Goal: Task Accomplishment & Management: Manage account settings

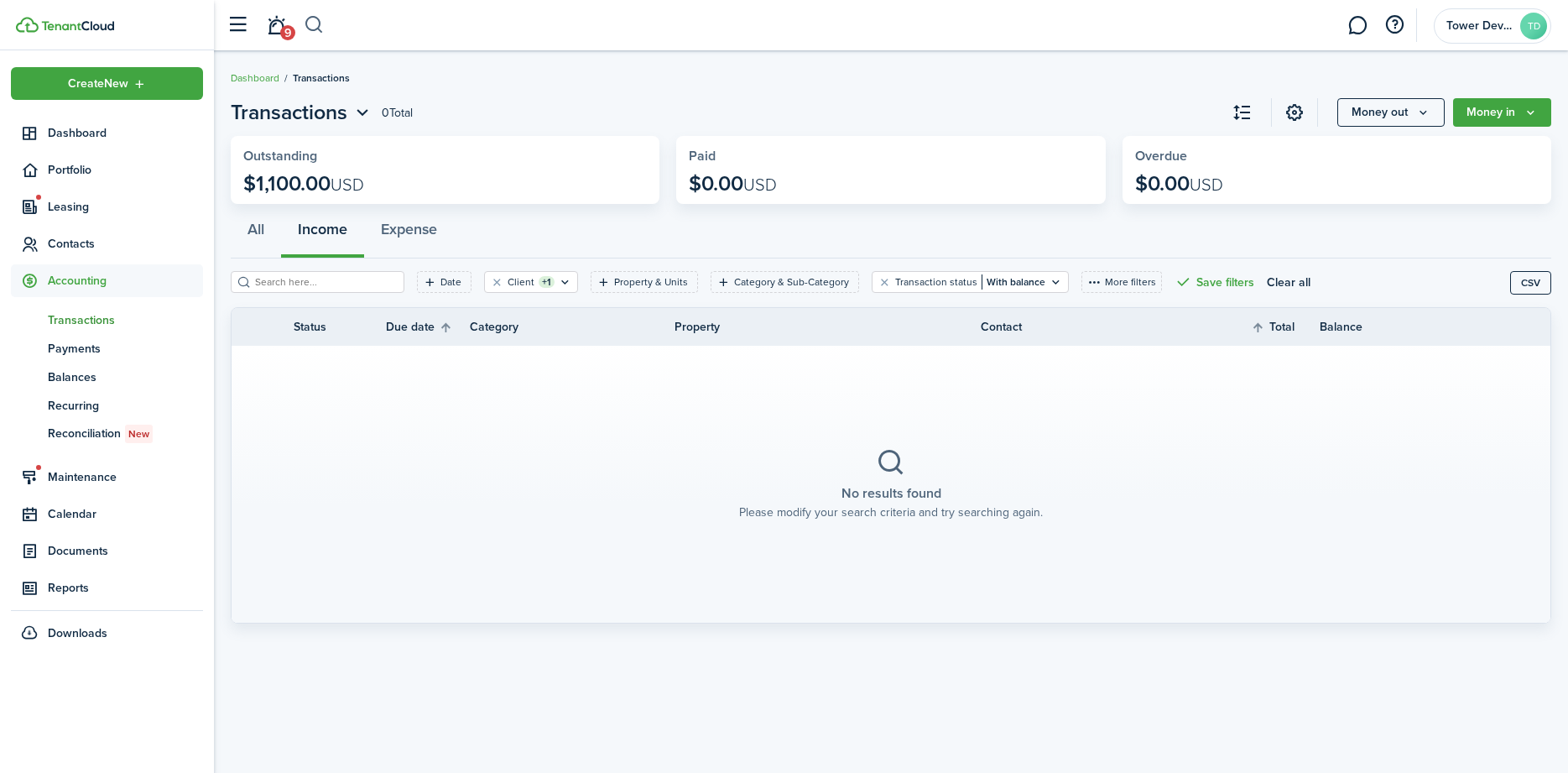
click at [316, 29] on button "button" at bounding box center [314, 25] width 21 height 29
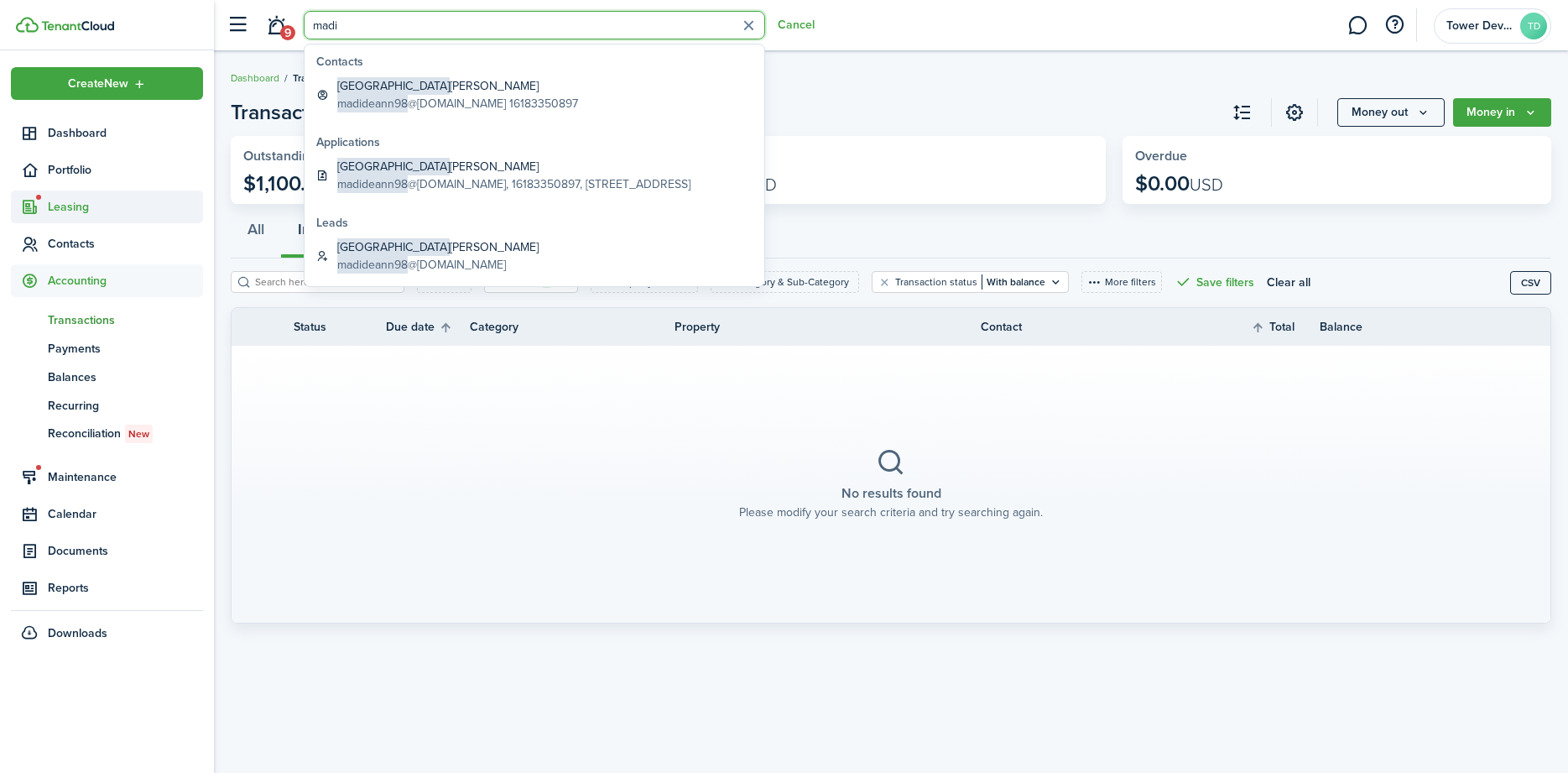
type input "madi"
click at [106, 221] on span "Leasing" at bounding box center [107, 207] width 192 height 33
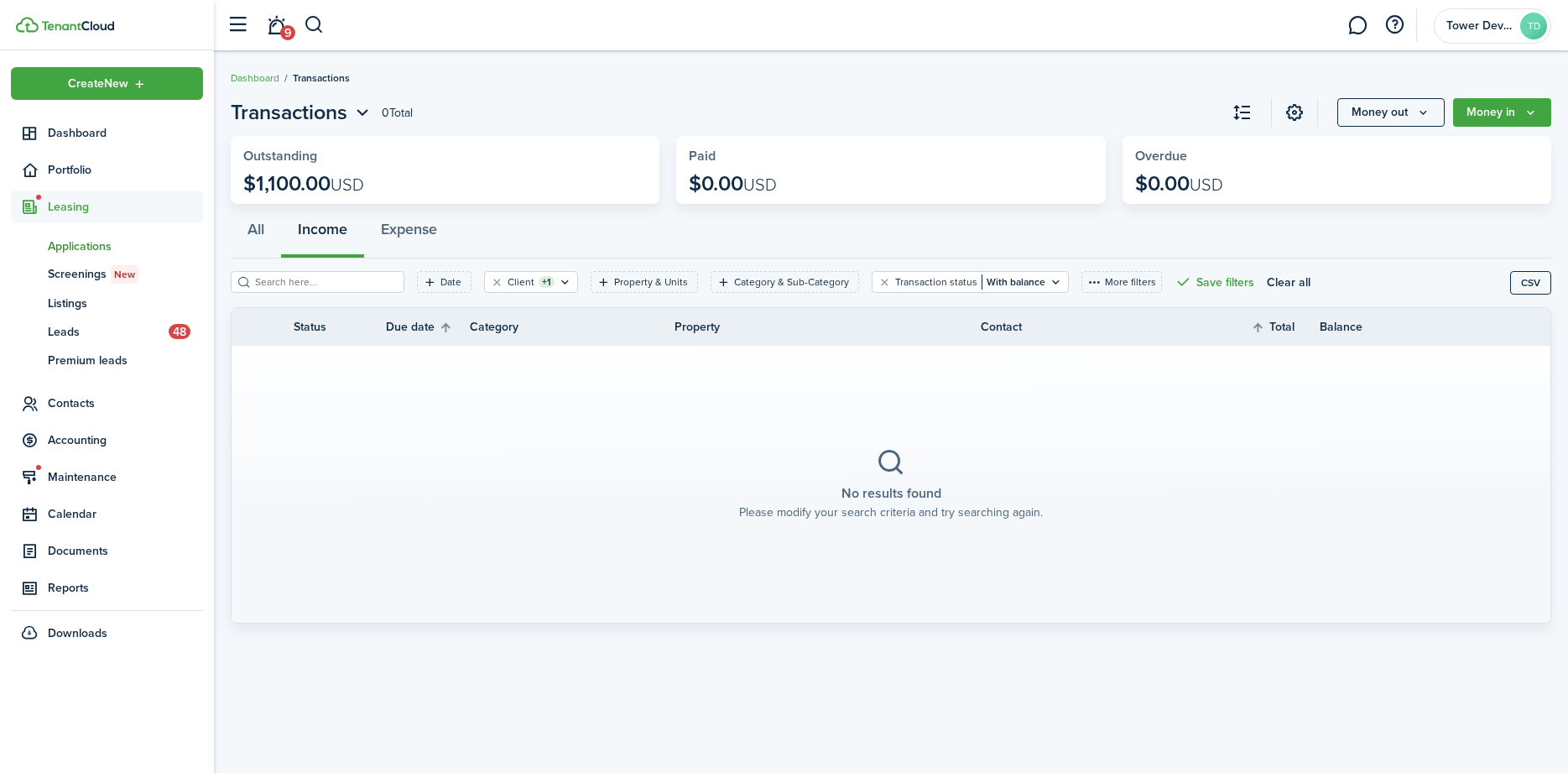
click at [89, 239] on span "Applications" at bounding box center [126, 246] width 155 height 17
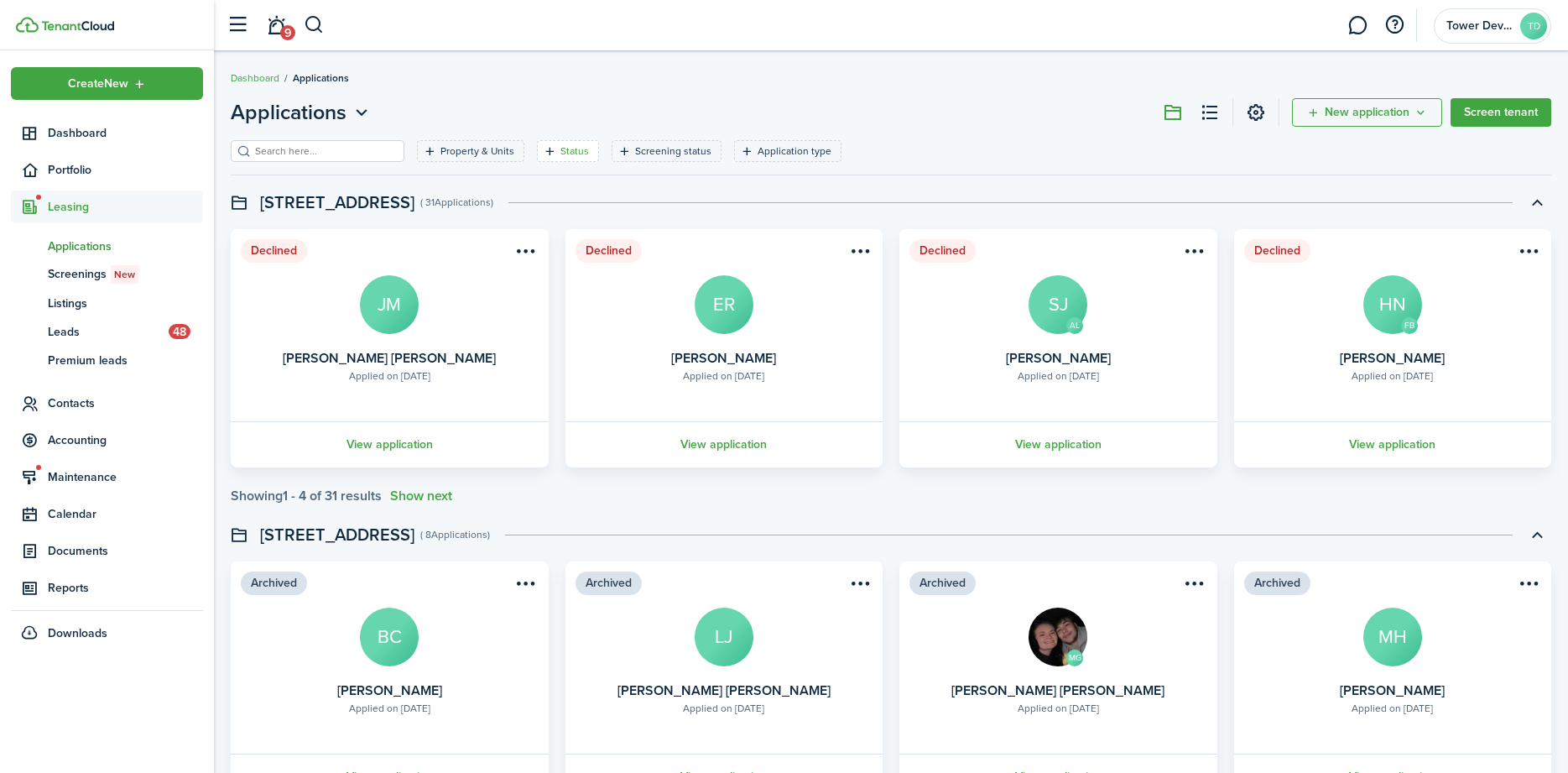
click at [572, 151] on filter-tag-label "Status" at bounding box center [574, 150] width 29 height 15
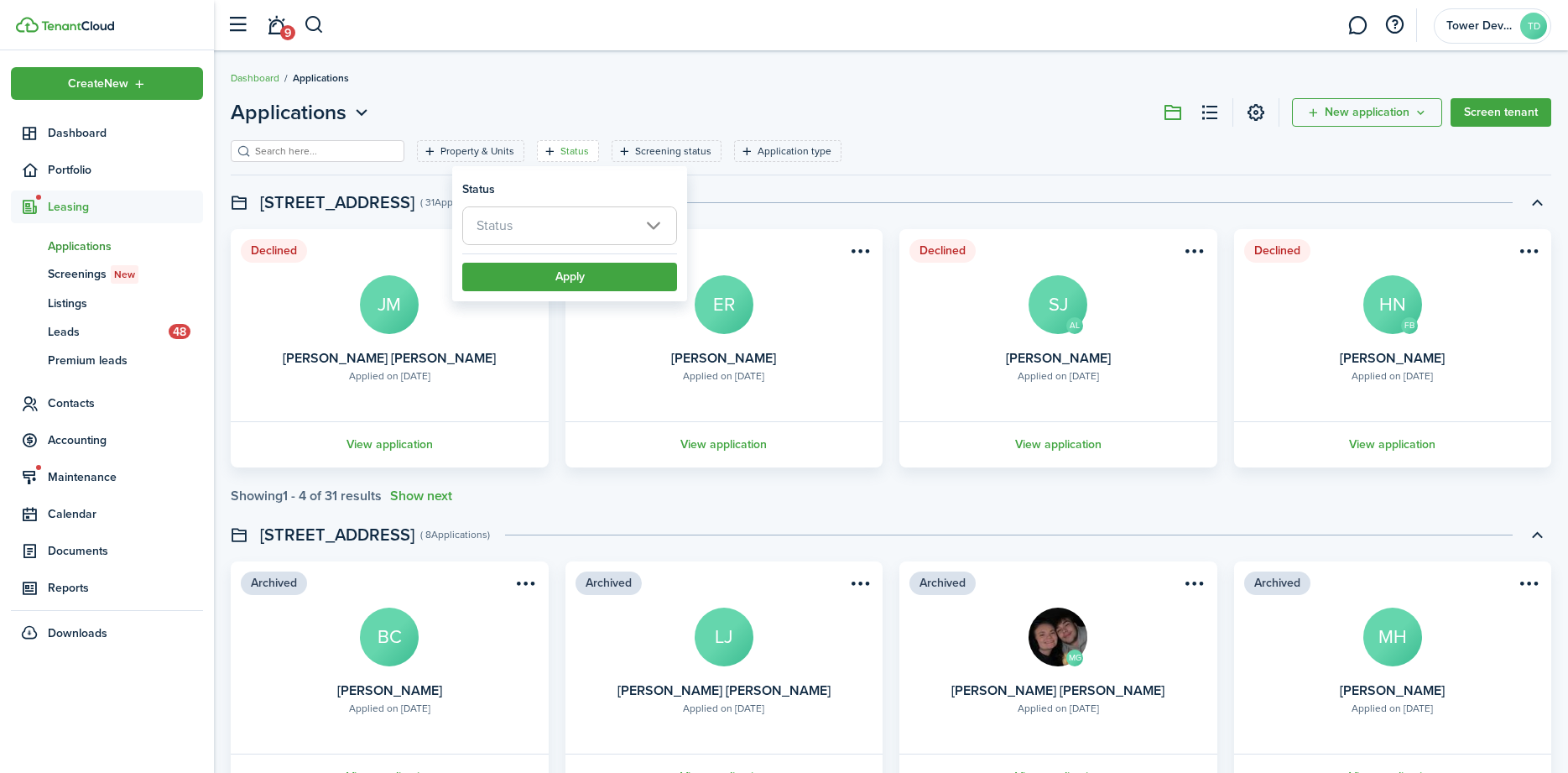
click at [565, 240] on span "Status" at bounding box center [570, 226] width 213 height 37
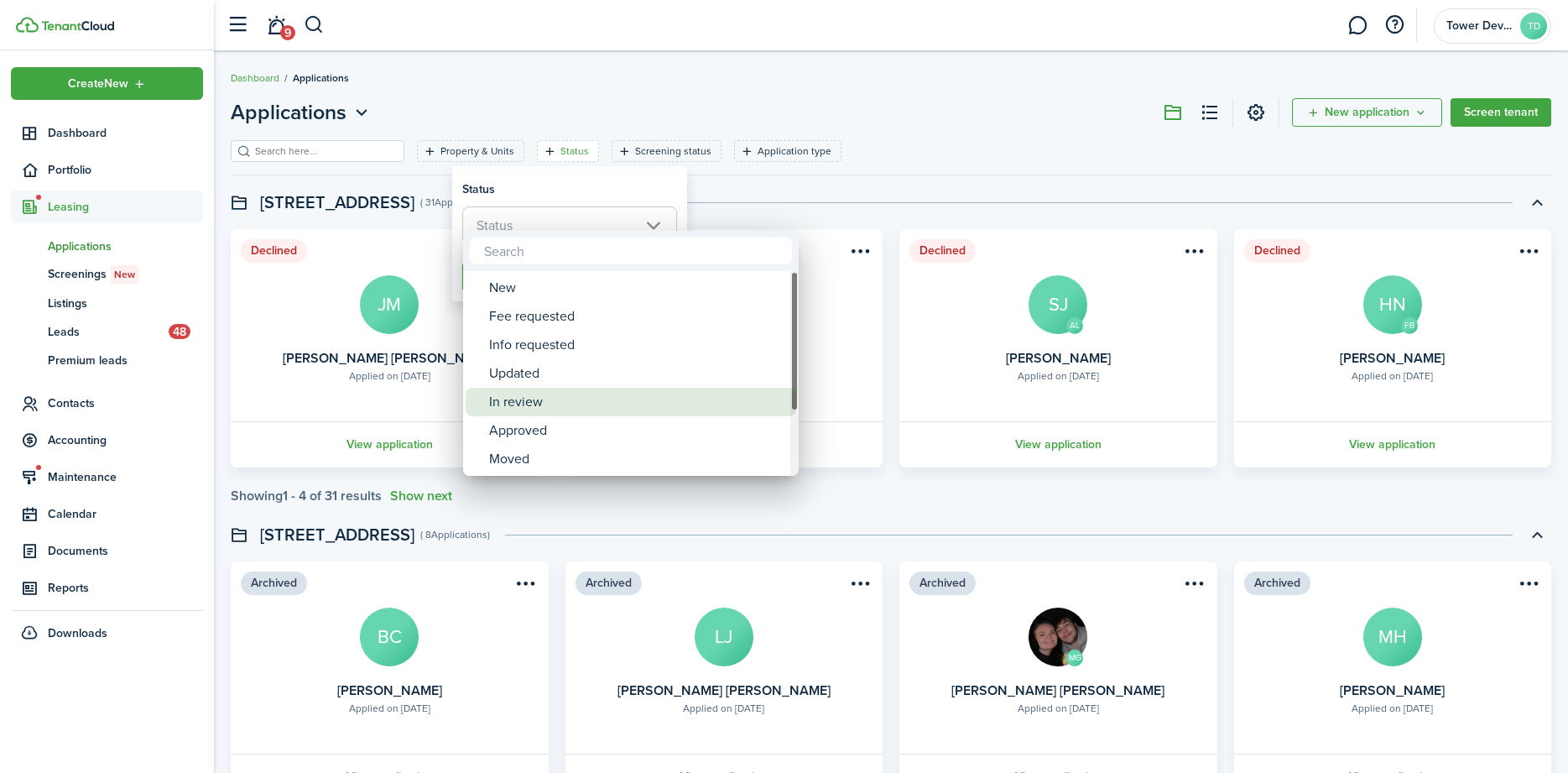
click at [526, 404] on div "In review" at bounding box center [638, 401] width 297 height 29
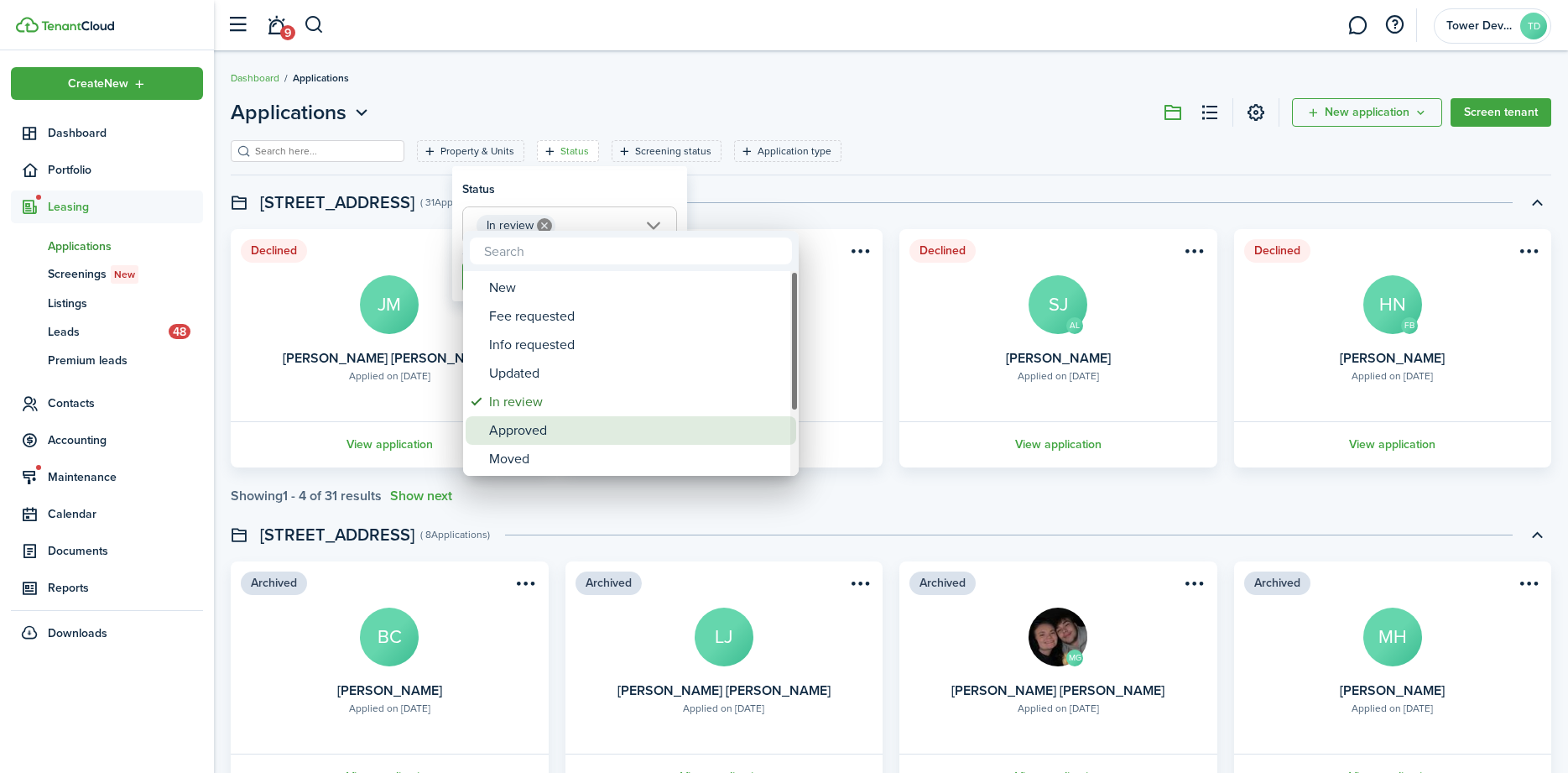
click at [515, 428] on div "Approved" at bounding box center [638, 430] width 297 height 29
type input "In review, Approved"
click at [598, 181] on div at bounding box center [784, 386] width 1837 height 1041
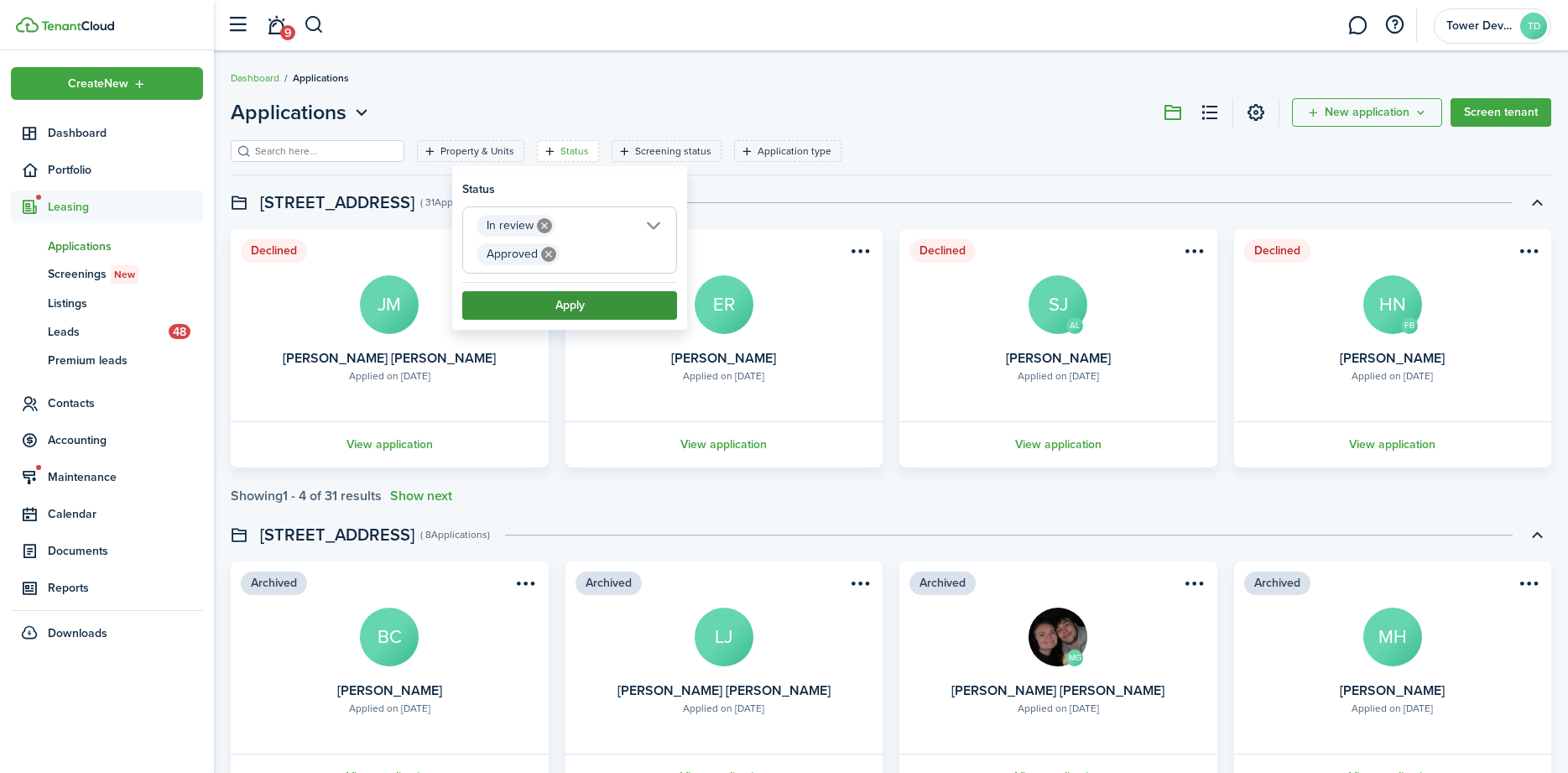
click at [582, 301] on button "Apply" at bounding box center [570, 305] width 215 height 29
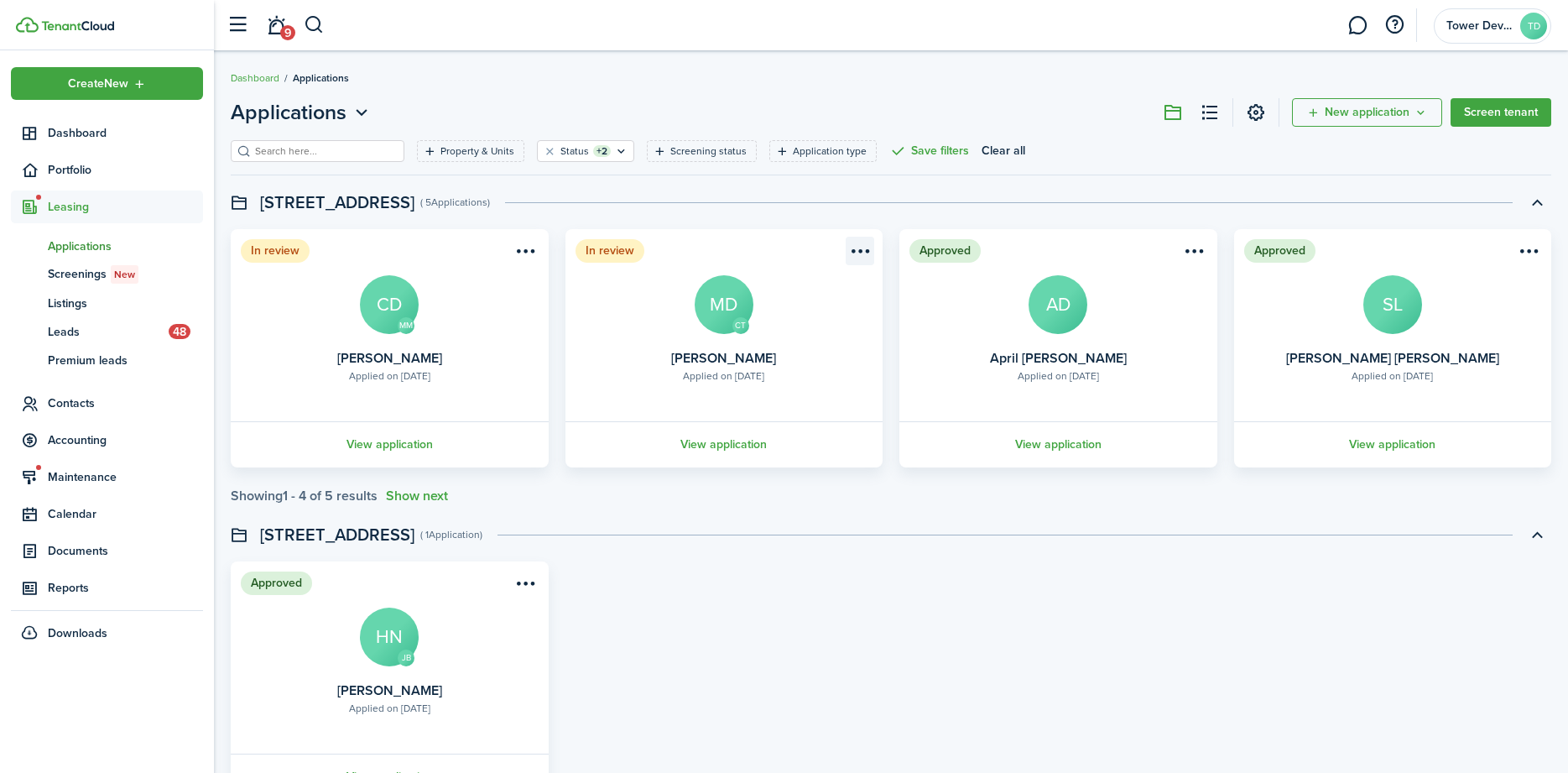
click at [859, 251] on menu-btn-icon "Open menu" at bounding box center [859, 250] width 29 height 29
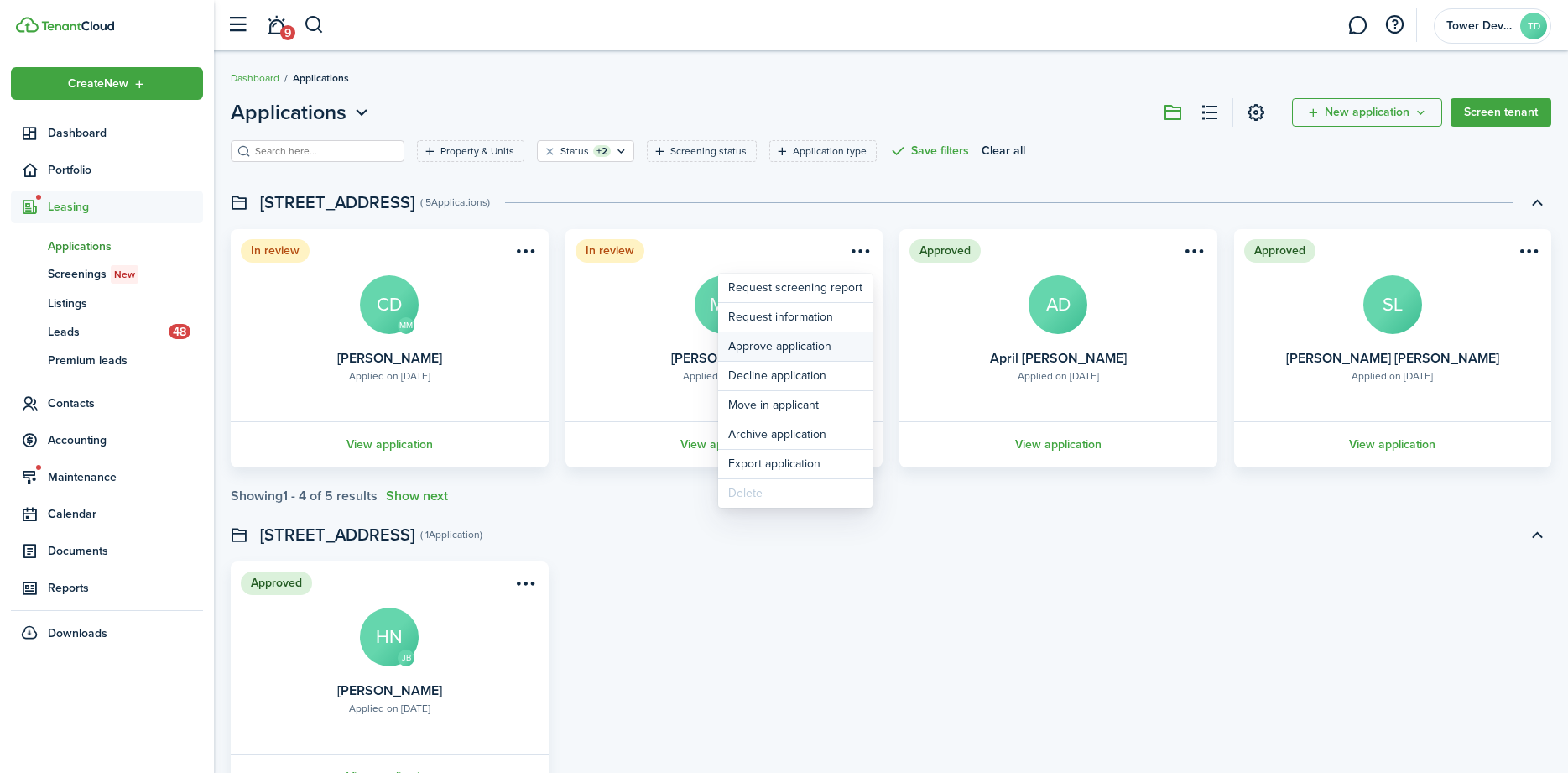
click at [768, 338] on button "Approve application" at bounding box center [795, 346] width 154 height 29
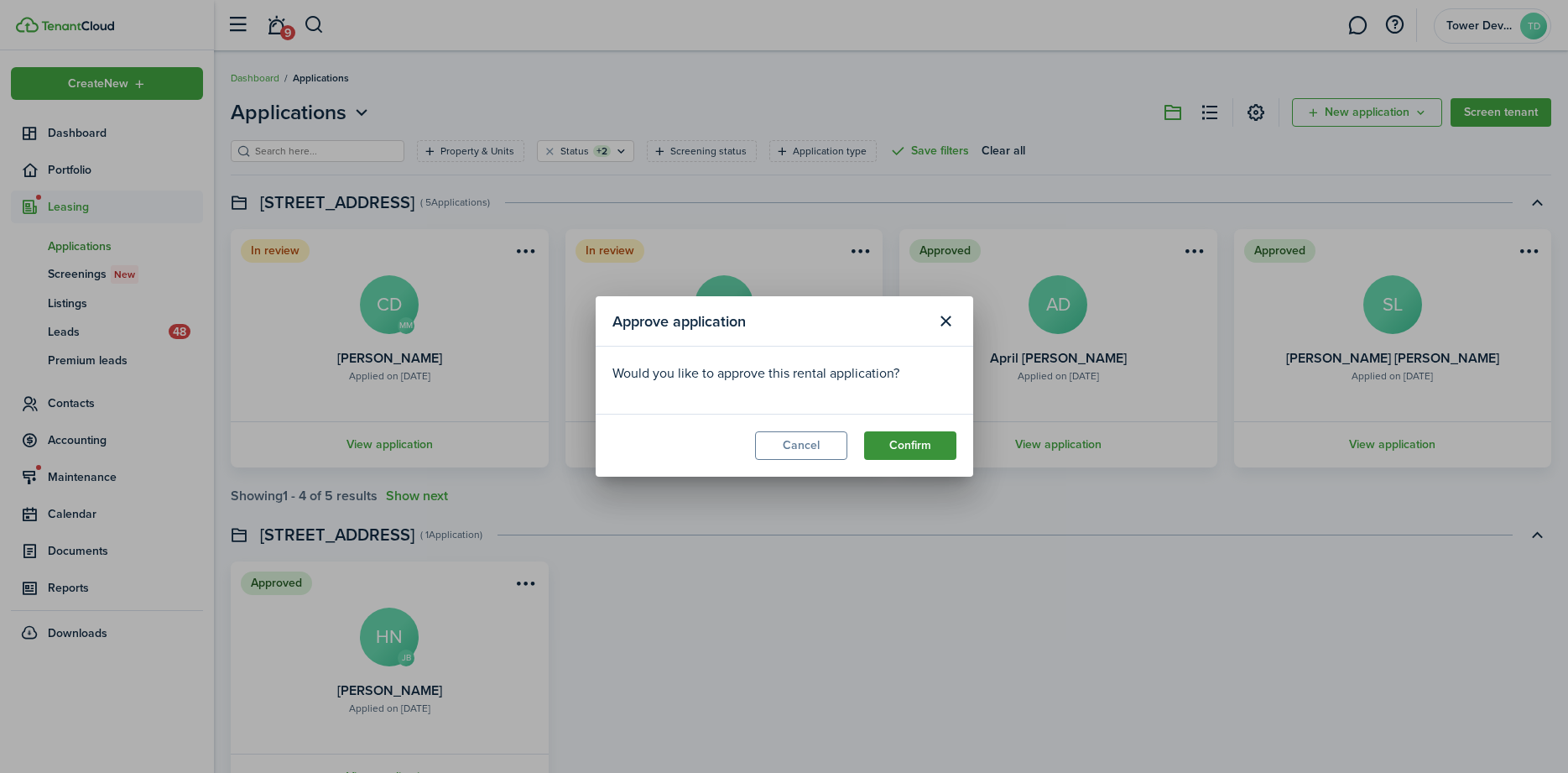
click at [910, 441] on button "Confirm" at bounding box center [910, 445] width 92 height 29
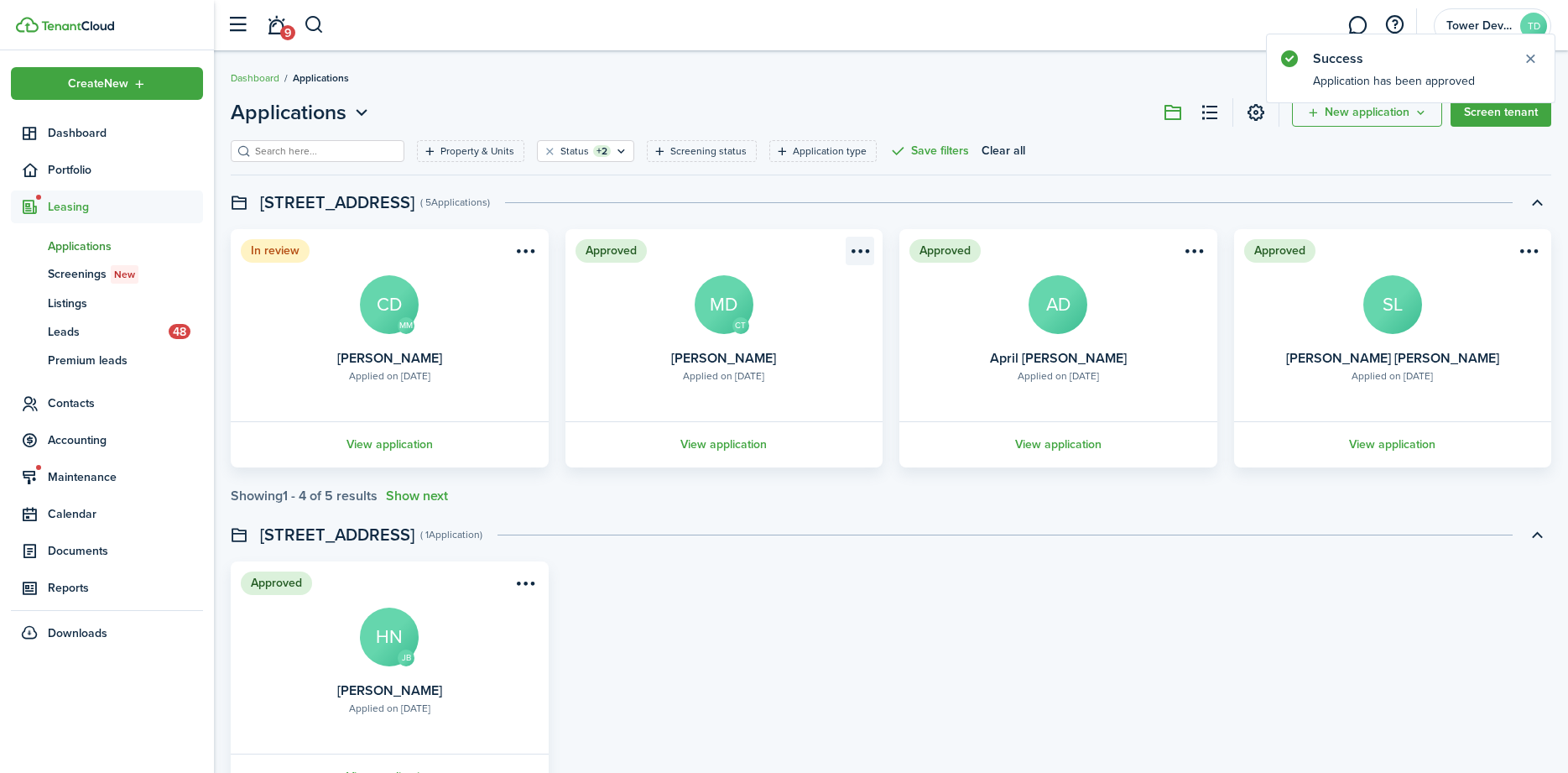
click at [846, 257] on menu-btn-icon "Open menu" at bounding box center [859, 250] width 29 height 29
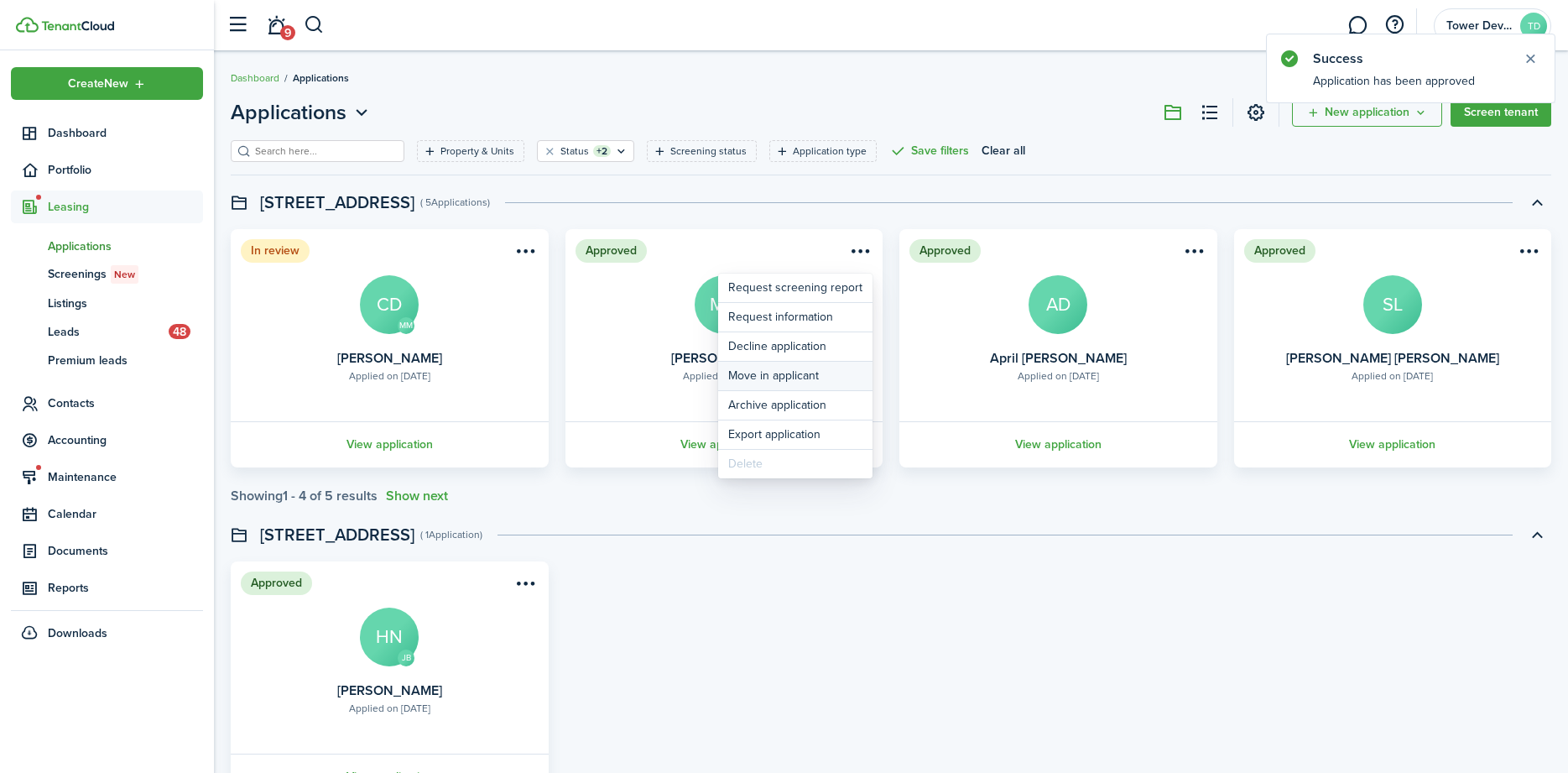
click at [804, 363] on button "Move in applicant" at bounding box center [795, 375] width 154 height 29
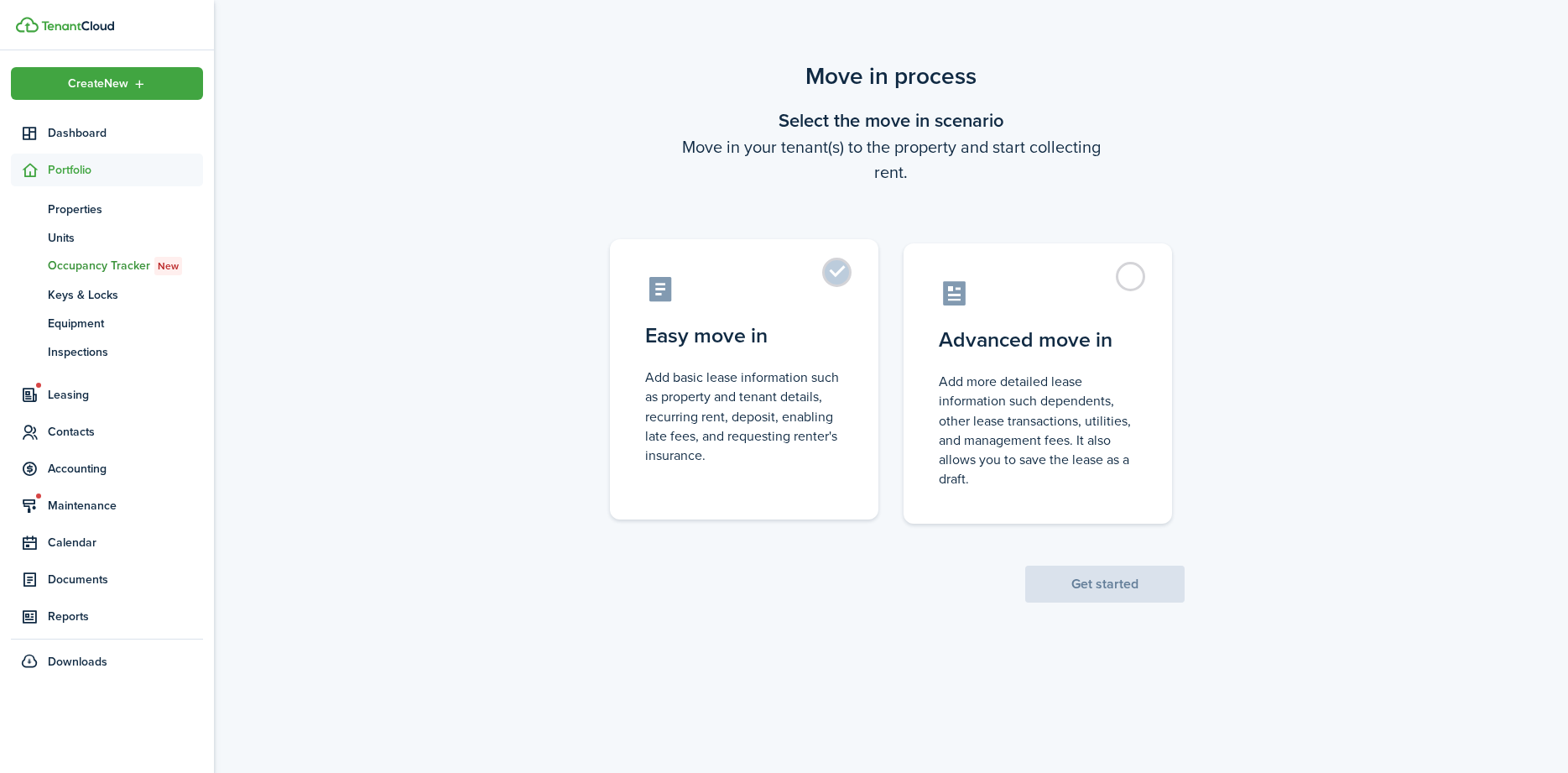
click at [832, 271] on label "Easy move in Add basic lease information such as property and tenant details, r…" at bounding box center [744, 379] width 269 height 280
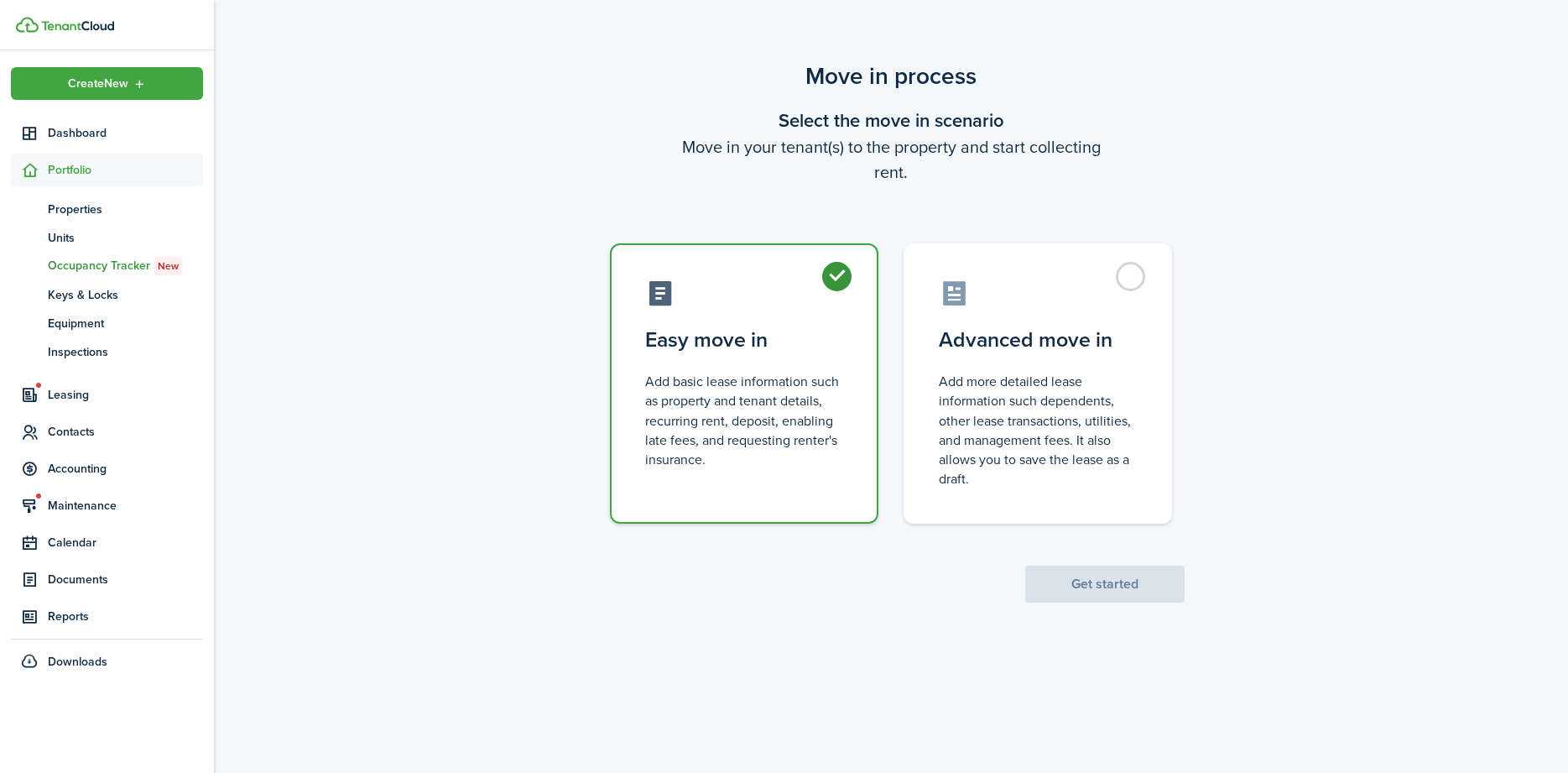
radio input "true"
click at [1094, 586] on button "Get started" at bounding box center [1105, 584] width 160 height 37
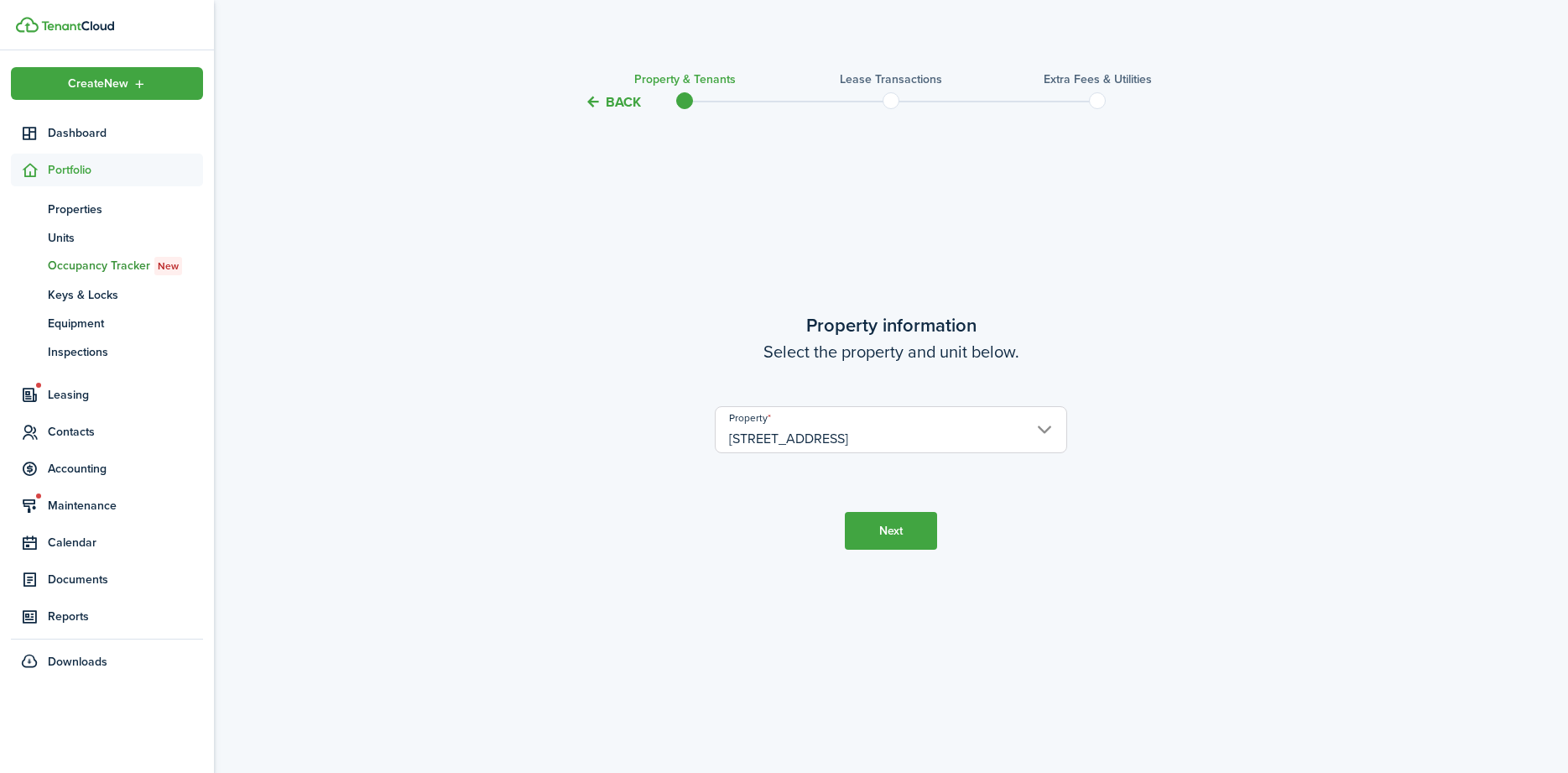
click at [861, 437] on input "[STREET_ADDRESS]" at bounding box center [891, 429] width 353 height 47
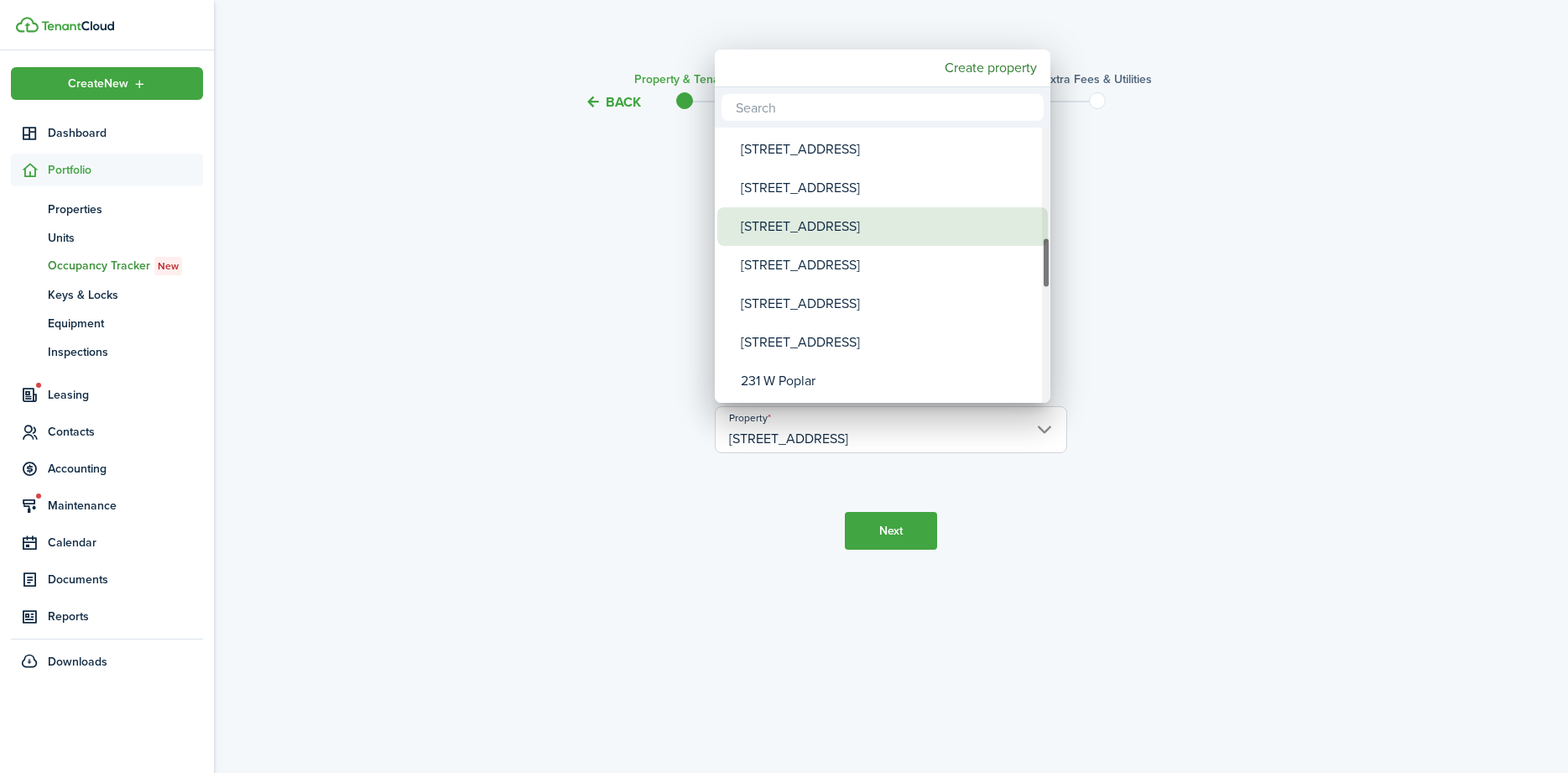
click at [780, 229] on div "[STREET_ADDRESS]" at bounding box center [889, 227] width 297 height 38
type input "[STREET_ADDRESS]"
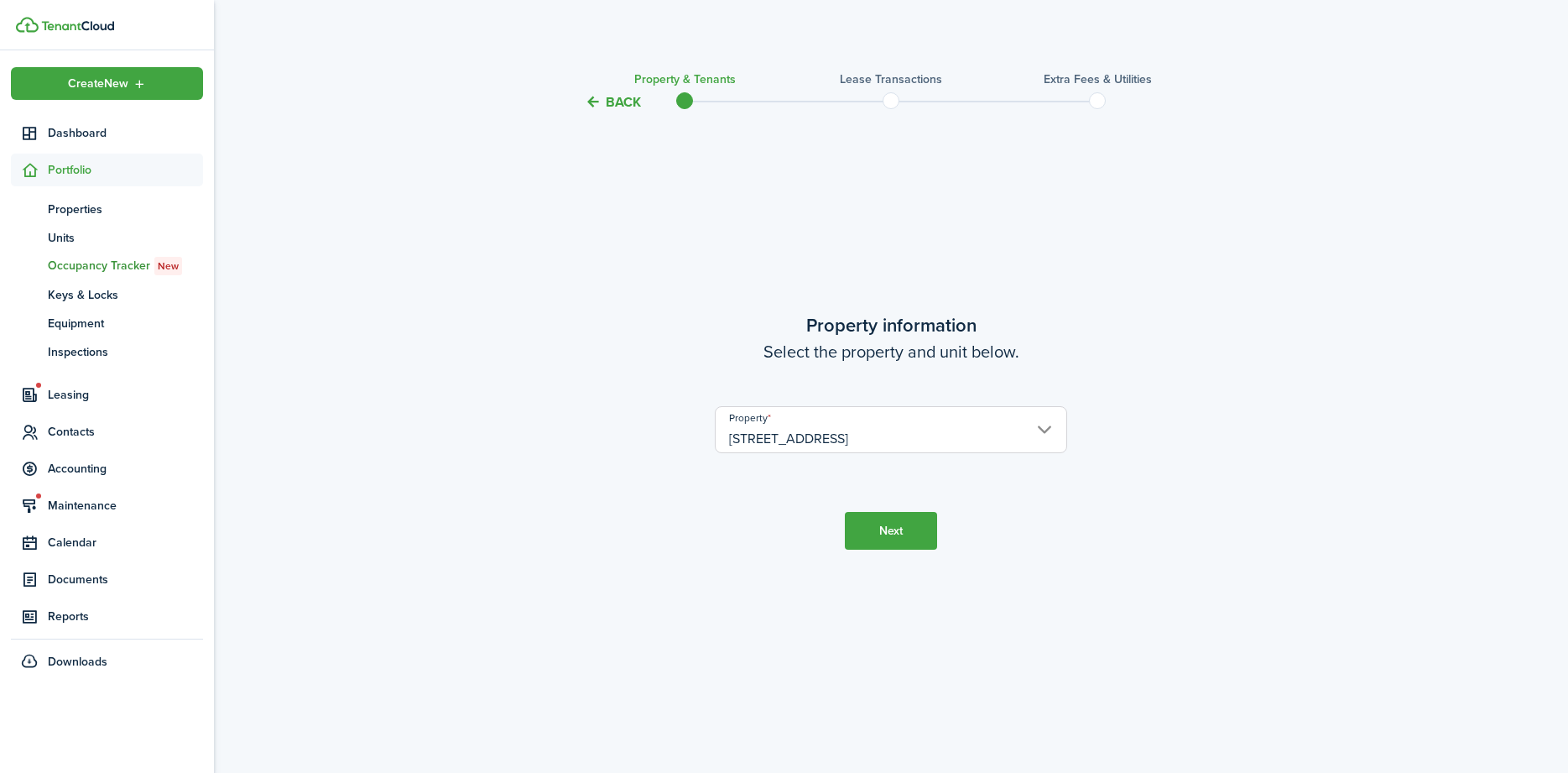
click at [880, 524] on button "Next" at bounding box center [891, 530] width 92 height 38
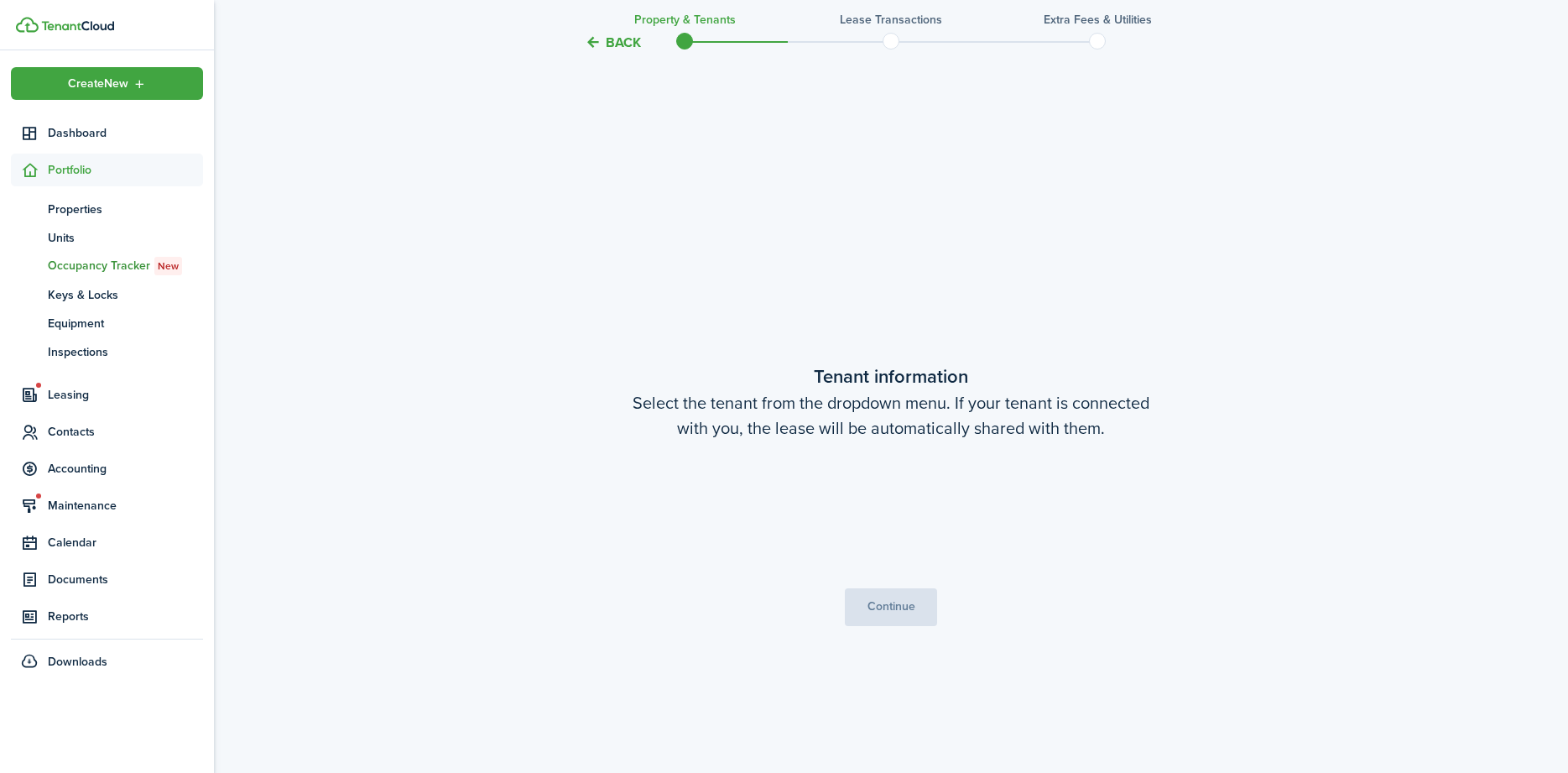
scroll to position [660, 0]
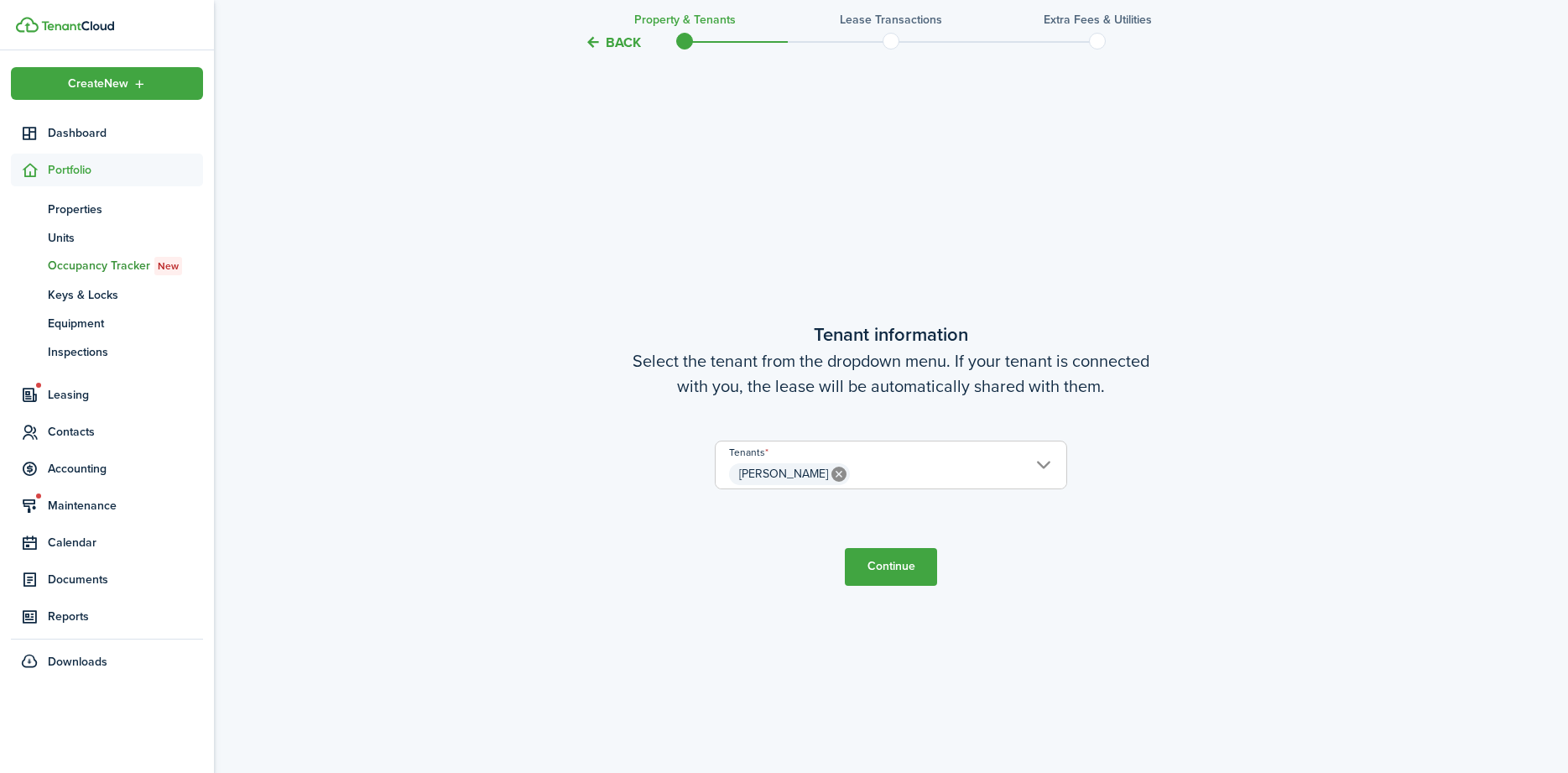
click at [931, 479] on span "[PERSON_NAME]" at bounding box center [891, 474] width 351 height 29
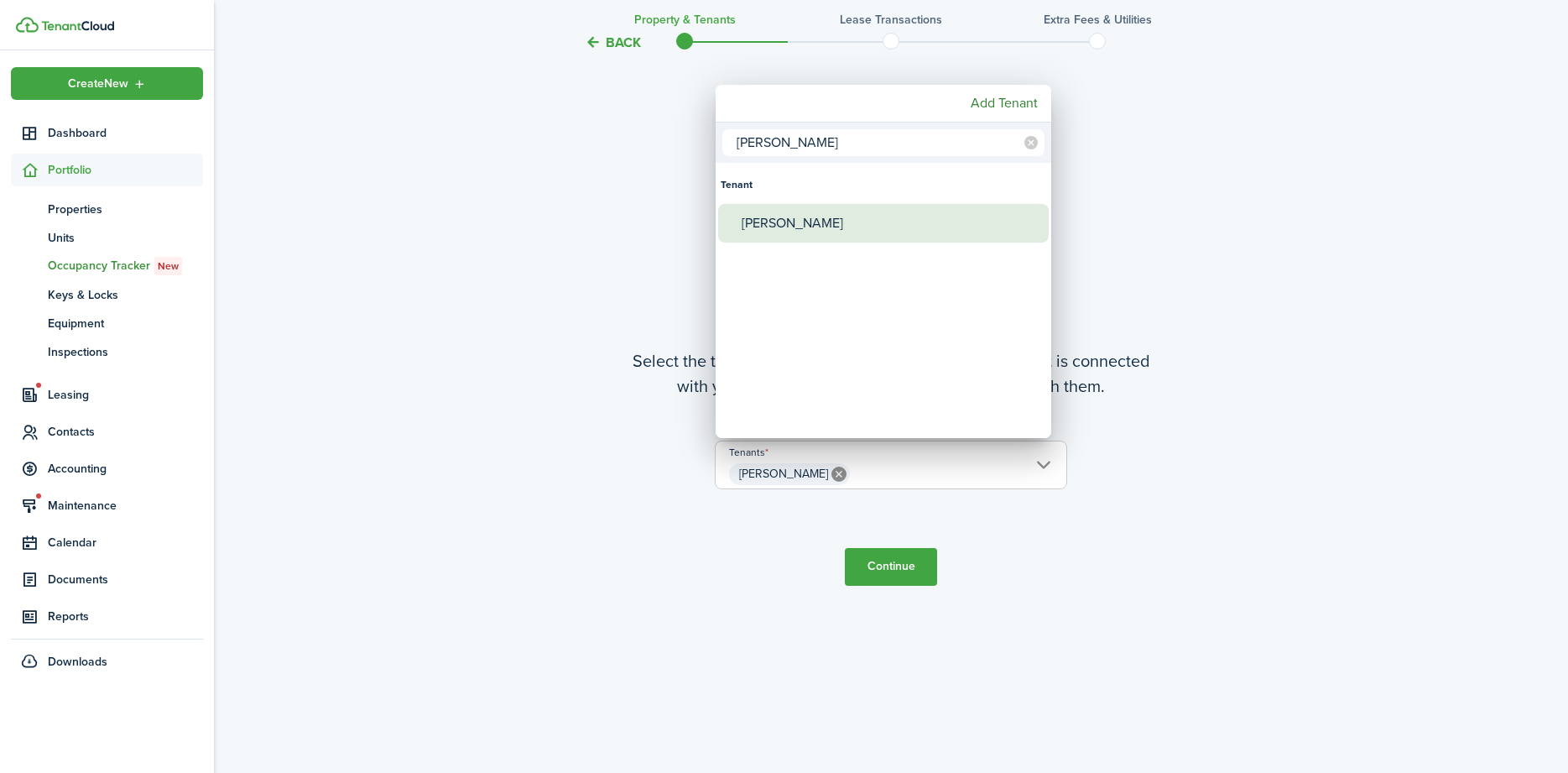
type input "[PERSON_NAME]"
click at [793, 227] on div "[PERSON_NAME]" at bounding box center [890, 223] width 297 height 38
type input "[PERSON_NAME]"
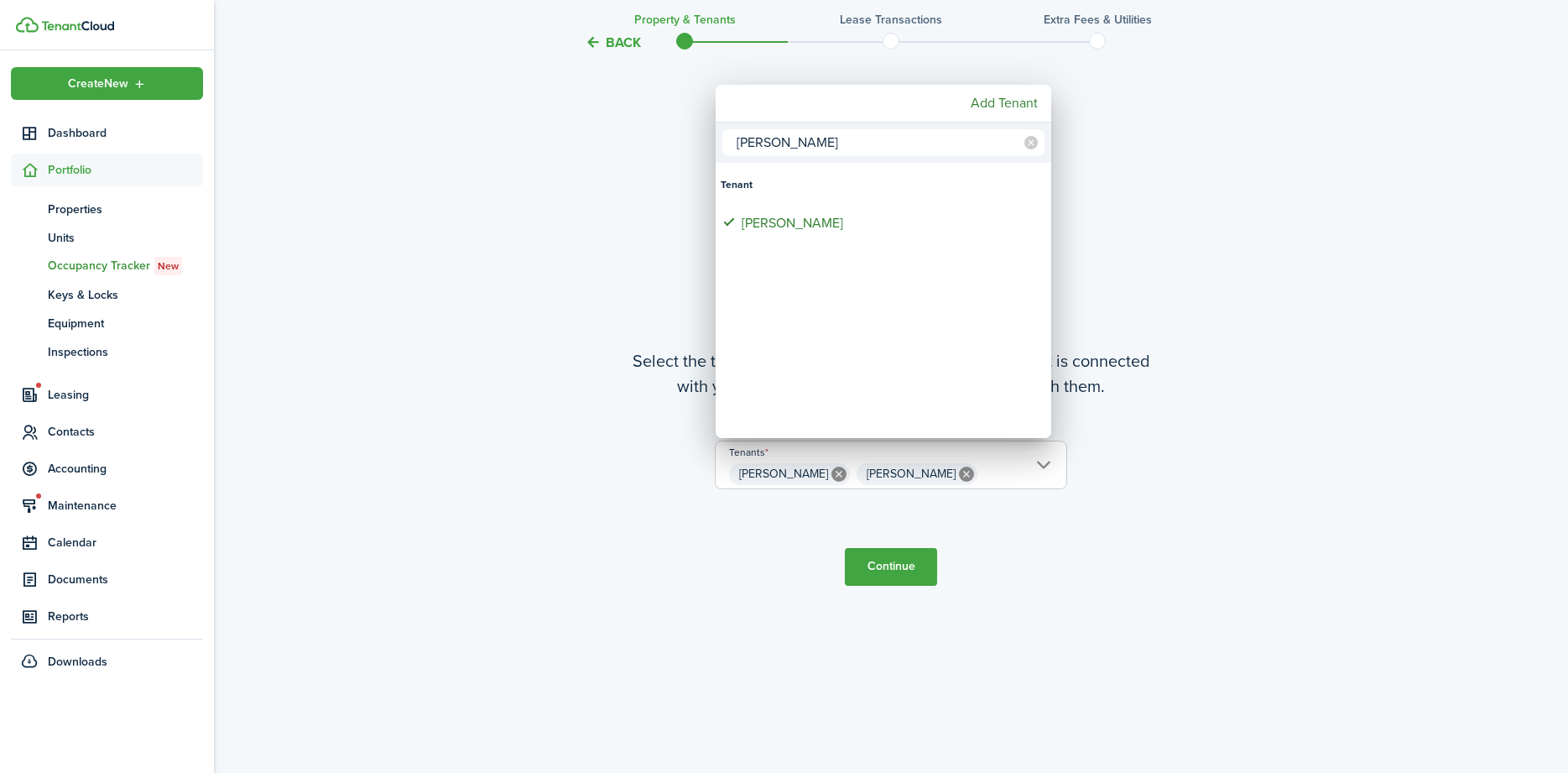
click at [982, 544] on div at bounding box center [784, 386] width 1837 height 1041
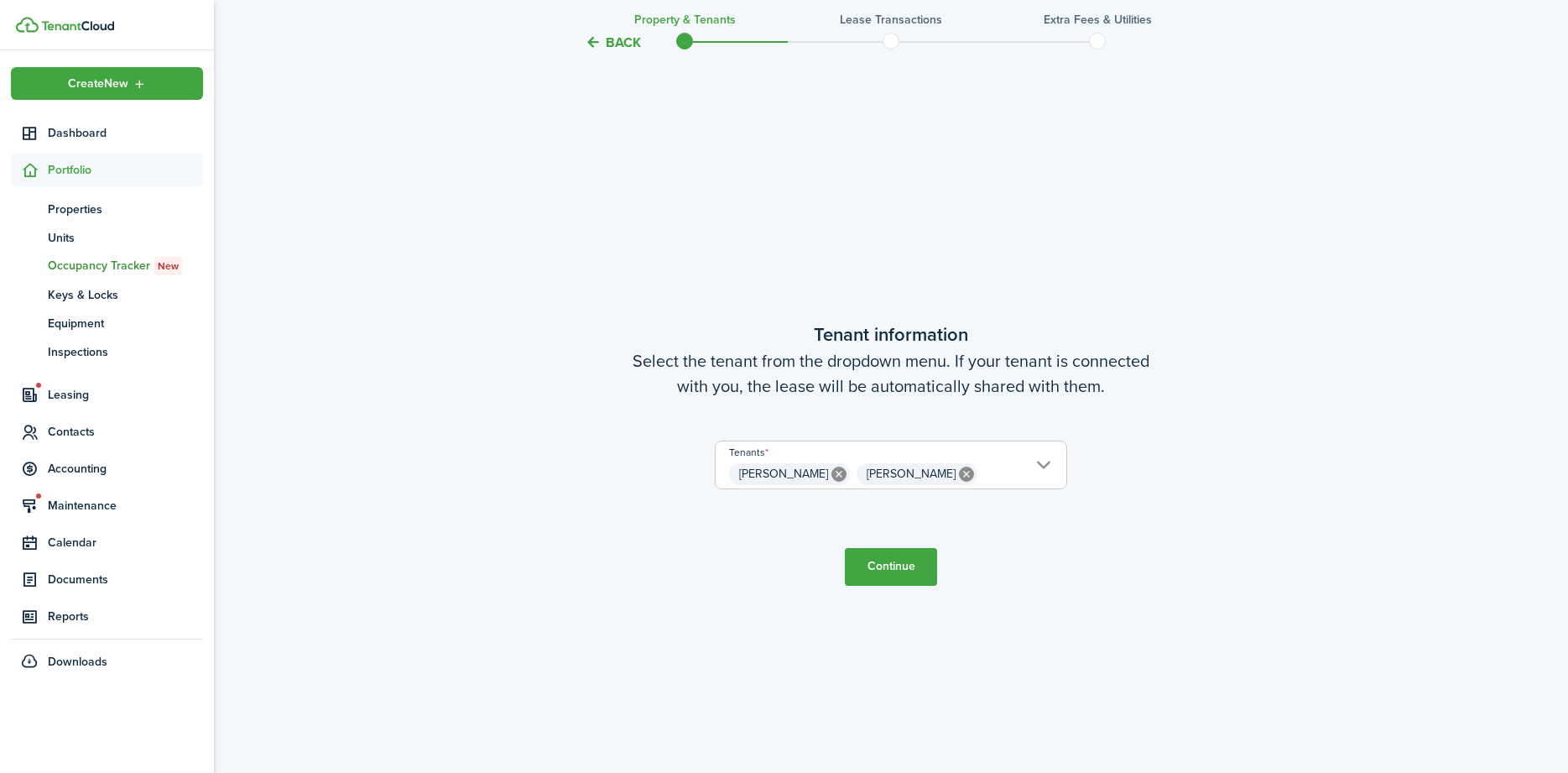
click at [883, 565] on button "Continue" at bounding box center [891, 566] width 92 height 38
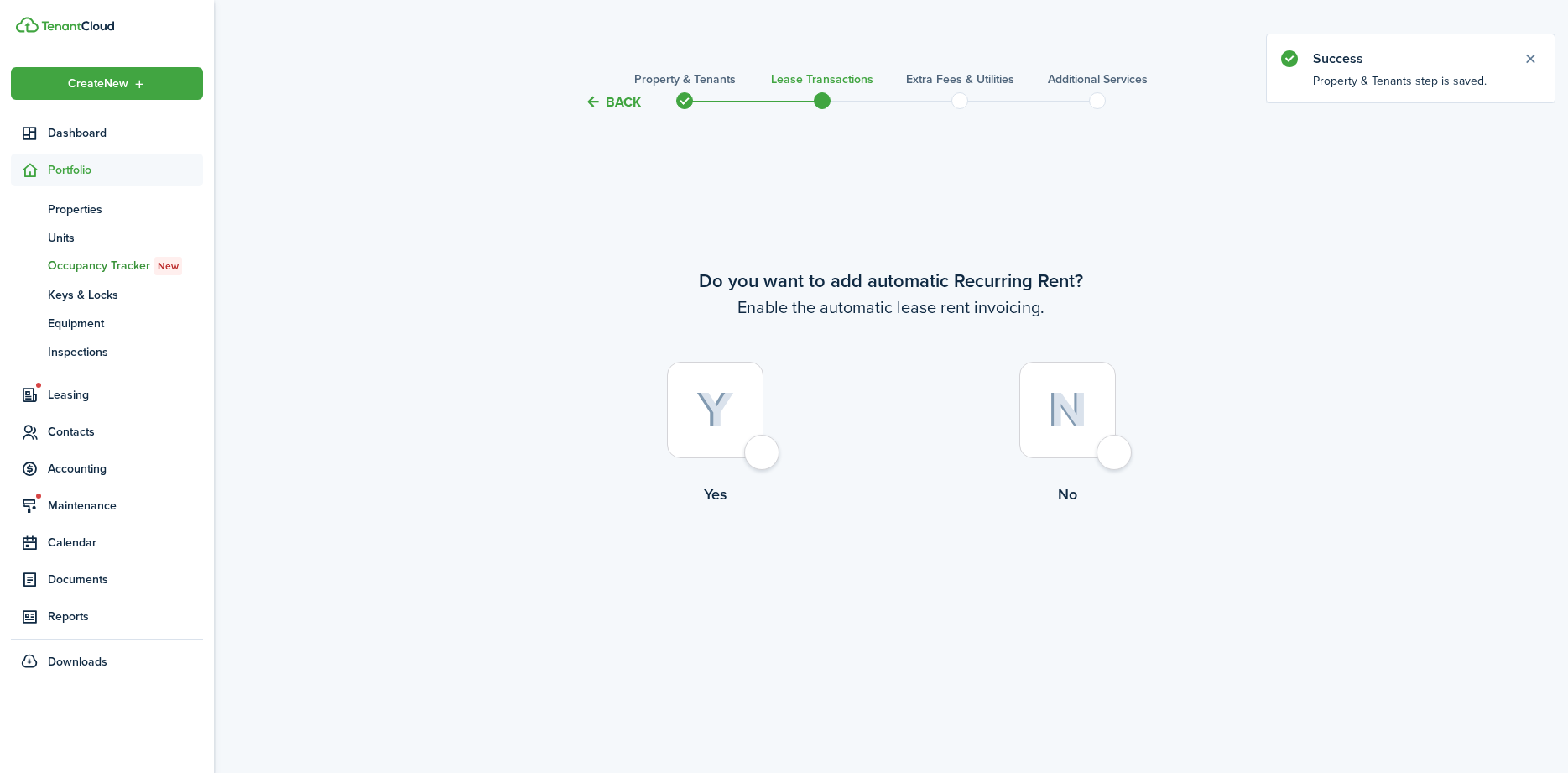
click at [761, 444] on div at bounding box center [715, 409] width 97 height 97
radio input "true"
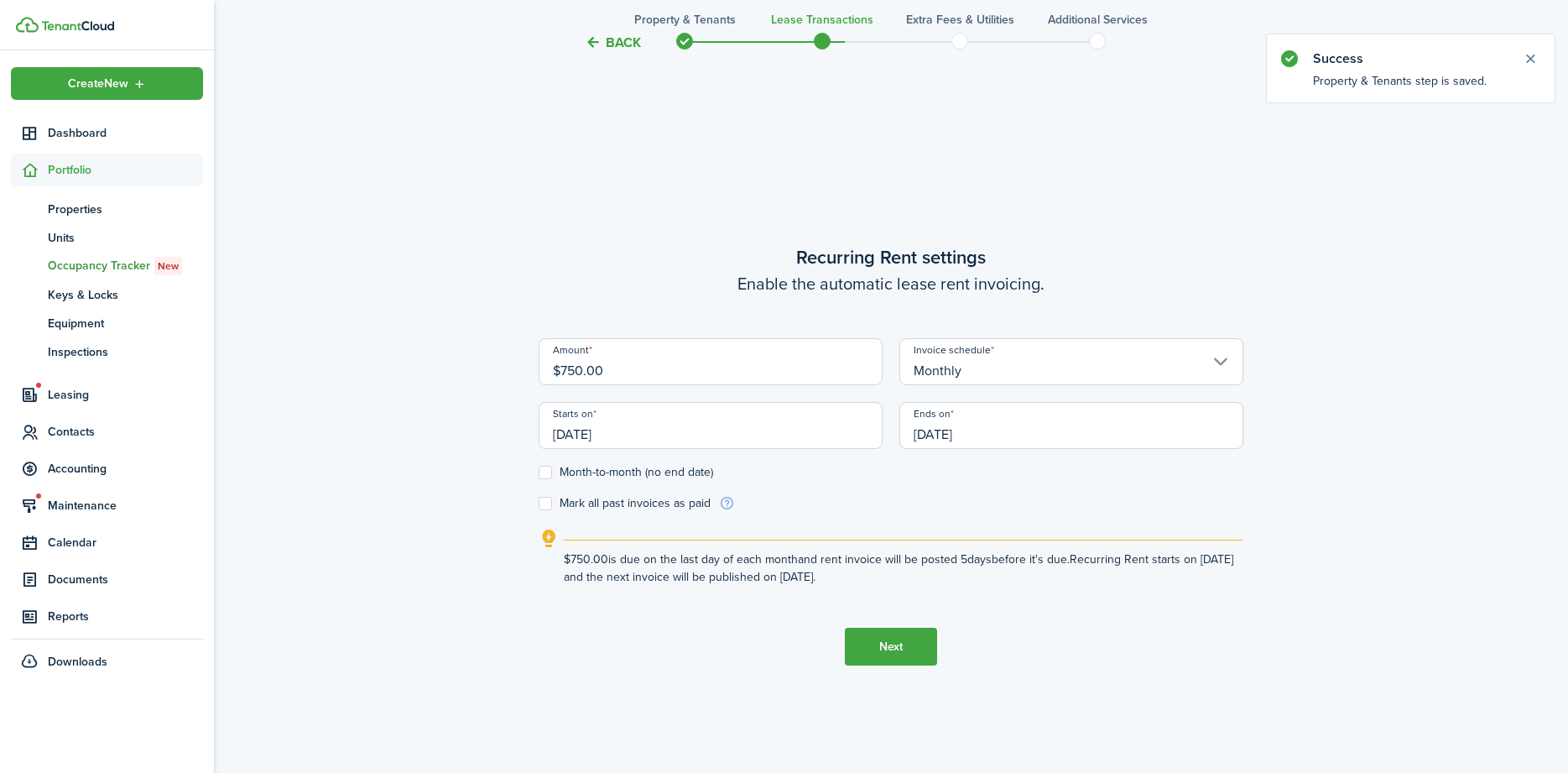
scroll to position [660, 0]
drag, startPoint x: 574, startPoint y: 360, endPoint x: 557, endPoint y: 362, distance: 17.1
click at [557, 362] on input "$750.00" at bounding box center [710, 360] width 344 height 47
type input "$800.00"
click at [709, 430] on input "[DATE]" at bounding box center [710, 424] width 344 height 47
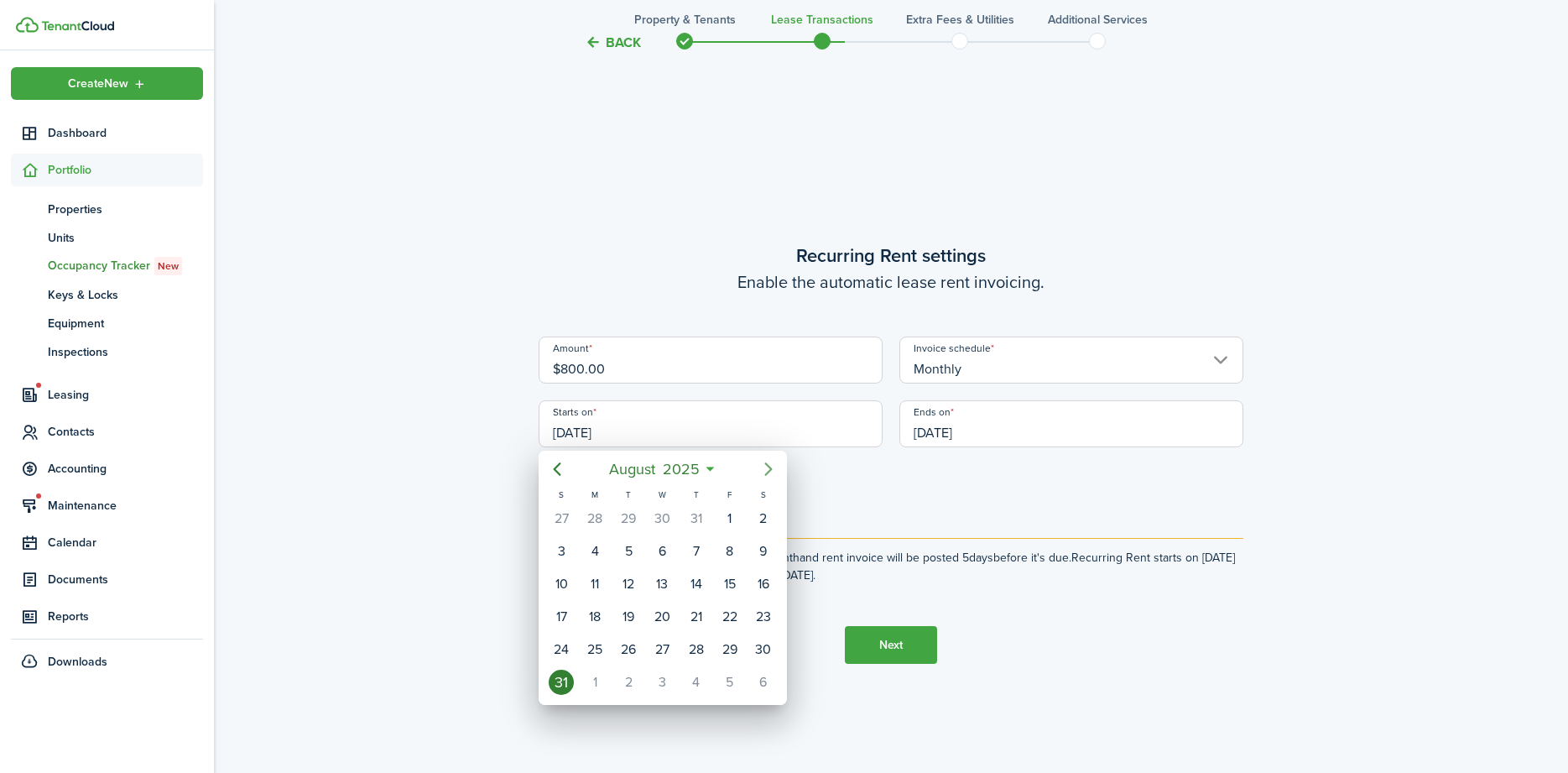
click at [772, 472] on icon "Next page" at bounding box center [768, 469] width 20 height 20
click at [622, 647] on div "26" at bounding box center [628, 649] width 25 height 25
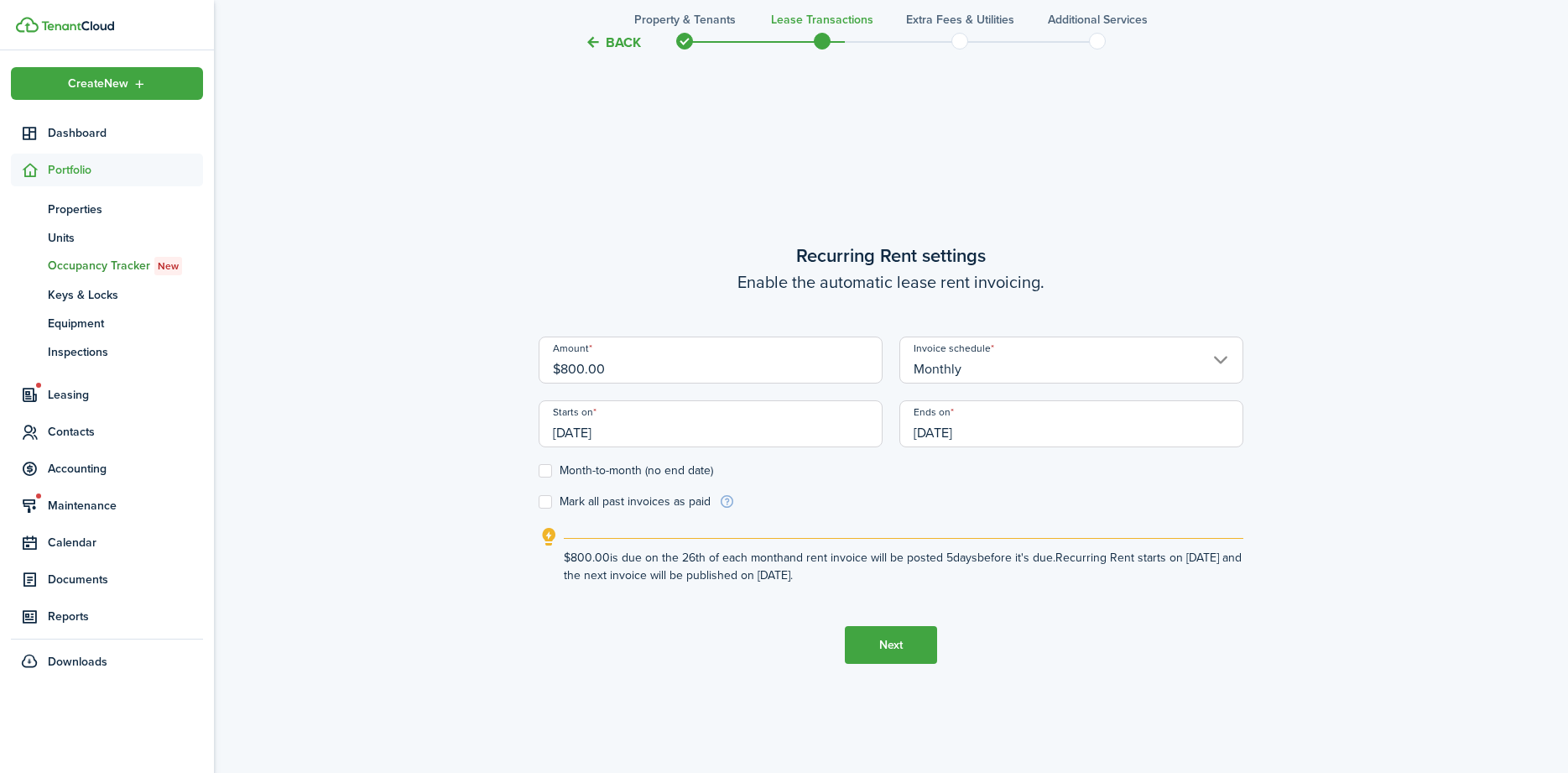
click at [647, 432] on input "[DATE]" at bounding box center [710, 424] width 344 height 47
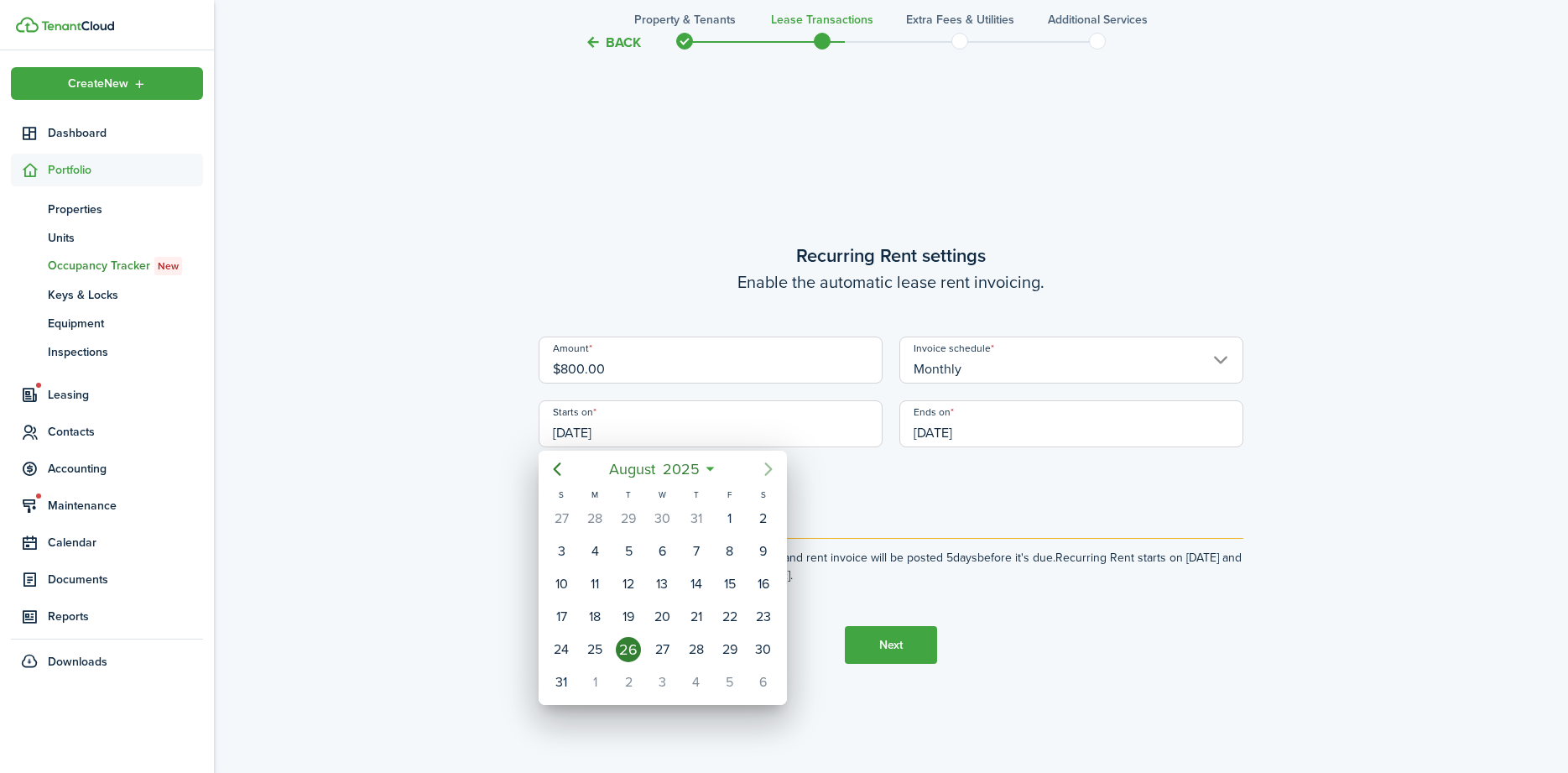
click at [771, 463] on icon "Next page" at bounding box center [768, 469] width 20 height 20
click at [726, 615] on div "26" at bounding box center [729, 616] width 25 height 25
type input "[DATE]"
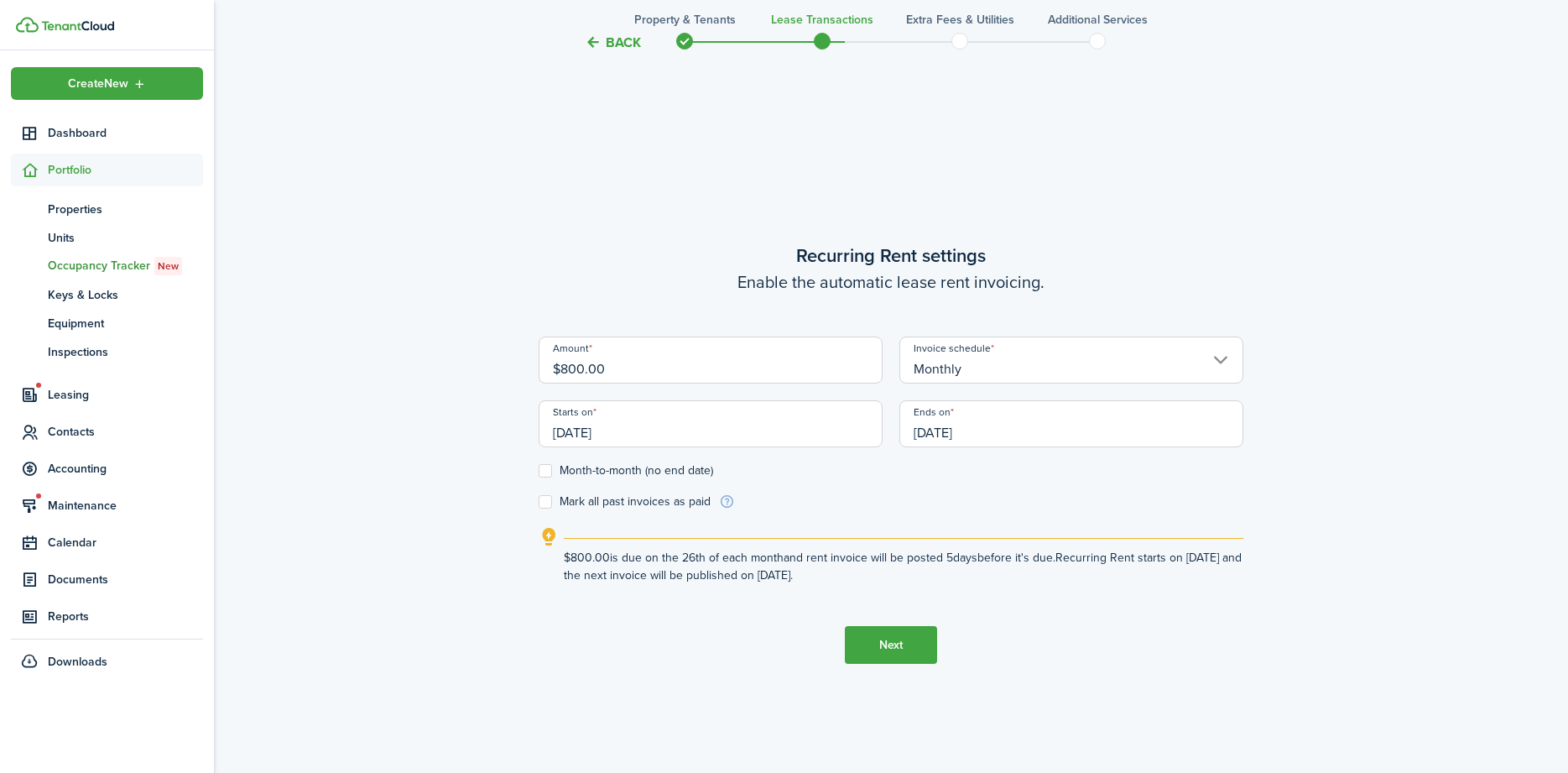
click at [1113, 419] on input "[DATE]" at bounding box center [1072, 424] width 344 height 47
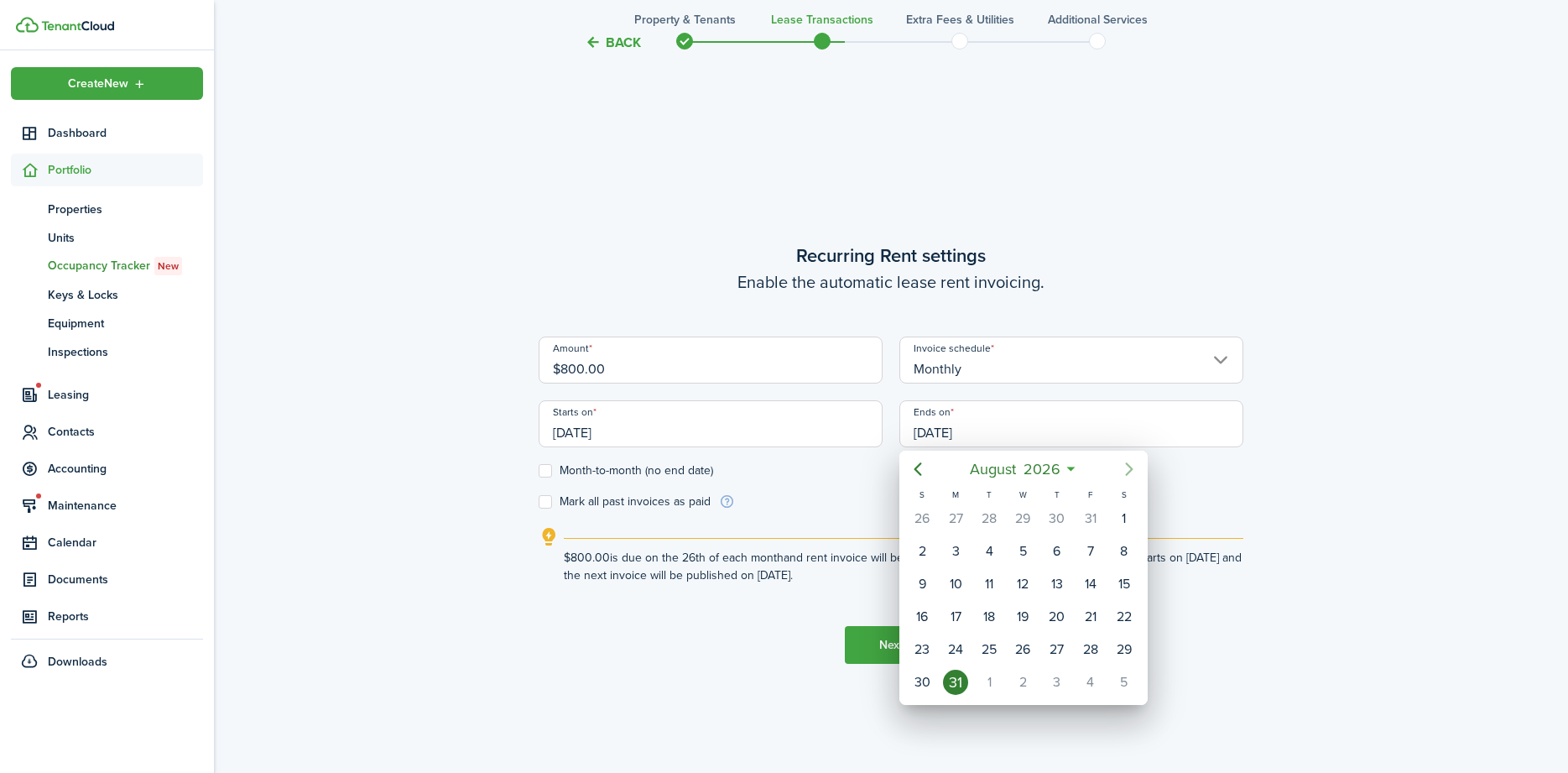
click at [1126, 469] on icon "Next page" at bounding box center [1129, 469] width 20 height 20
click at [1085, 615] on div "25" at bounding box center [1091, 616] width 25 height 25
type input "[DATE]"
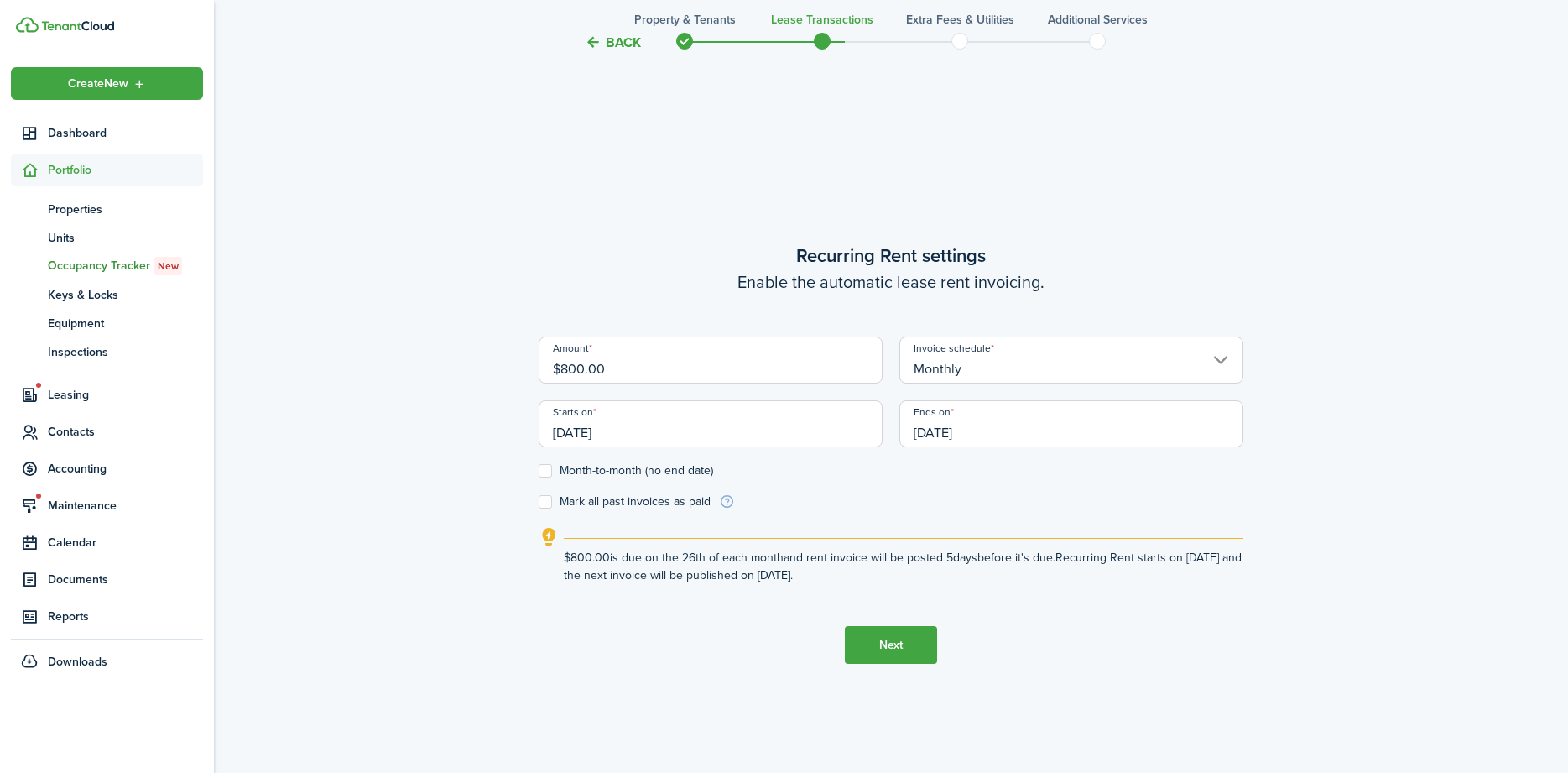
click at [894, 640] on button "Next" at bounding box center [891, 644] width 92 height 38
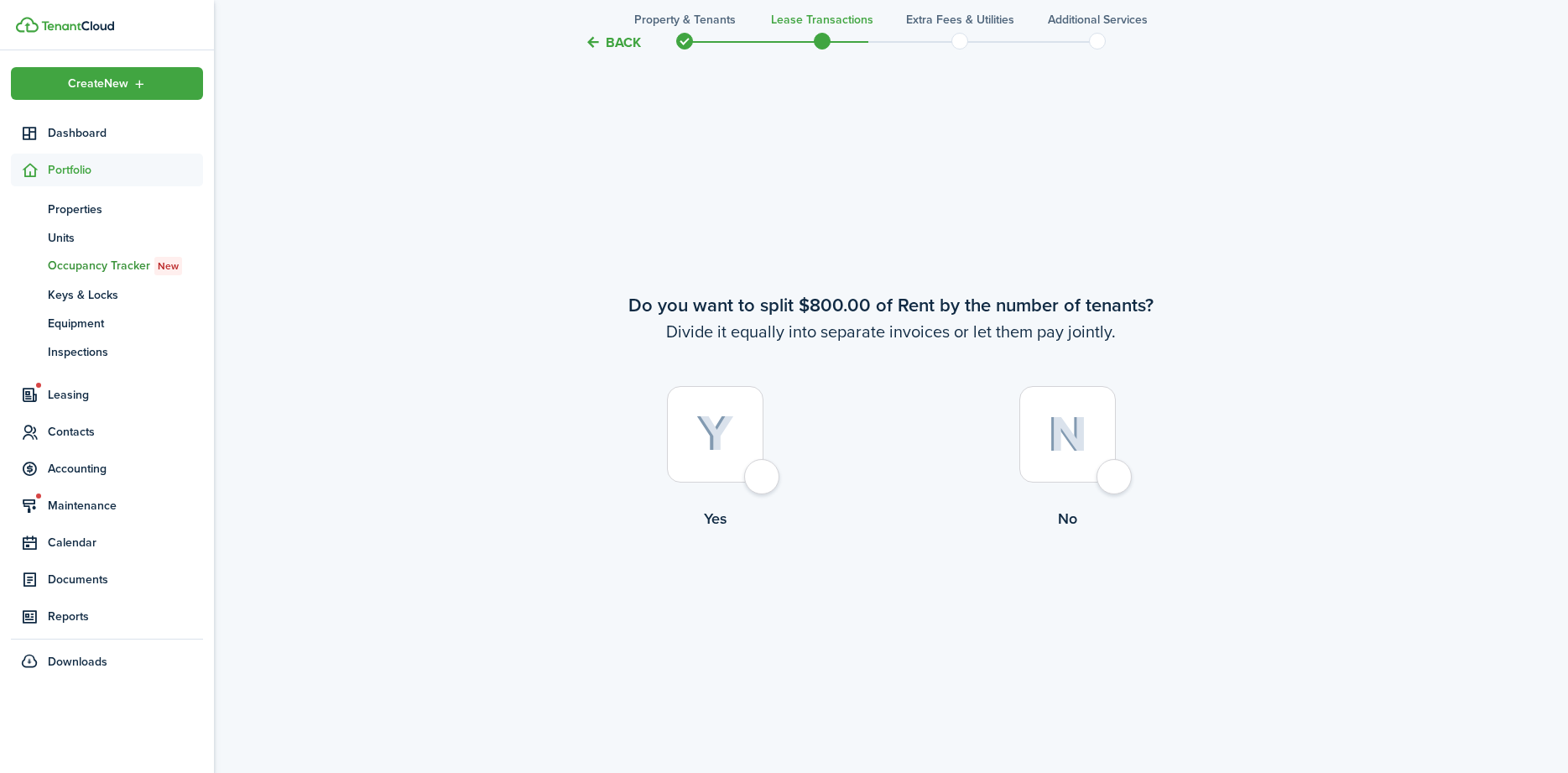
scroll to position [1433, 0]
click at [763, 475] on div at bounding box center [715, 432] width 97 height 97
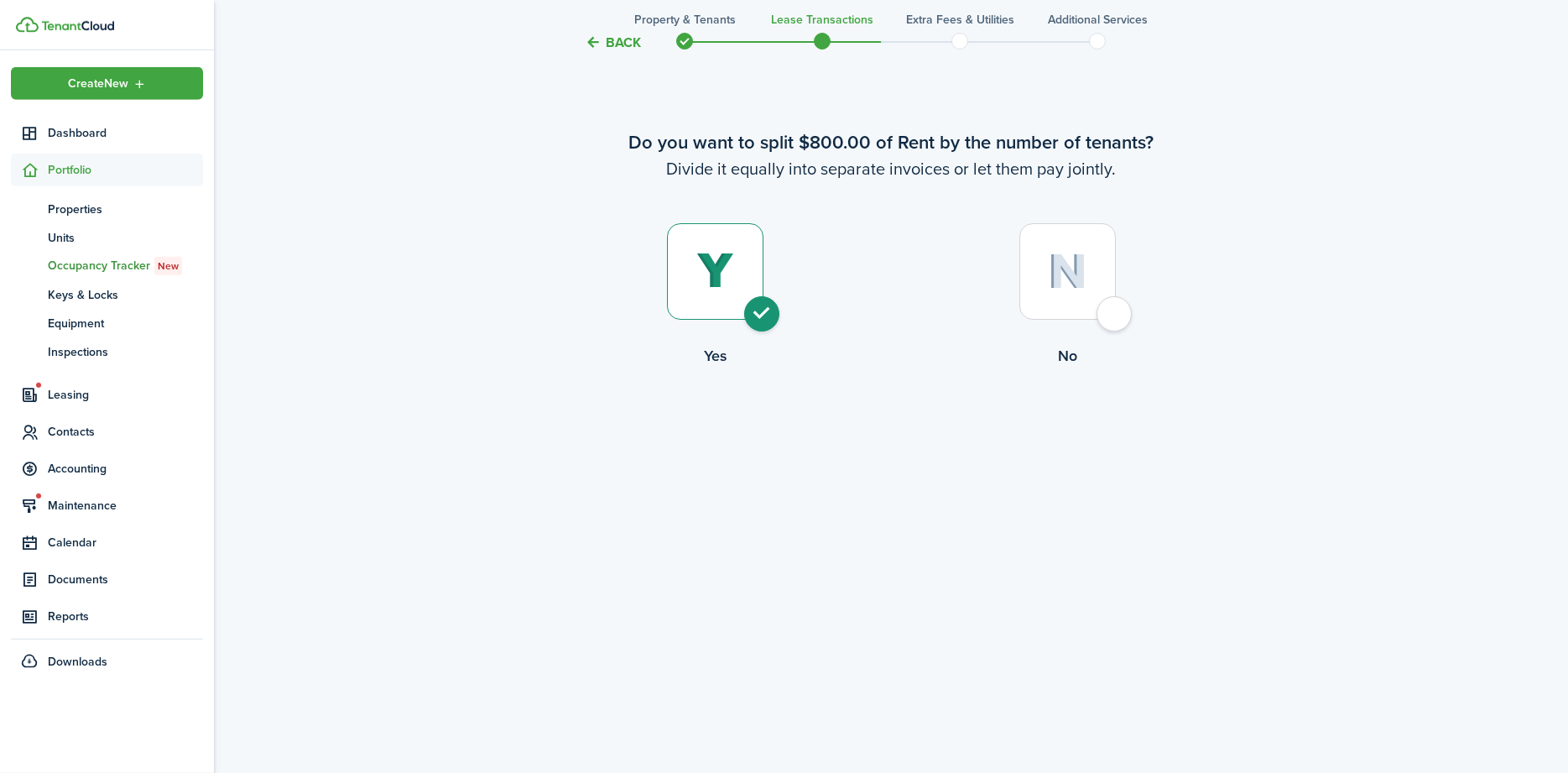
scroll to position [1350, 0]
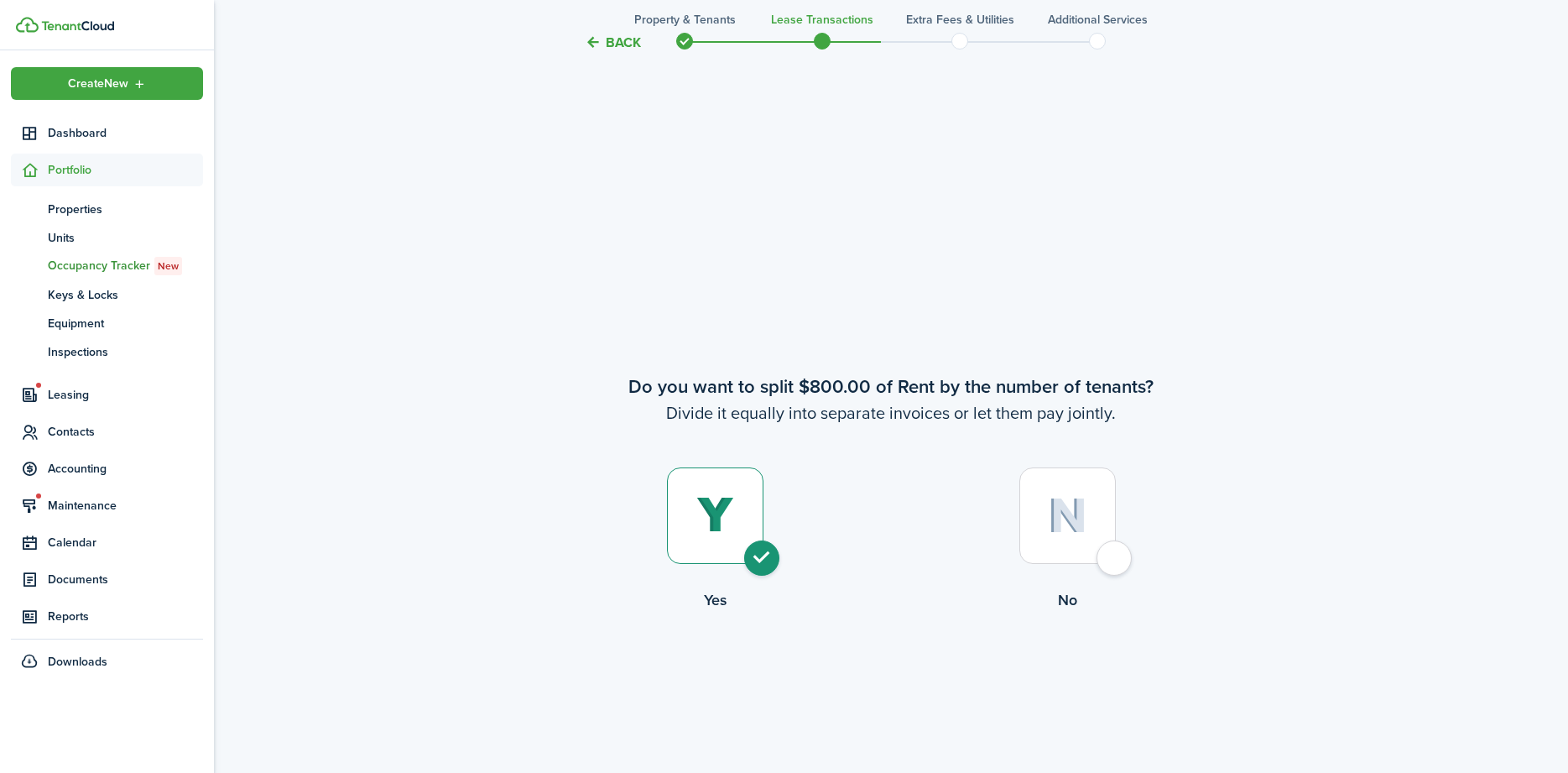
click at [1112, 551] on div at bounding box center [1067, 516] width 97 height 97
radio input "false"
radio input "true"
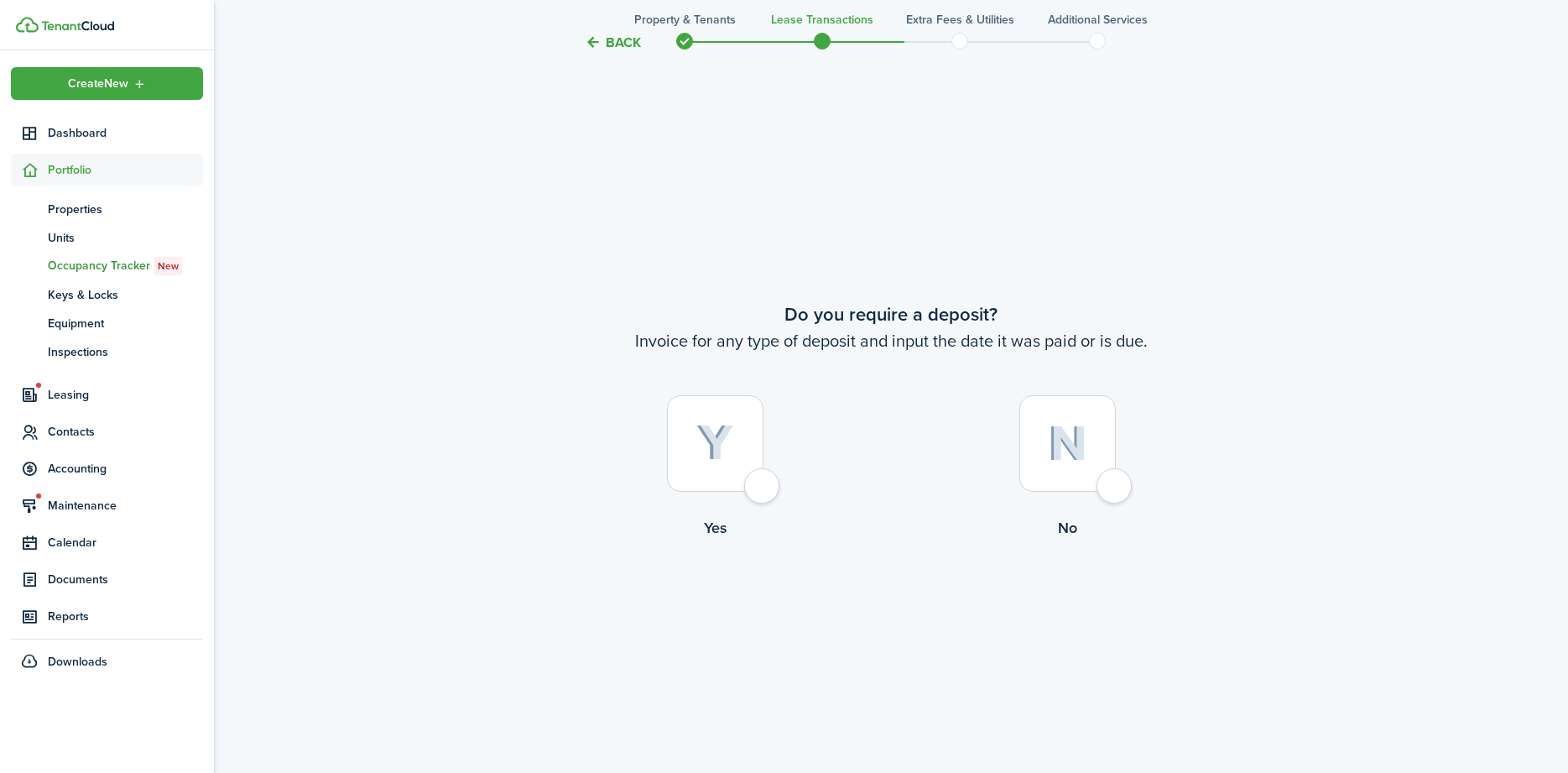
scroll to position [2206, 0]
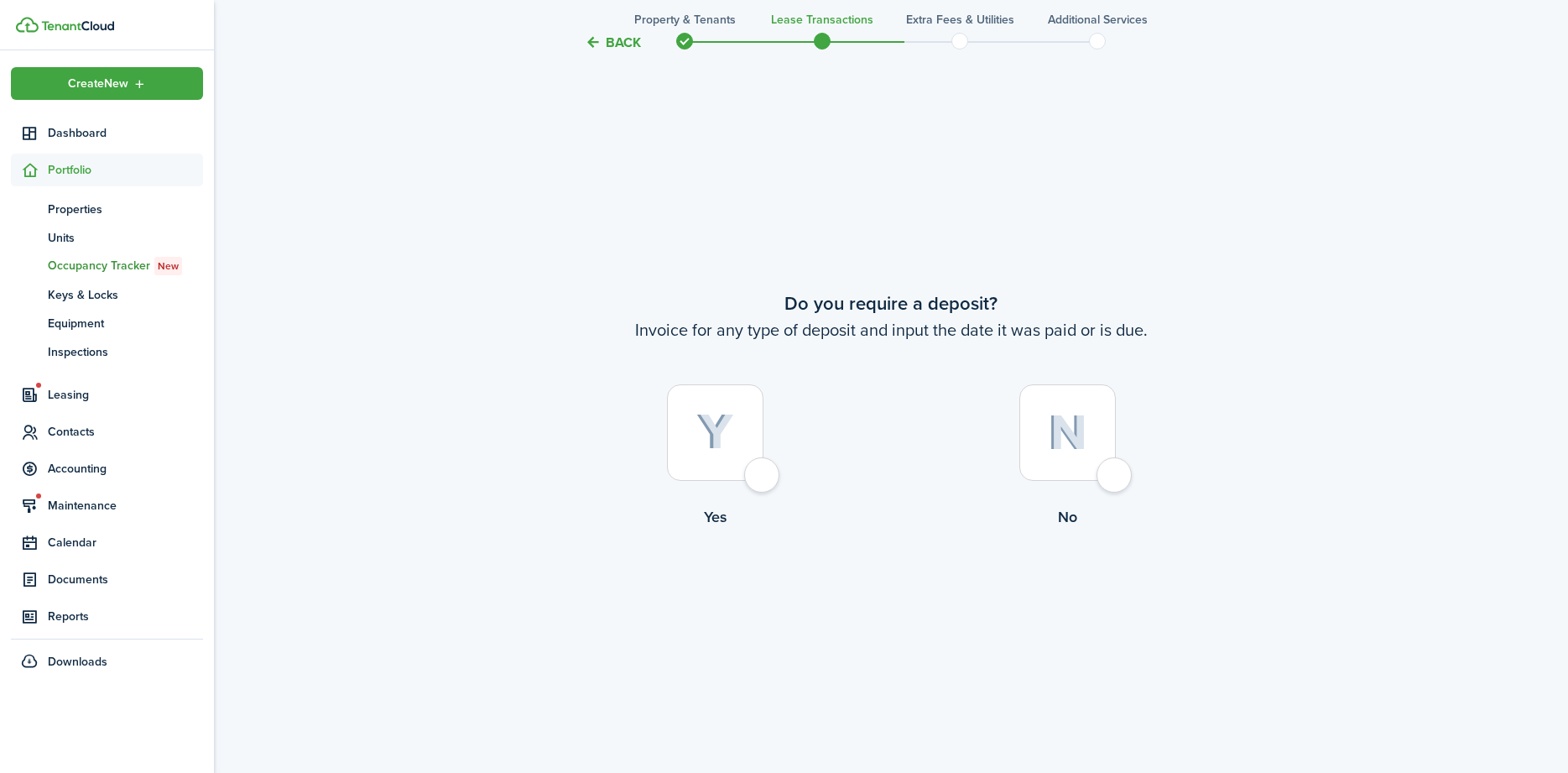
click at [763, 469] on div at bounding box center [715, 432] width 97 height 97
radio input "true"
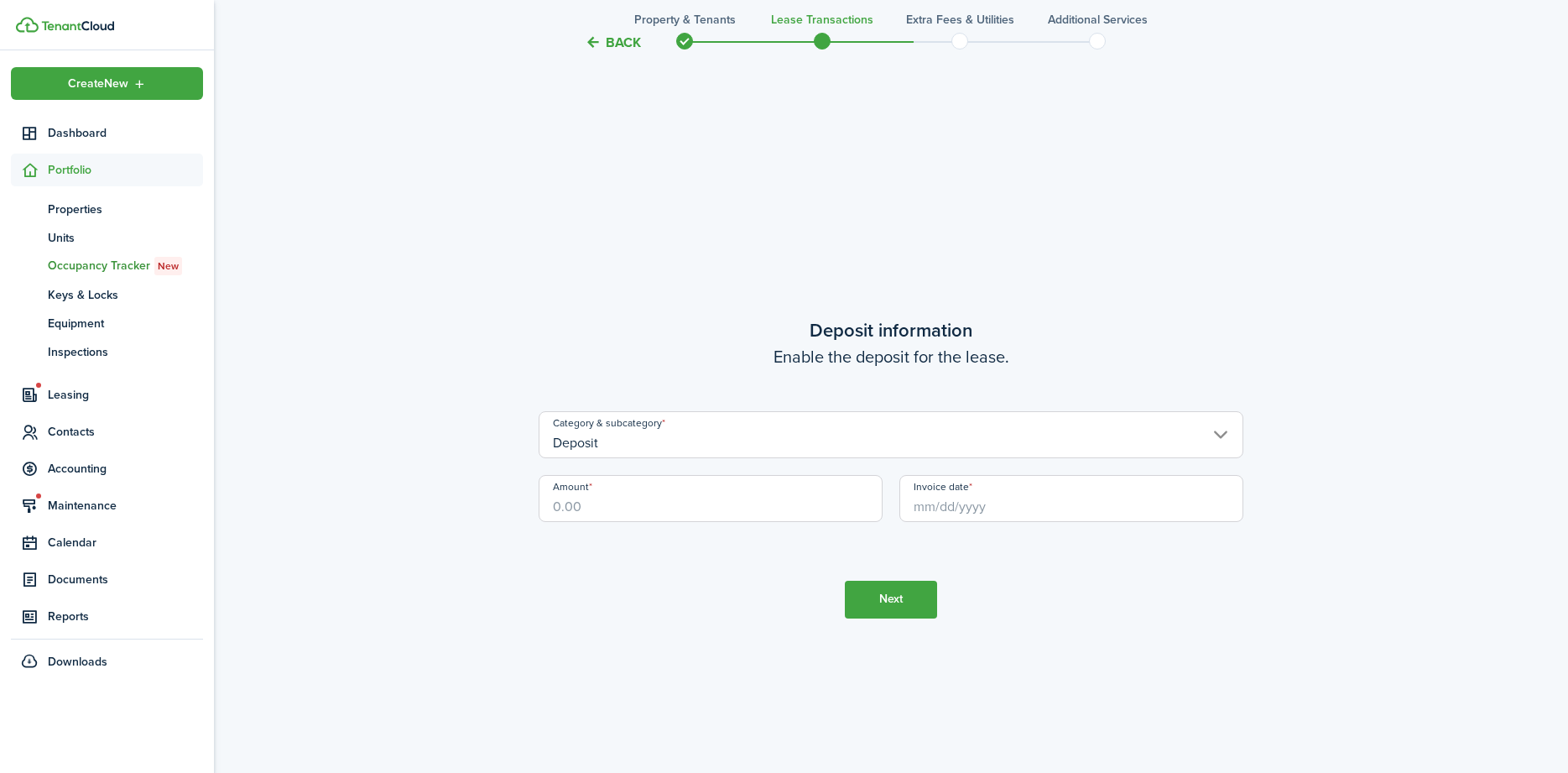
scroll to position [2979, 0]
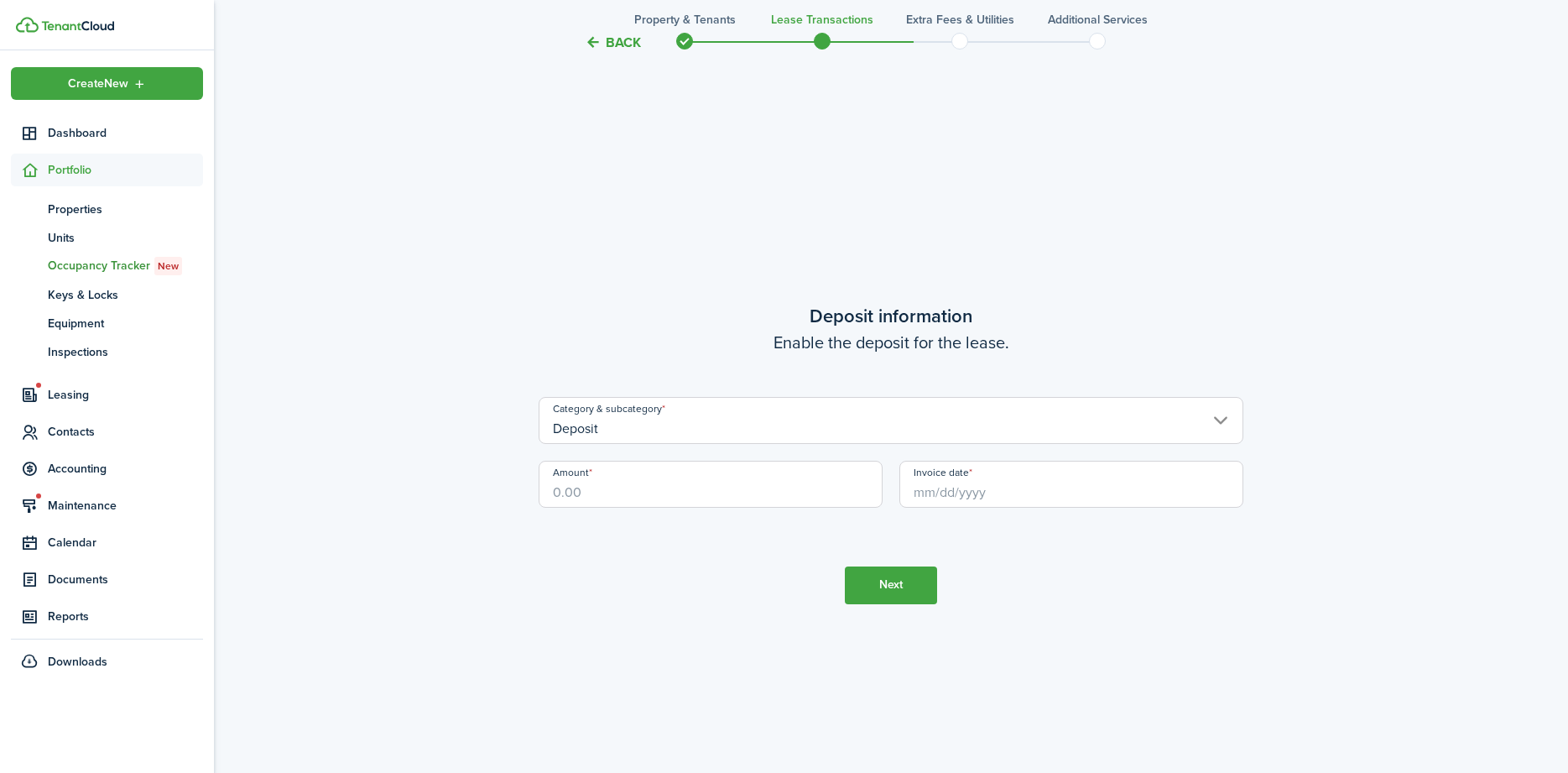
click at [654, 480] on input "Amount" at bounding box center [710, 484] width 344 height 47
type input "$800.00"
click at [982, 486] on input "Invoice date" at bounding box center [1072, 484] width 344 height 47
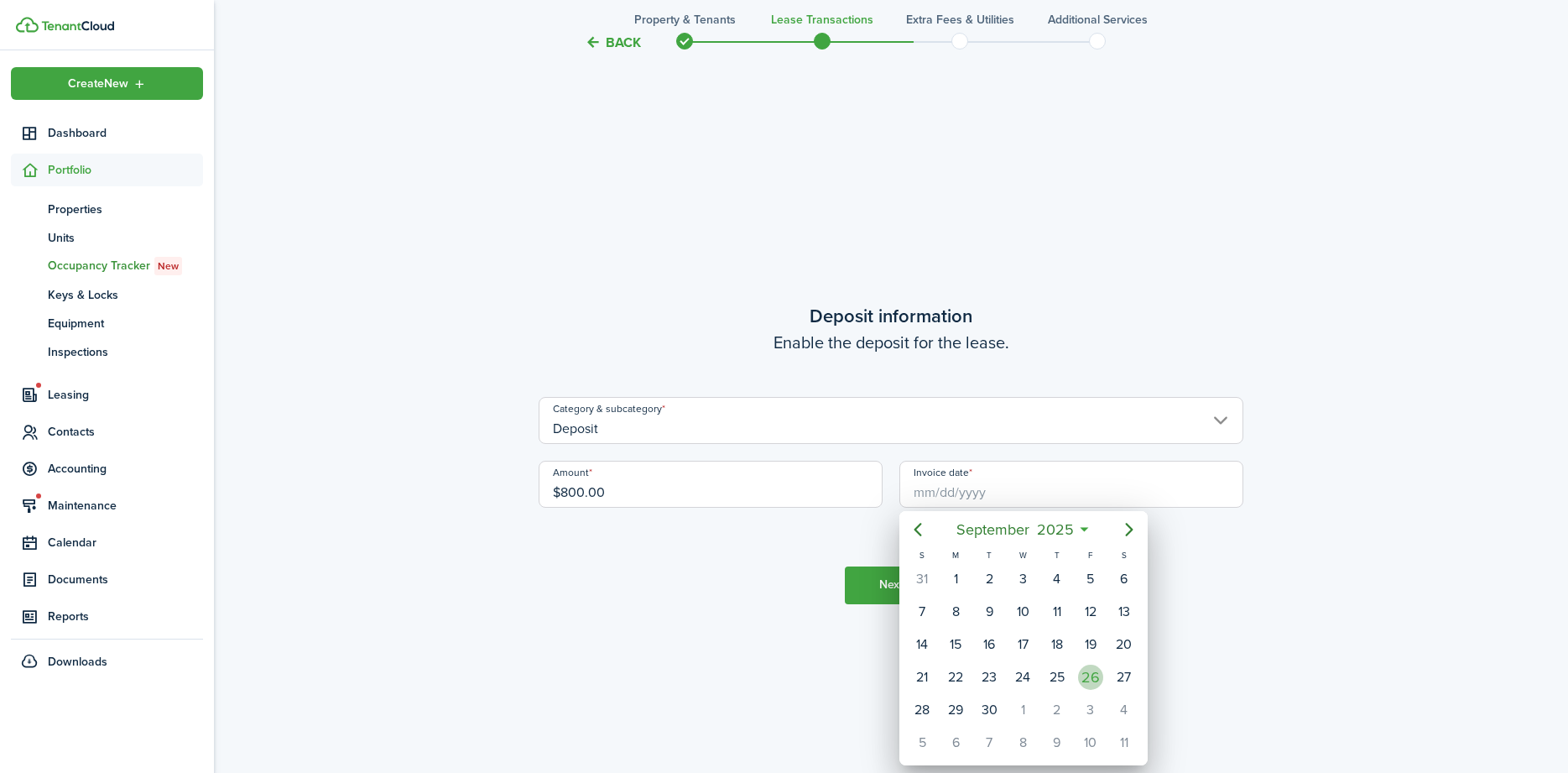
click at [1092, 676] on div "26" at bounding box center [1091, 677] width 25 height 25
type input "[DATE]"
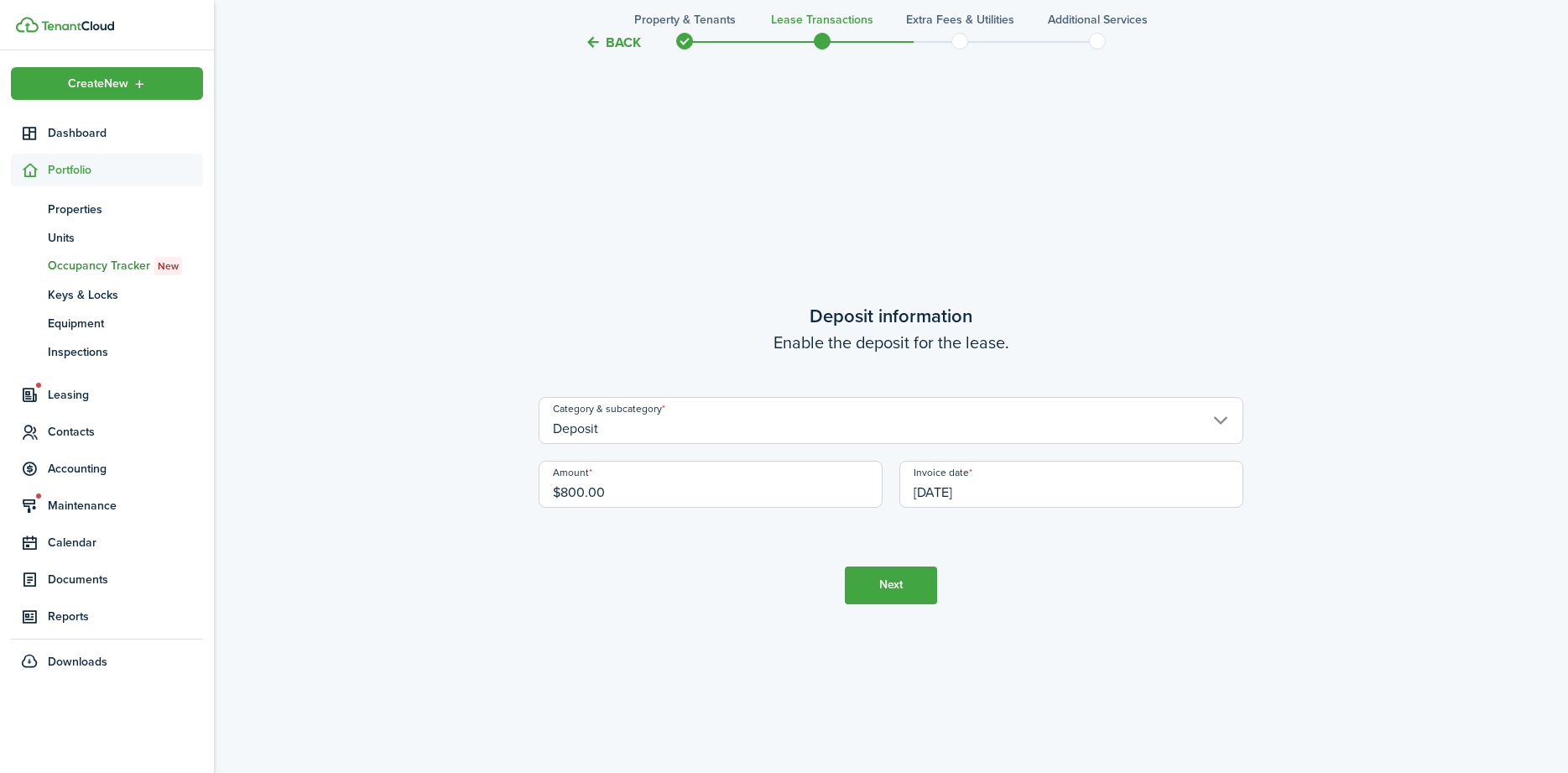
click at [894, 584] on button "Next" at bounding box center [891, 585] width 92 height 38
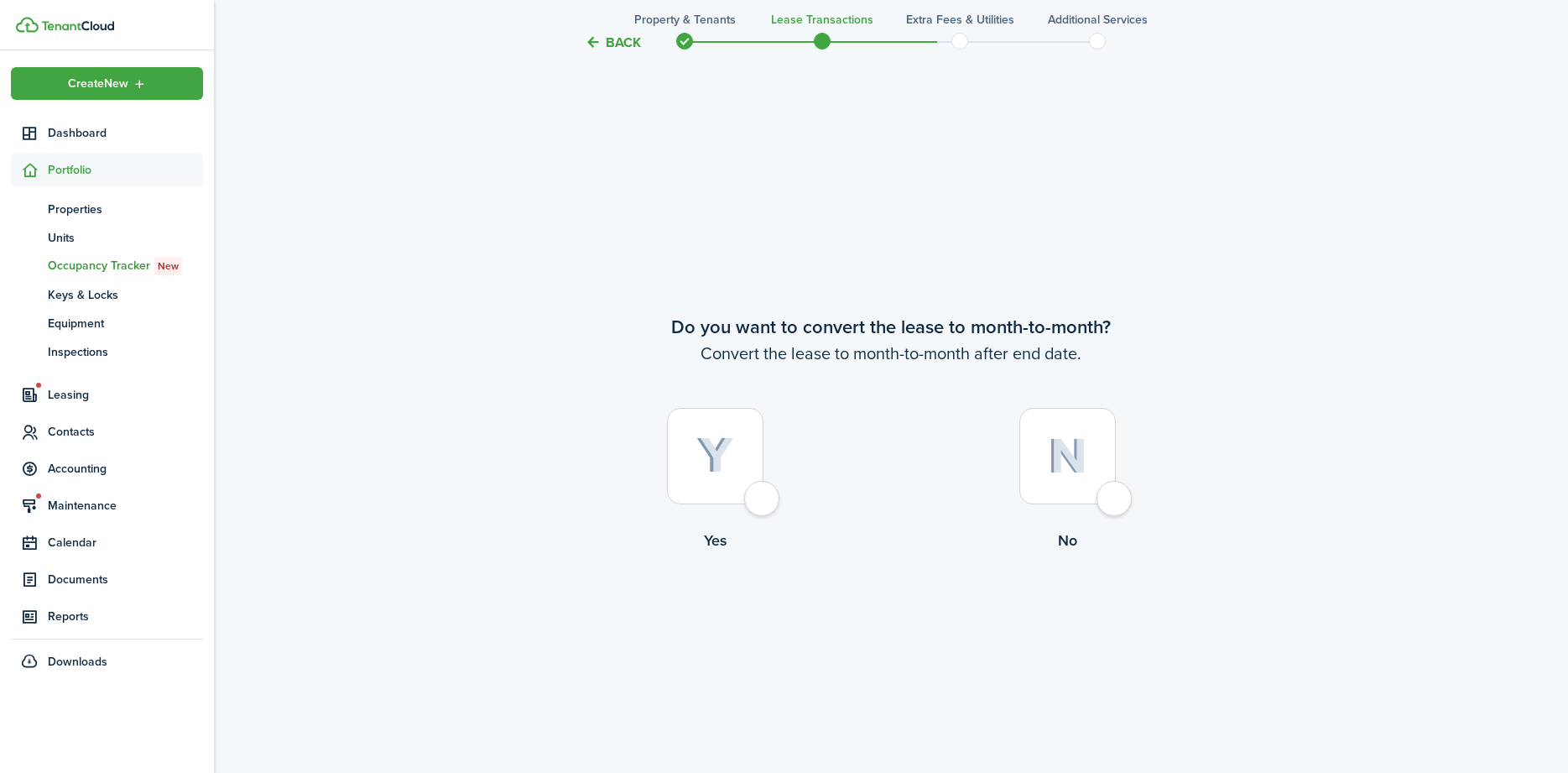
scroll to position [3751, 0]
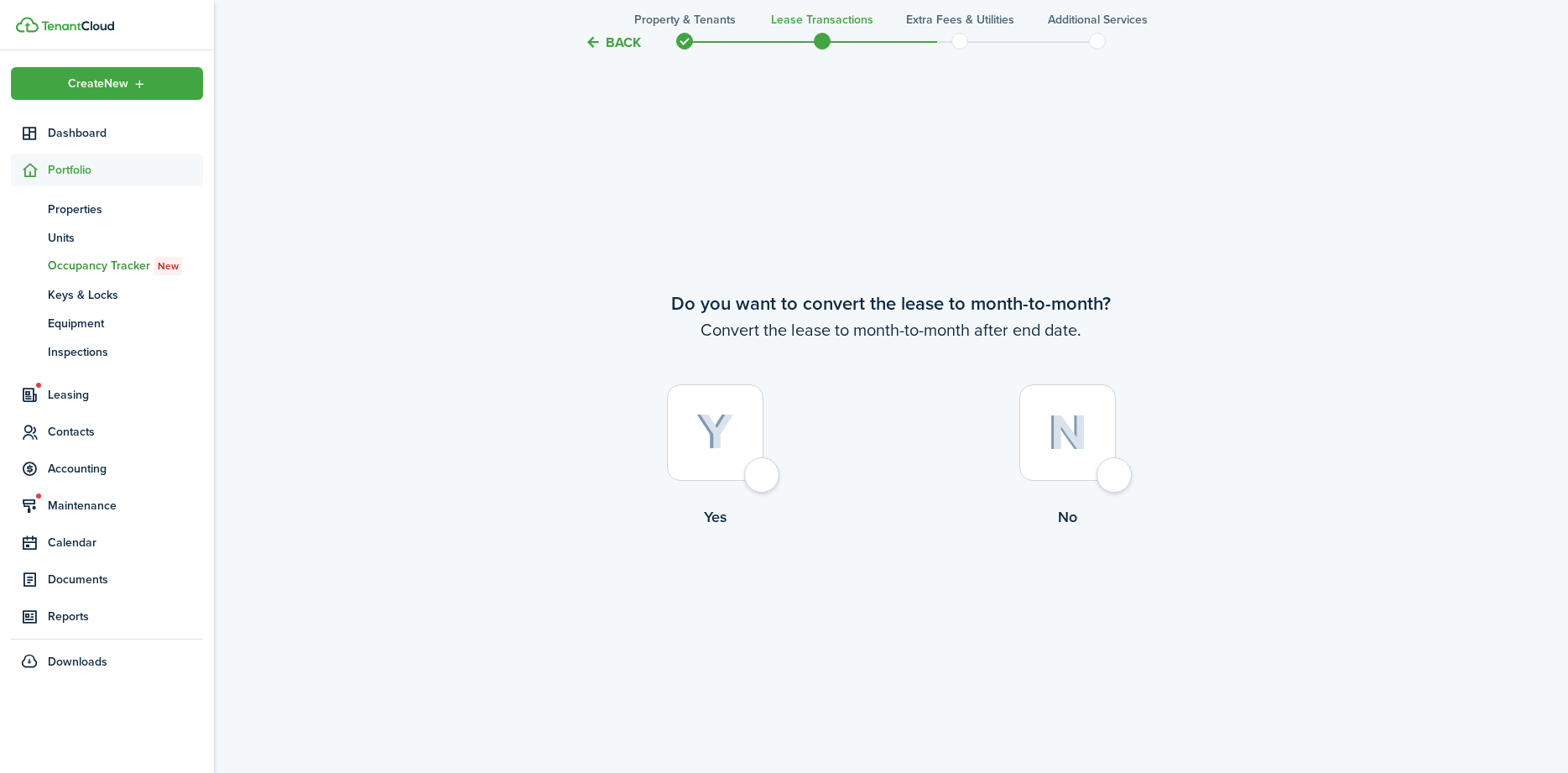
click at [744, 468] on div at bounding box center [715, 432] width 97 height 97
radio input "true"
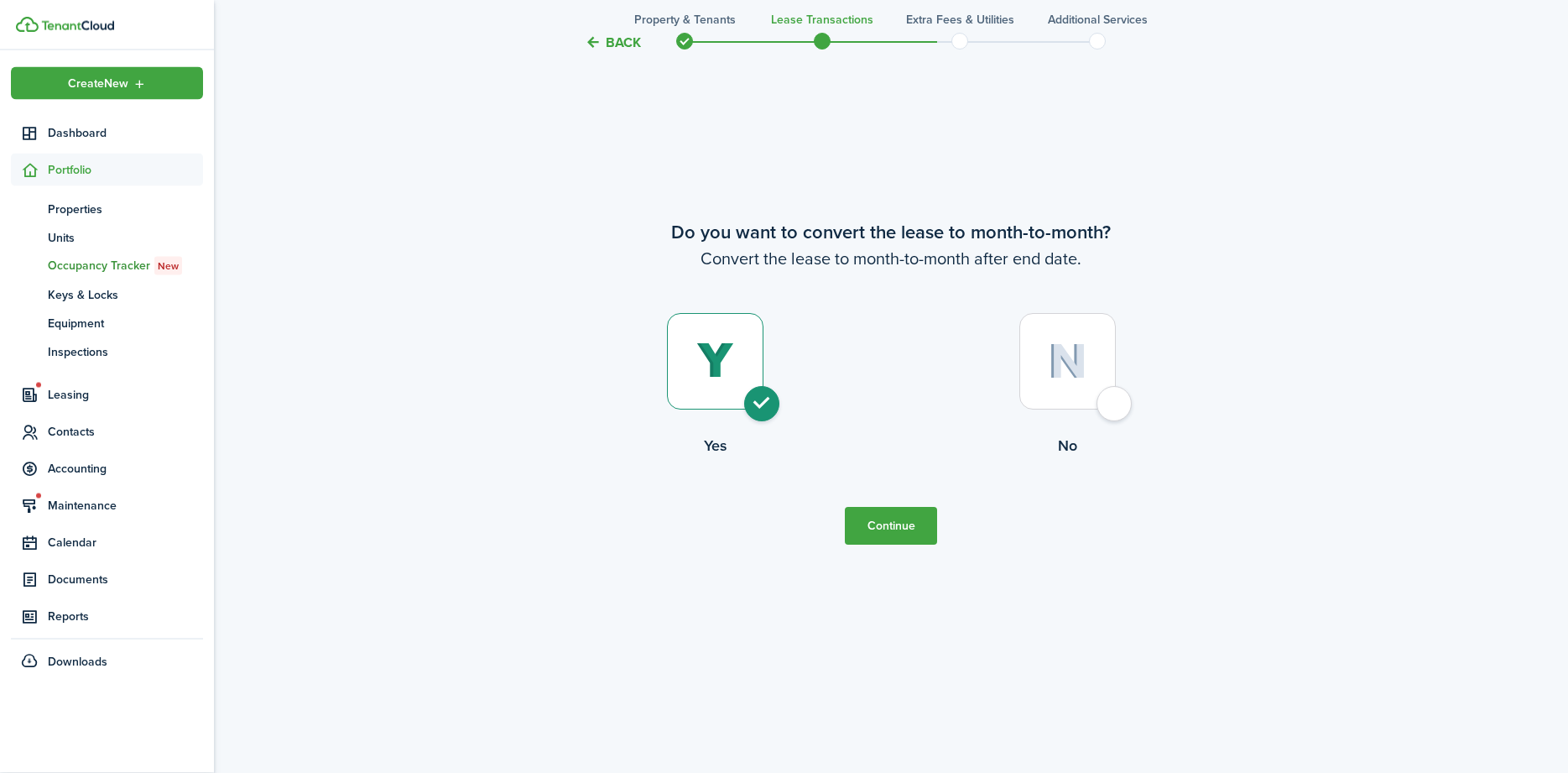
scroll to position [3863, 0]
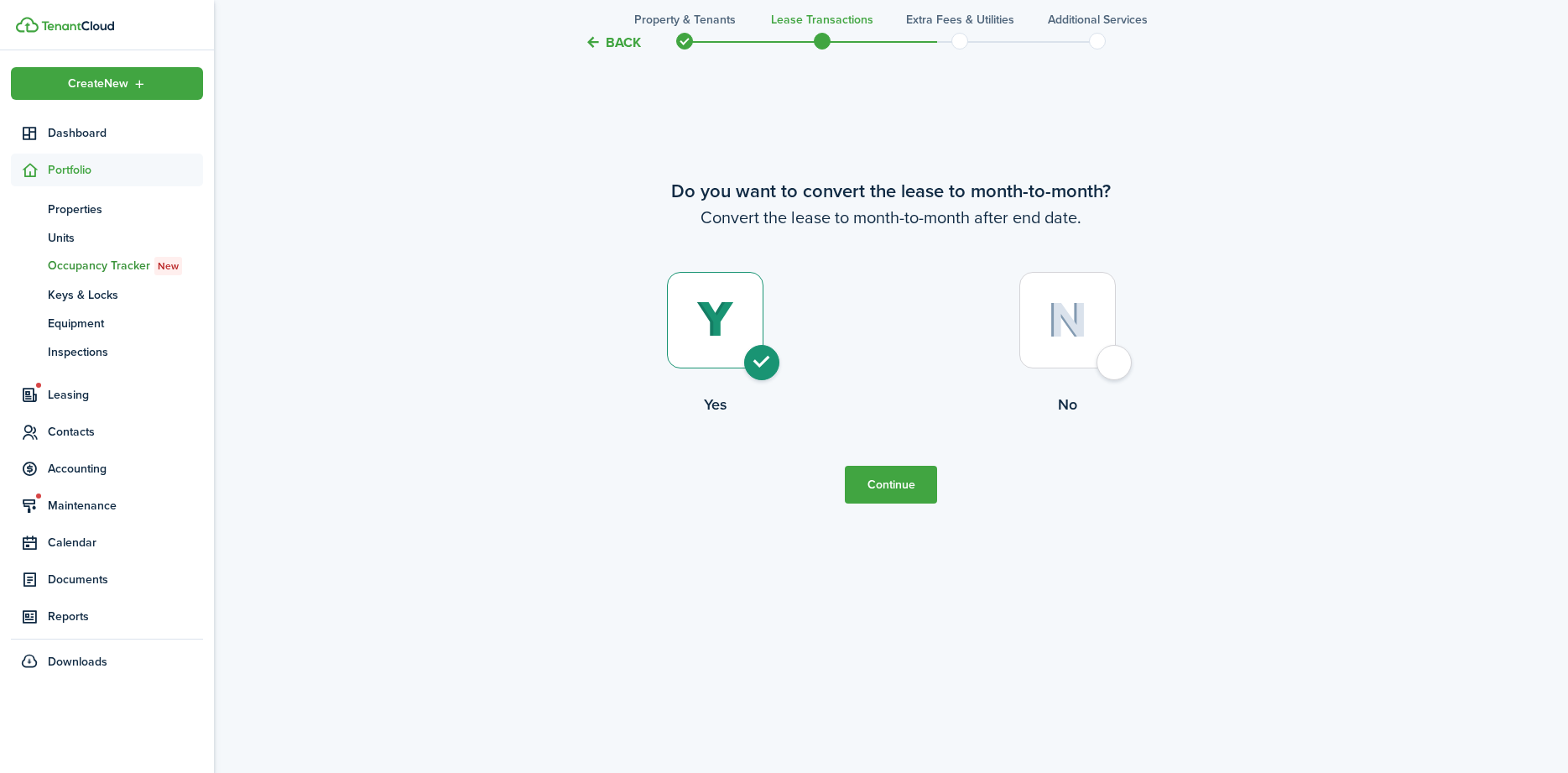
click at [890, 479] on button "Continue" at bounding box center [891, 484] width 92 height 38
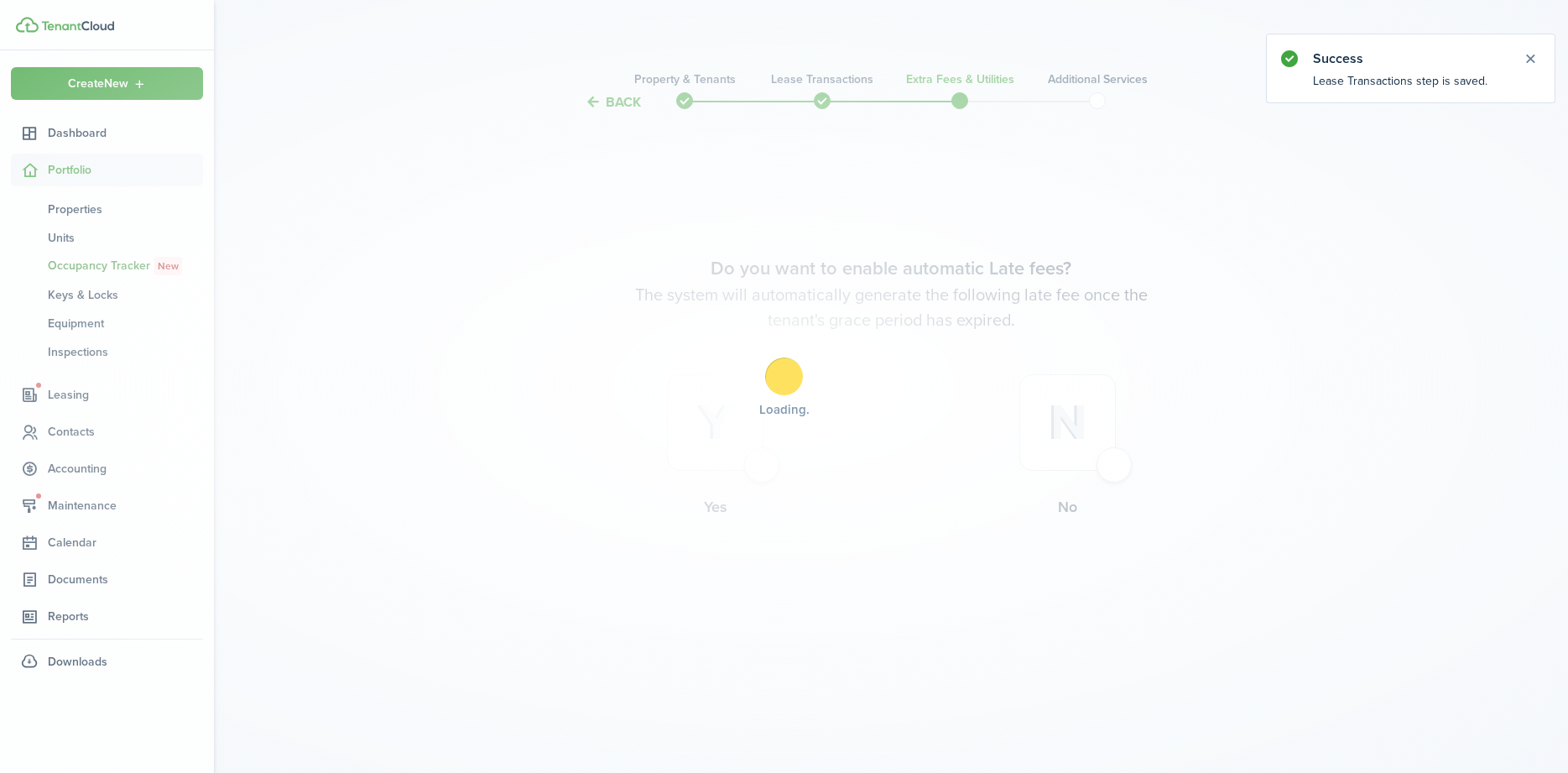
scroll to position [0, 0]
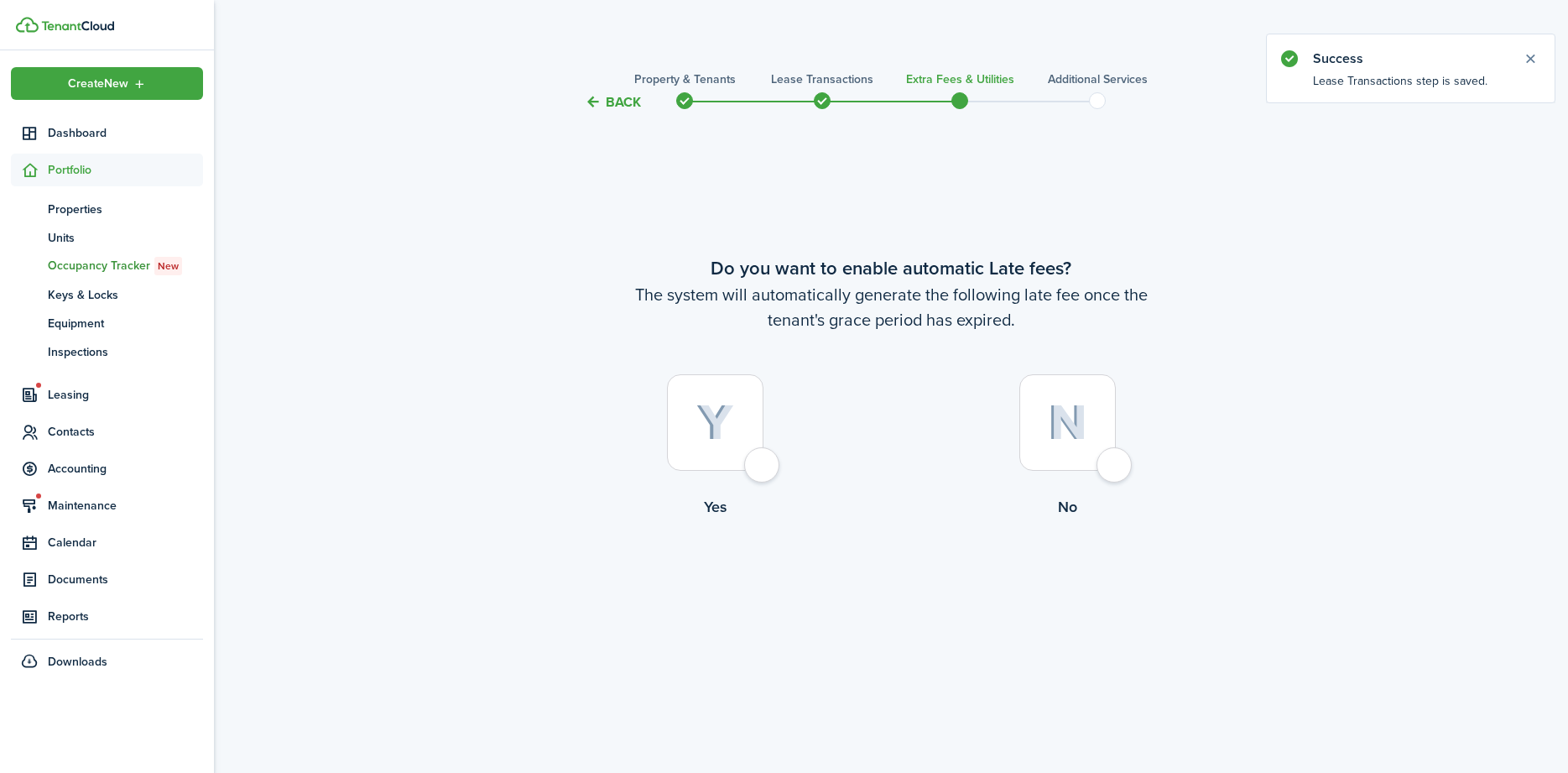
click at [755, 470] on div at bounding box center [715, 422] width 97 height 97
radio input "true"
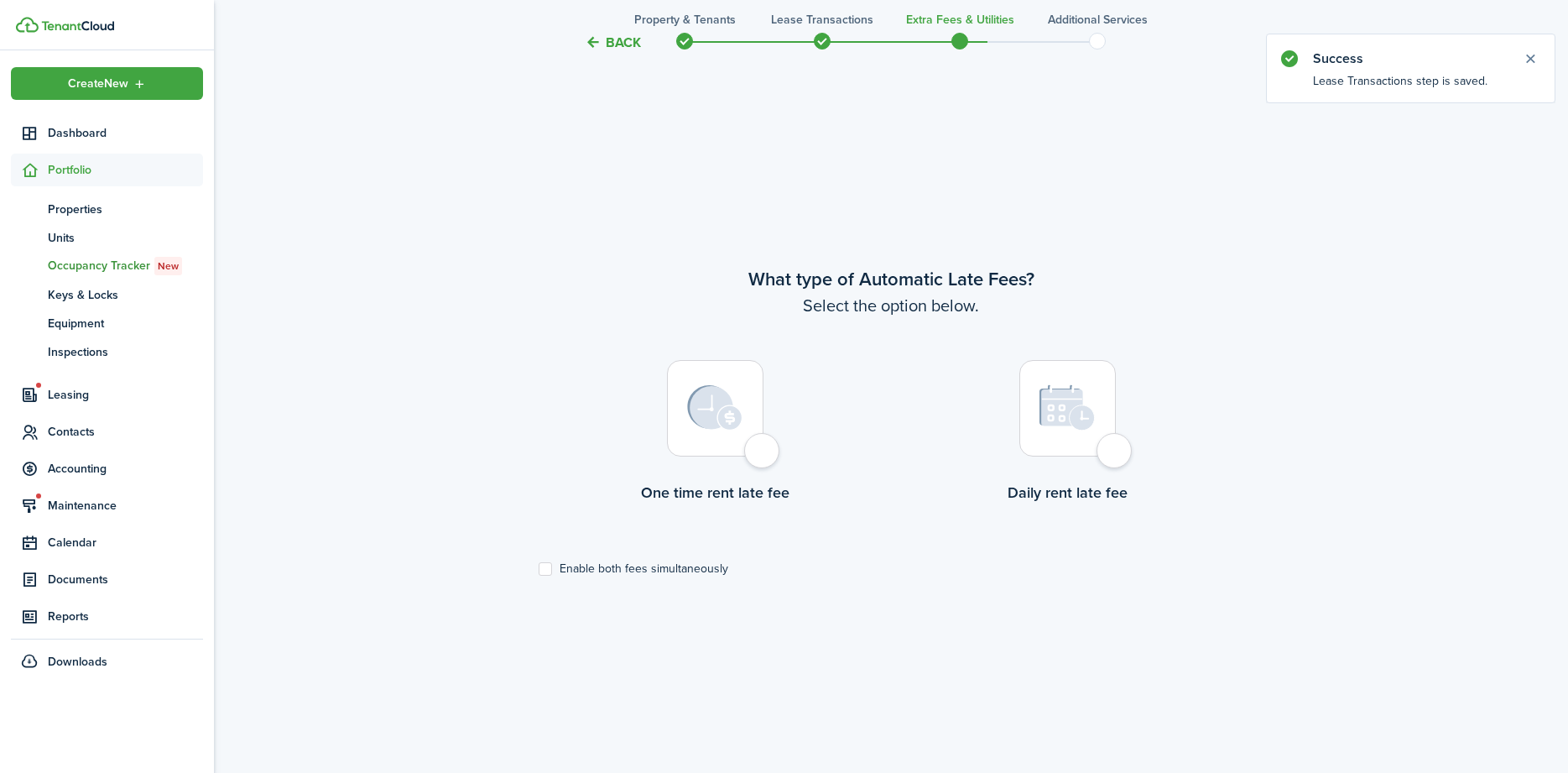
scroll to position [660, 0]
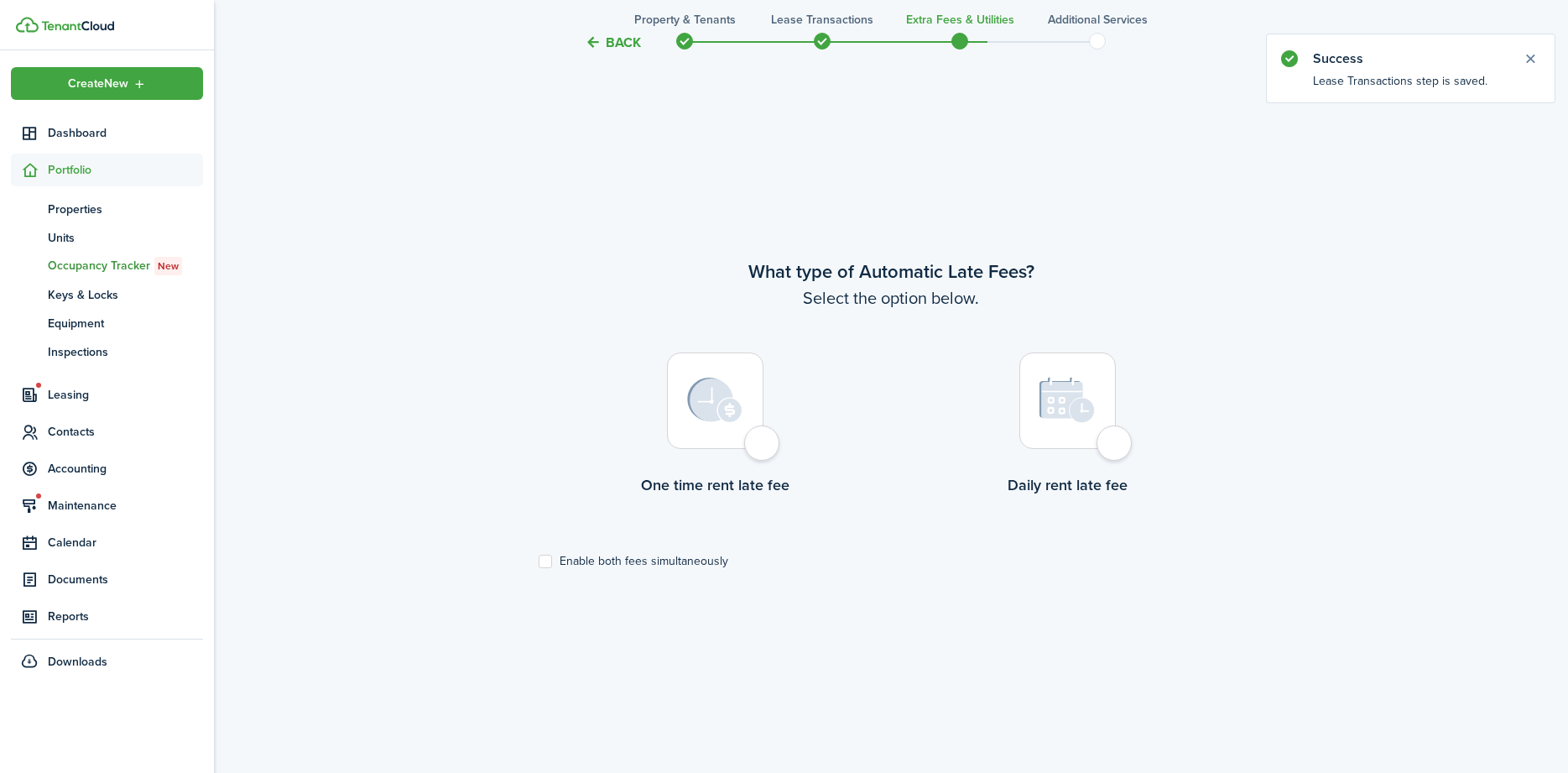
click at [552, 557] on label "Enable both fees simultaneously" at bounding box center [633, 561] width 189 height 13
click at [538, 561] on input "Enable both fees simultaneously" at bounding box center [538, 561] width 1 height 1
checkbox input "true"
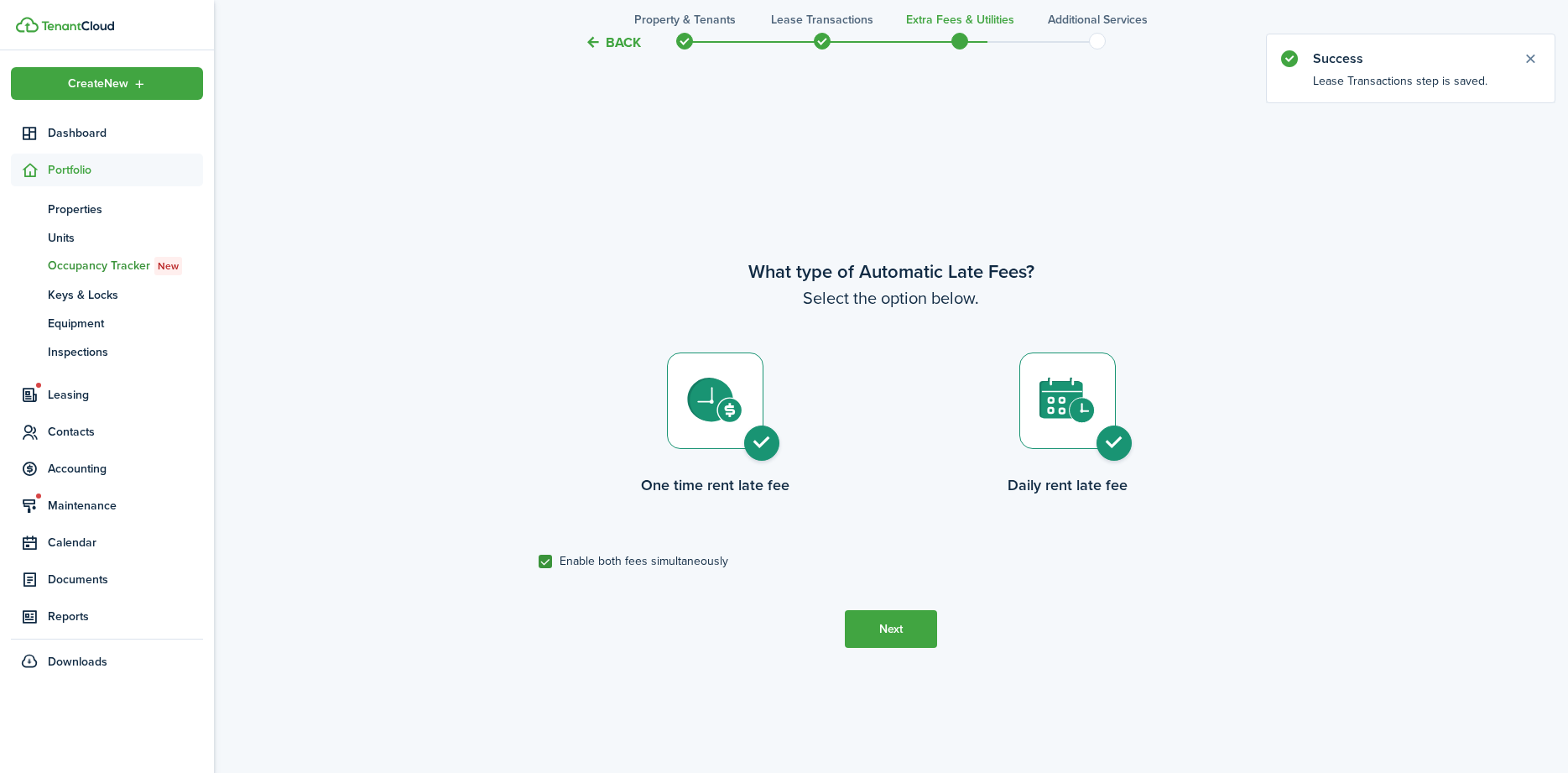
click at [881, 627] on button "Next" at bounding box center [891, 628] width 92 height 38
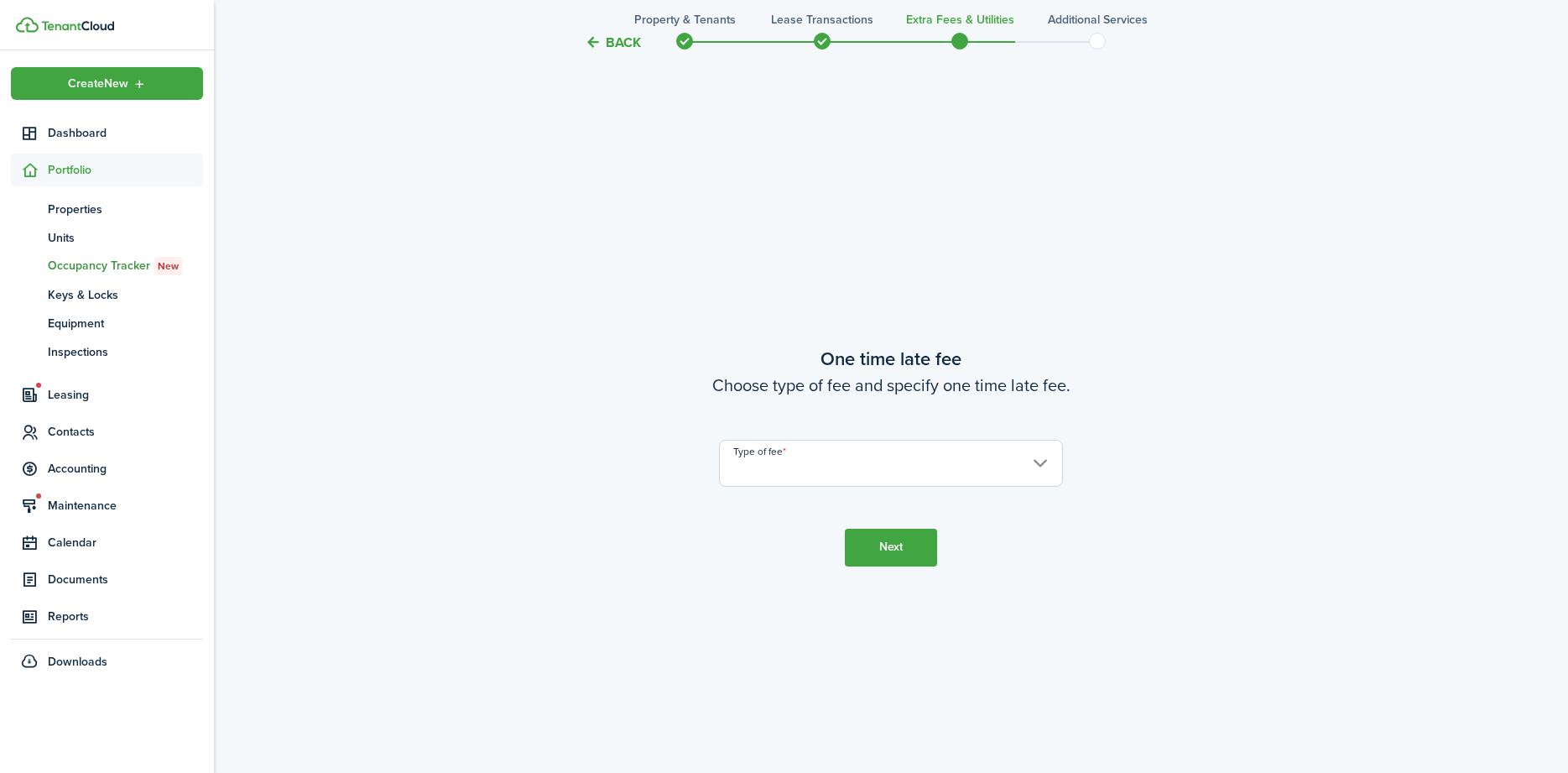
scroll to position [1433, 0]
click at [824, 479] on input "Type of fee" at bounding box center [891, 461] width 344 height 47
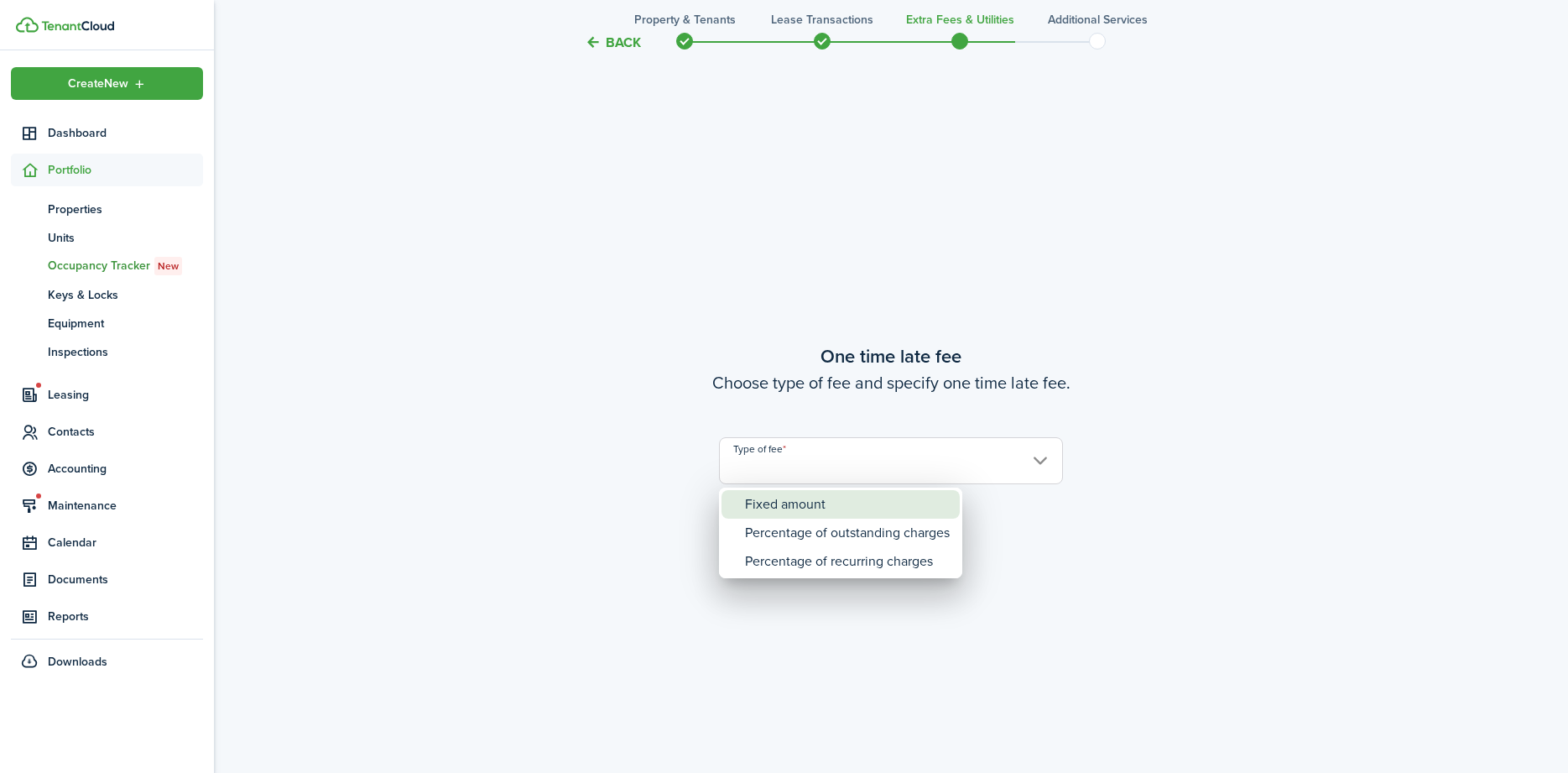
click at [775, 511] on div "Fixed amount" at bounding box center [847, 504] width 205 height 29
type input "Fixed amount"
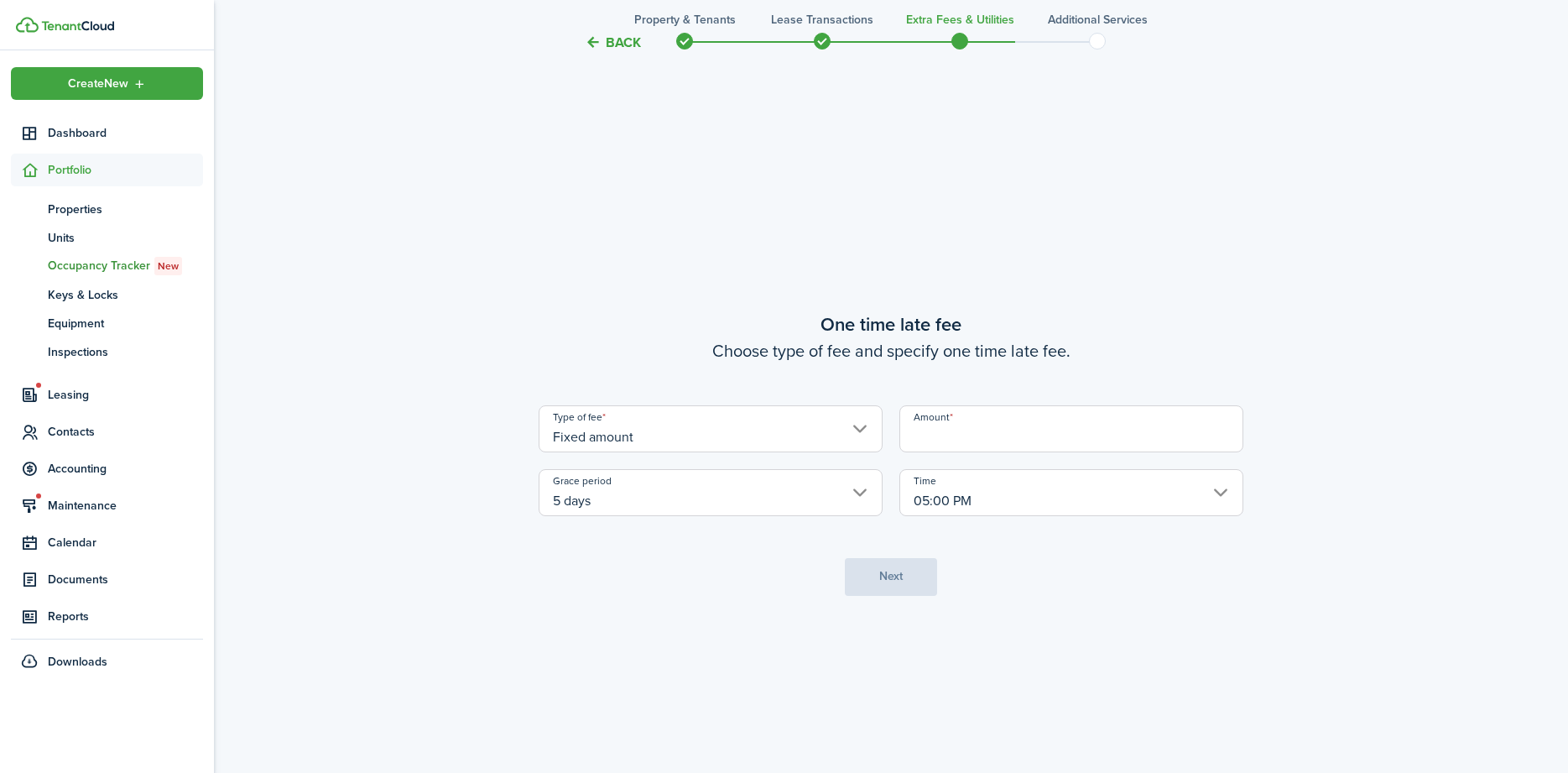
click at [992, 428] on input "Amount" at bounding box center [1072, 428] width 344 height 47
type input "$20.00"
click at [899, 578] on button "Next" at bounding box center [891, 576] width 92 height 38
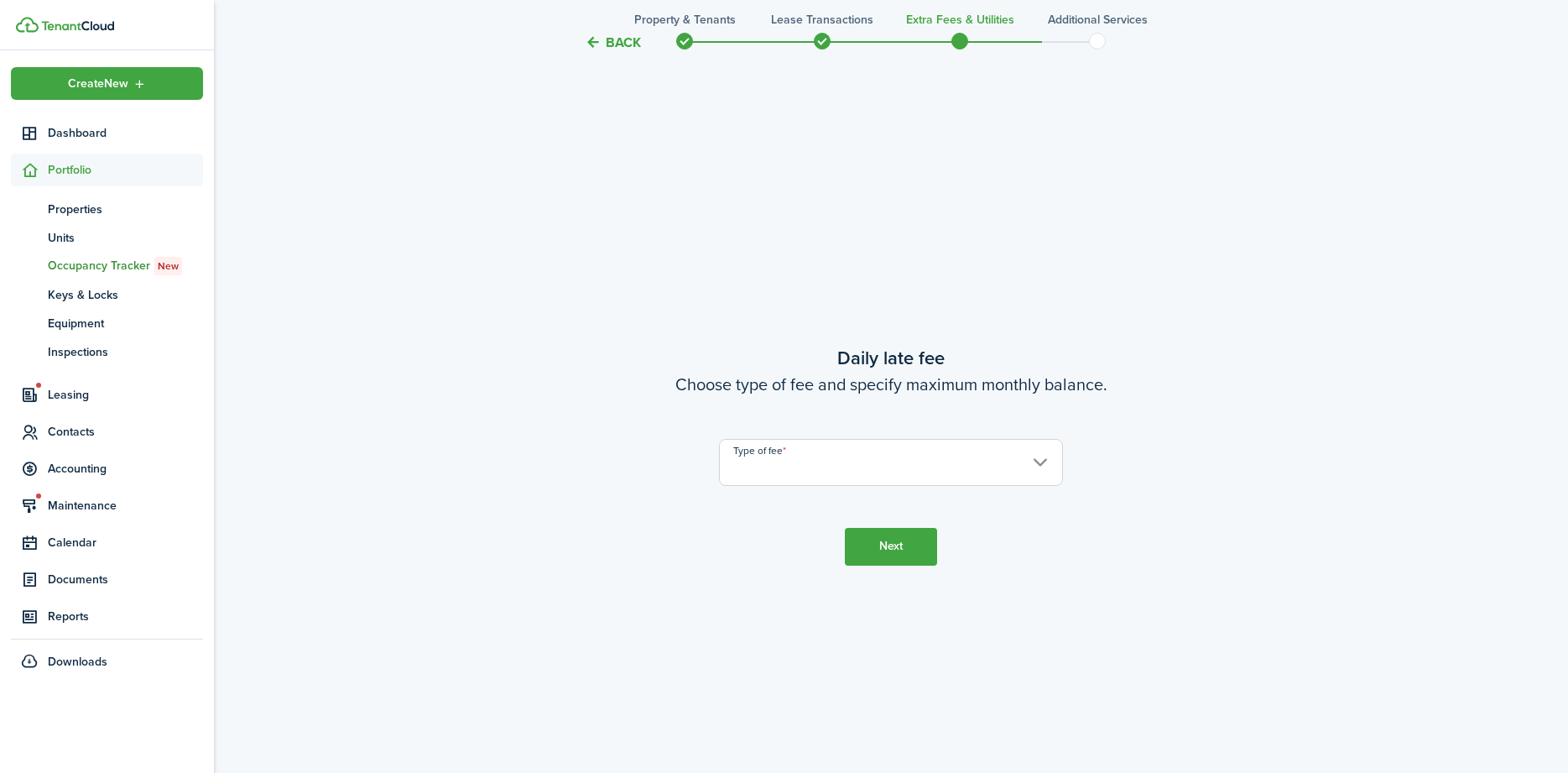
scroll to position [2206, 0]
click at [833, 473] on input "Type of fee" at bounding box center [891, 461] width 344 height 47
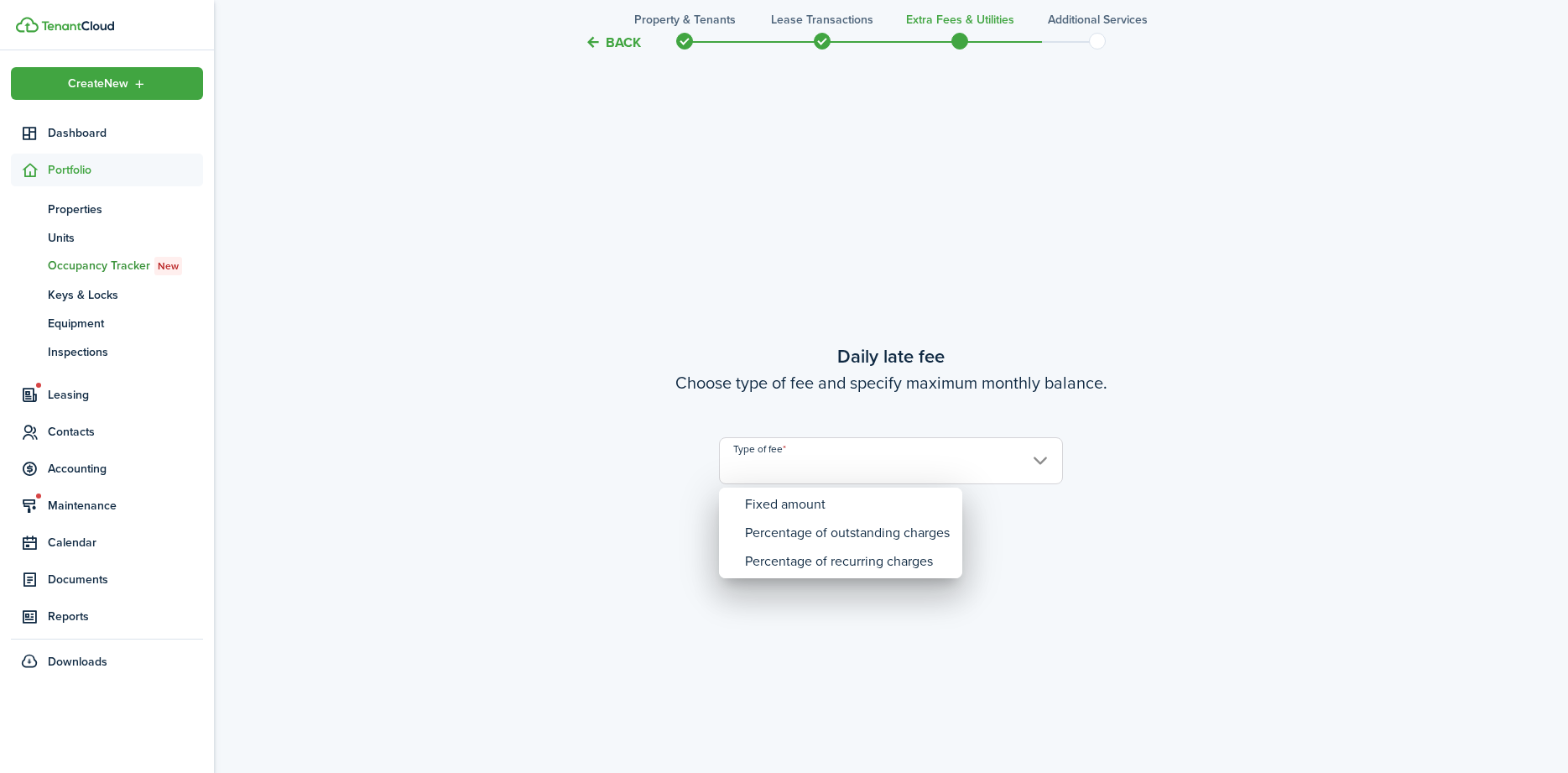
click at [775, 508] on div "Fixed amount" at bounding box center [847, 504] width 205 height 29
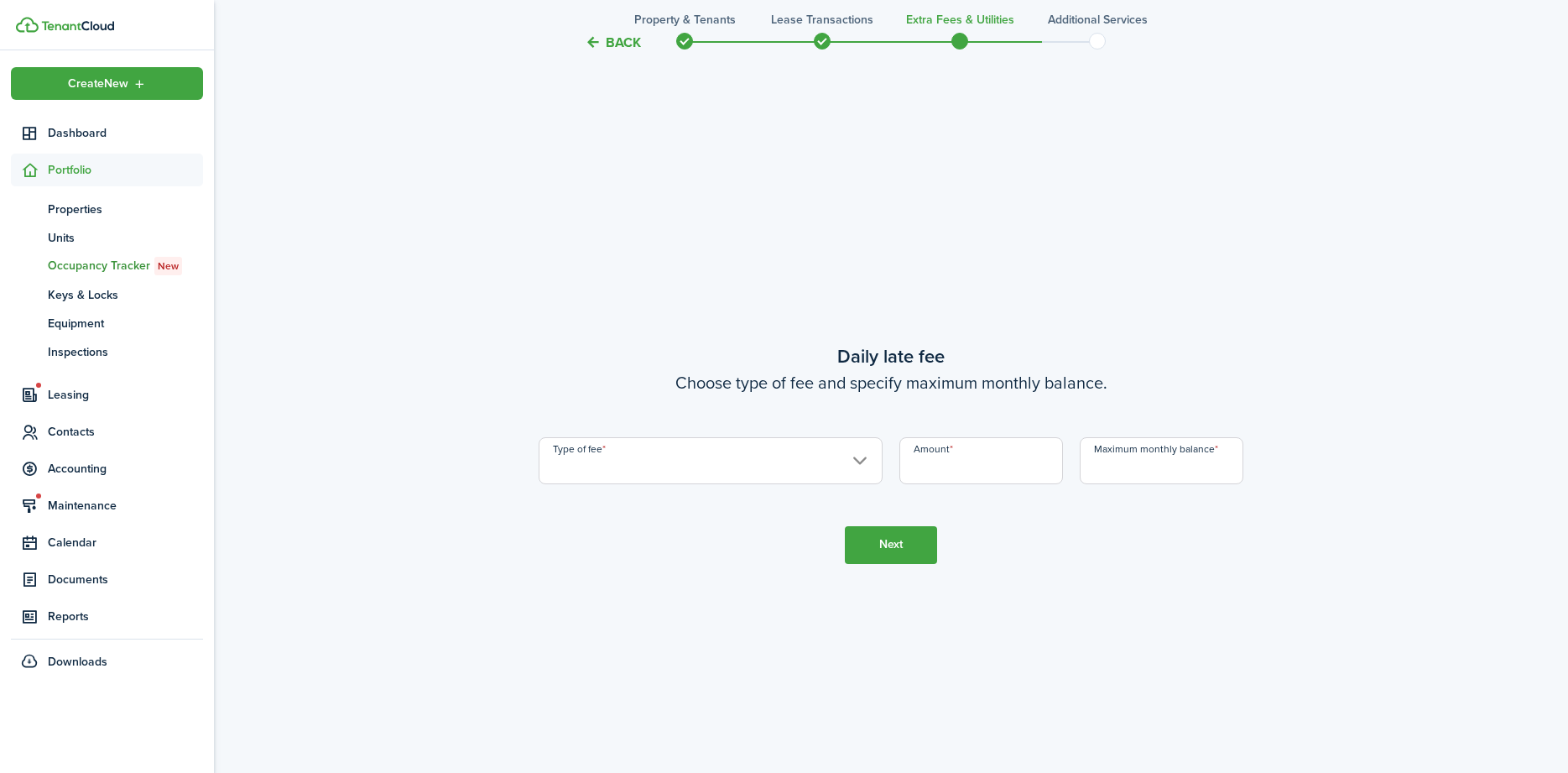
type input "Fixed amount"
click at [962, 455] on input "Amount" at bounding box center [982, 461] width 164 height 47
type input "$5.00"
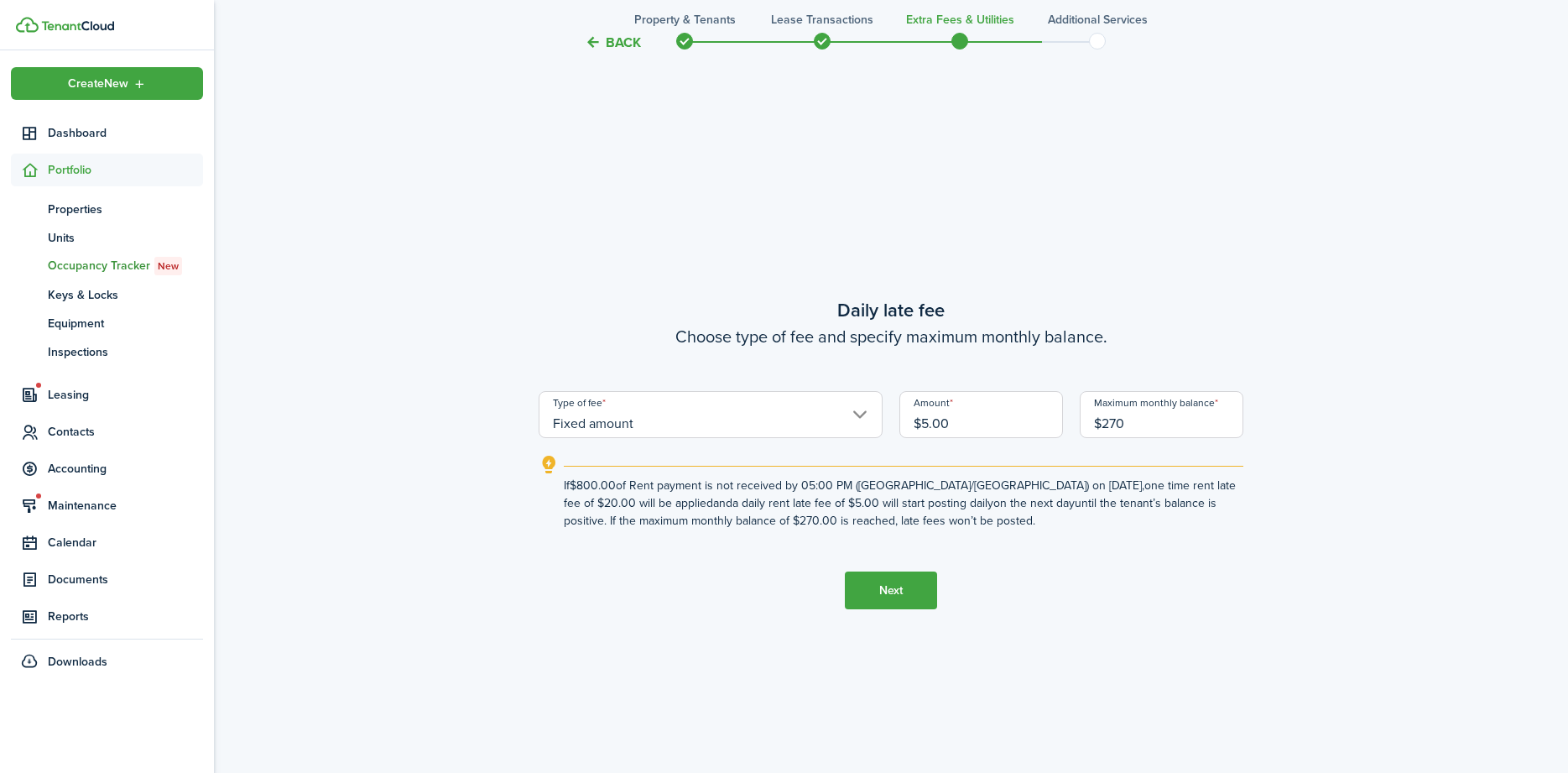
type input "$270.00"
click at [899, 591] on button "Next" at bounding box center [891, 590] width 92 height 38
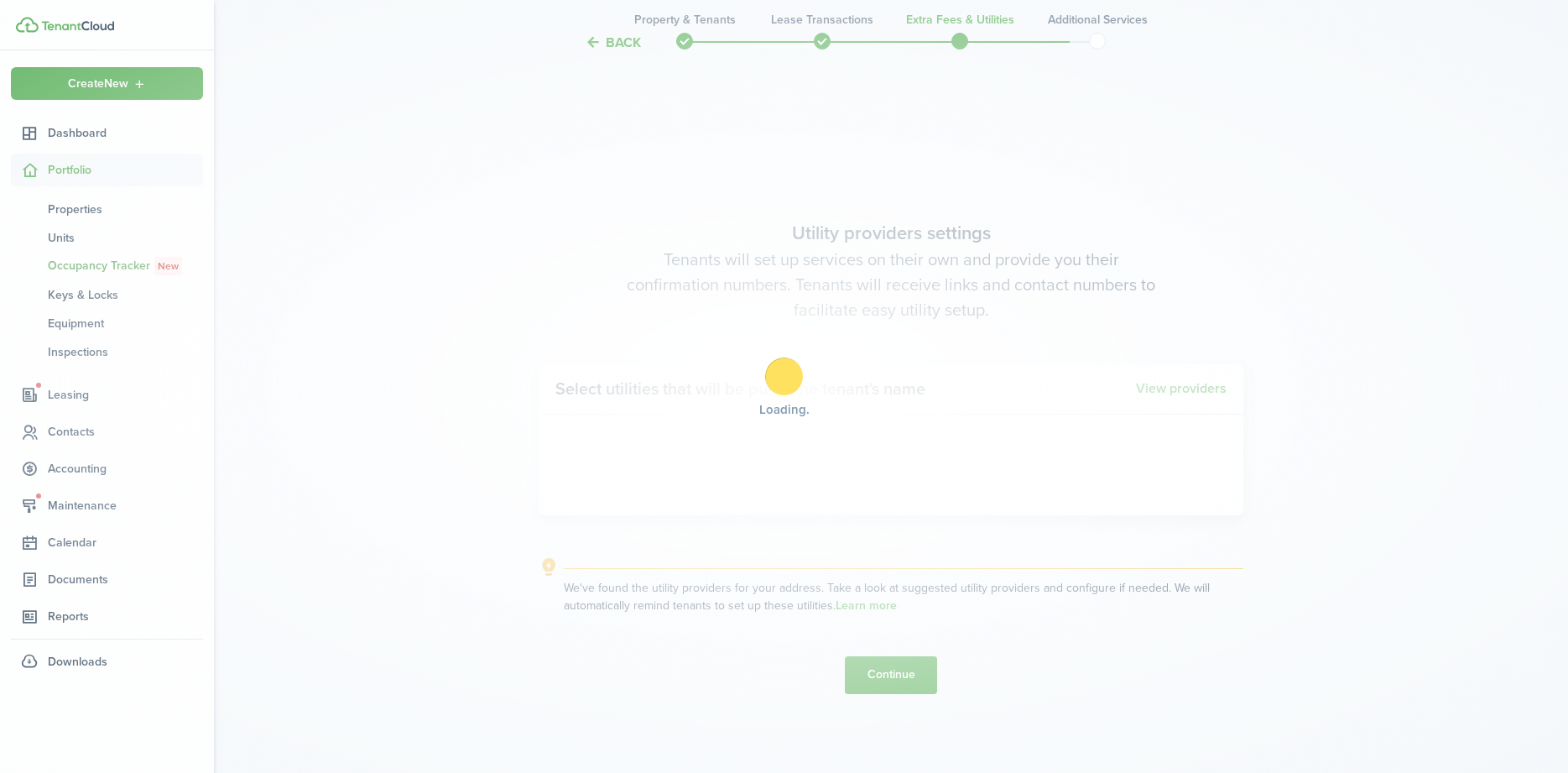
scroll to position [2979, 0]
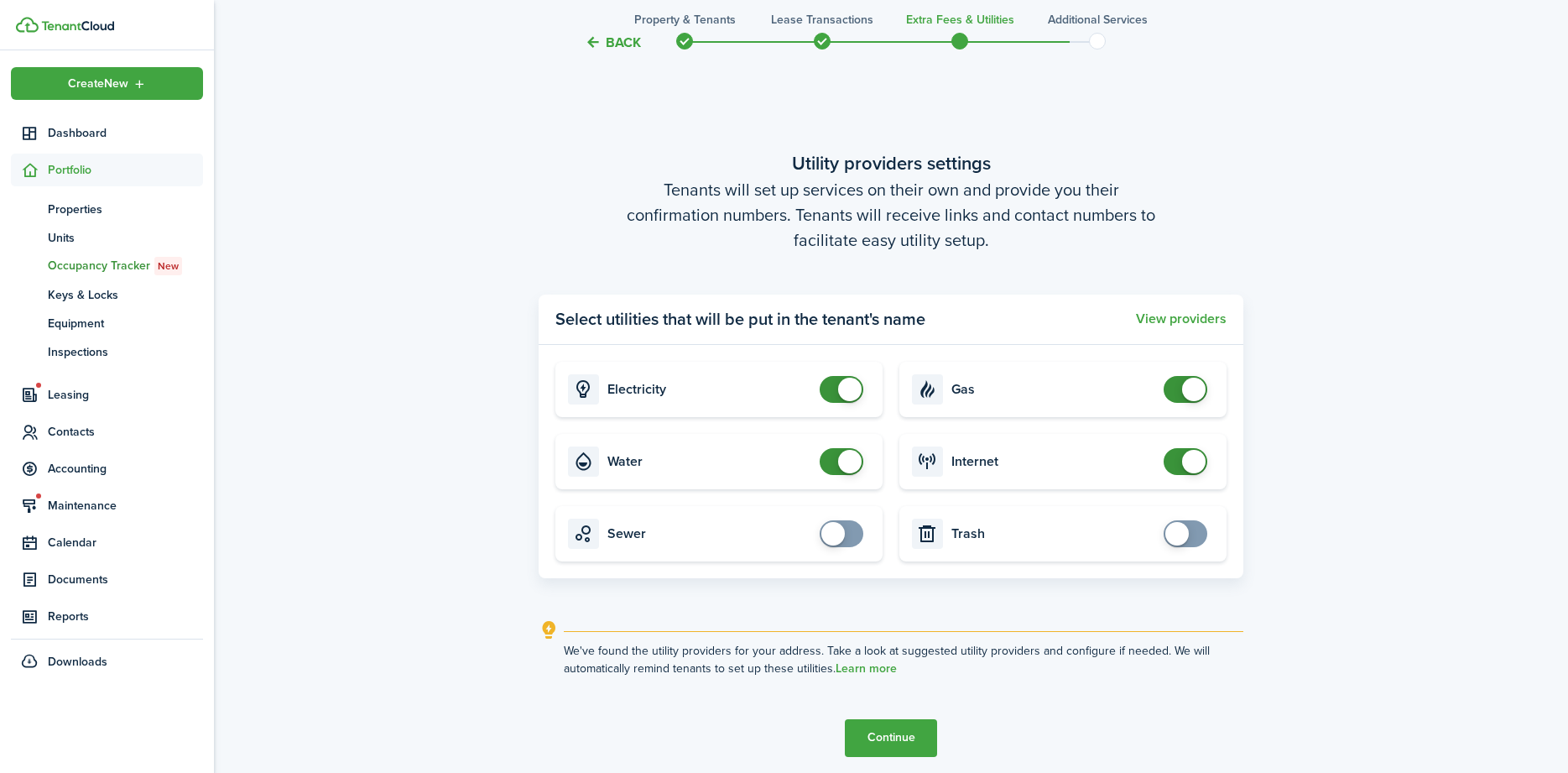
checkbox input "false"
click at [833, 390] on span at bounding box center [841, 389] width 17 height 27
checkbox input "false"
click at [839, 460] on span at bounding box center [850, 461] width 24 height 24
checkbox input "false"
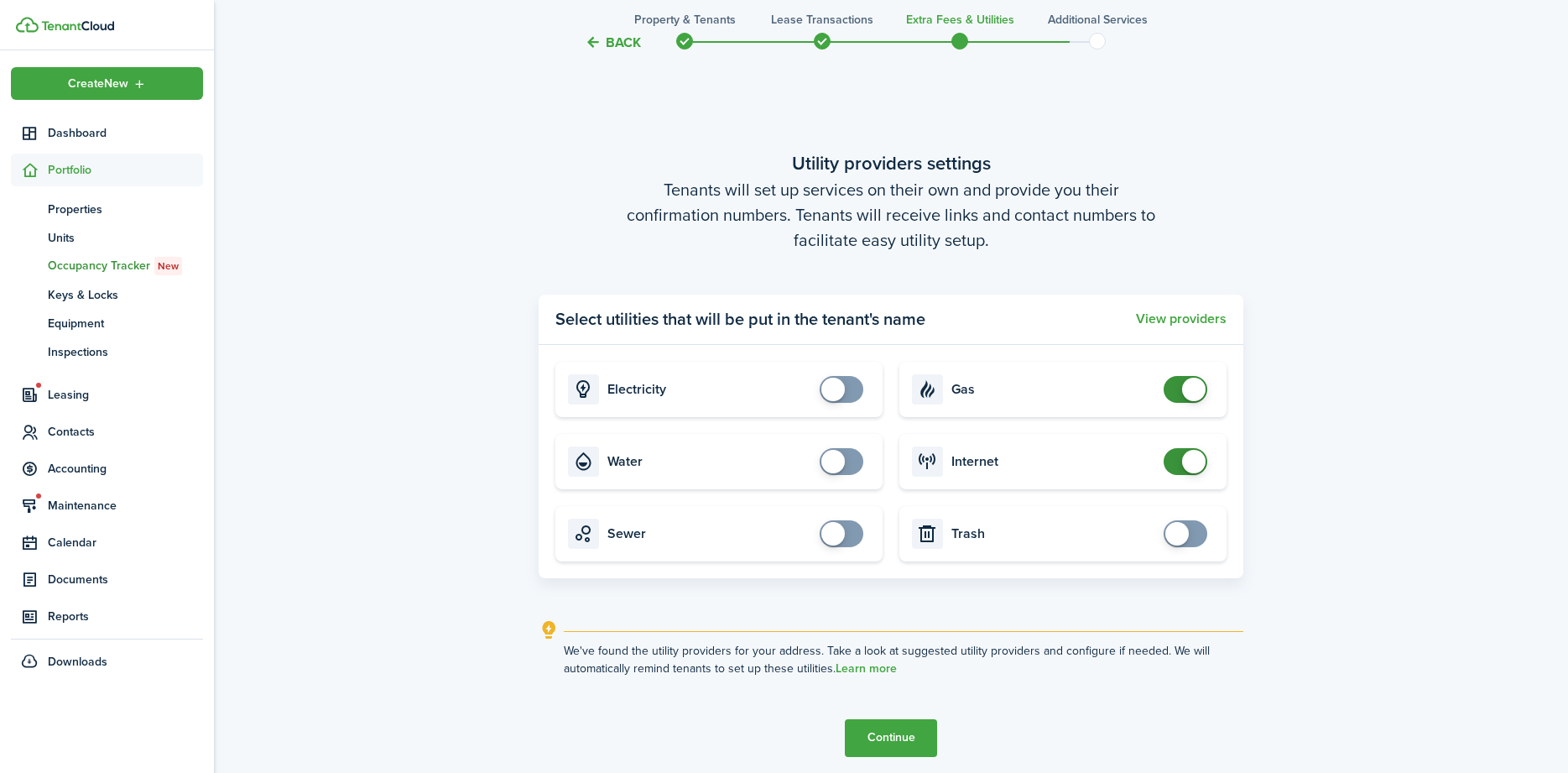
click at [1182, 389] on span at bounding box center [1194, 389] width 24 height 24
click at [894, 731] on button "Continue" at bounding box center [891, 737] width 92 height 38
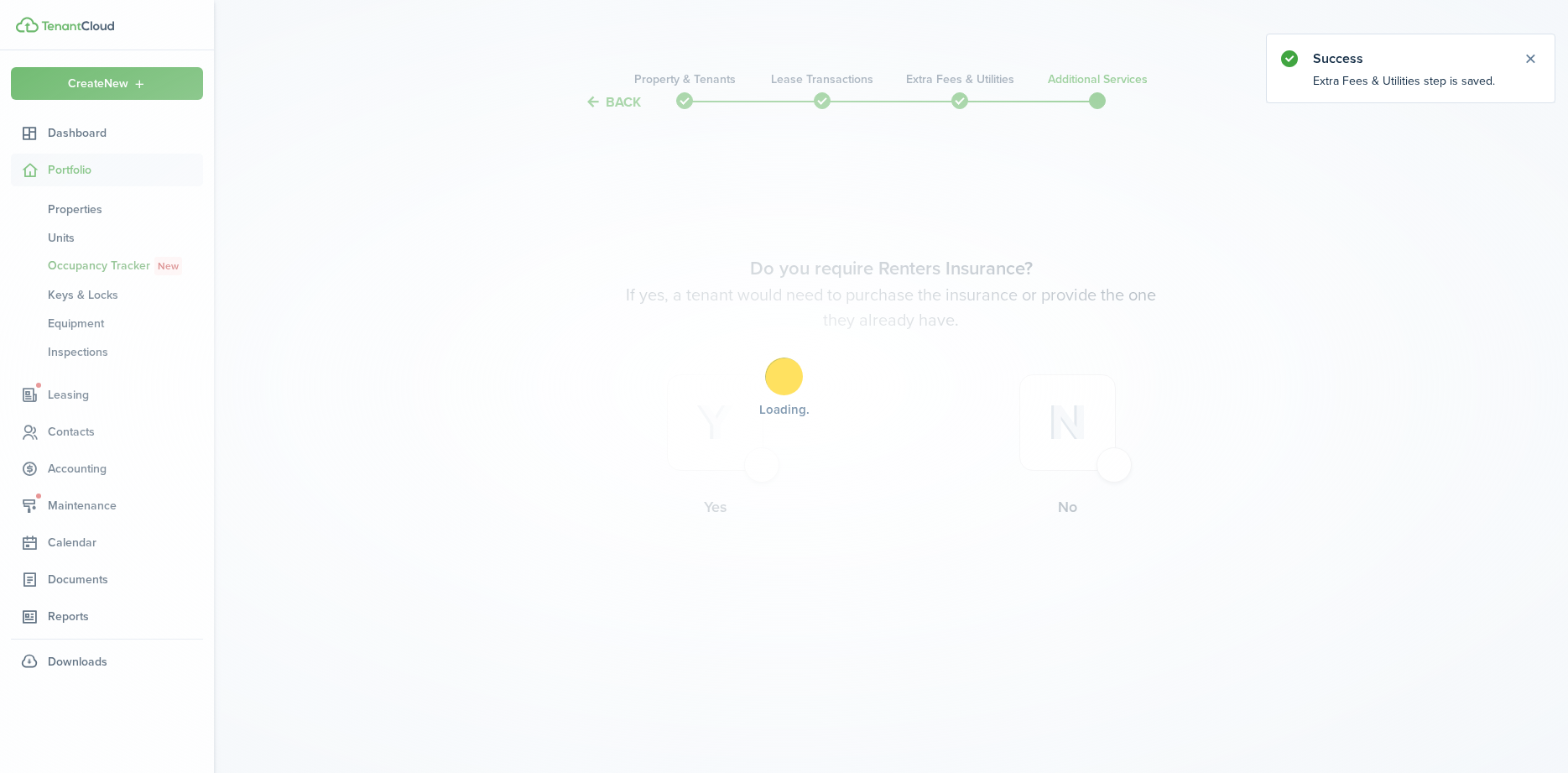
scroll to position [0, 0]
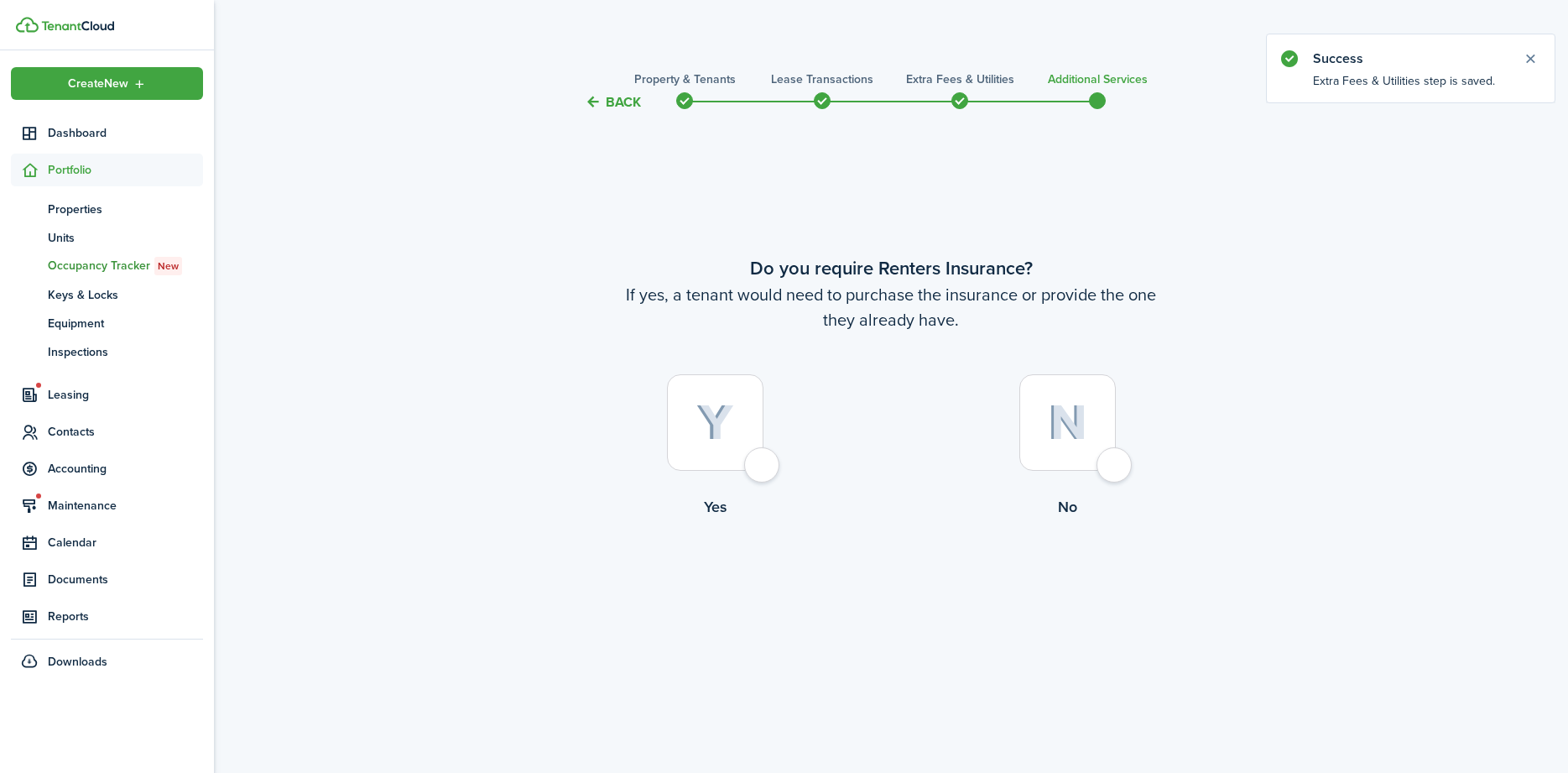
click at [1110, 465] on div at bounding box center [1067, 422] width 97 height 97
radio input "true"
click at [864, 598] on button "Complete move in" at bounding box center [891, 587] width 123 height 38
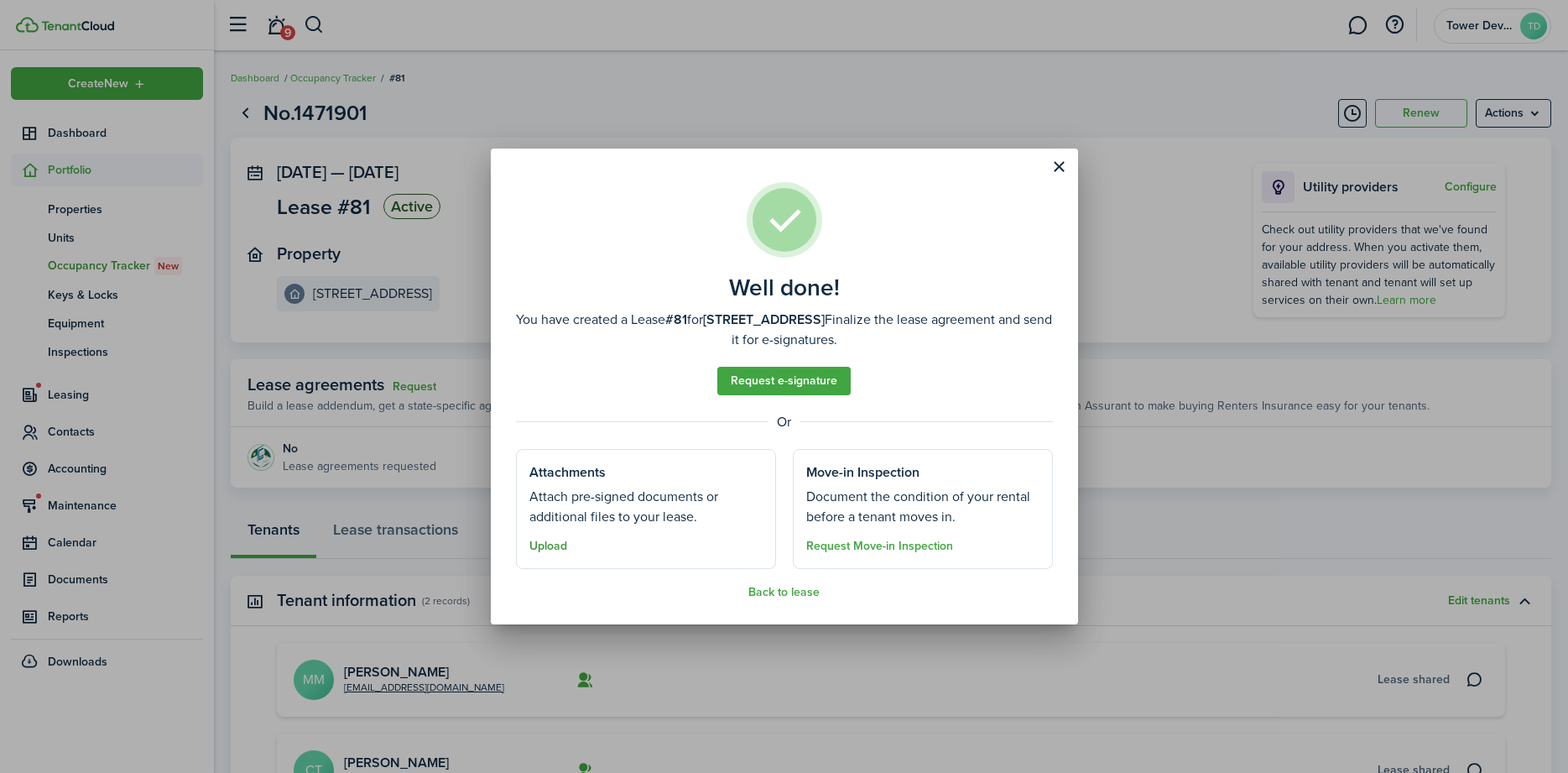
click at [546, 545] on button "Upload" at bounding box center [548, 545] width 38 height 13
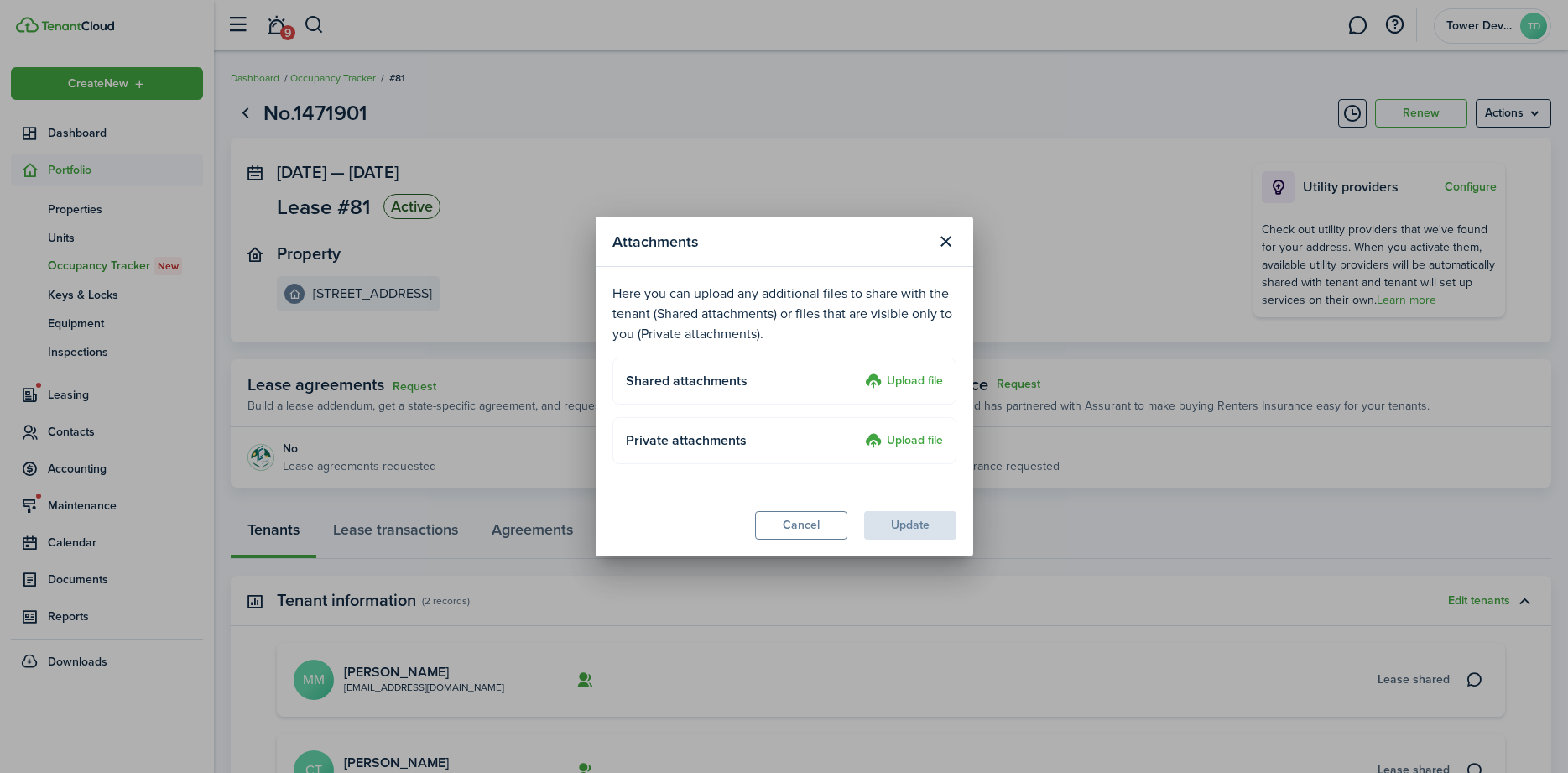
click at [901, 377] on label "Upload file" at bounding box center [903, 381] width 78 height 20
click at [859, 372] on input "Upload file" at bounding box center [859, 372] width 0 height 0
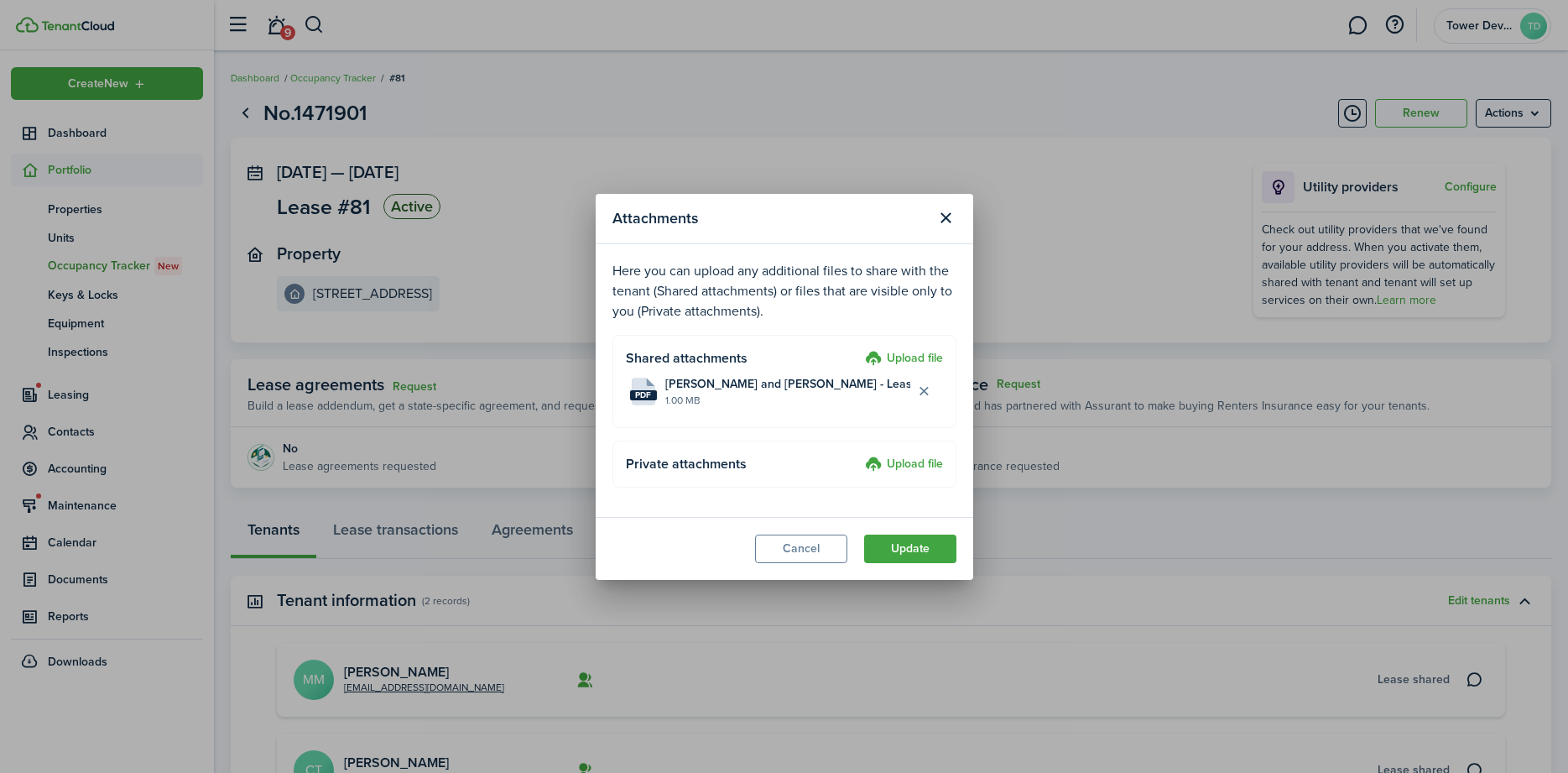
click at [911, 544] on button "Update" at bounding box center [910, 549] width 92 height 29
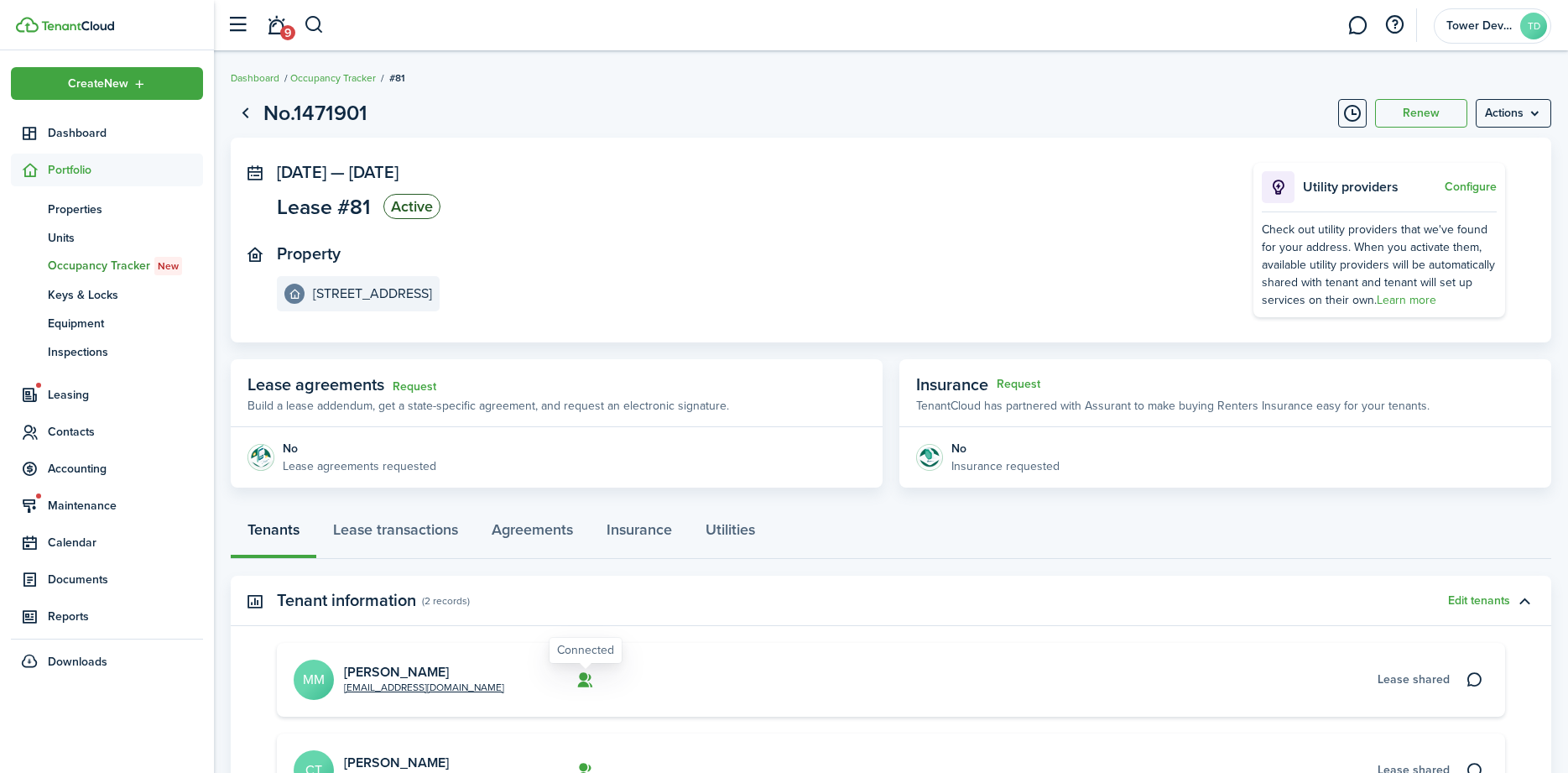
click at [584, 677] on icon at bounding box center [585, 679] width 17 height 17
click at [312, 678] on avatar-text "MM" at bounding box center [314, 680] width 40 height 40
click at [353, 674] on link "[PERSON_NAME]" at bounding box center [396, 672] width 105 height 19
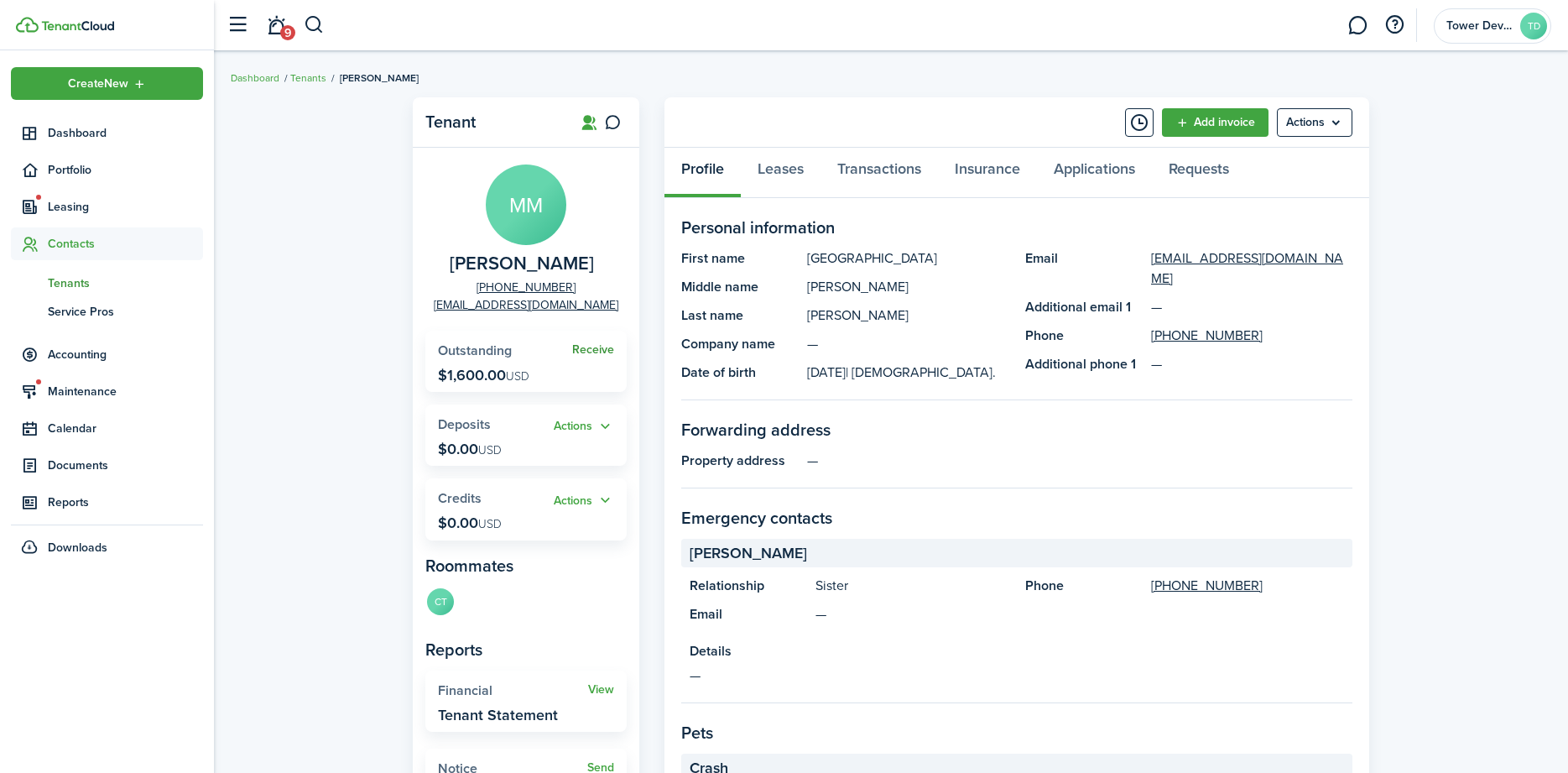
click at [591, 352] on link "Receive" at bounding box center [593, 349] width 42 height 13
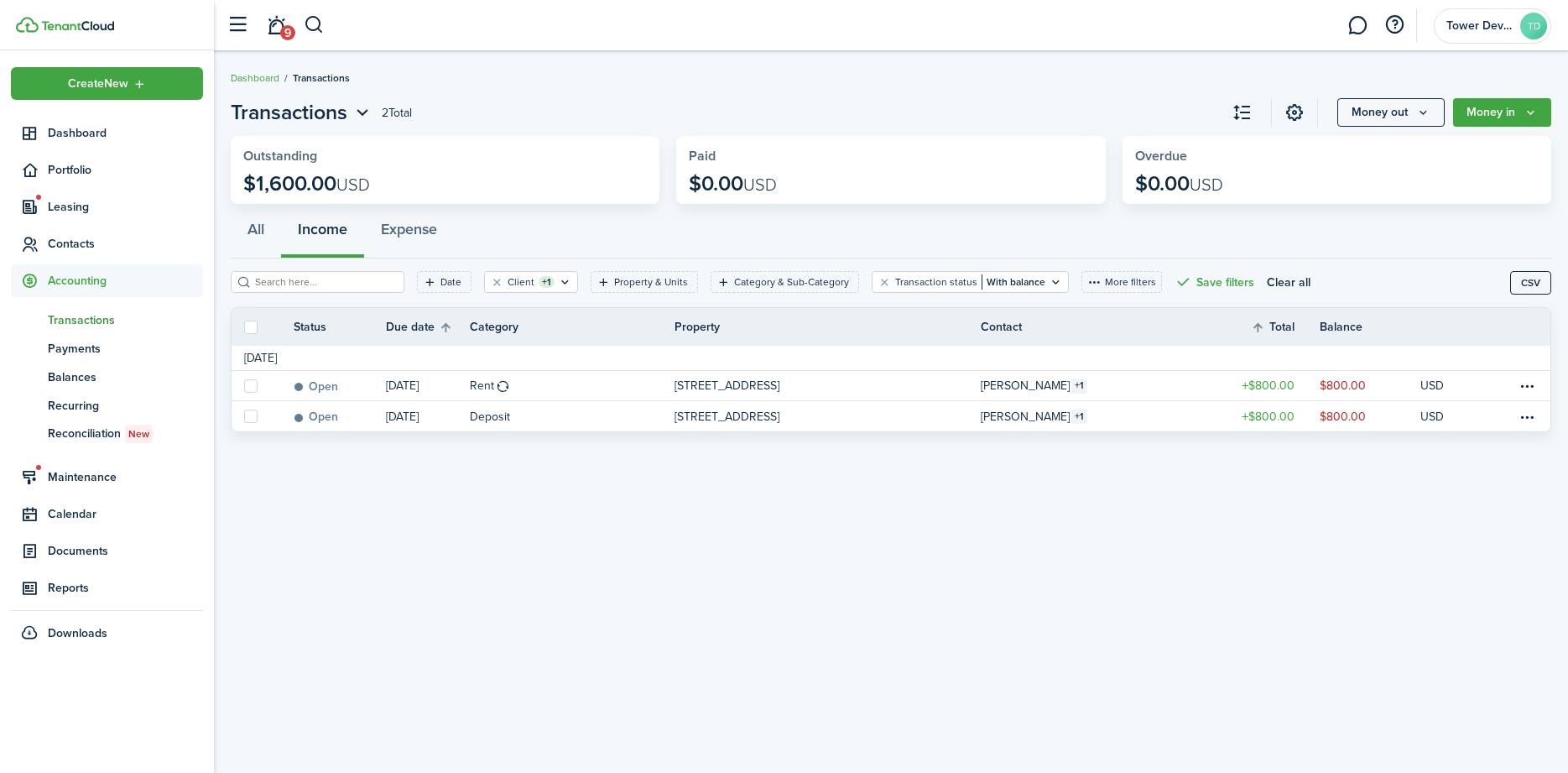
click at [250, 332] on label at bounding box center [250, 326] width 13 height 13
click at [244, 327] on input "checkbox" at bounding box center [243, 326] width 1 height 1
checkbox input "true"
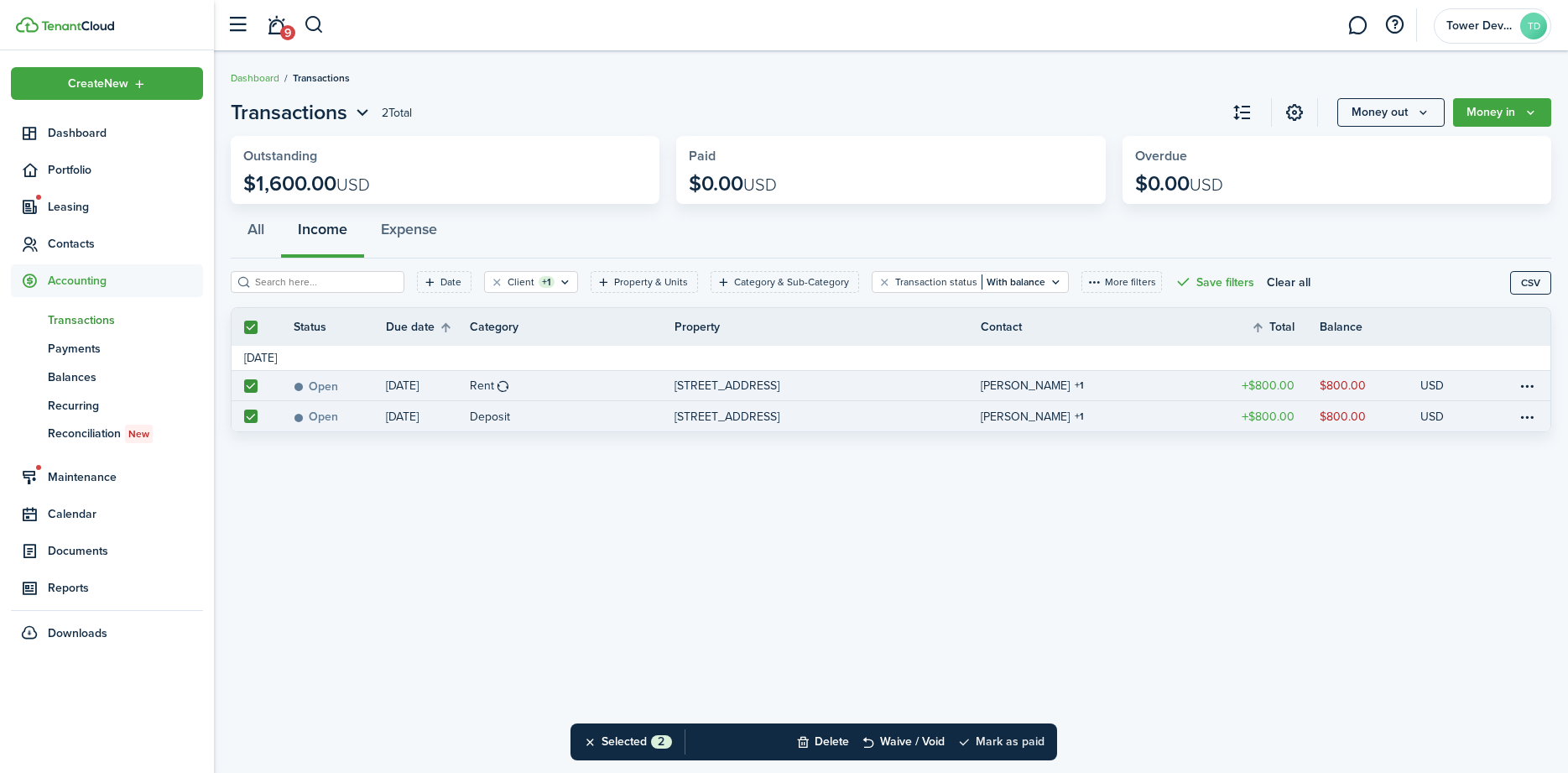
click at [997, 749] on button "Mark as paid" at bounding box center [1001, 742] width 87 height 37
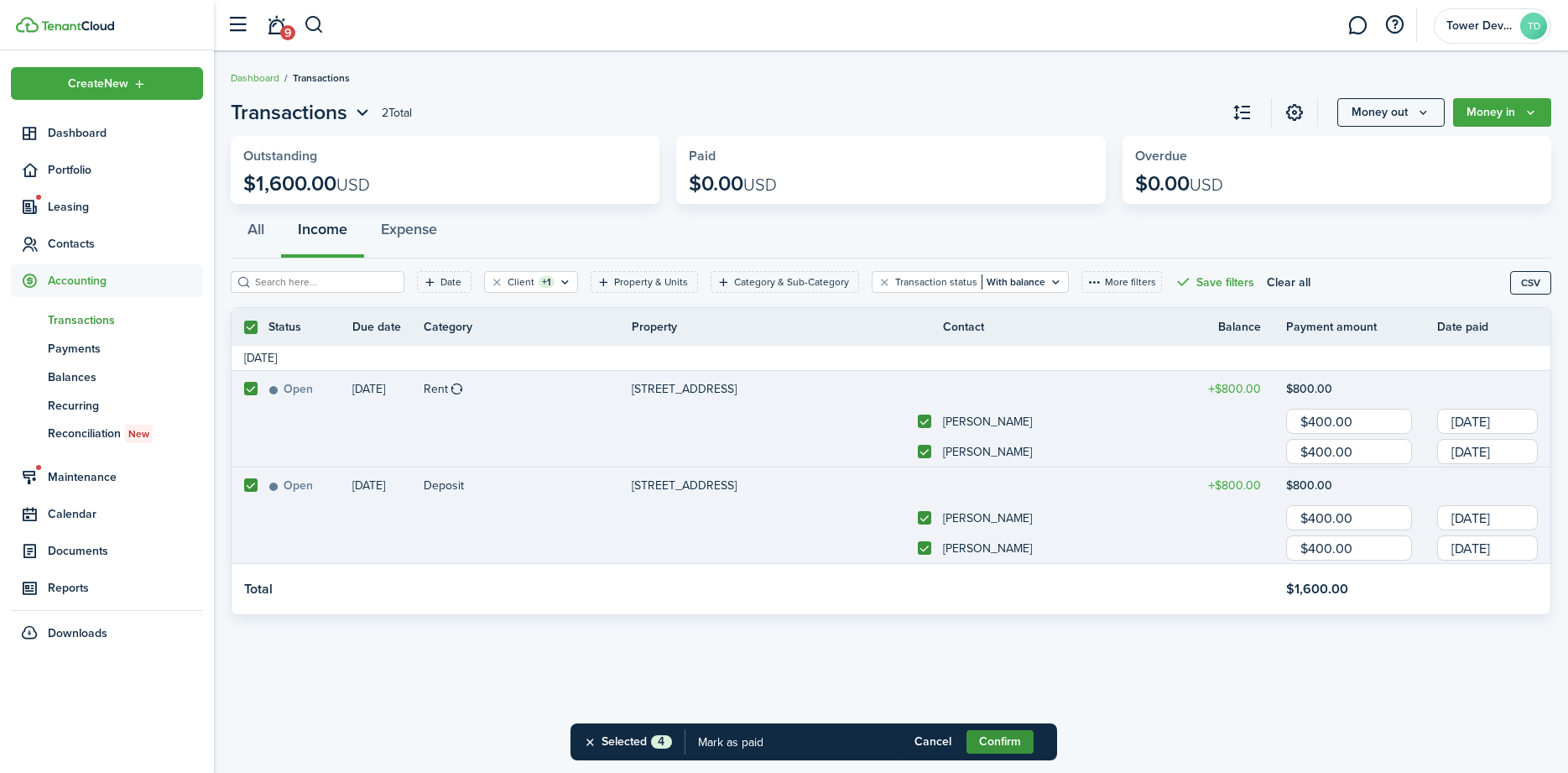
click at [1023, 743] on button "Confirm" at bounding box center [1000, 742] width 67 height 24
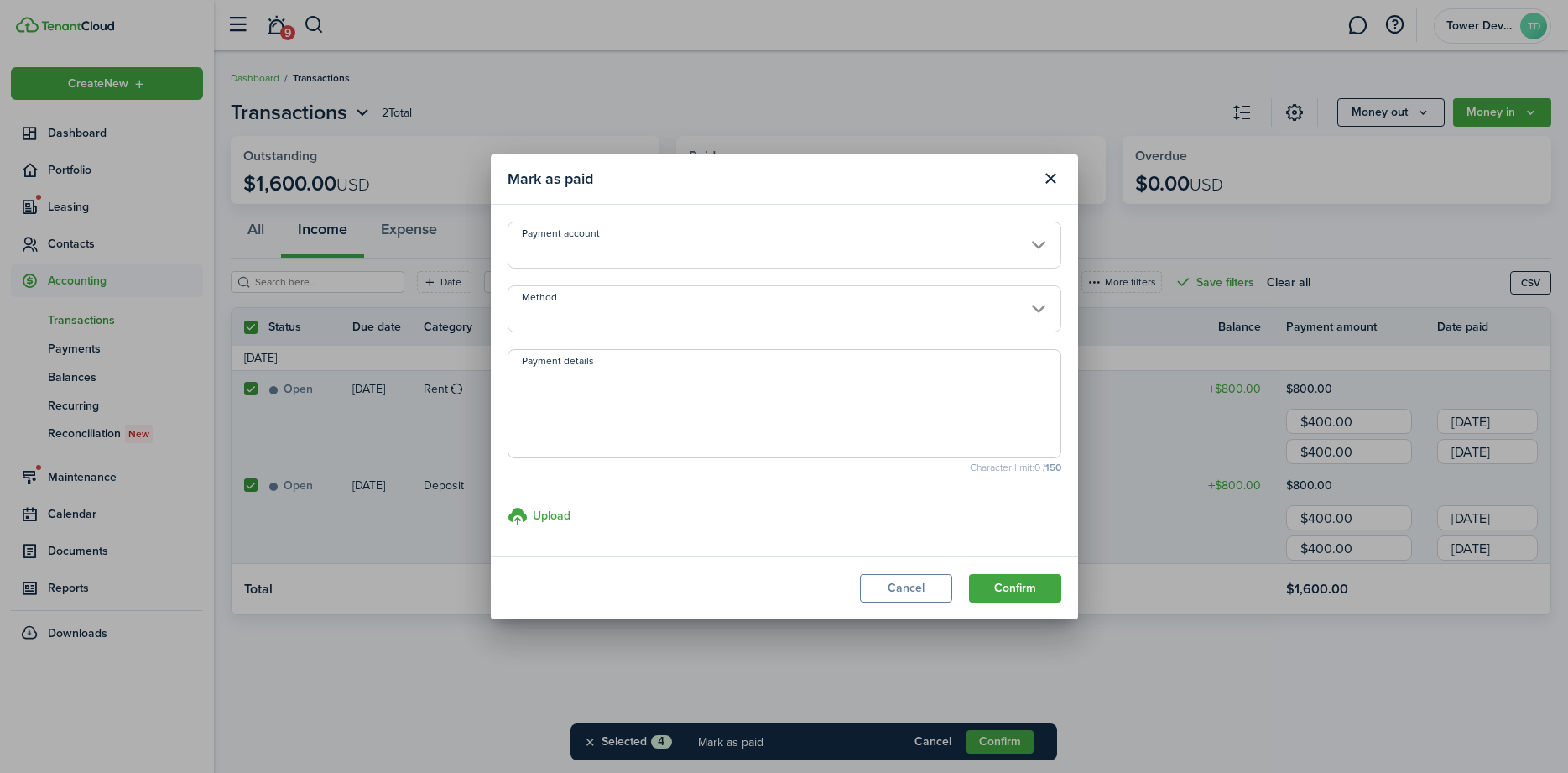
click at [600, 242] on input "Payment account" at bounding box center [784, 245] width 554 height 47
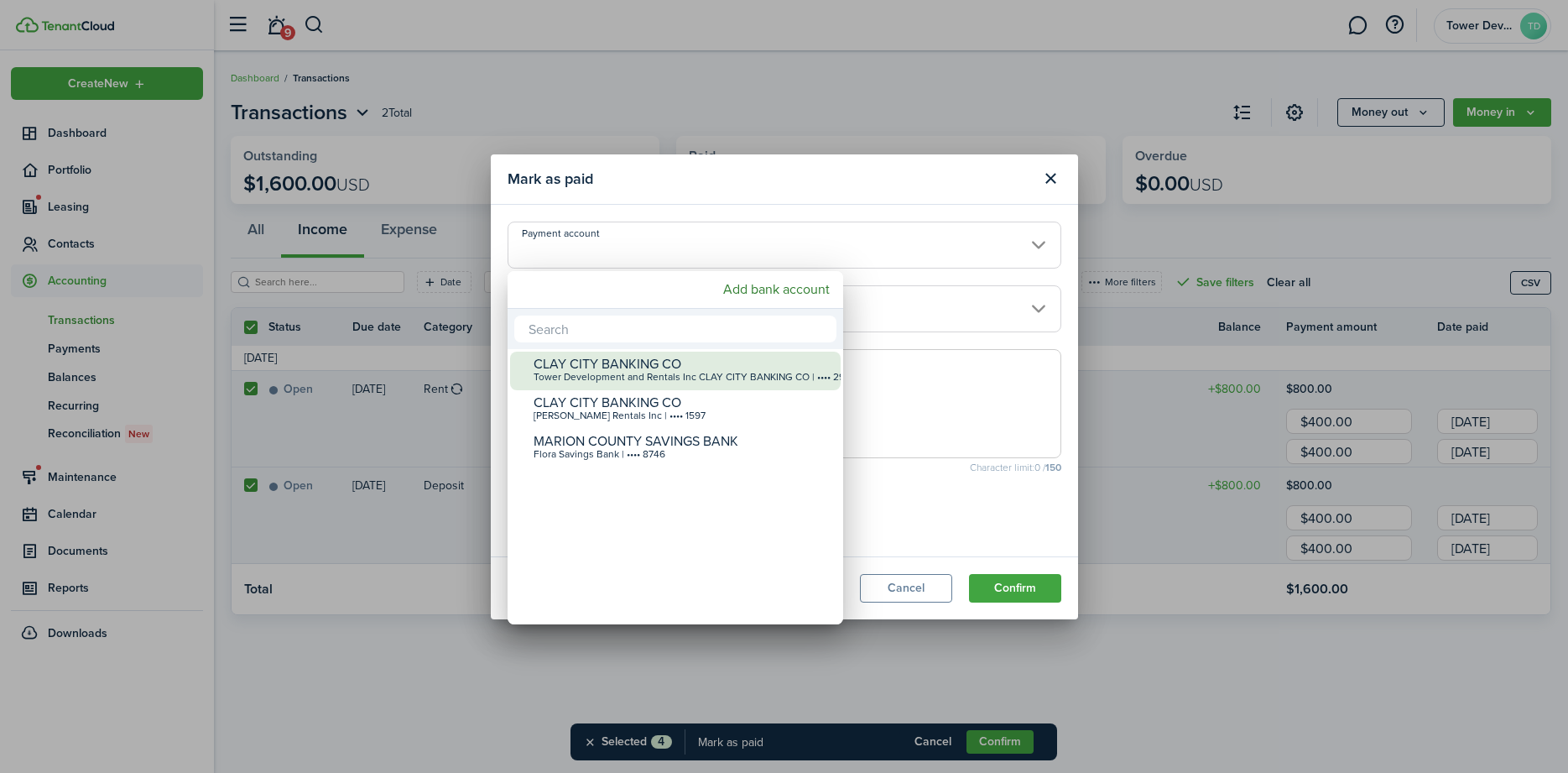
click at [576, 378] on div "Tower Development and Rentals Inc CLAY CITY BANKING CO | •••• 2960" at bounding box center [682, 377] width 297 height 11
type input "•••• •••• •••• 2960"
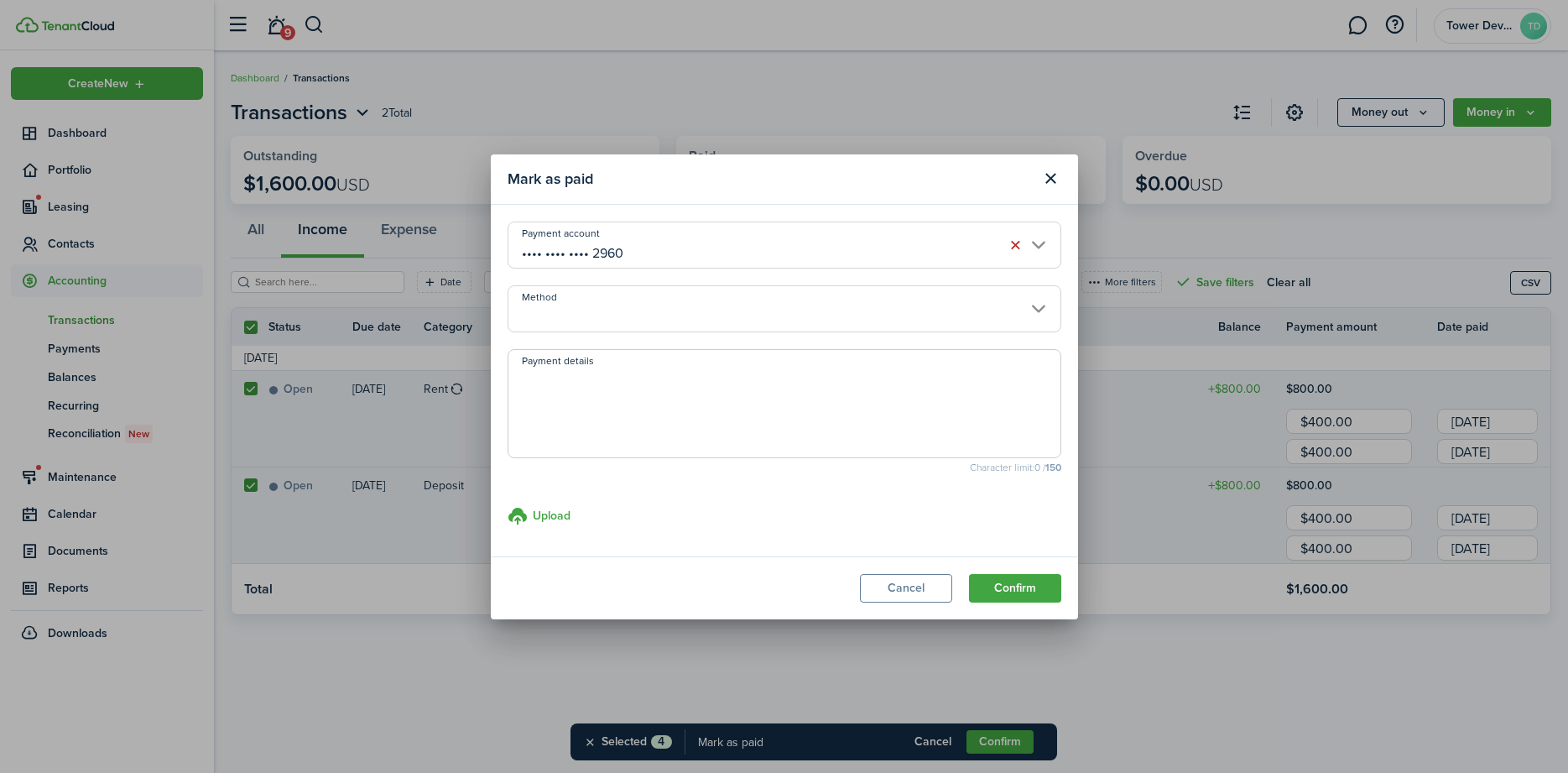
click at [568, 315] on input "Method" at bounding box center [784, 309] width 554 height 47
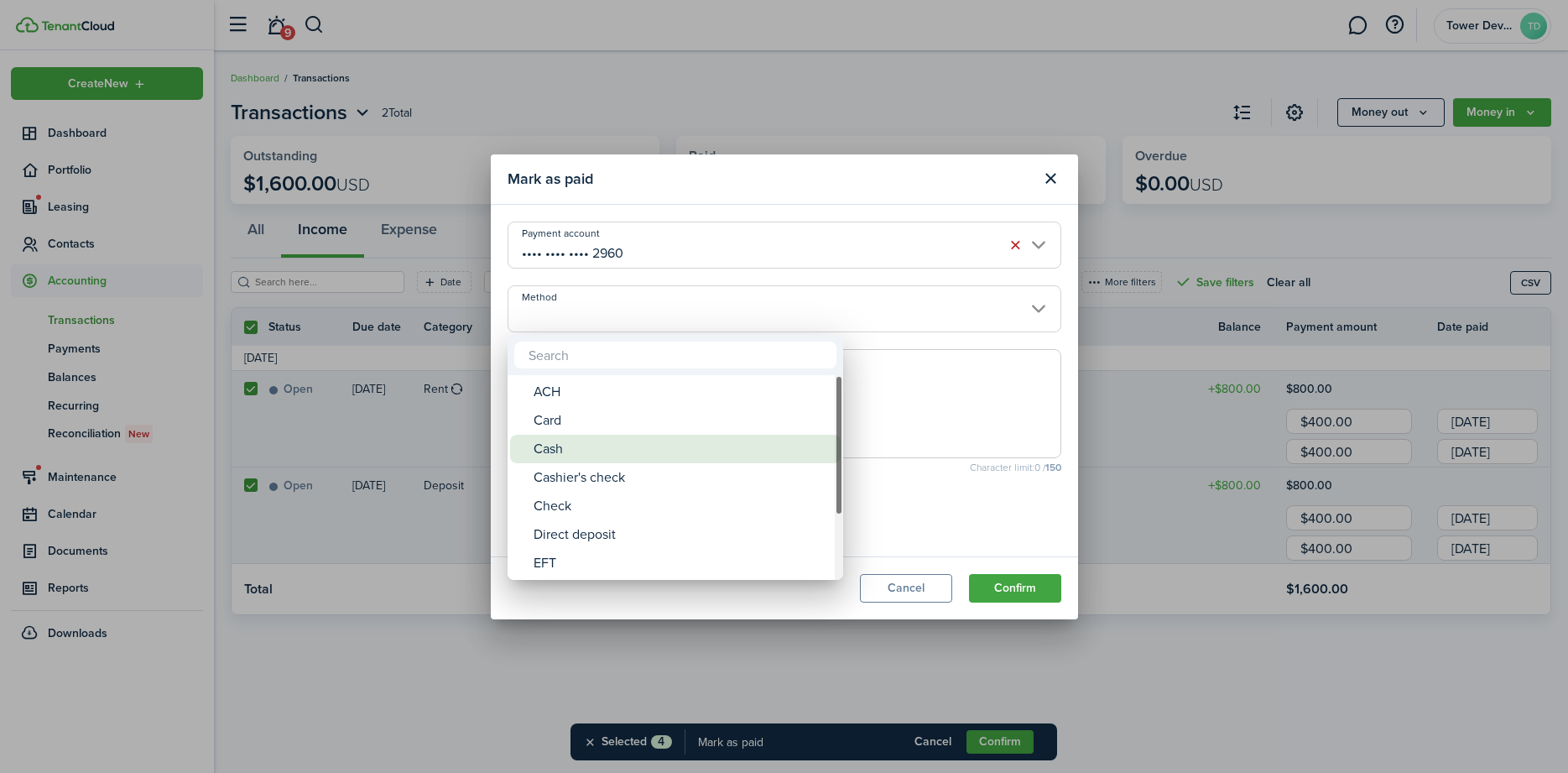
drag, startPoint x: 562, startPoint y: 449, endPoint x: 694, endPoint y: 422, distance: 134.7
click at [563, 449] on div "Cash" at bounding box center [682, 448] width 297 height 29
type input "Cash"
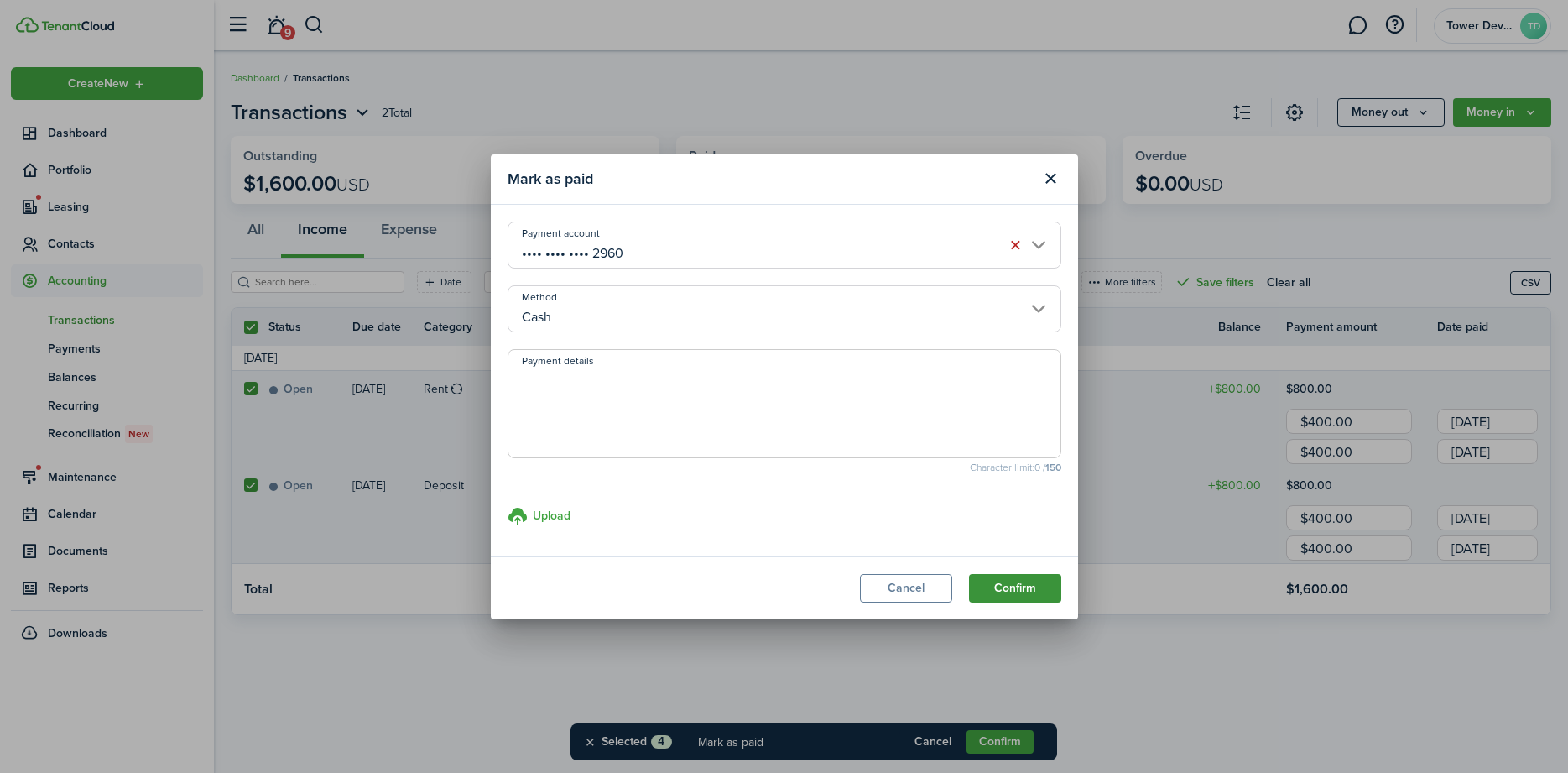
click at [1016, 592] on button "Confirm" at bounding box center [1016, 588] width 92 height 29
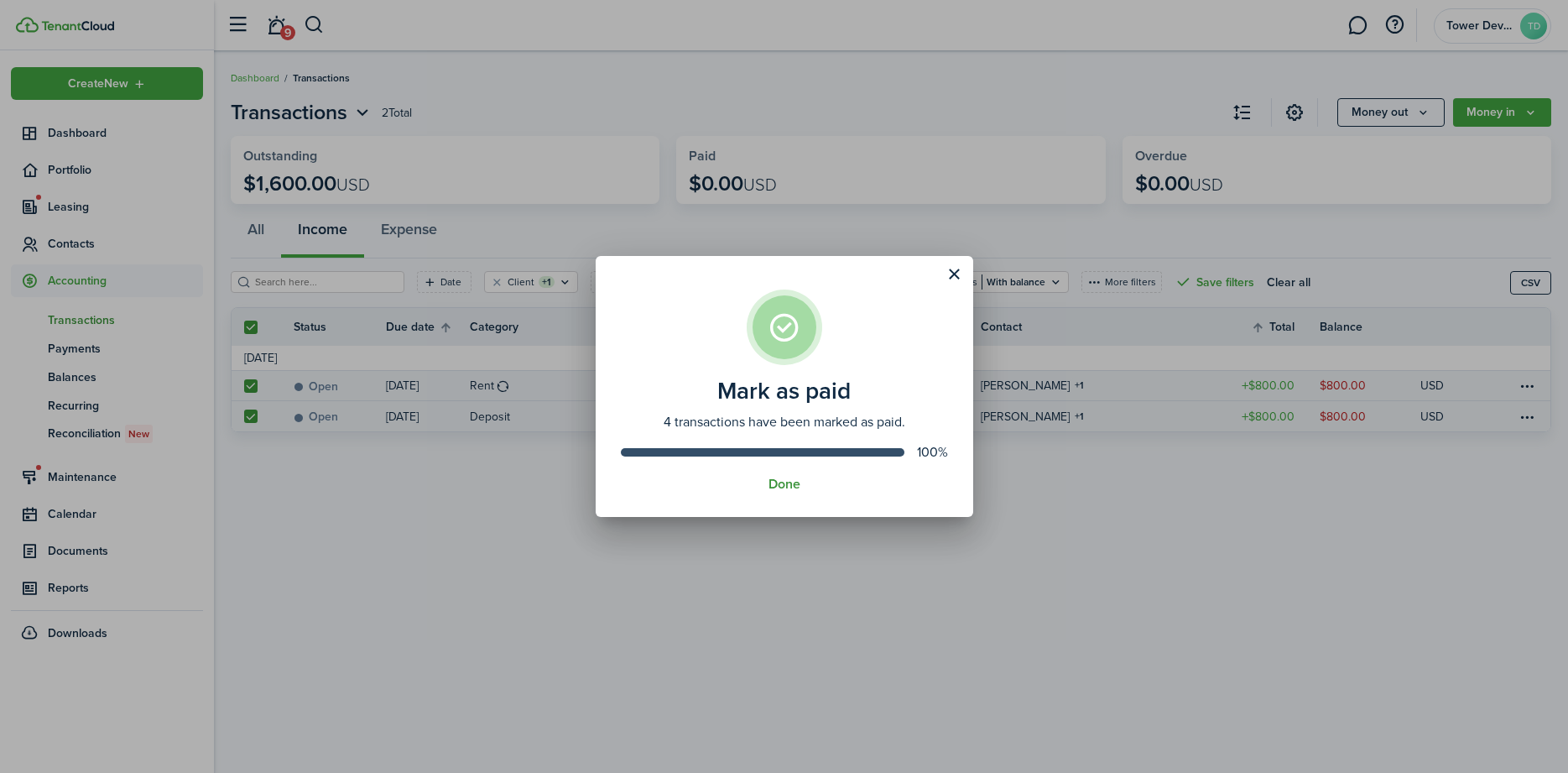
click at [784, 489] on button "Done" at bounding box center [784, 483] width 32 height 15
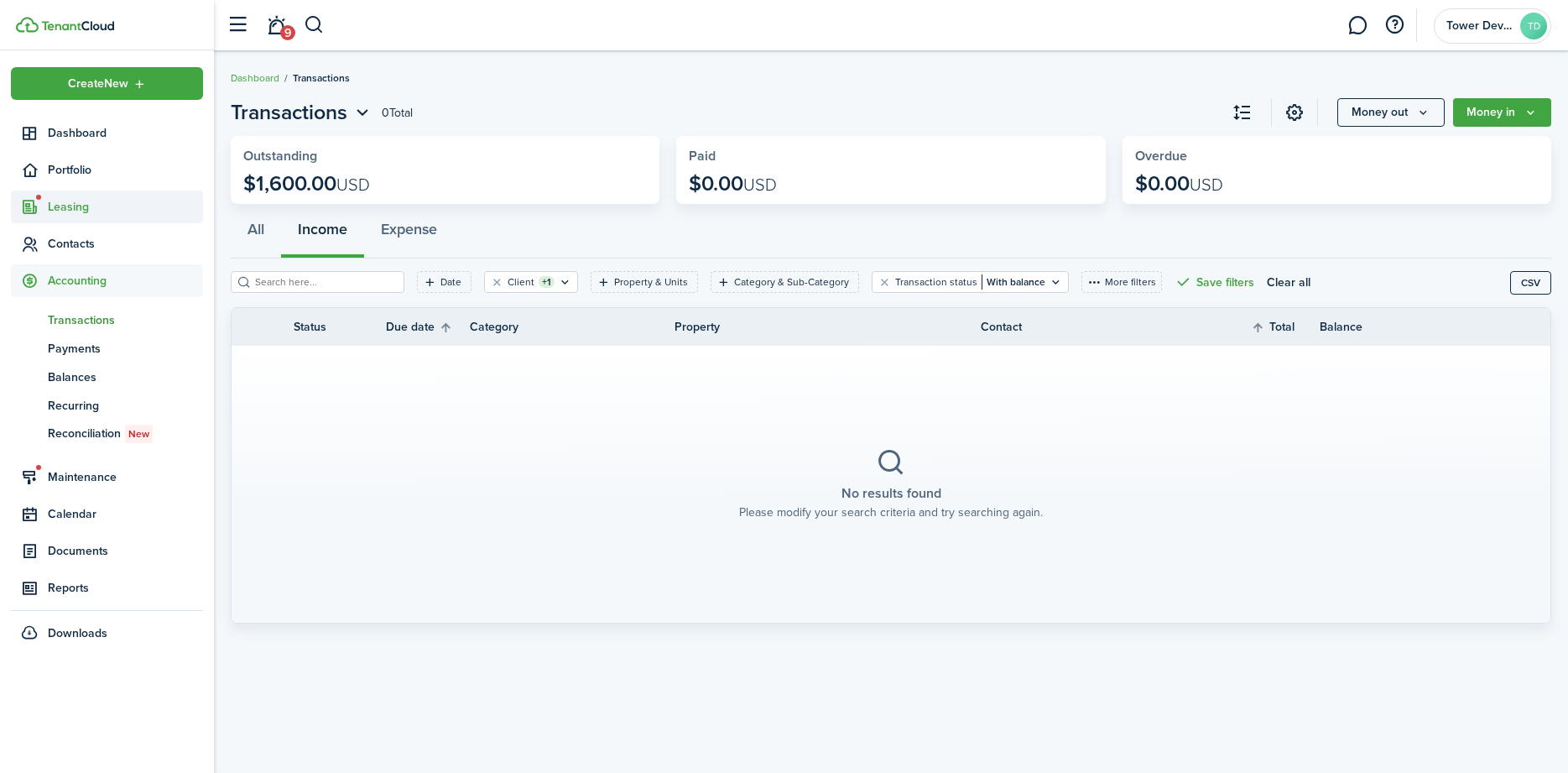
click at [73, 208] on span "Leasing" at bounding box center [126, 207] width 155 height 17
click at [99, 243] on span "Applications" at bounding box center [126, 246] width 155 height 17
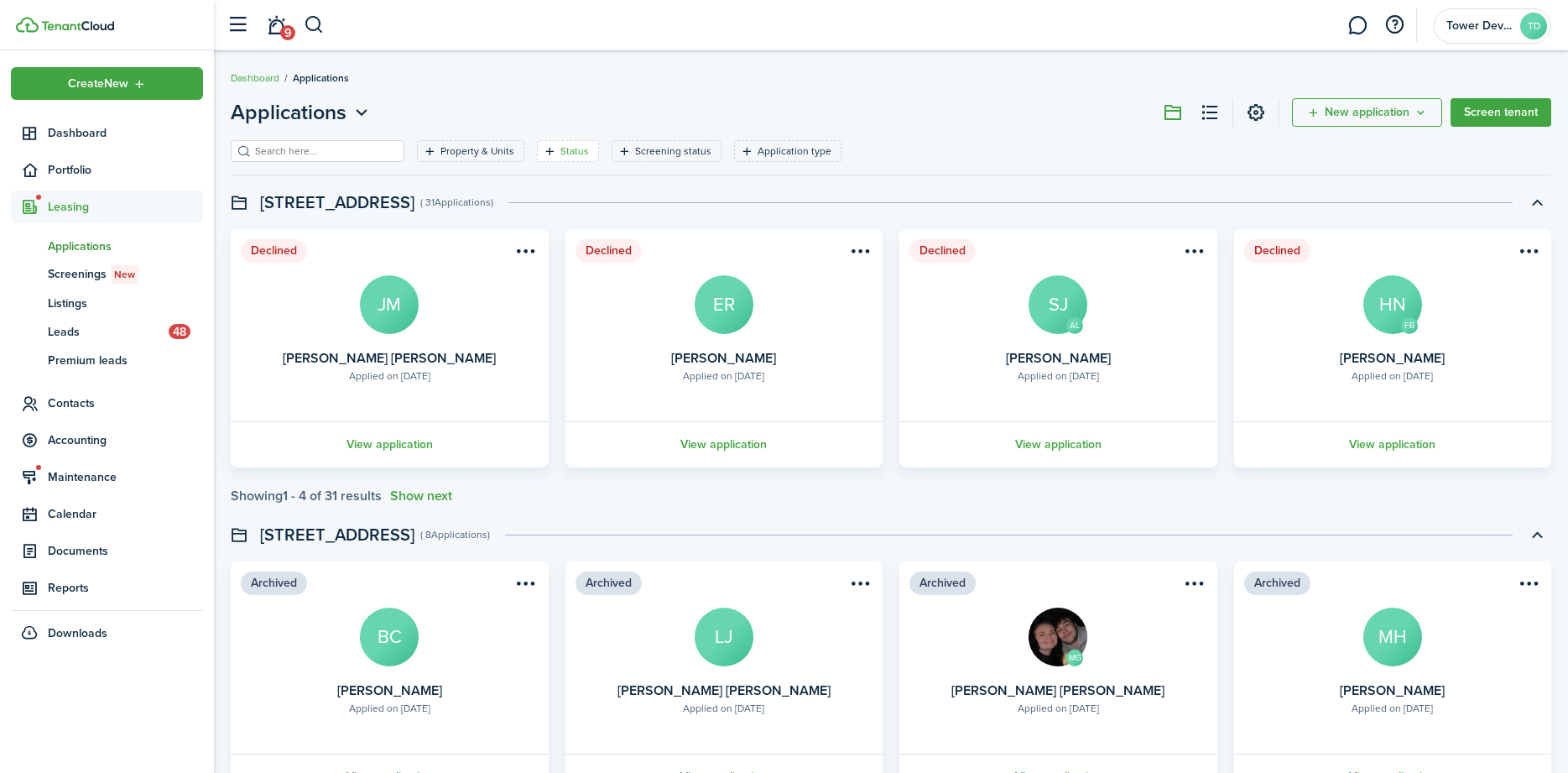
click at [573, 147] on filter-tag-label "Status" at bounding box center [574, 150] width 29 height 15
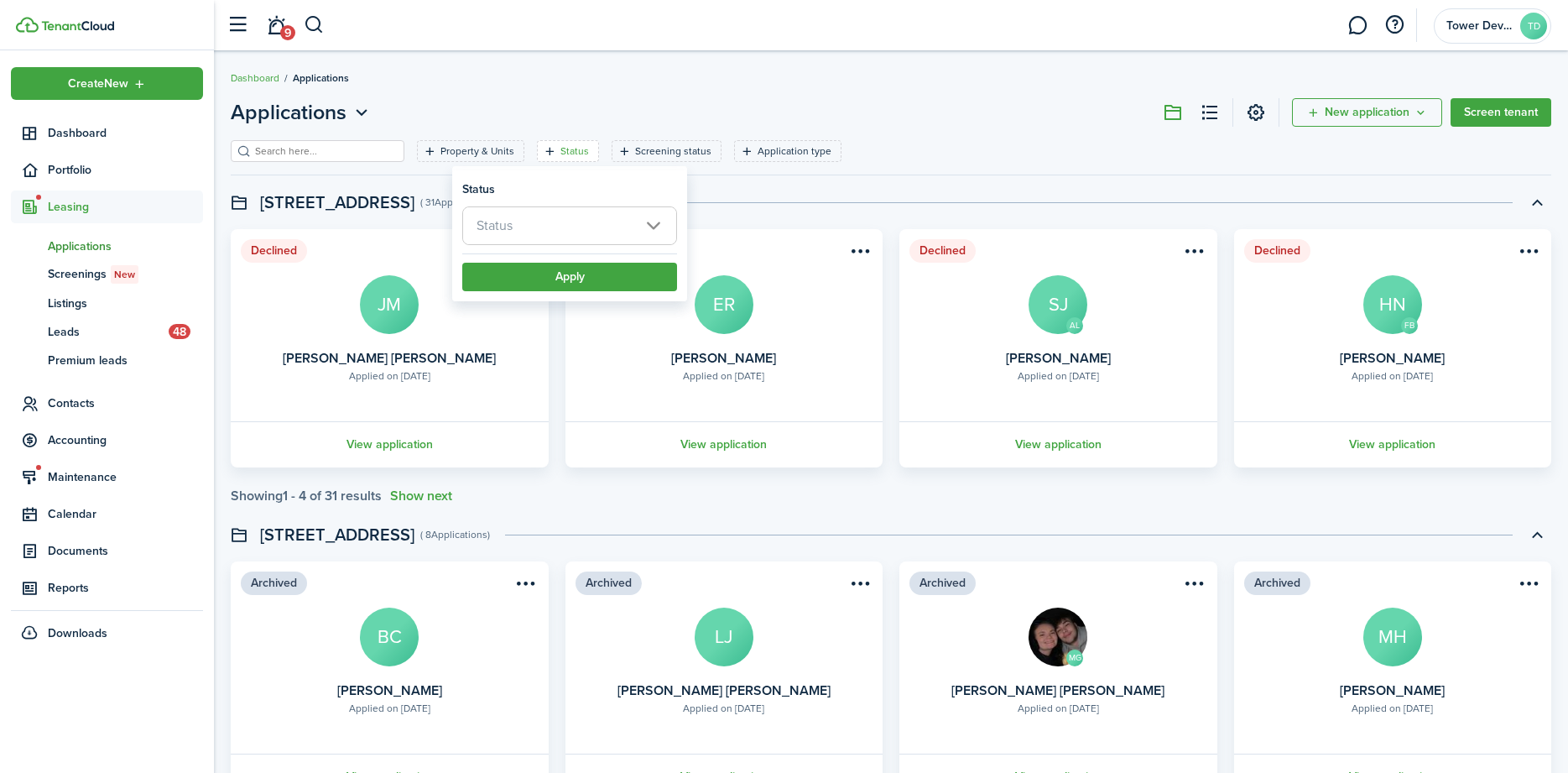
click at [551, 222] on span "Status" at bounding box center [570, 226] width 213 height 37
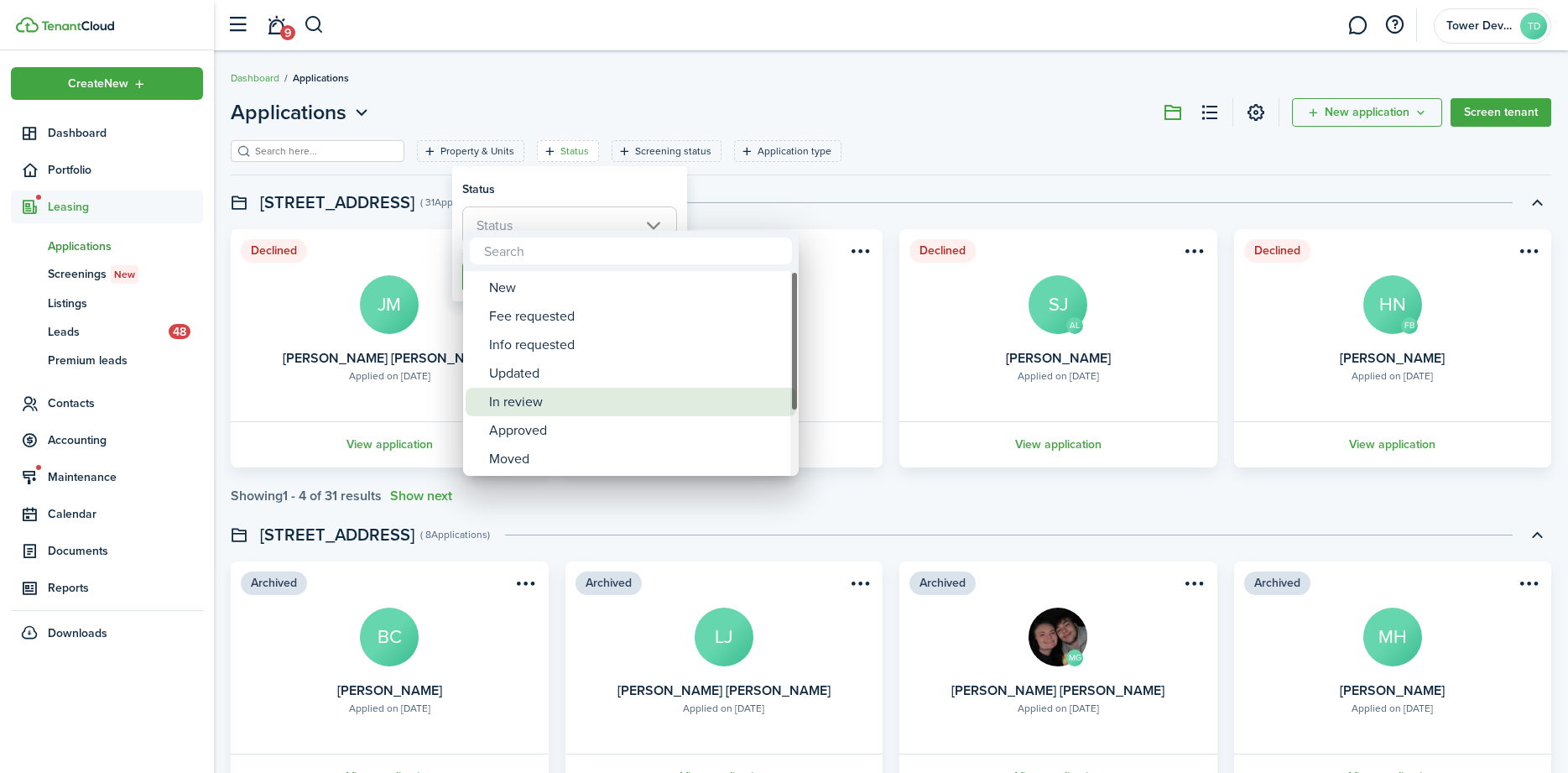
click at [531, 399] on div "In review" at bounding box center [638, 401] width 297 height 29
type input "In review"
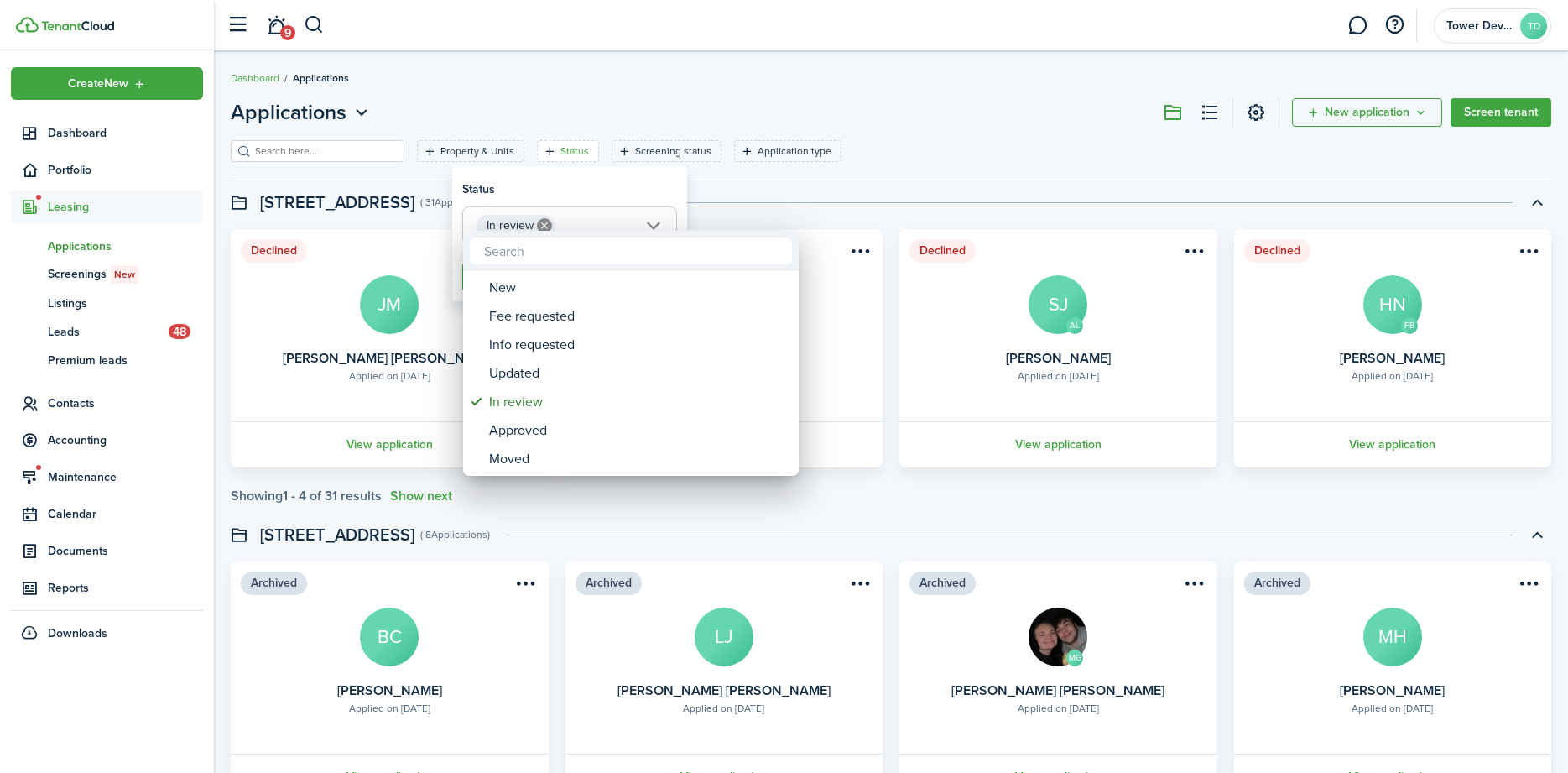
click at [585, 189] on div at bounding box center [784, 386] width 1837 height 1041
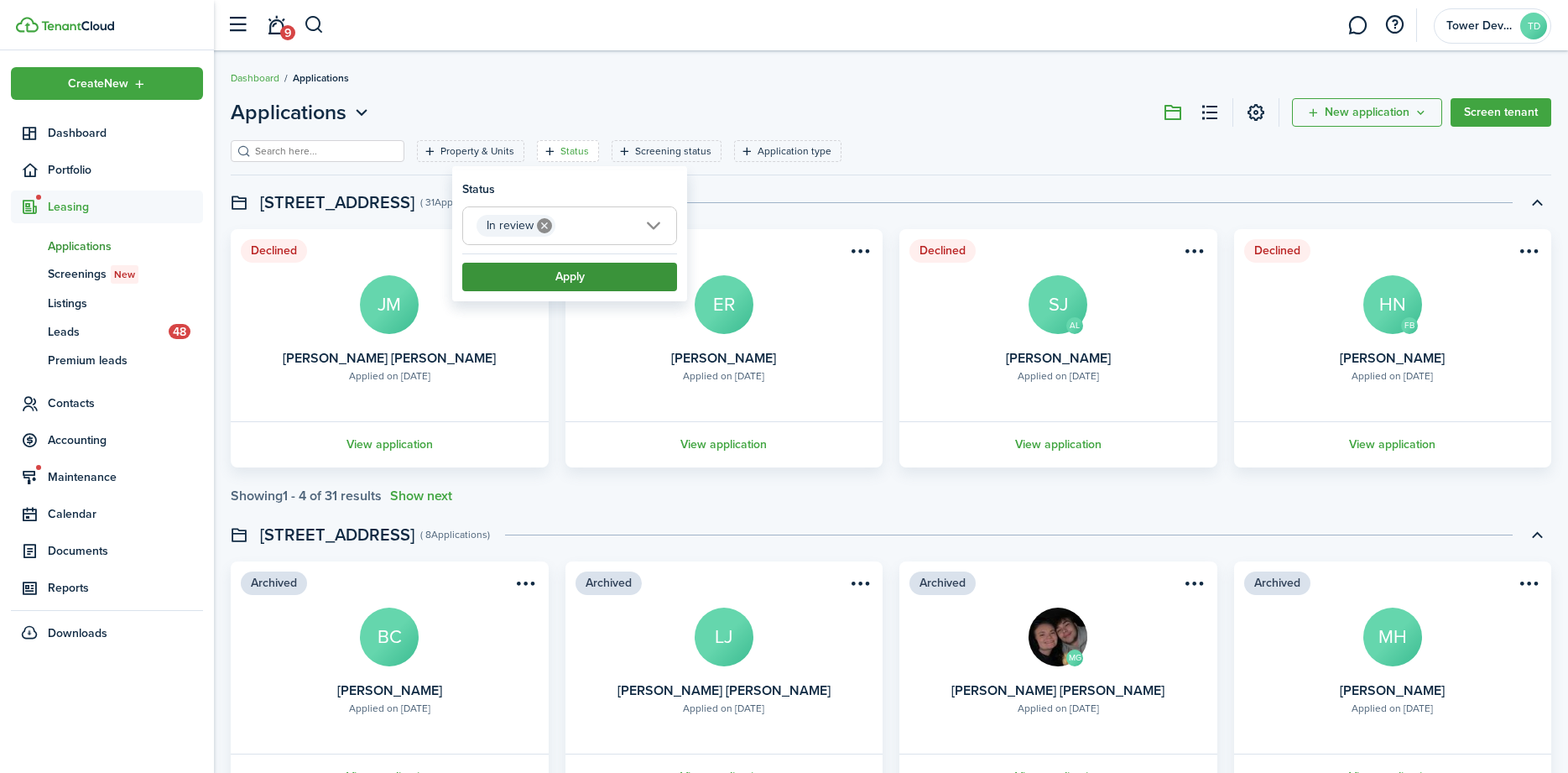
click at [584, 278] on button "Apply" at bounding box center [570, 277] width 215 height 29
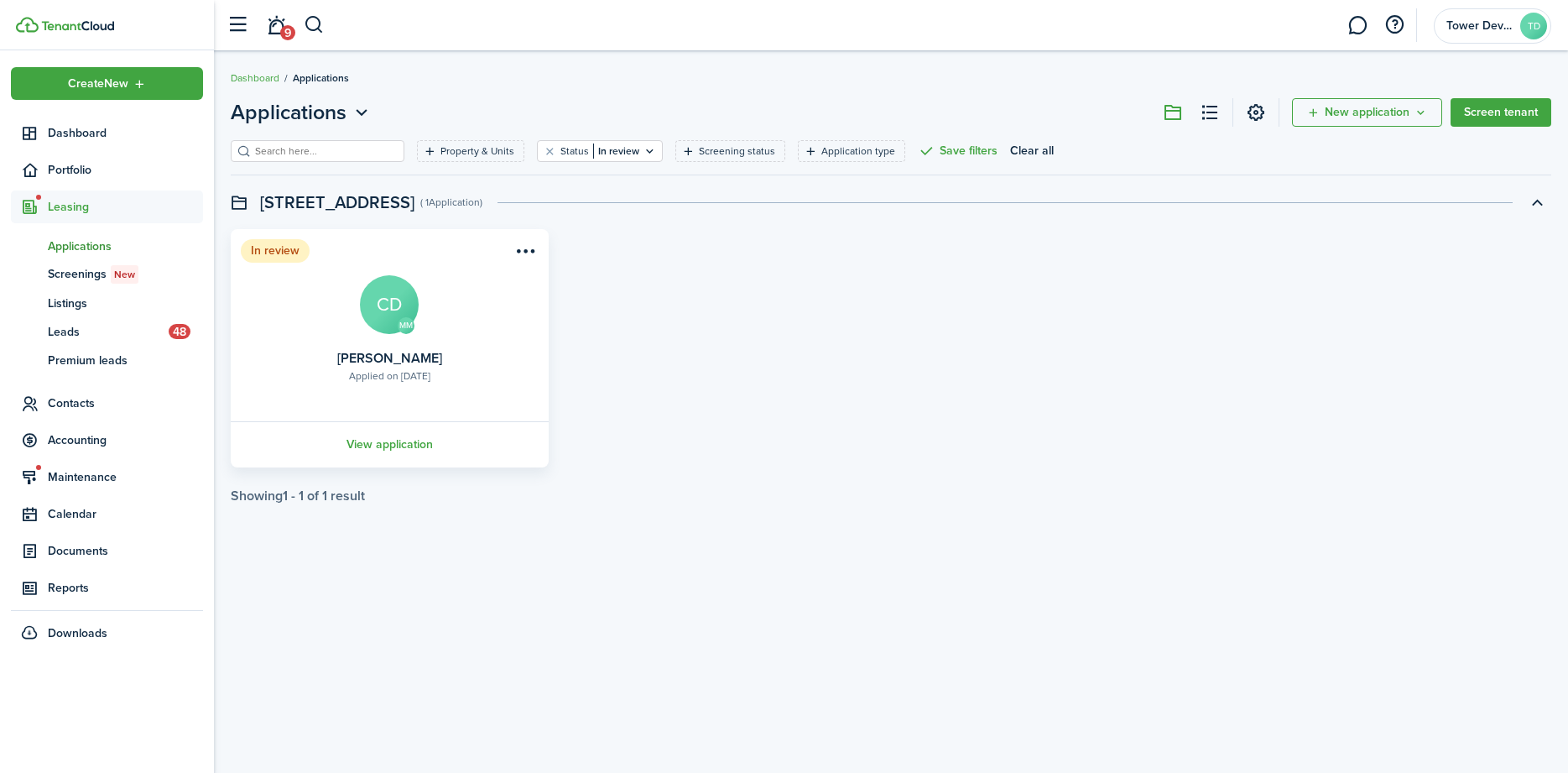
click at [519, 268] on card-header-right at bounding box center [525, 253] width 27 height 29
click at [527, 251] on menu-btn-icon "Open menu" at bounding box center [526, 250] width 29 height 29
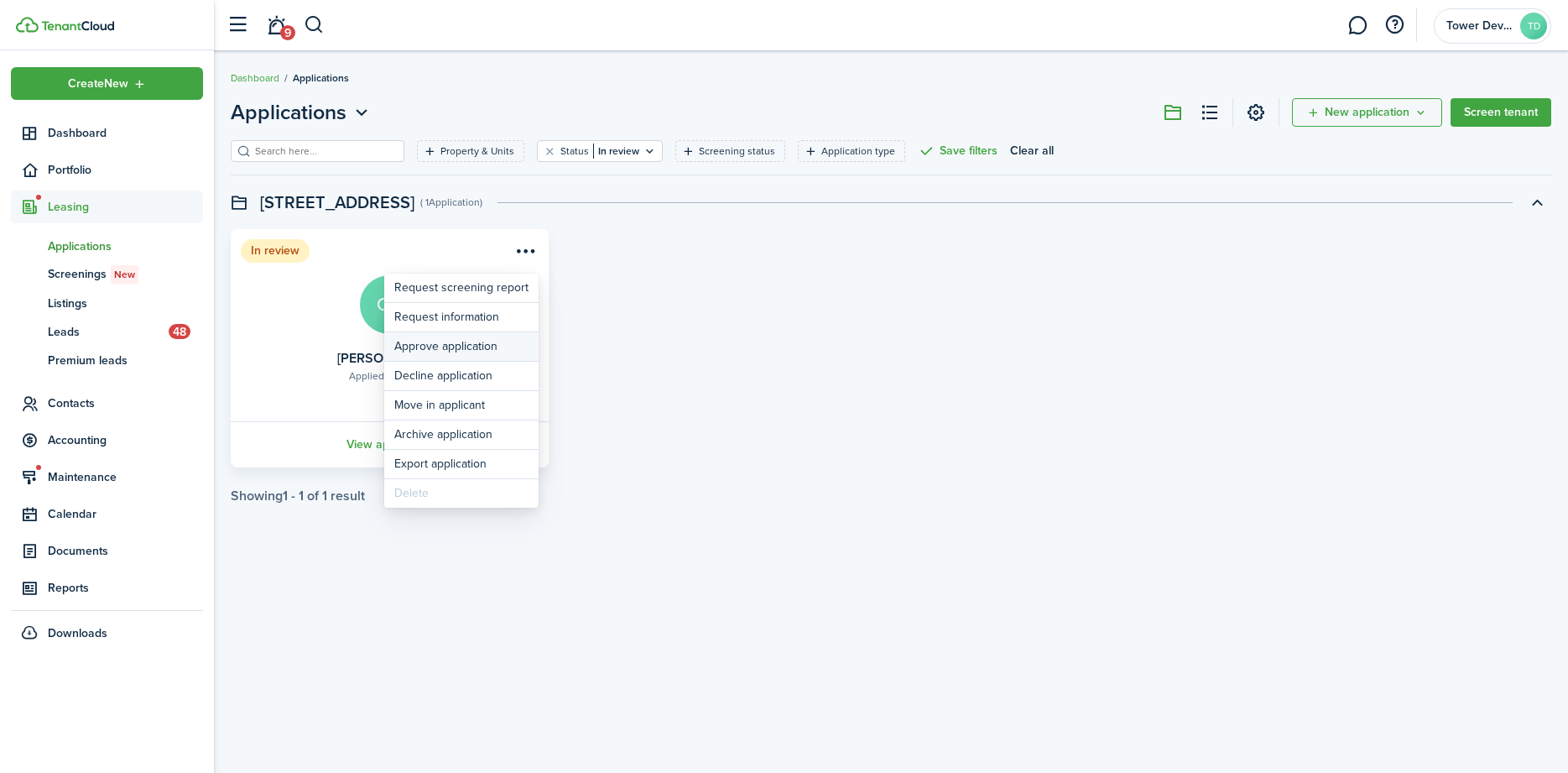
click at [441, 345] on button "Approve application" at bounding box center [461, 346] width 154 height 29
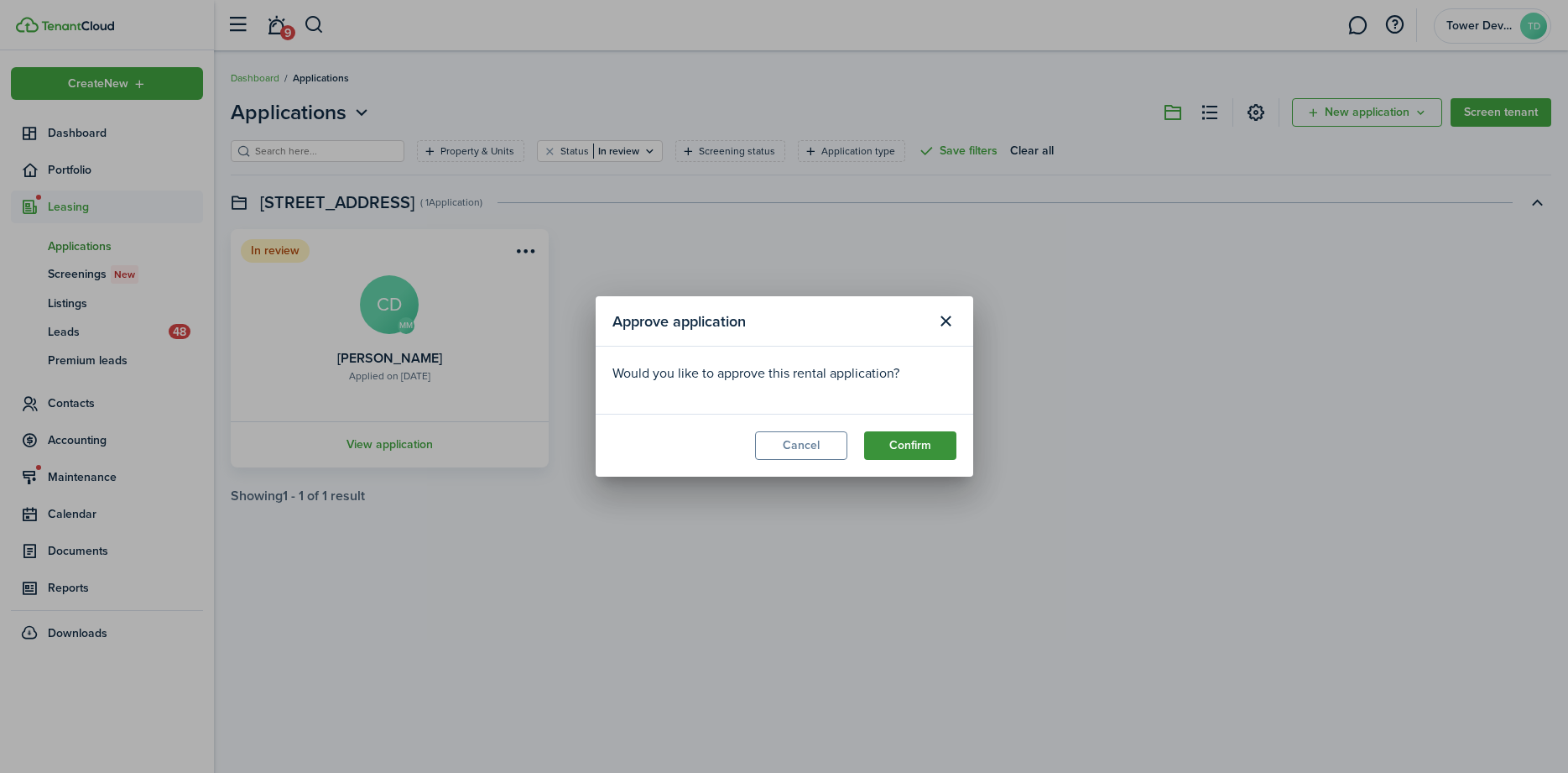
click at [904, 435] on button "Confirm" at bounding box center [910, 445] width 92 height 29
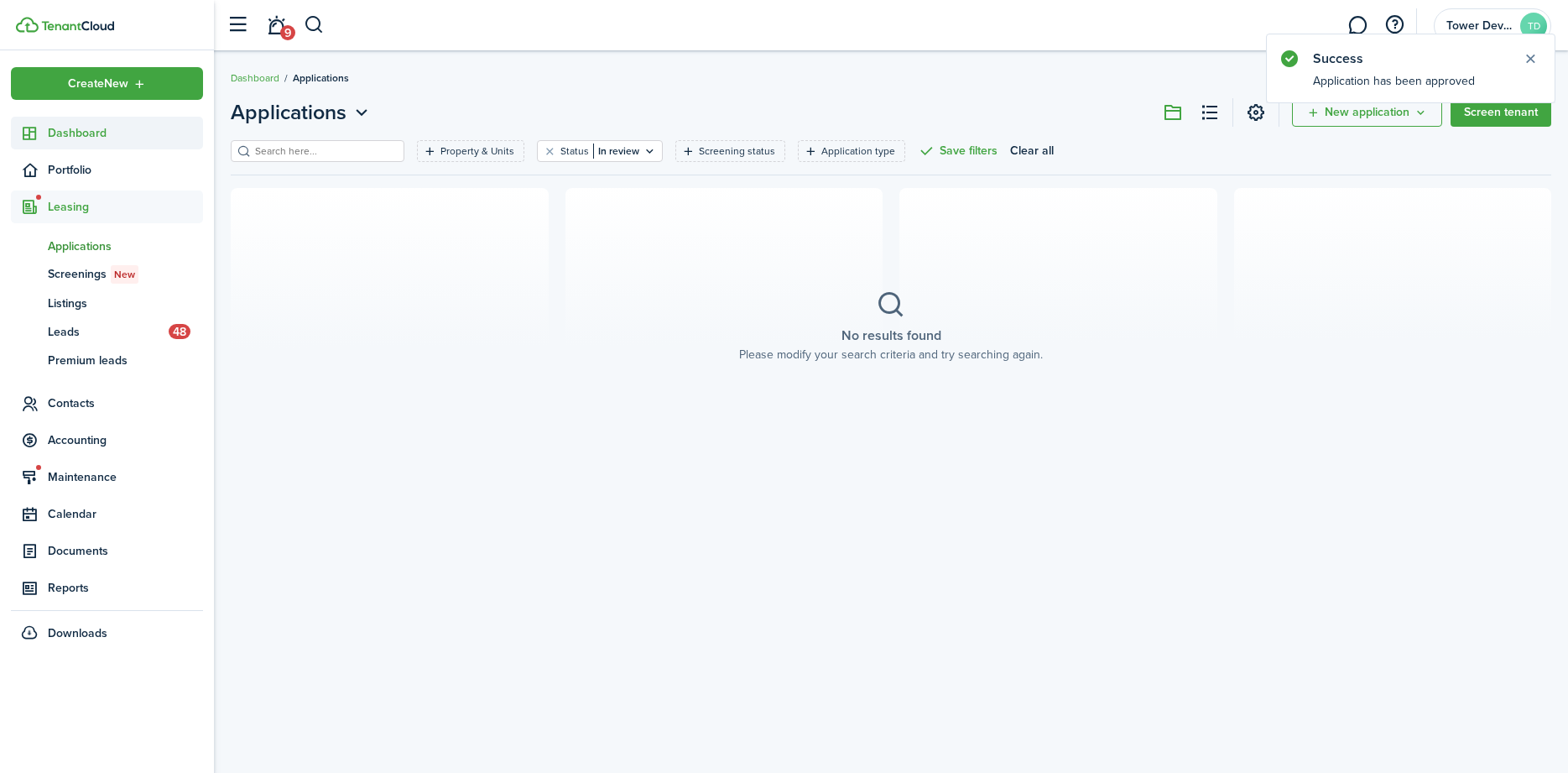
click at [68, 129] on span "Dashboard" at bounding box center [126, 133] width 155 height 17
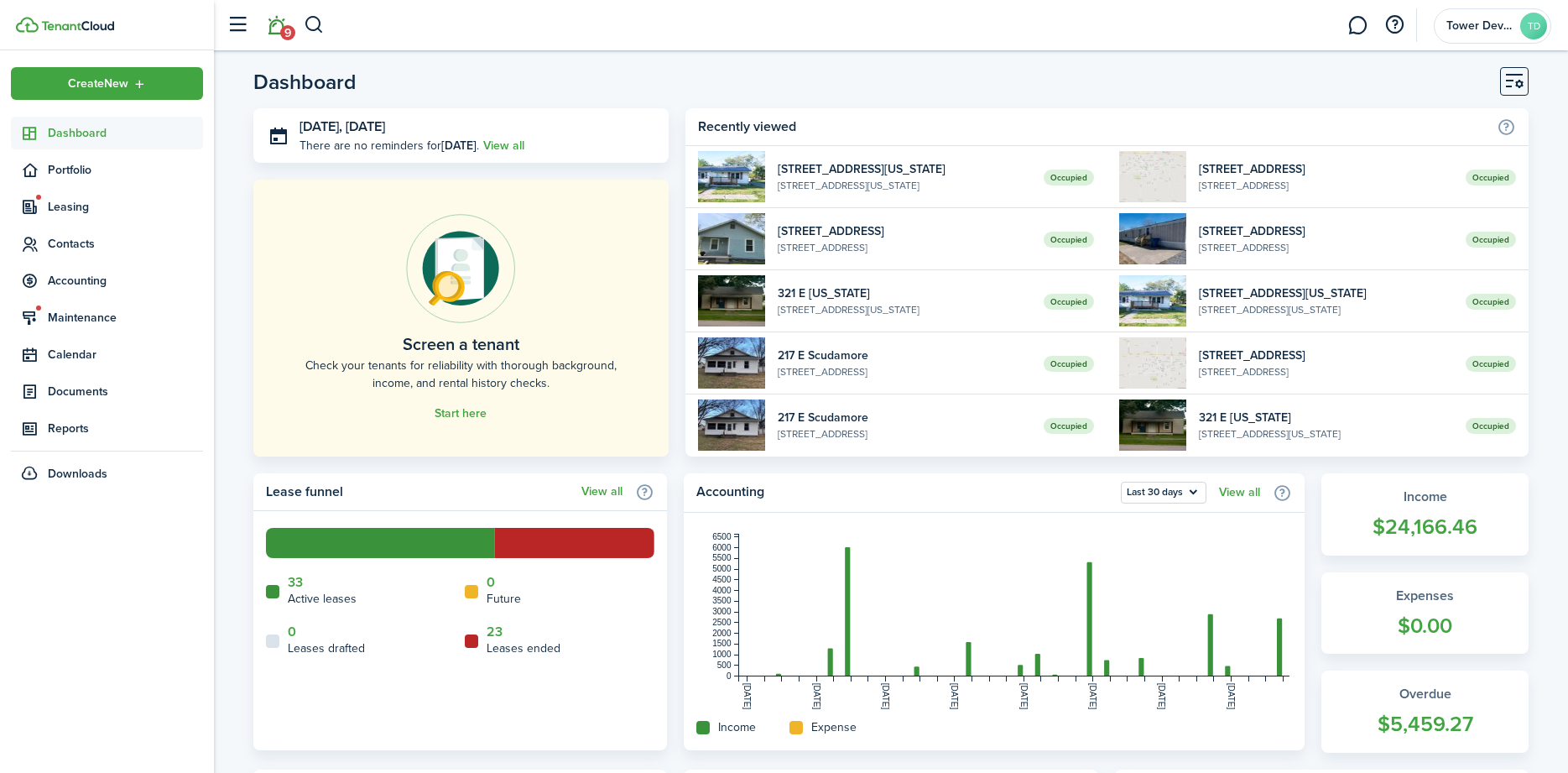
click at [278, 31] on link "9" at bounding box center [276, 25] width 32 height 43
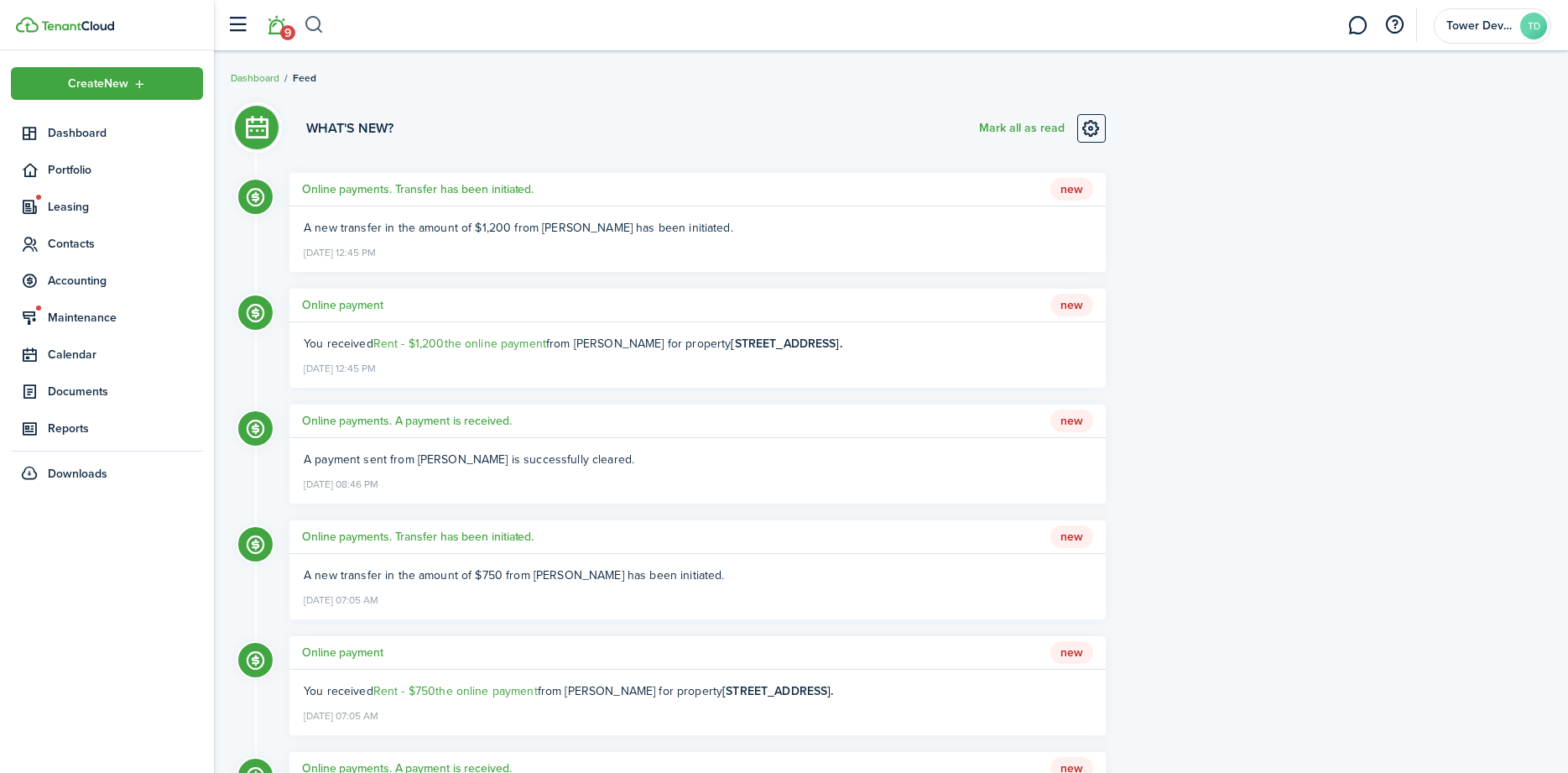
click at [313, 25] on button "button" at bounding box center [314, 25] width 21 height 29
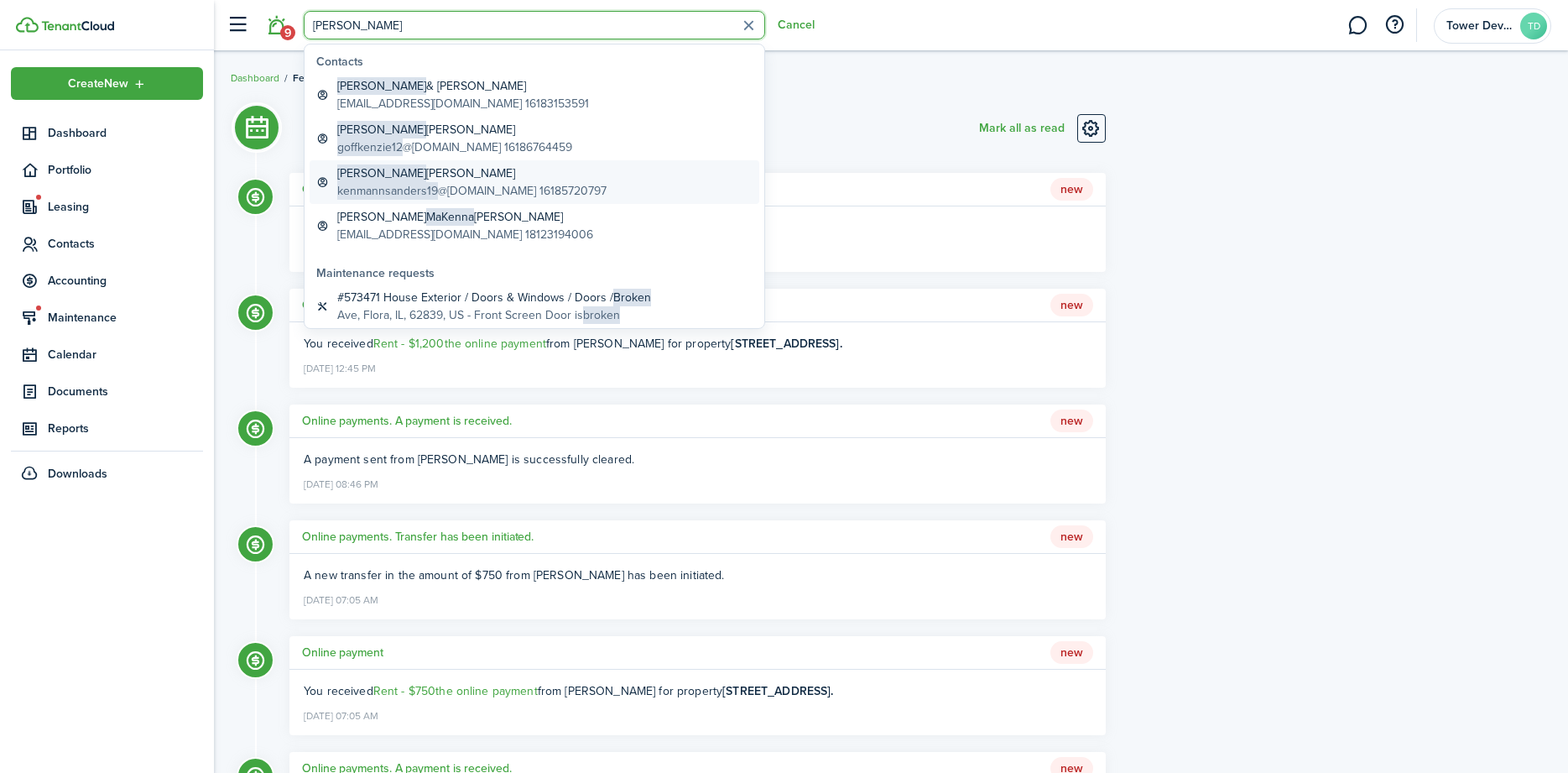
type input "[PERSON_NAME]"
click at [381, 191] on span "kenmannsanders19" at bounding box center [387, 191] width 100 height 17
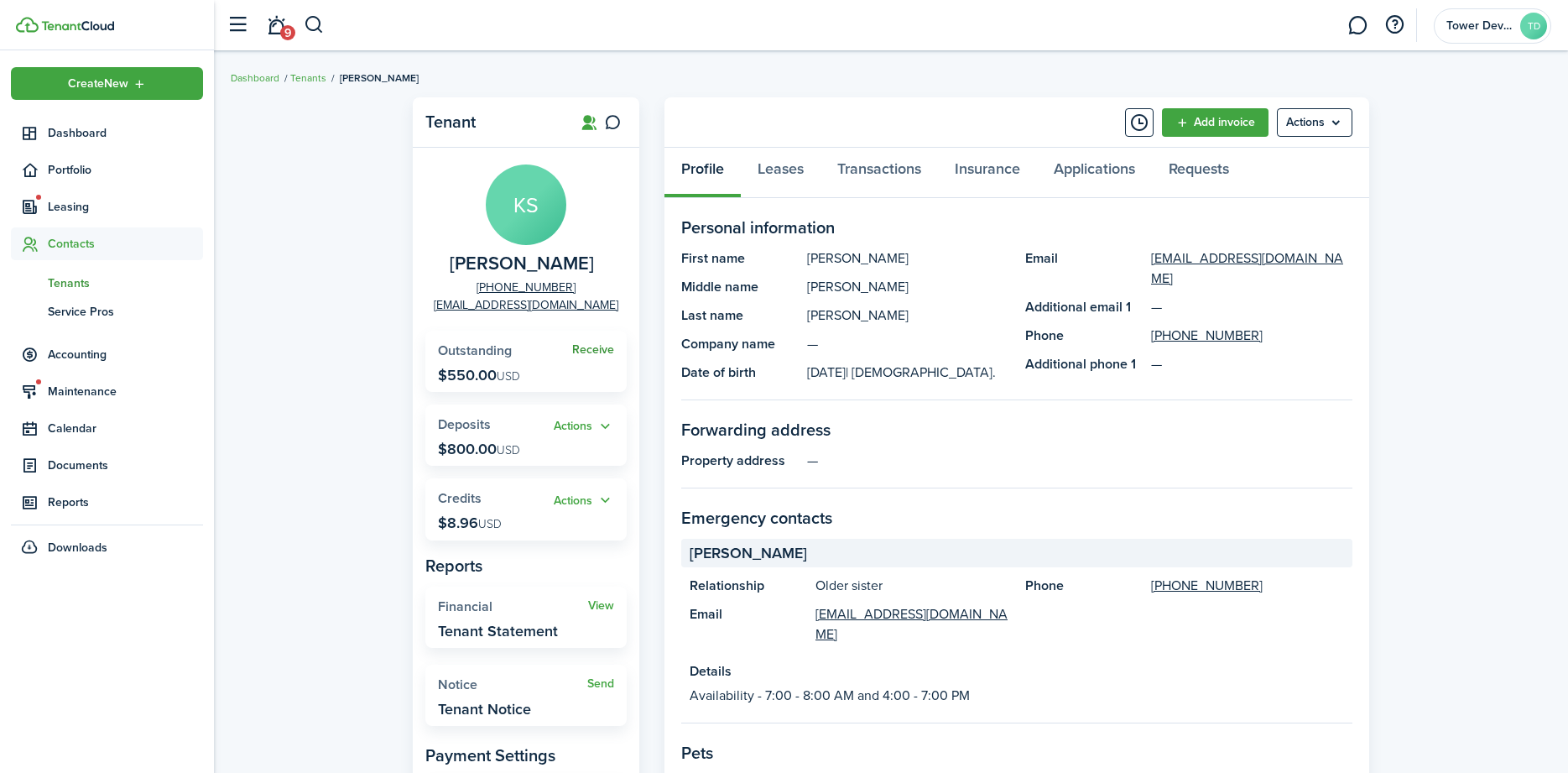
click at [587, 351] on link "Receive" at bounding box center [593, 349] width 42 height 13
click at [577, 498] on button "Actions" at bounding box center [584, 501] width 60 height 19
click at [507, 566] on link "Apply" at bounding box center [541, 562] width 147 height 29
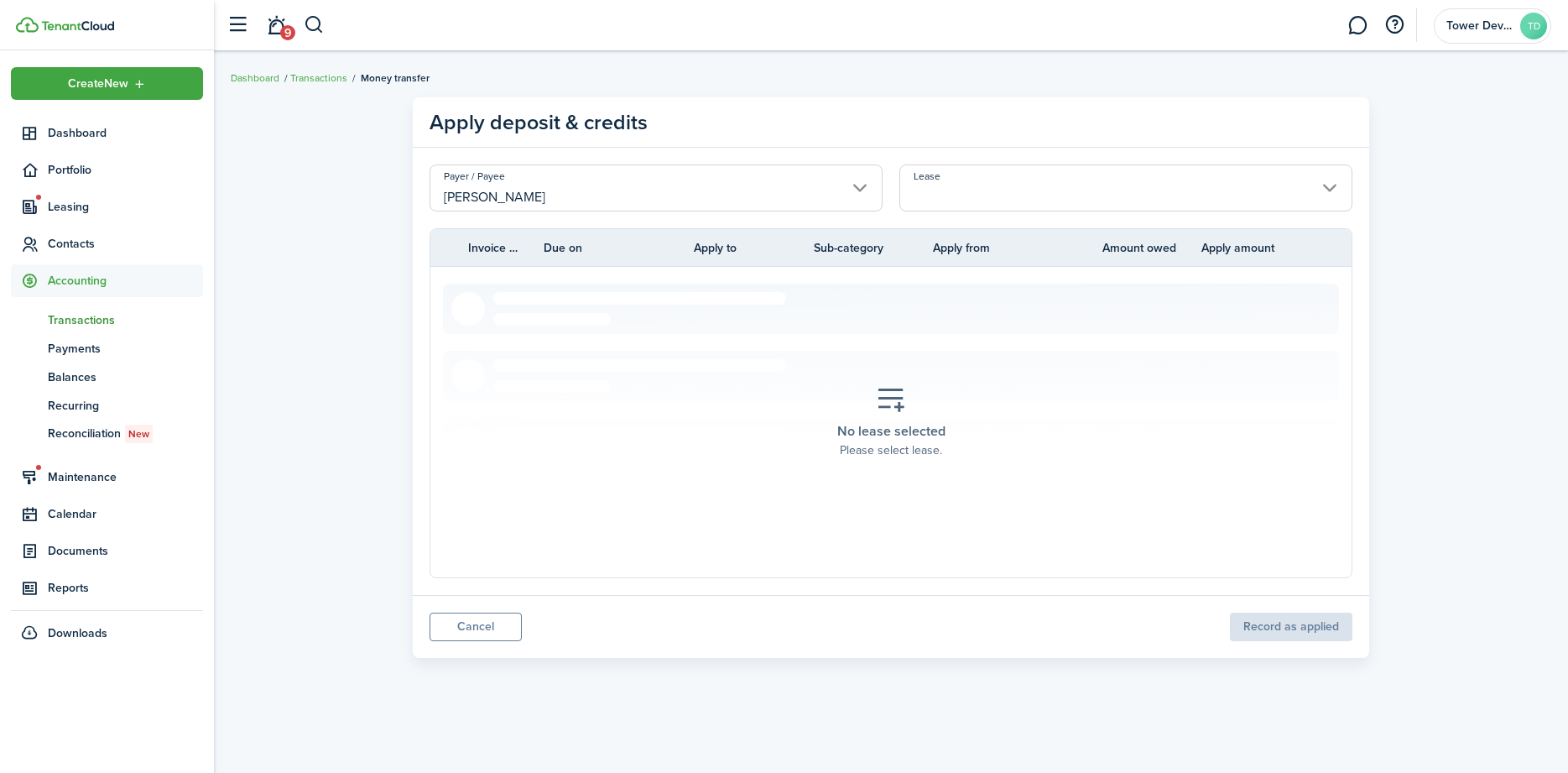
click at [1012, 183] on input "Lease" at bounding box center [1126, 188] width 453 height 47
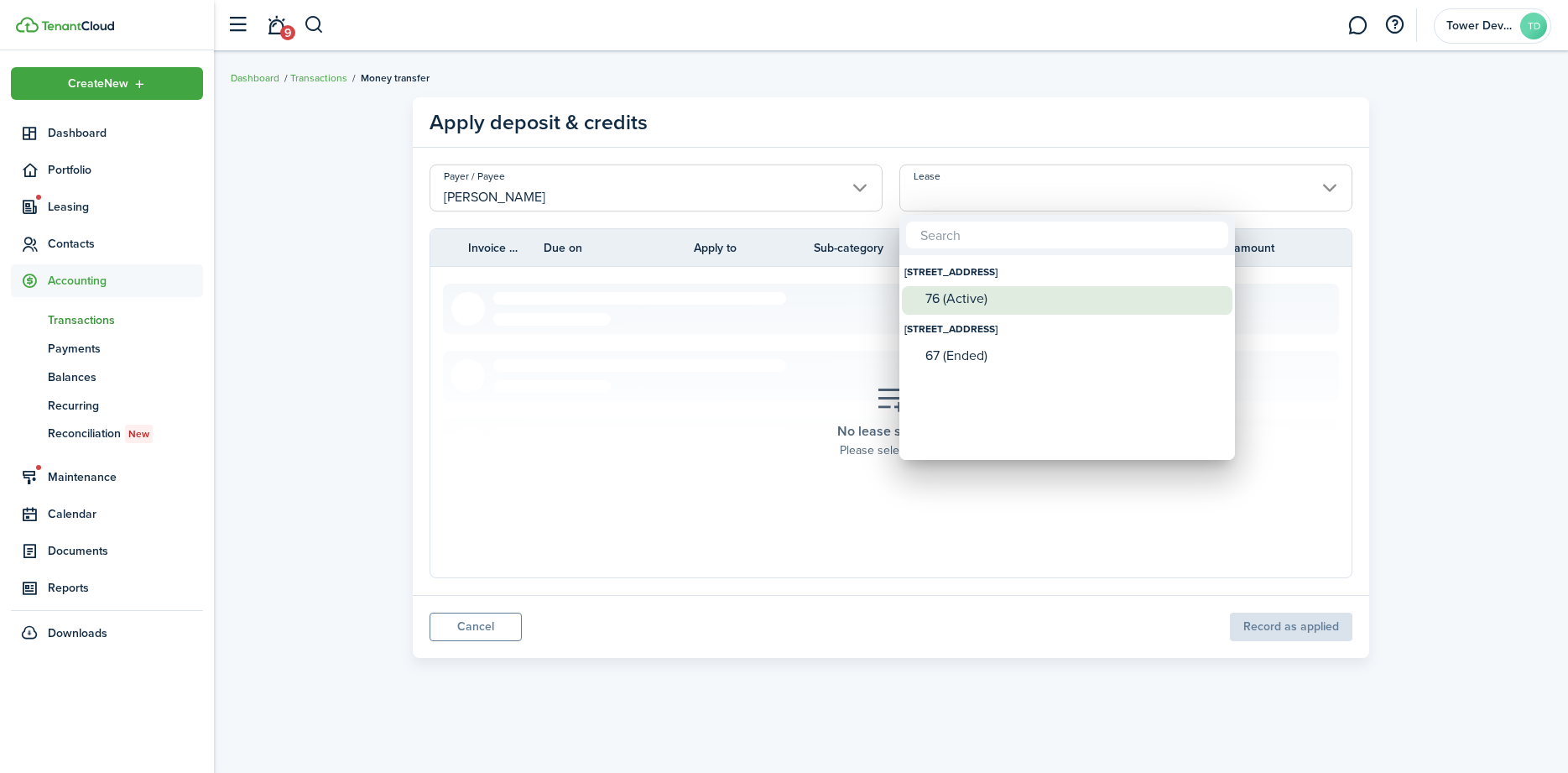
click at [955, 295] on div "76 (Active)" at bounding box center [1074, 298] width 297 height 15
type input "500 [STREET_ADDRESS] (Active)"
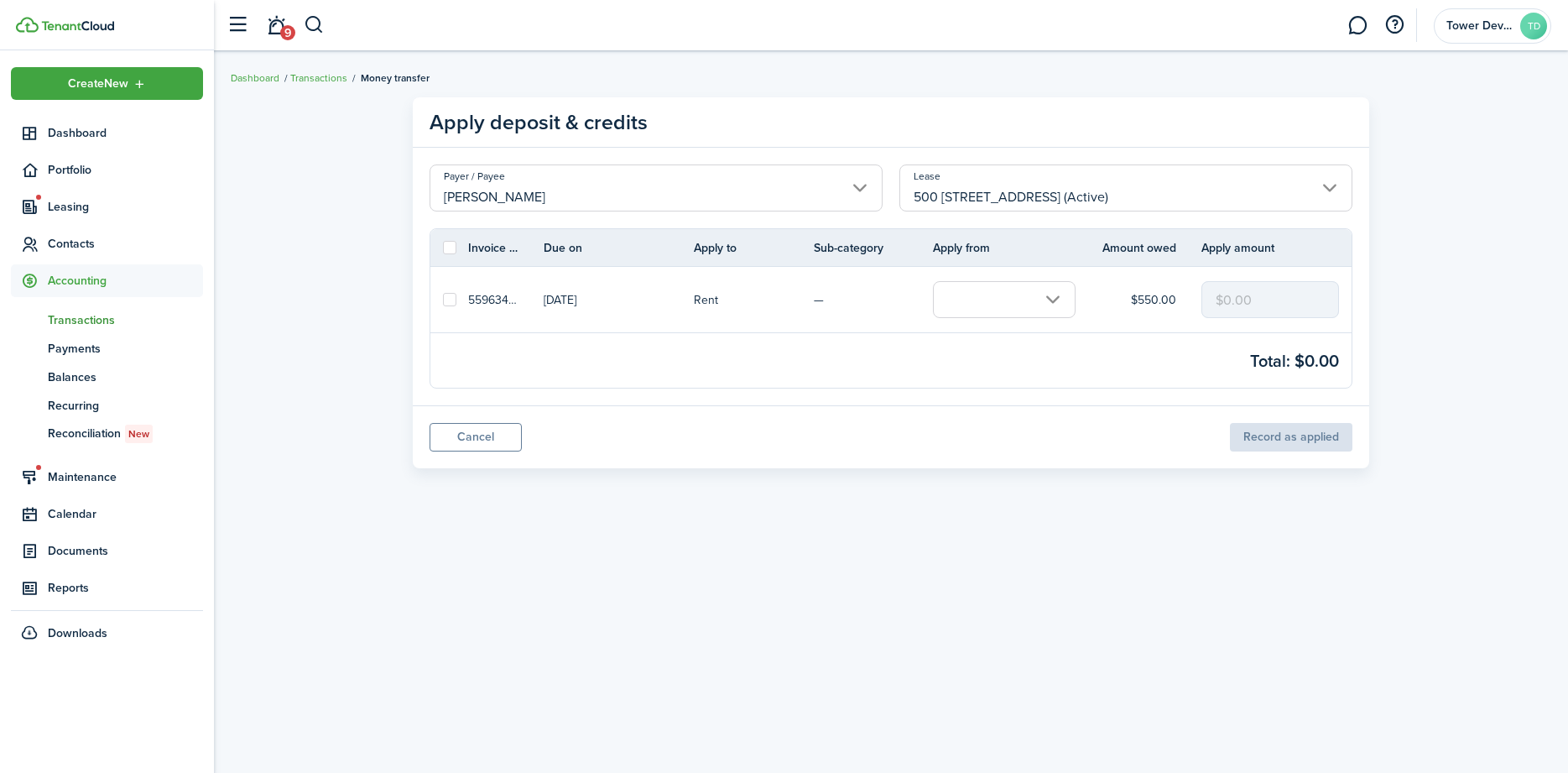
click at [448, 250] on label at bounding box center [449, 247] width 13 height 13
click at [443, 249] on input "checkbox" at bounding box center [442, 248] width 1 height 1
checkbox input "true"
click at [1050, 290] on input "text" at bounding box center [1003, 299] width 142 height 37
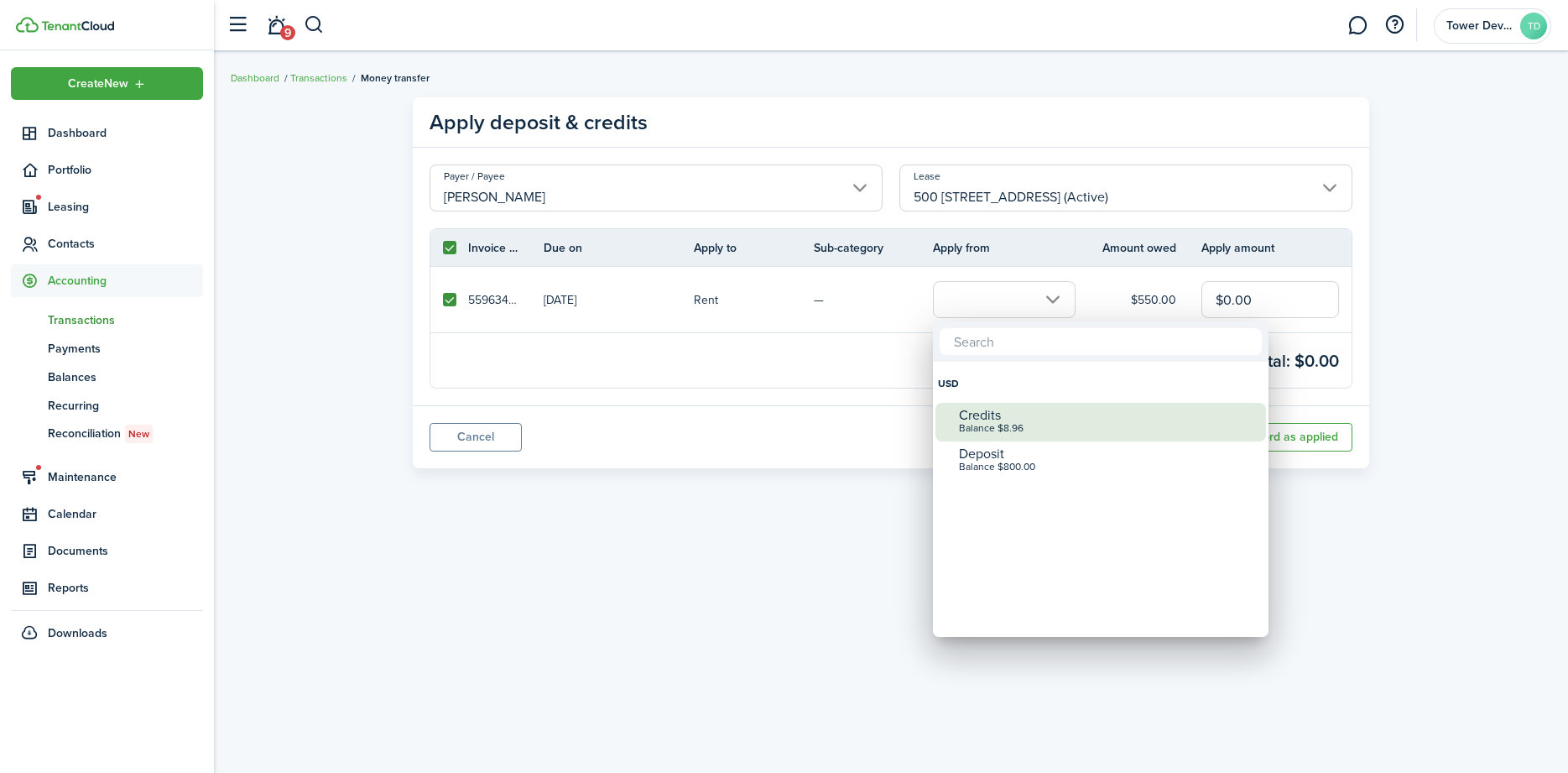
click at [989, 428] on div "Balance $8.96" at bounding box center [1107, 428] width 297 height 11
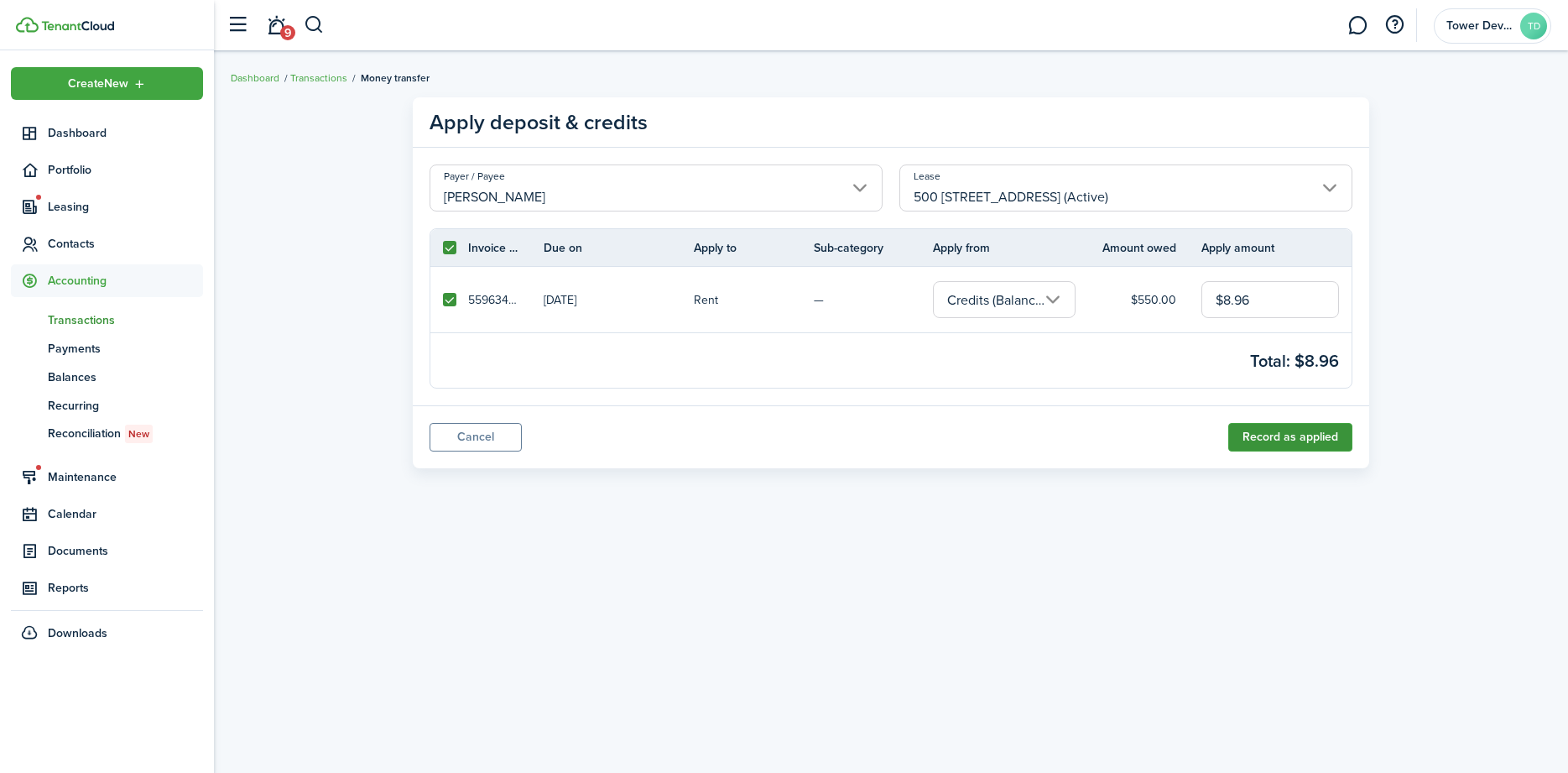
click at [1293, 434] on button "Record as applied" at bounding box center [1291, 437] width 124 height 29
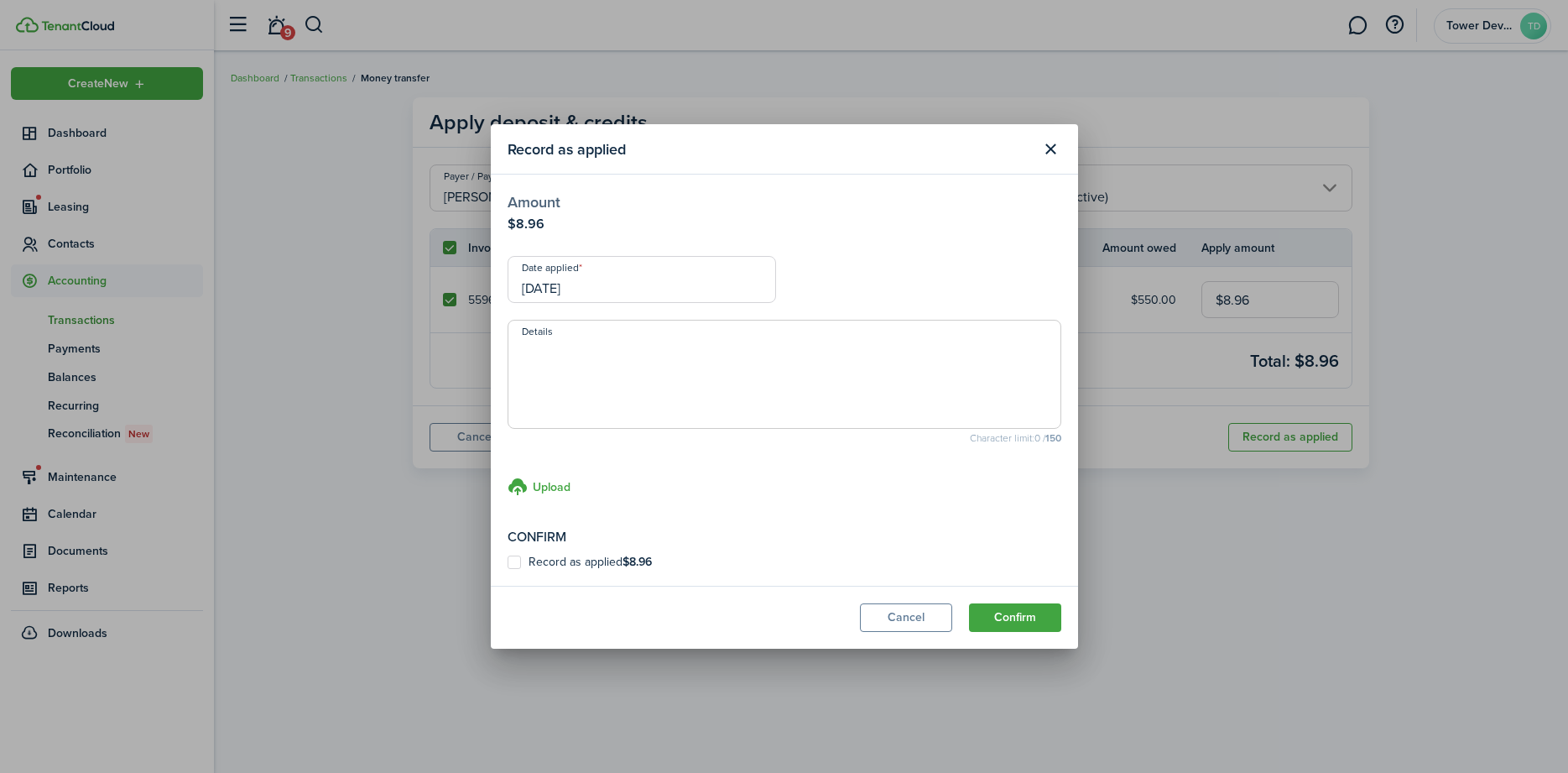
click at [520, 561] on label "Record as applied $8.96" at bounding box center [579, 562] width 144 height 13
click at [508, 562] on input "Record as applied $8.96" at bounding box center [507, 562] width 1 height 1
checkbox input "true"
click at [645, 289] on input "[DATE]" at bounding box center [642, 279] width 269 height 47
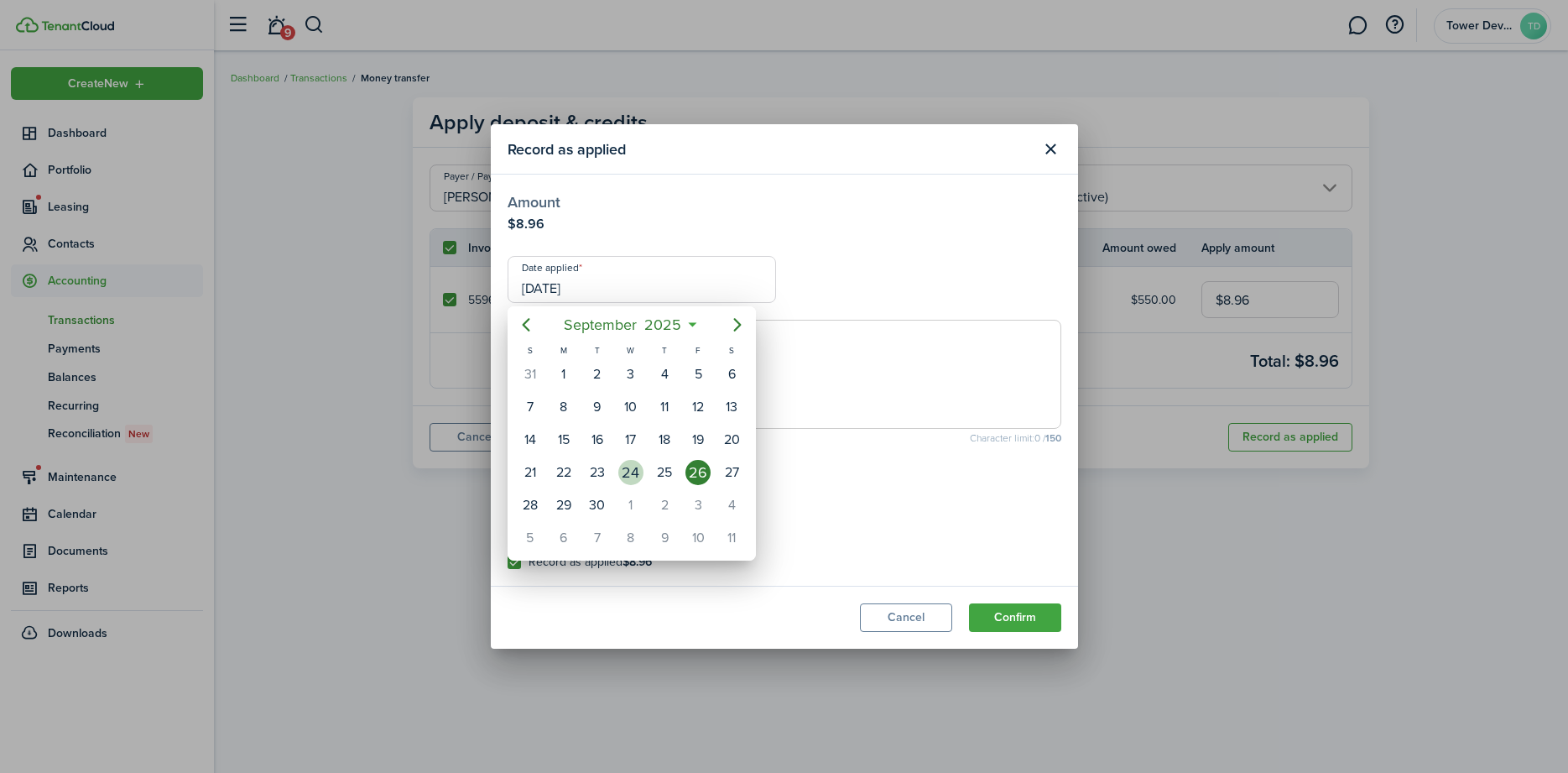
click at [636, 475] on div "24" at bounding box center [631, 472] width 25 height 25
type input "[DATE]"
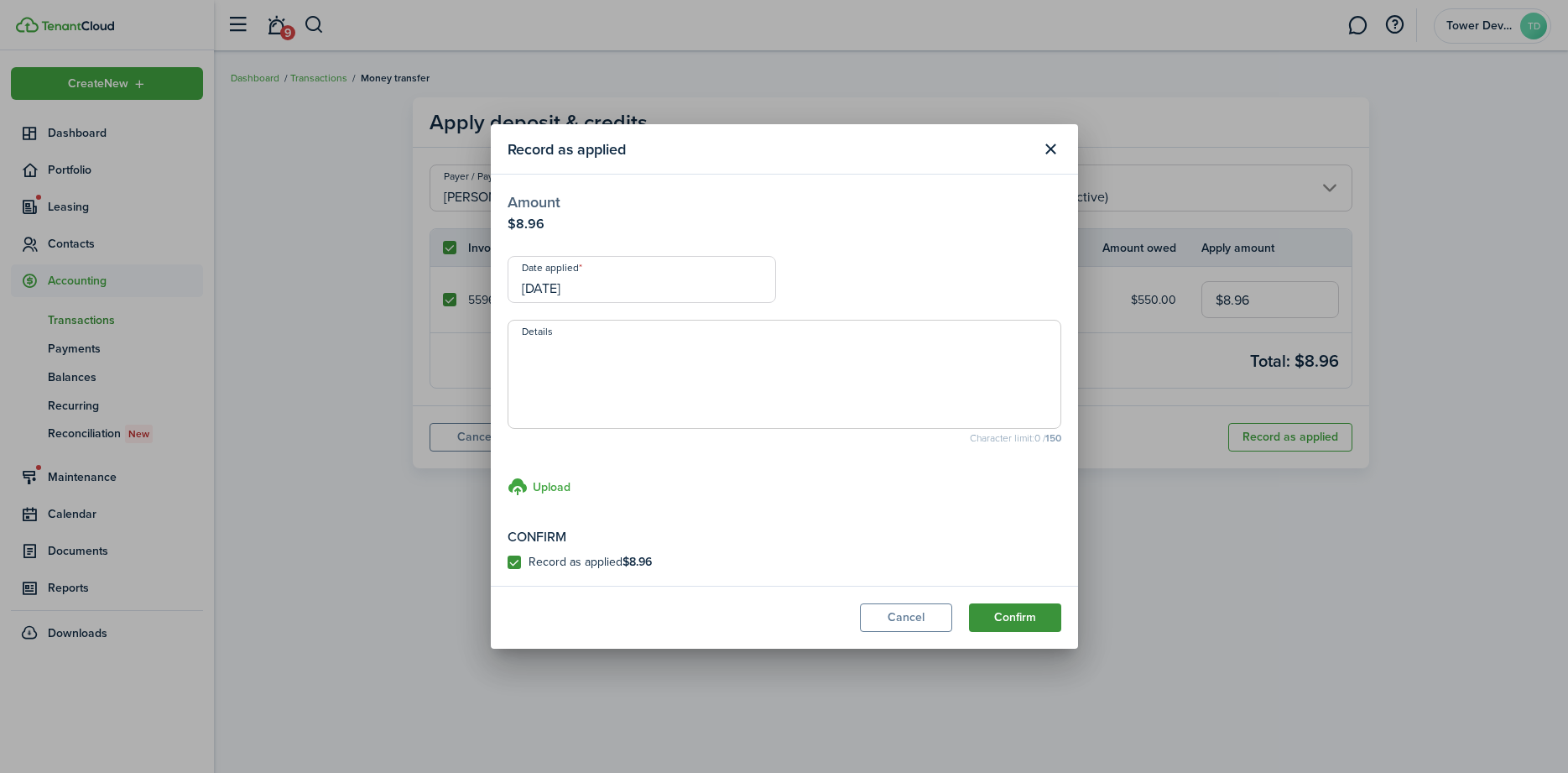
click at [1018, 620] on button "Confirm" at bounding box center [1016, 617] width 92 height 29
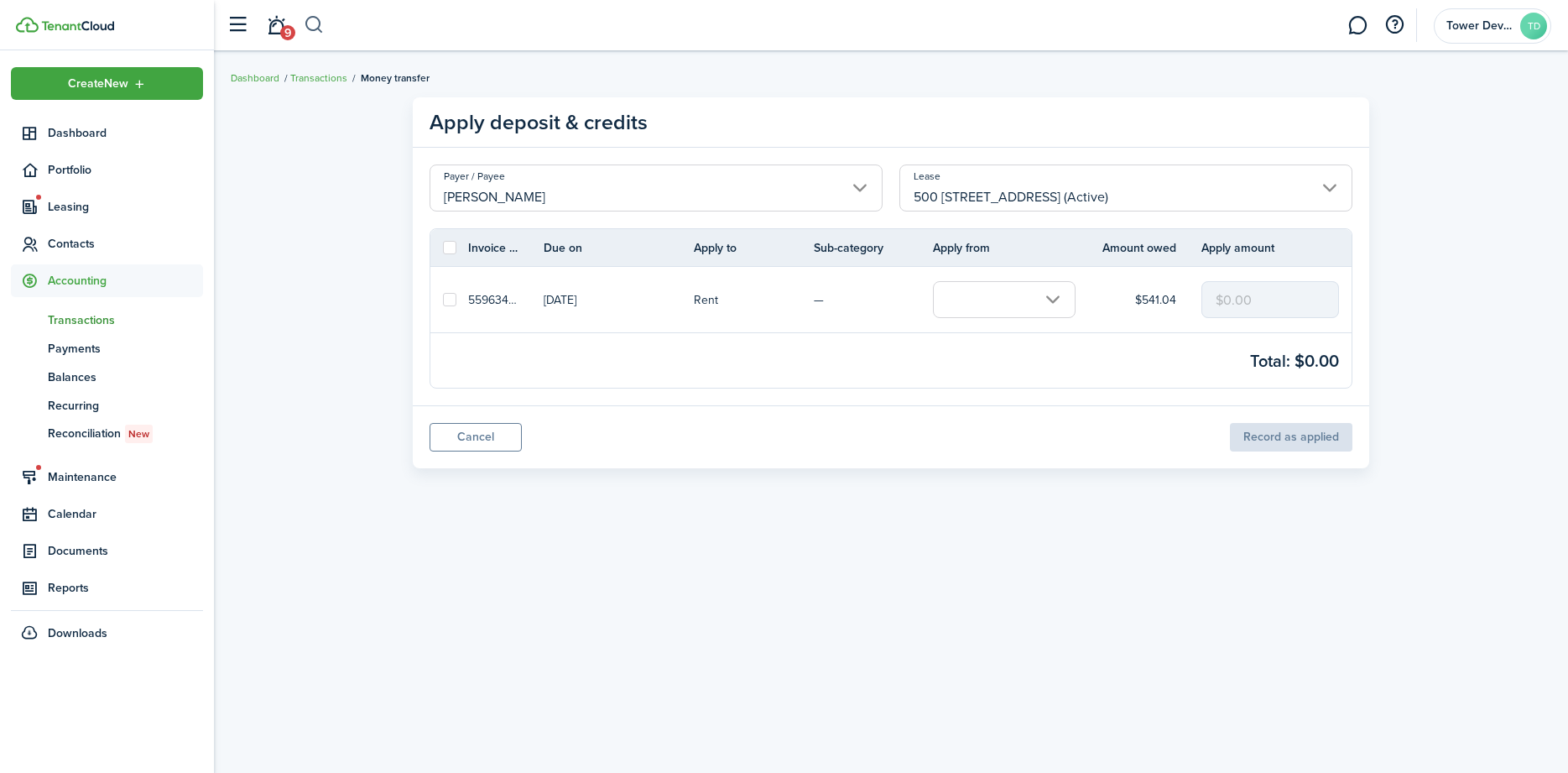
click at [305, 16] on button "button" at bounding box center [314, 25] width 21 height 29
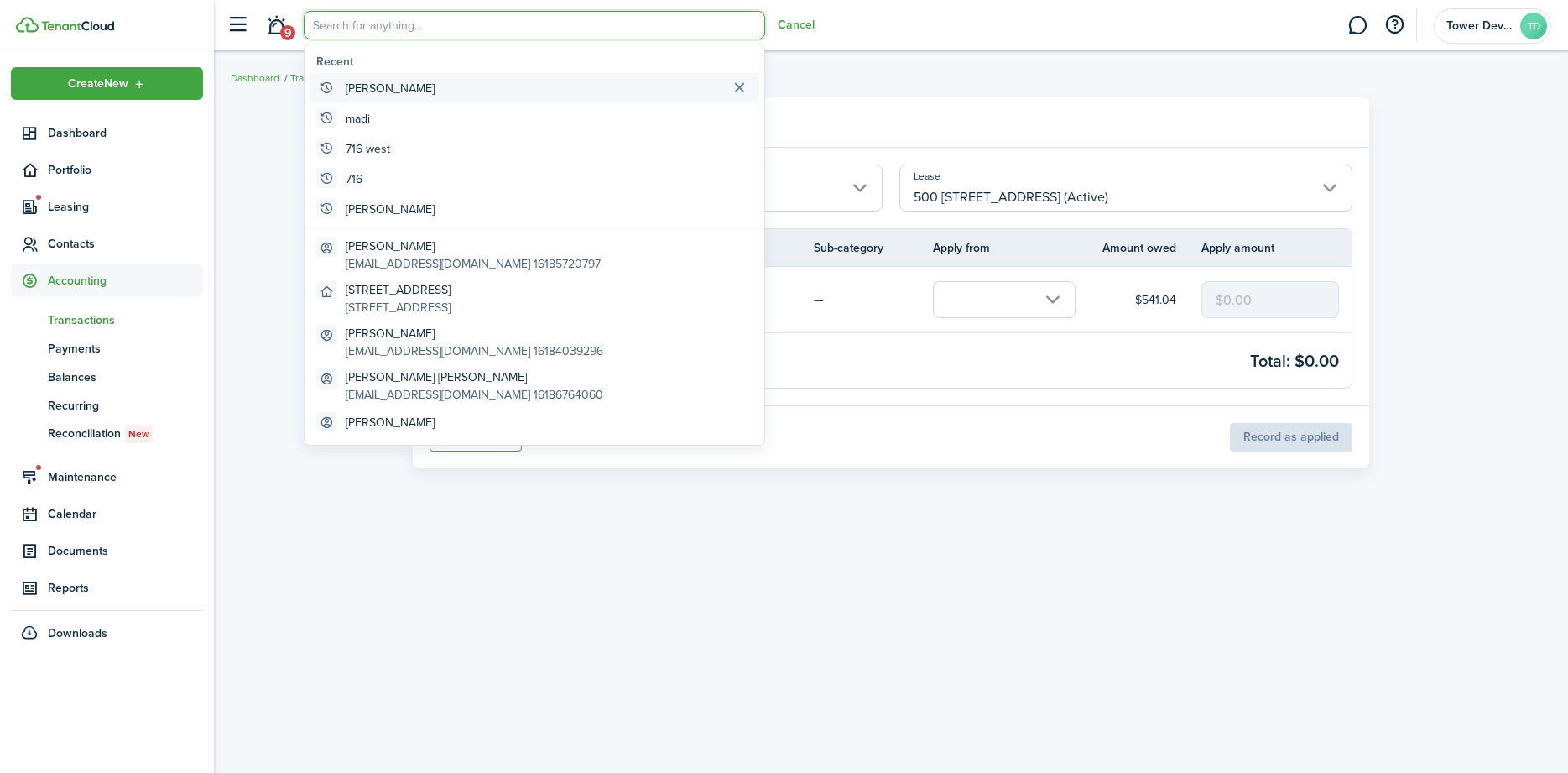
click at [374, 89] on global-search-item "[PERSON_NAME]" at bounding box center [534, 88] width 449 height 31
type input "[PERSON_NAME]"
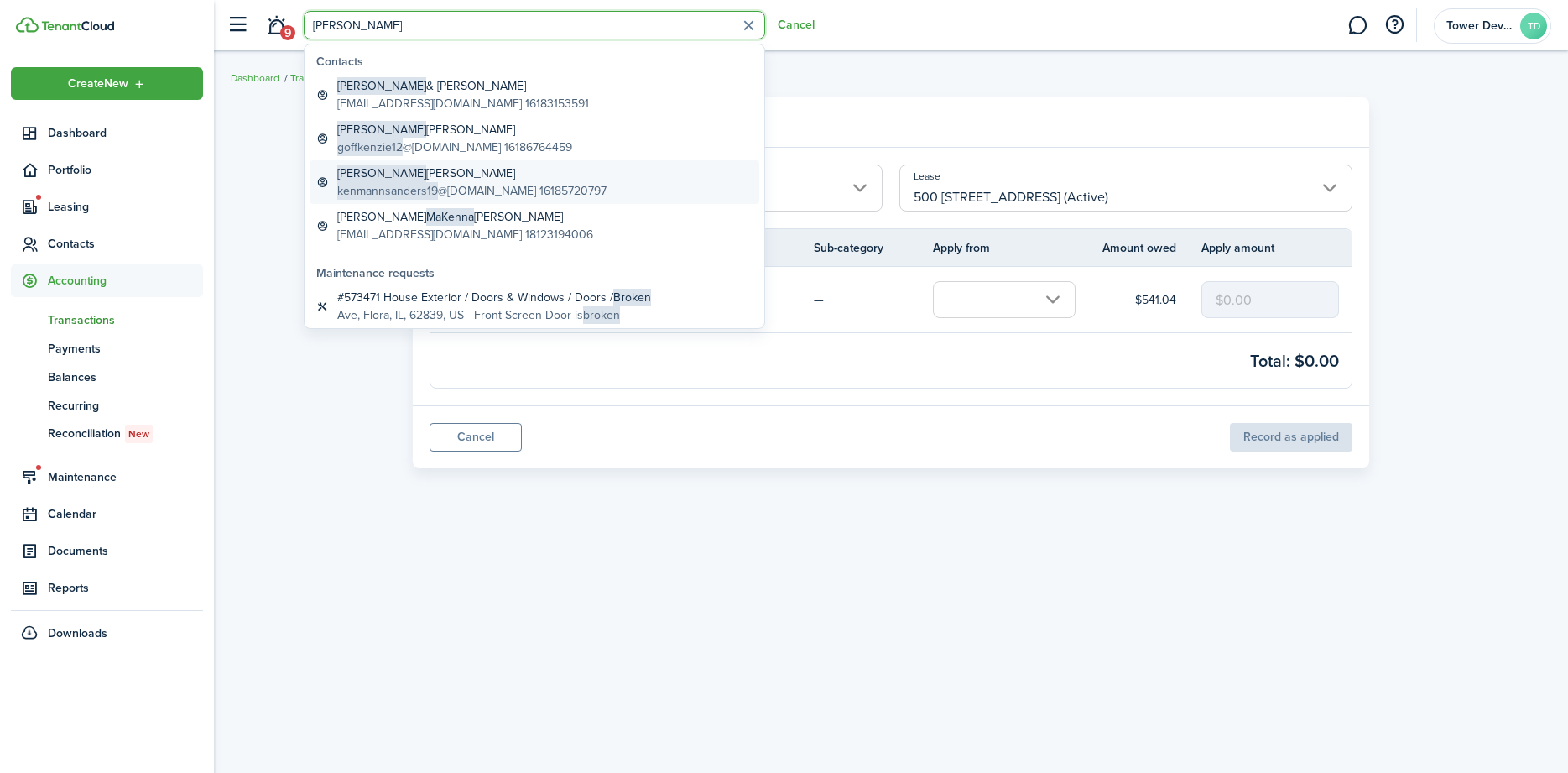
click at [379, 179] on span "[PERSON_NAME]" at bounding box center [382, 173] width 89 height 17
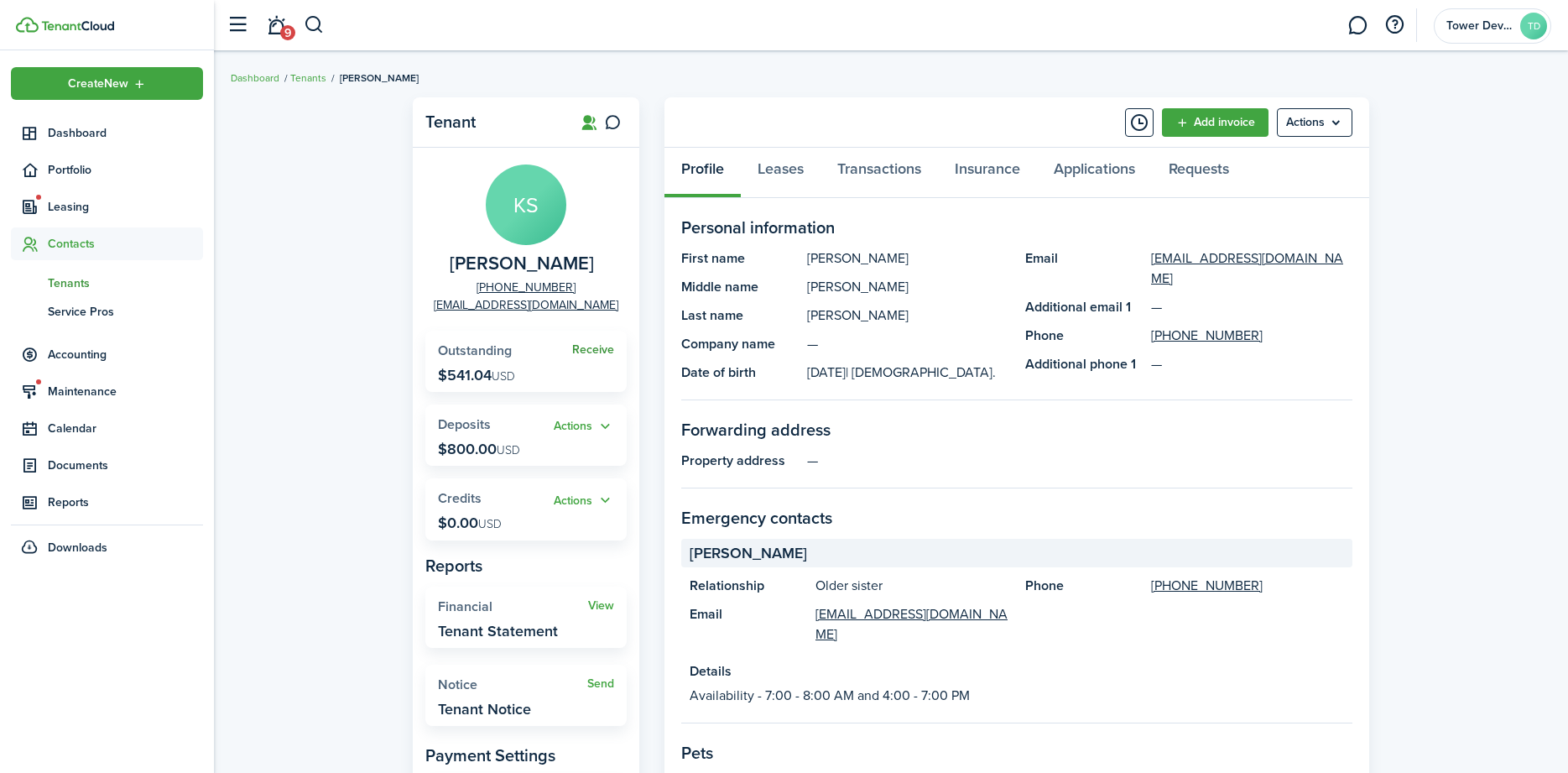
click at [599, 349] on link "Receive" at bounding box center [593, 349] width 42 height 13
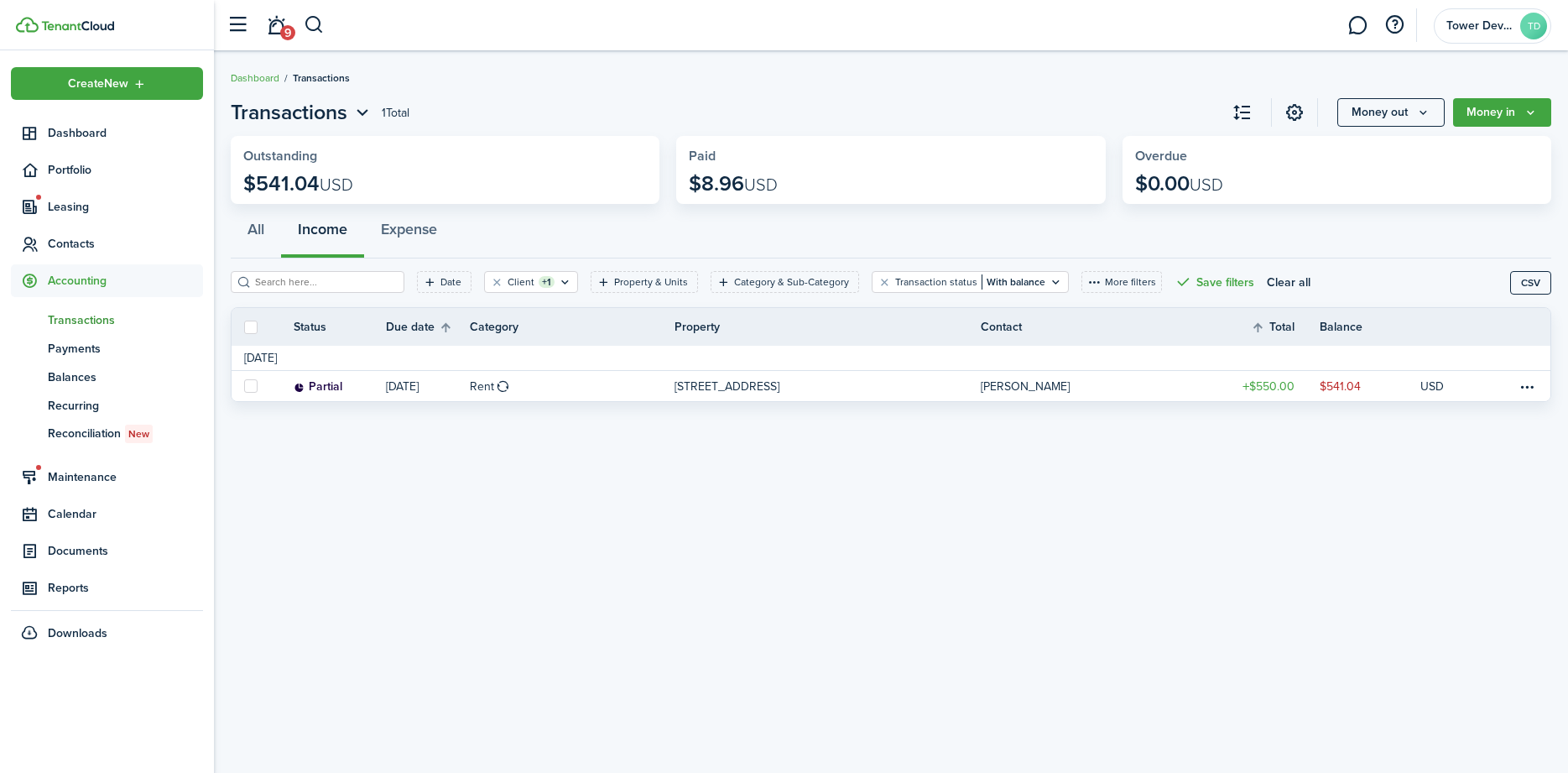
click at [252, 325] on label at bounding box center [250, 326] width 13 height 13
click at [244, 326] on input "checkbox" at bounding box center [243, 326] width 1 height 1
checkbox input "true"
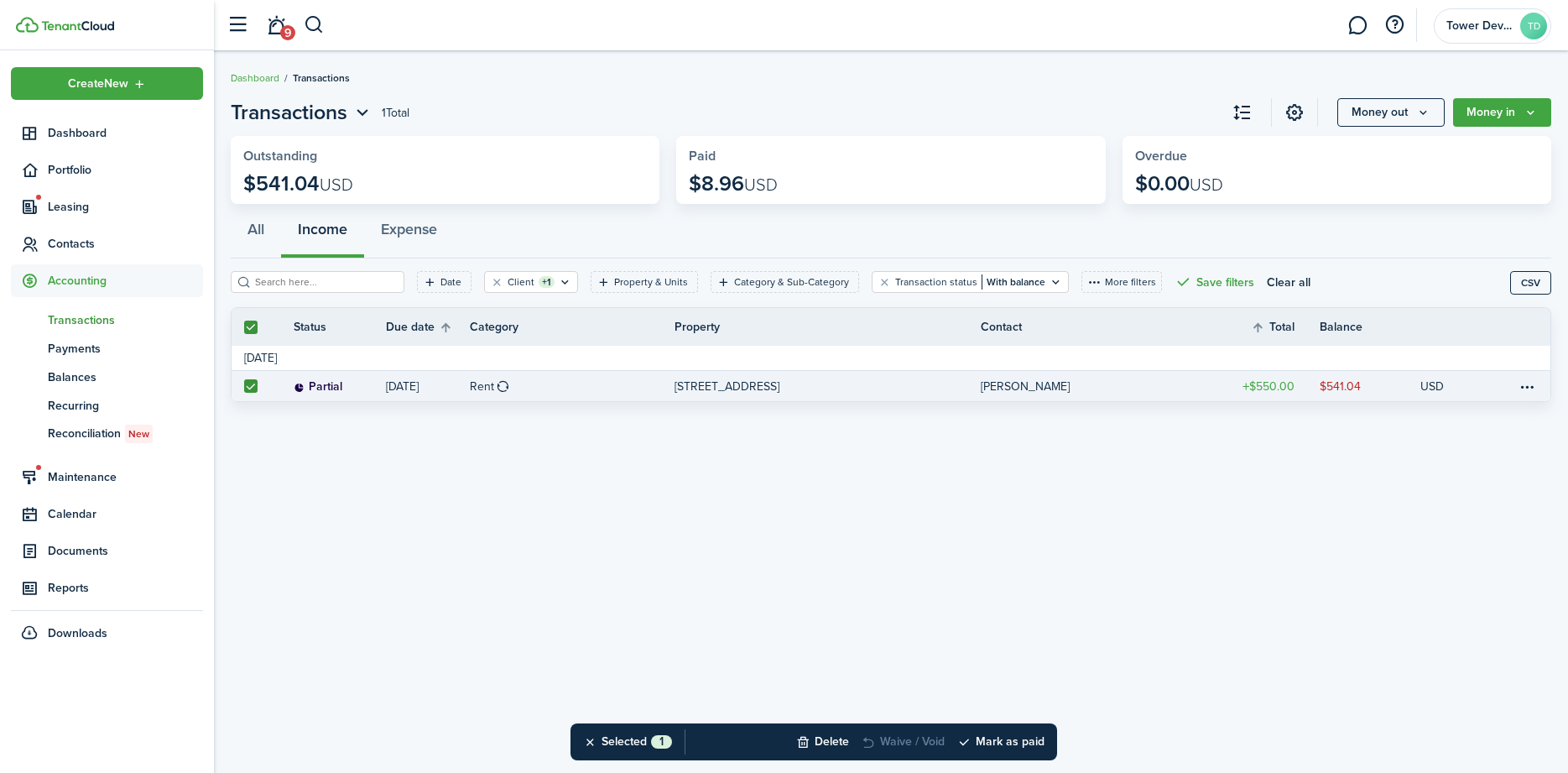
click at [414, 473] on div "Transactions 1 Total Money out Money in Outstanding $541.04 USD Paid $8.96 USD …" at bounding box center [891, 412] width 1354 height 646
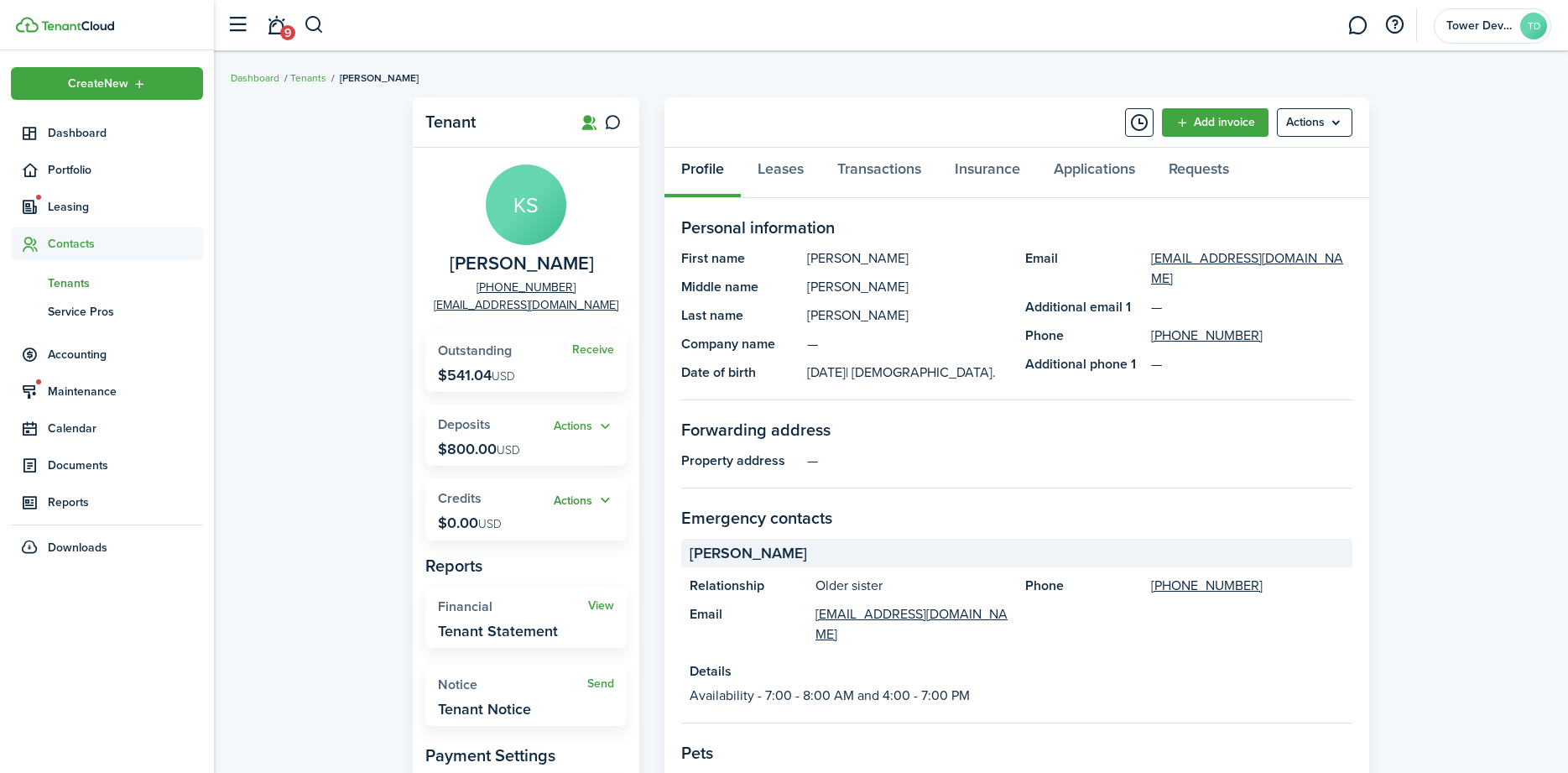
click at [561, 503] on button "Actions" at bounding box center [584, 501] width 60 height 19
click at [500, 532] on link "Add" at bounding box center [541, 532] width 147 height 29
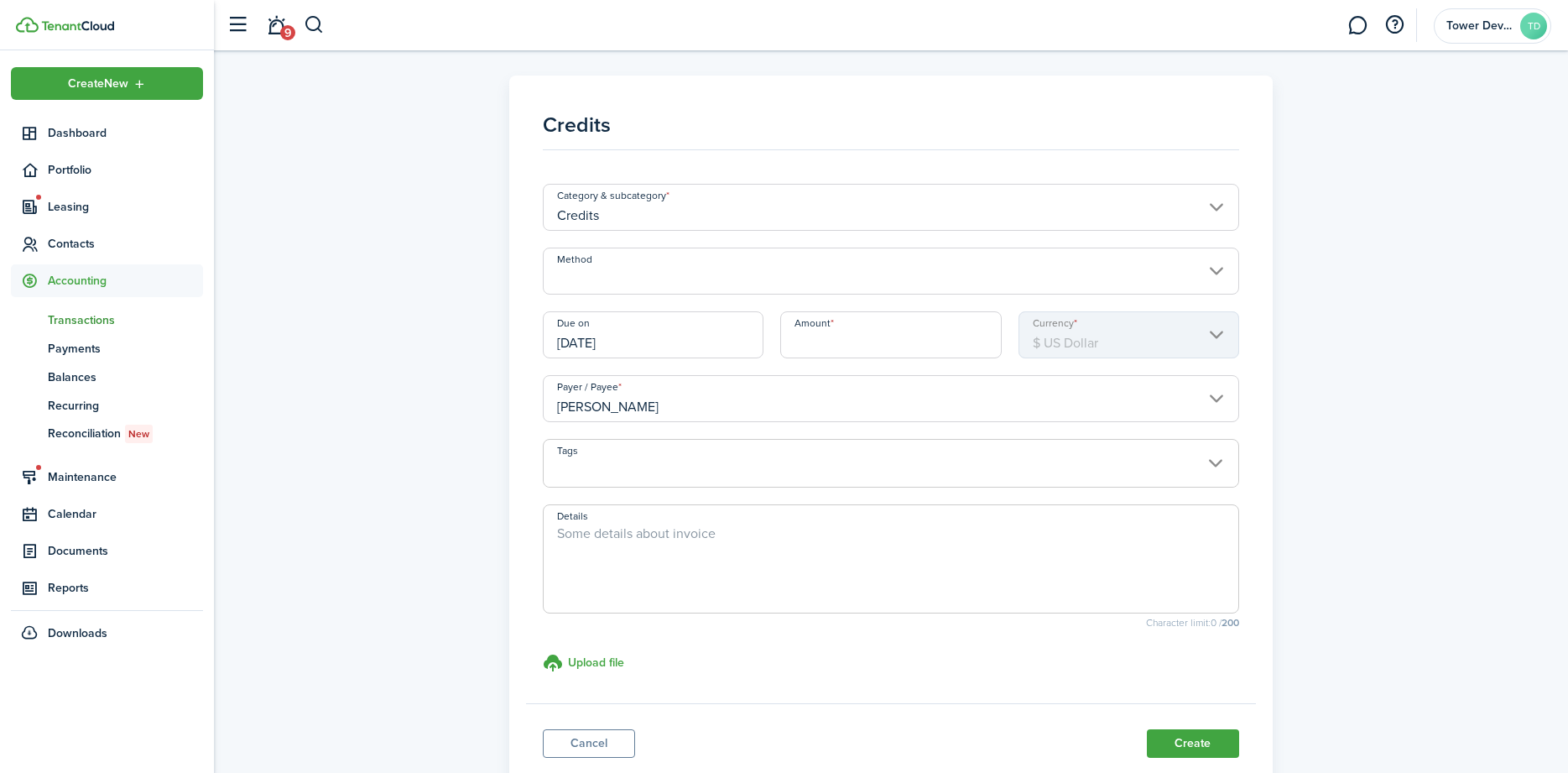
click at [648, 271] on input "Method" at bounding box center [891, 271] width 696 height 47
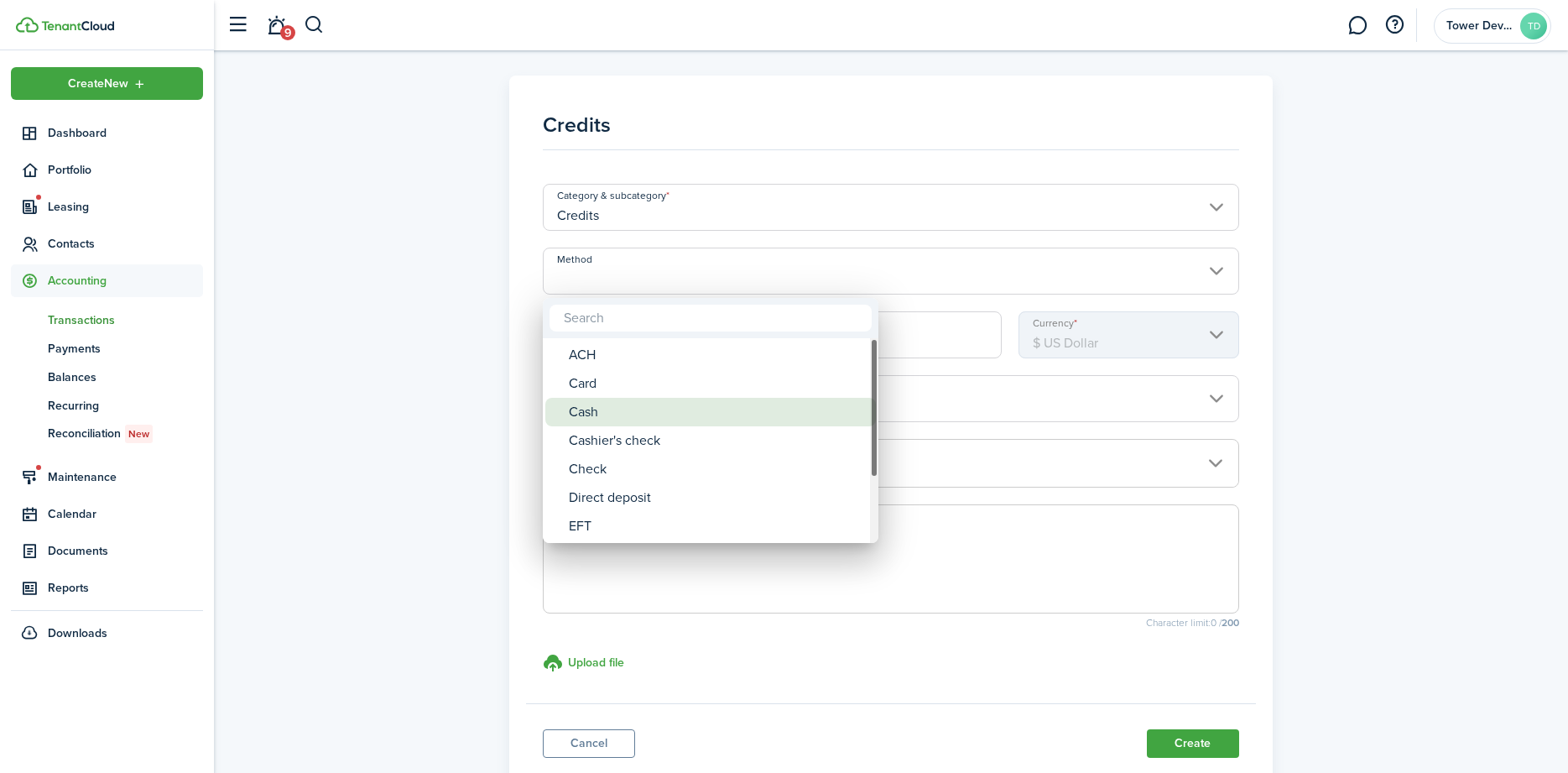
click at [598, 408] on div "Cash" at bounding box center [717, 412] width 297 height 29
type input "Cash"
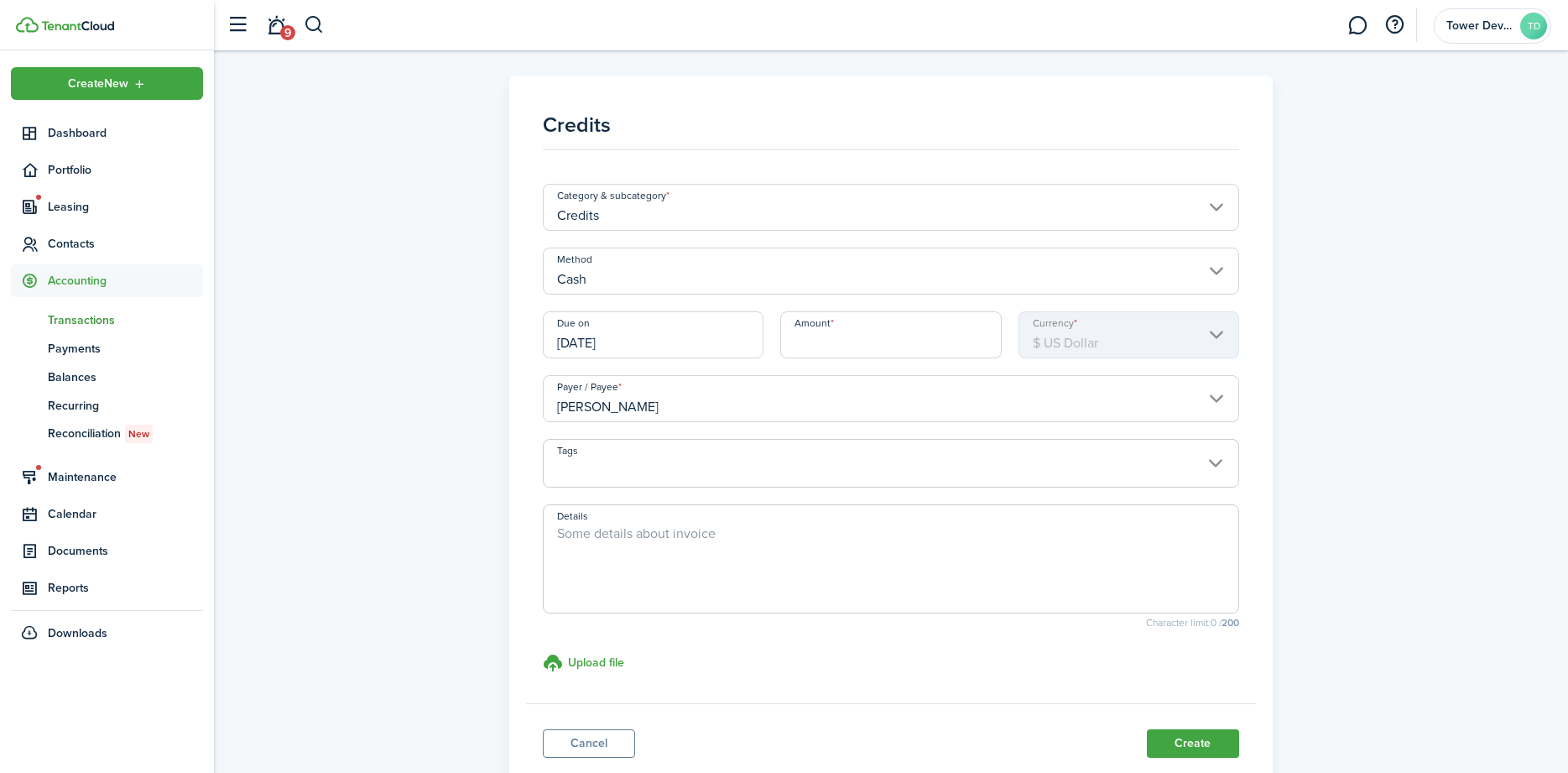
click at [845, 333] on input "Amount" at bounding box center [890, 335] width 221 height 47
type input "$860.00"
click at [671, 335] on input "[DATE]" at bounding box center [653, 335] width 221 height 47
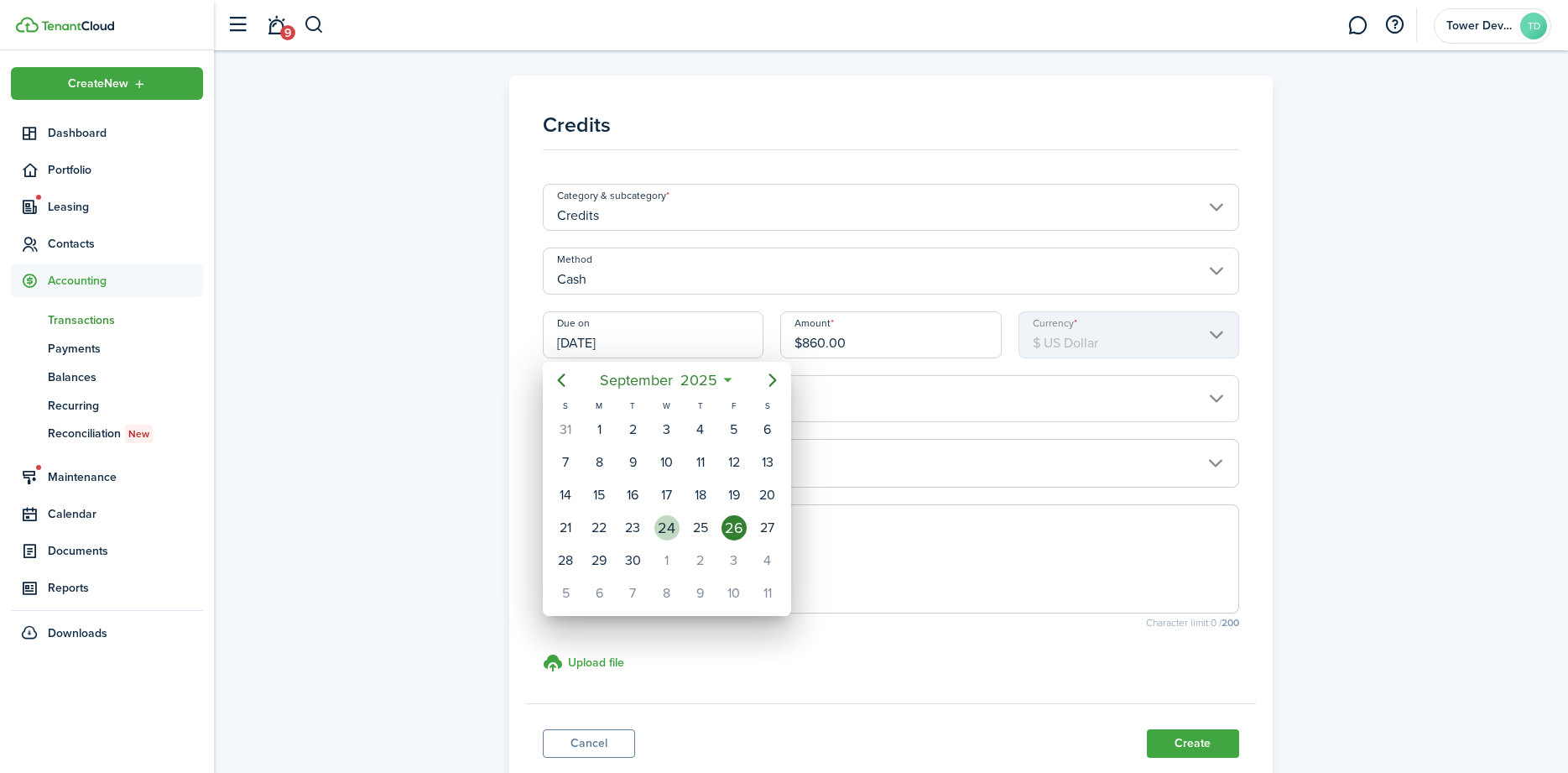
click at [660, 534] on div "24" at bounding box center [667, 527] width 25 height 25
type input "[DATE]"
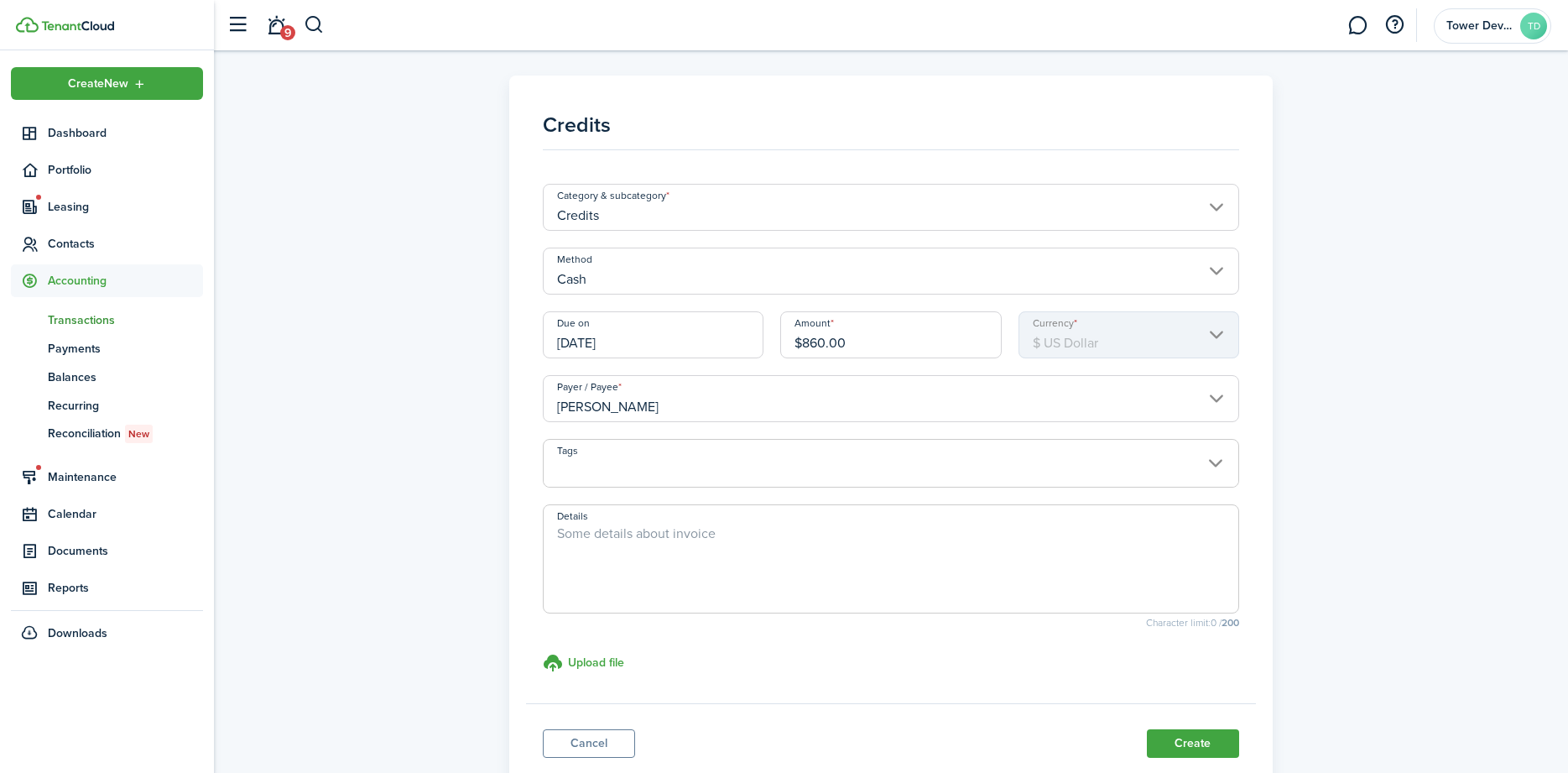
click at [754, 466] on span at bounding box center [891, 472] width 695 height 29
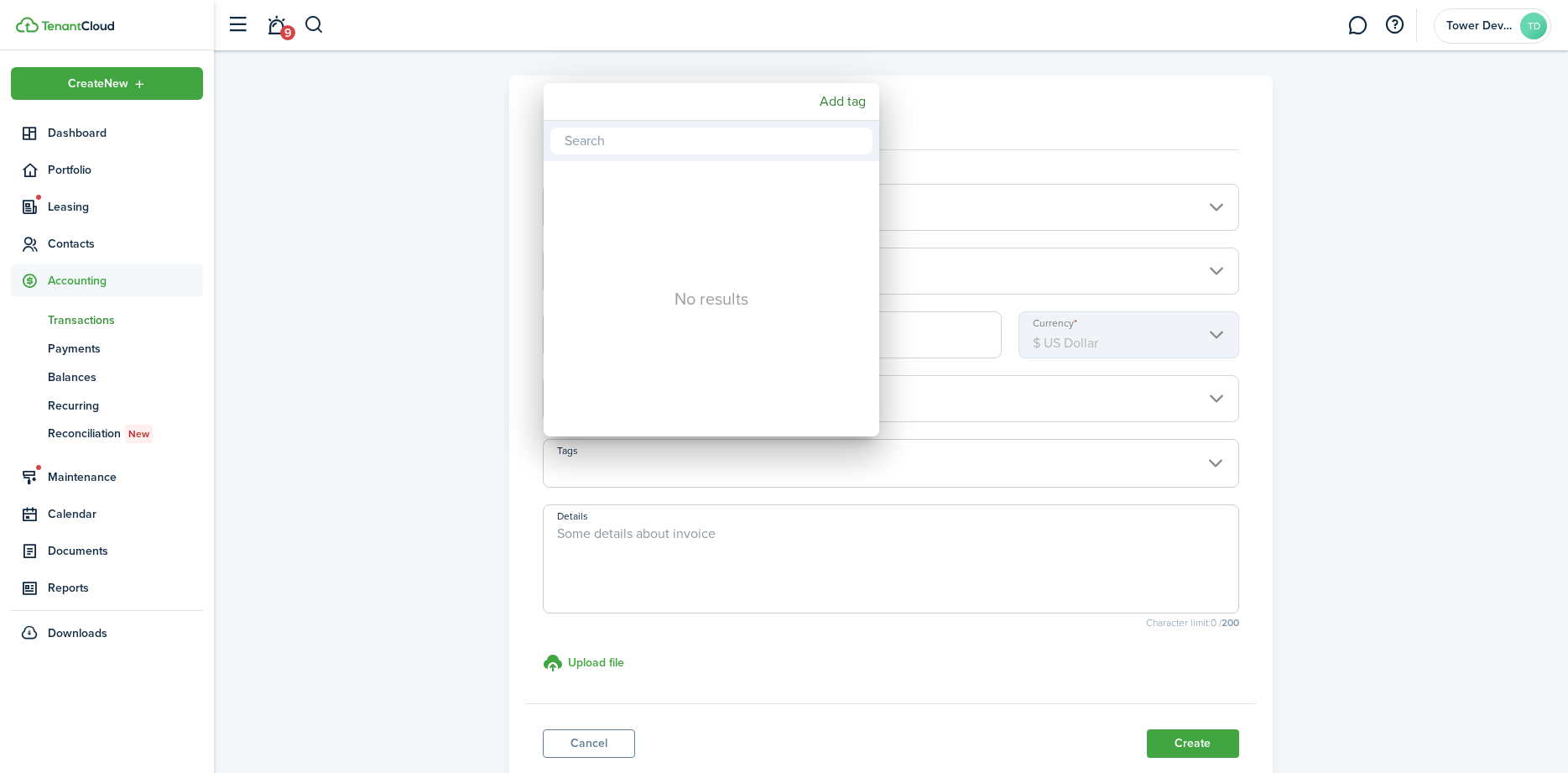
click at [968, 460] on div at bounding box center [784, 386] width 1837 height 1041
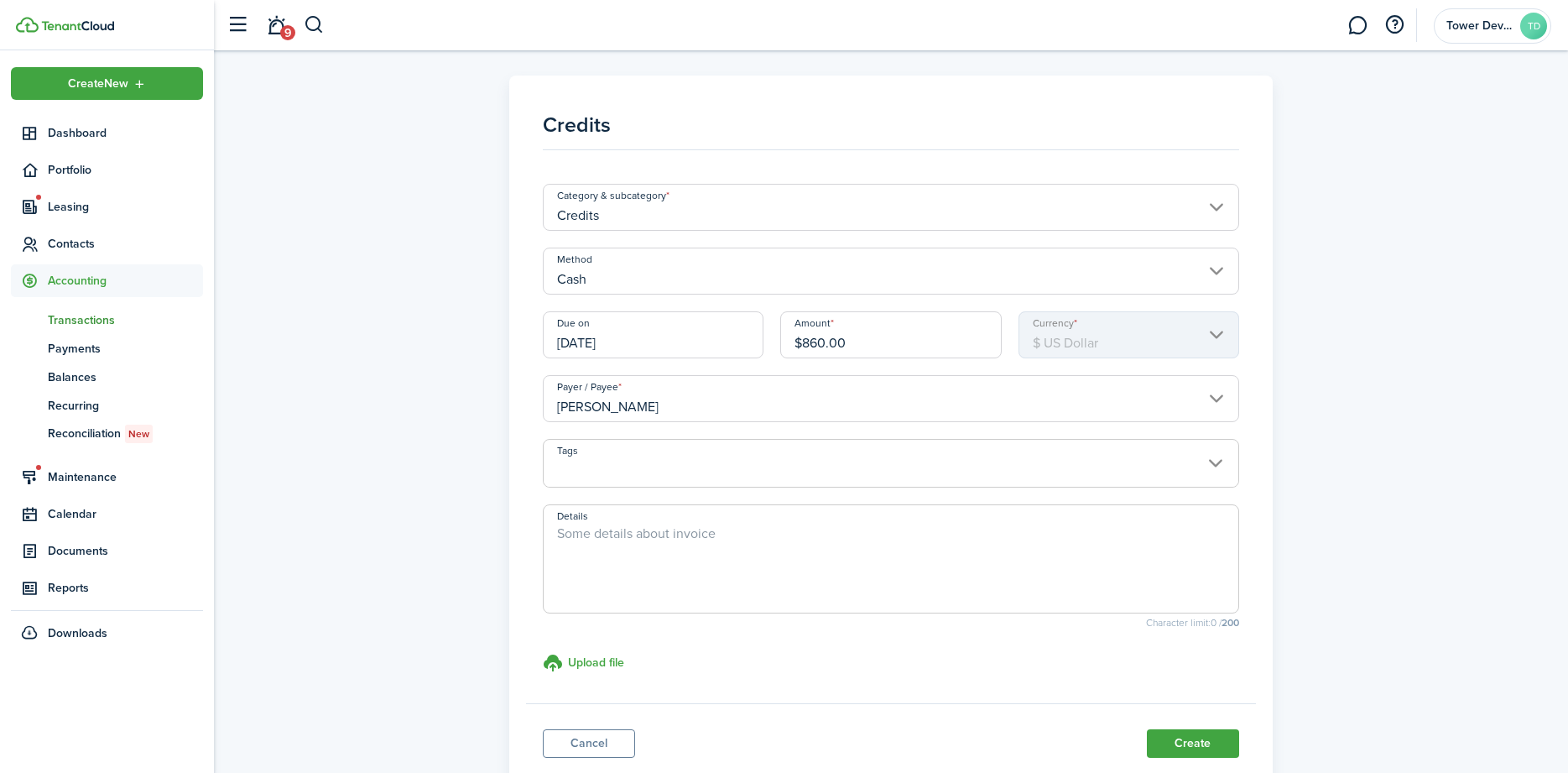
click at [951, 564] on textarea "Details" at bounding box center [891, 564] width 695 height 80
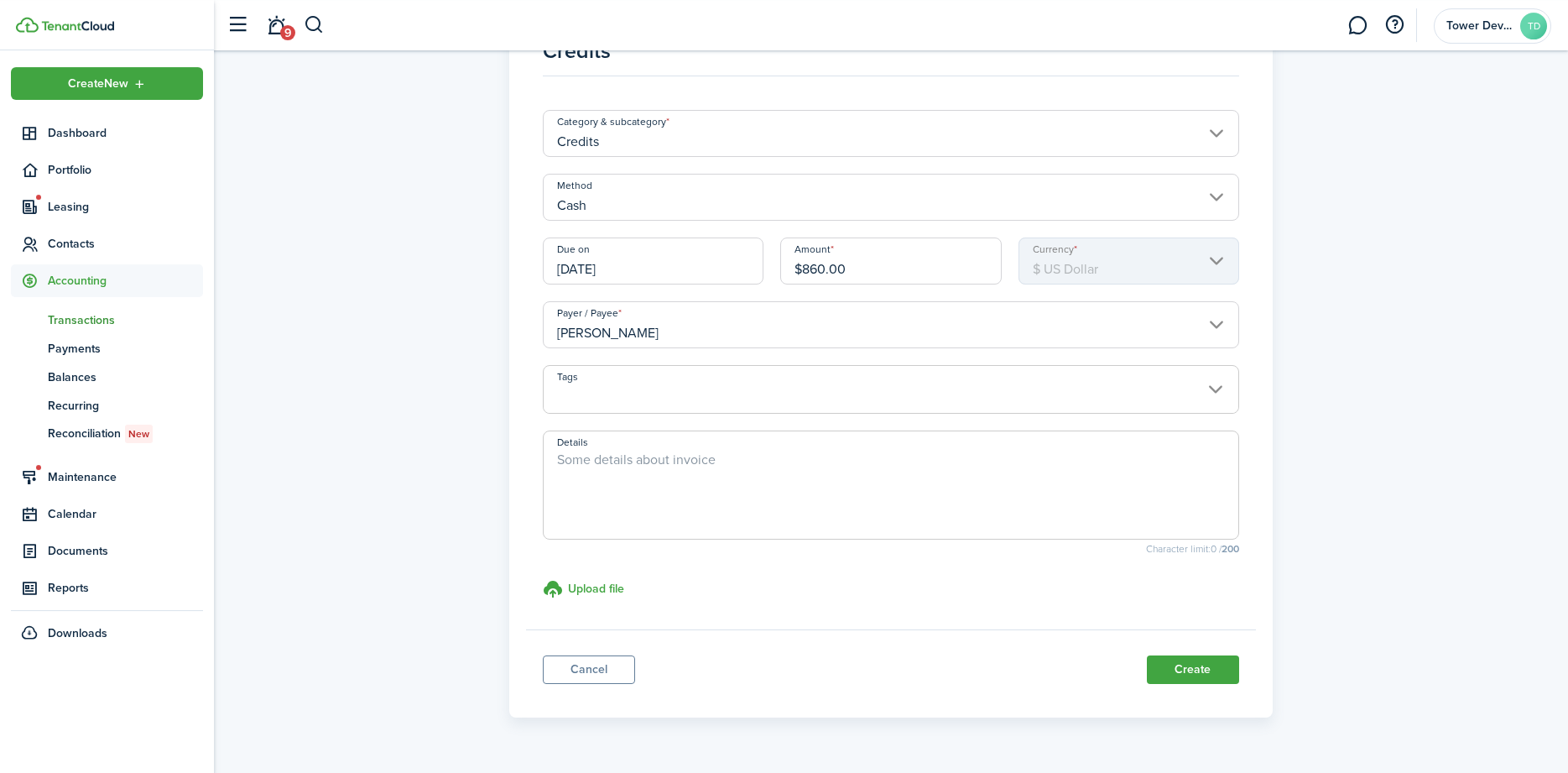
scroll to position [115, 0]
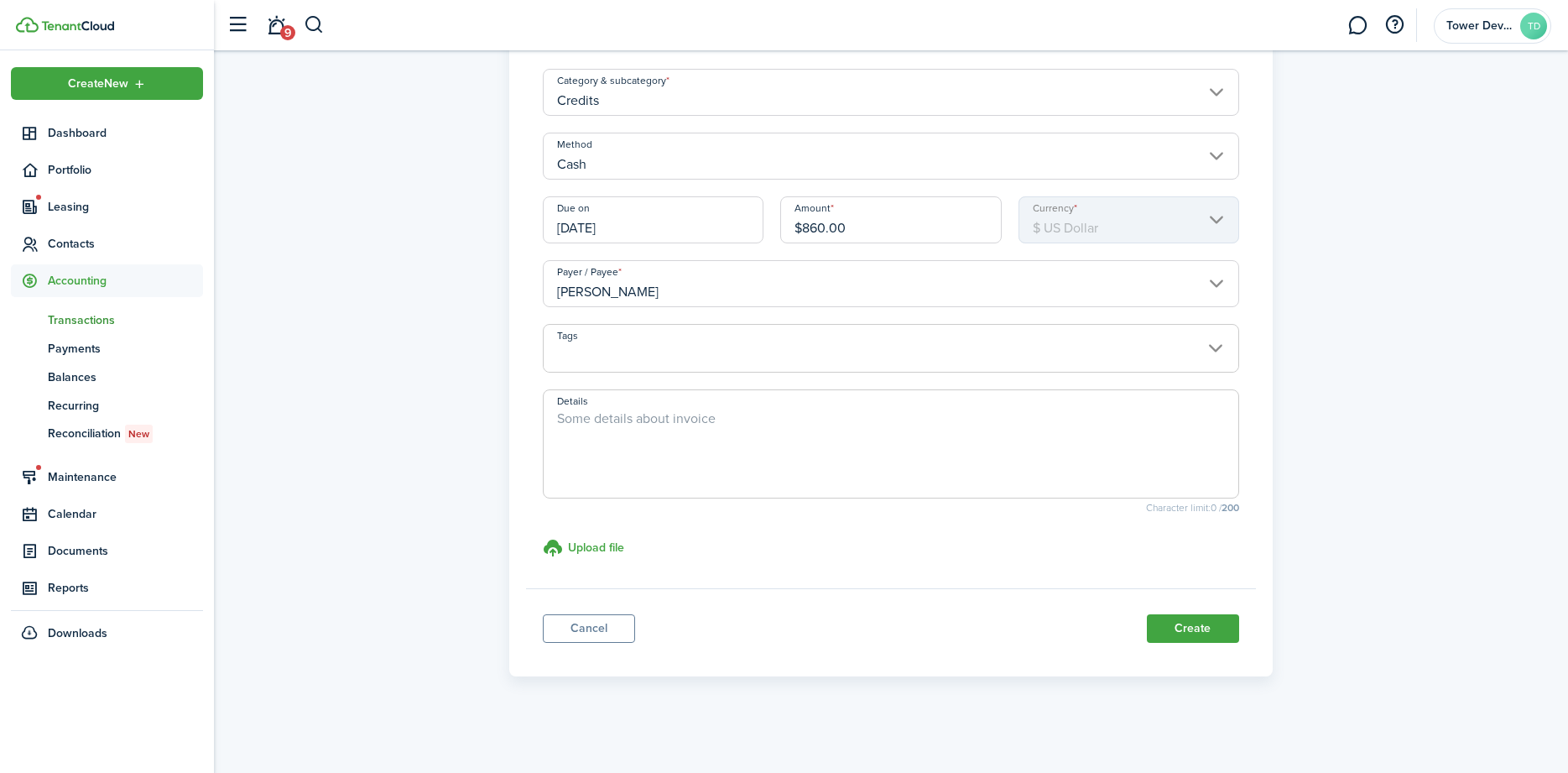
click at [1178, 611] on panel-main-footer "Cancel Create" at bounding box center [891, 624] width 730 height 72
click at [1189, 625] on button "Create" at bounding box center [1193, 628] width 92 height 29
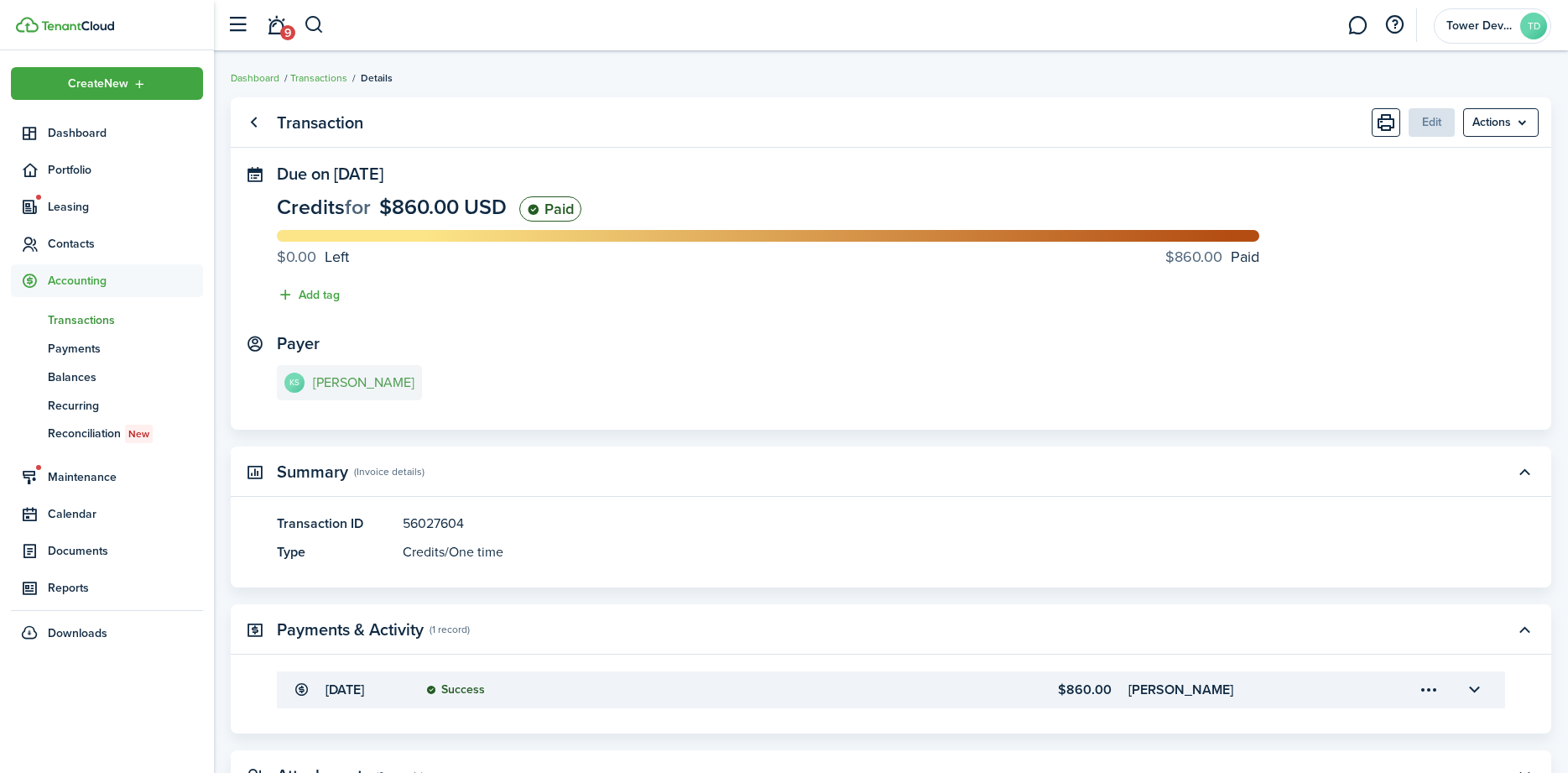
click at [352, 390] on e-details-info-title "[PERSON_NAME]" at bounding box center [364, 382] width 101 height 15
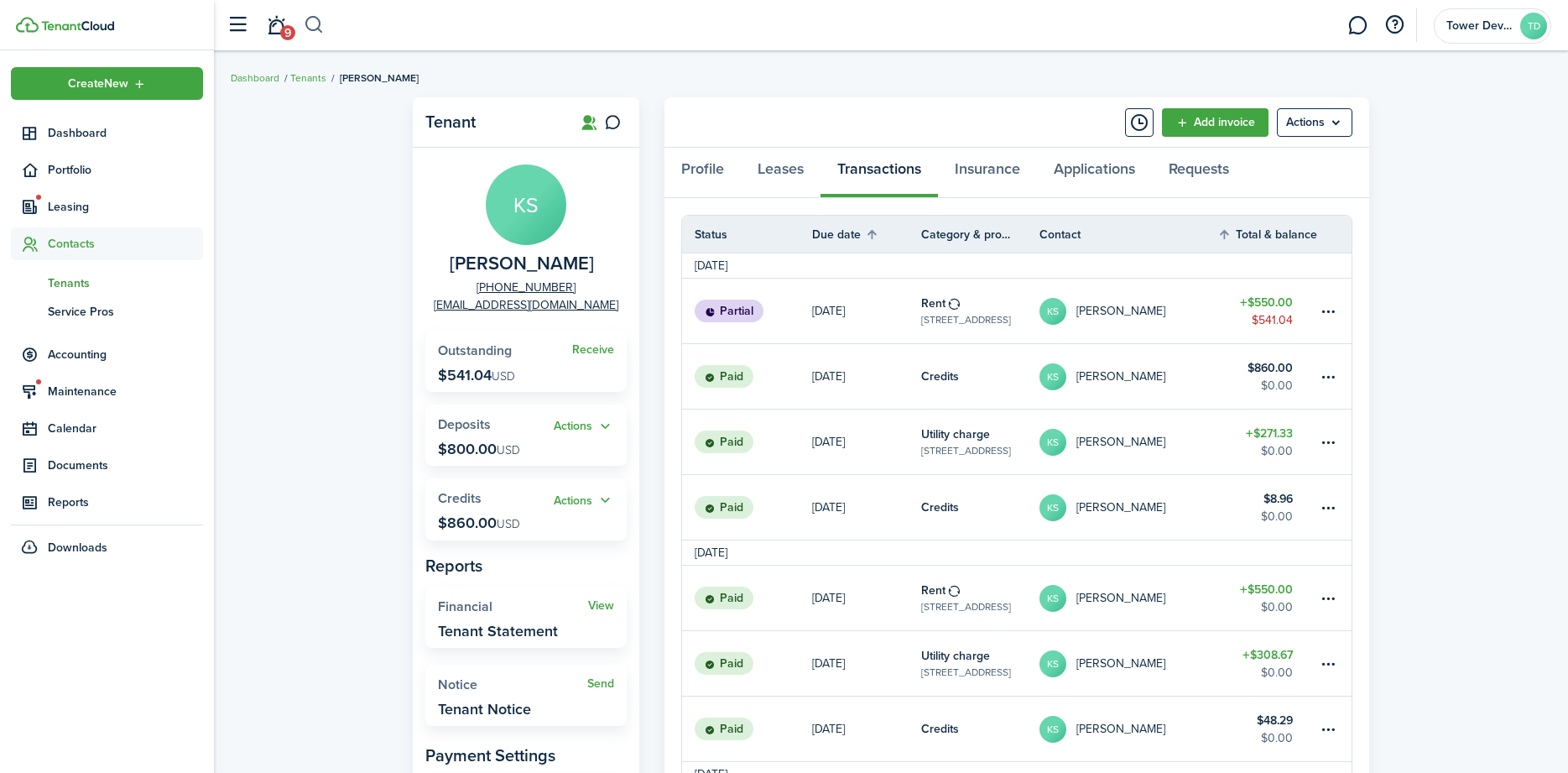
click at [319, 26] on button "button" at bounding box center [314, 25] width 21 height 29
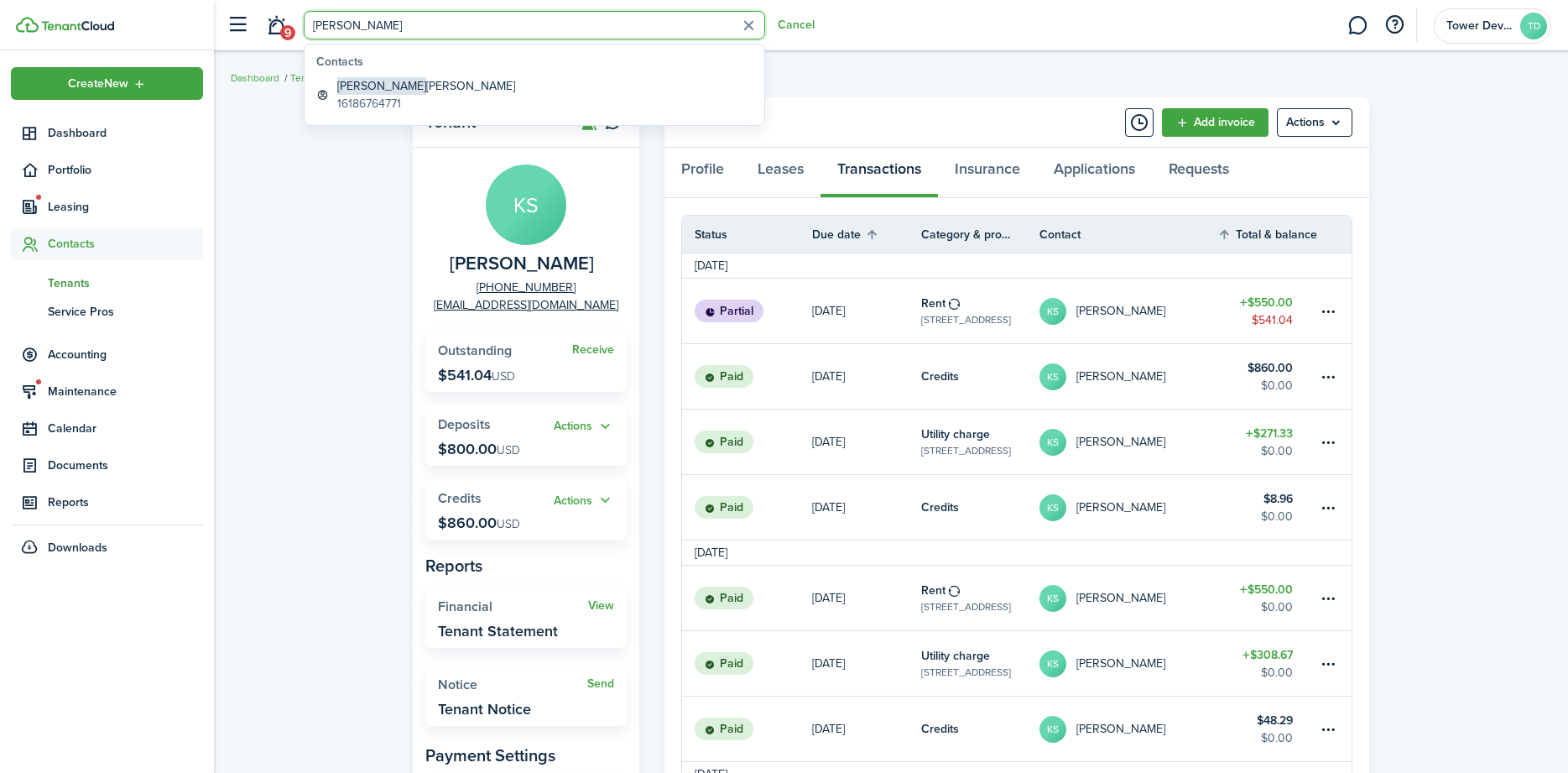
type input "[PERSON_NAME]"
click at [383, 86] on global-search-item-title "[PERSON_NAME]" at bounding box center [427, 86] width 178 height 17
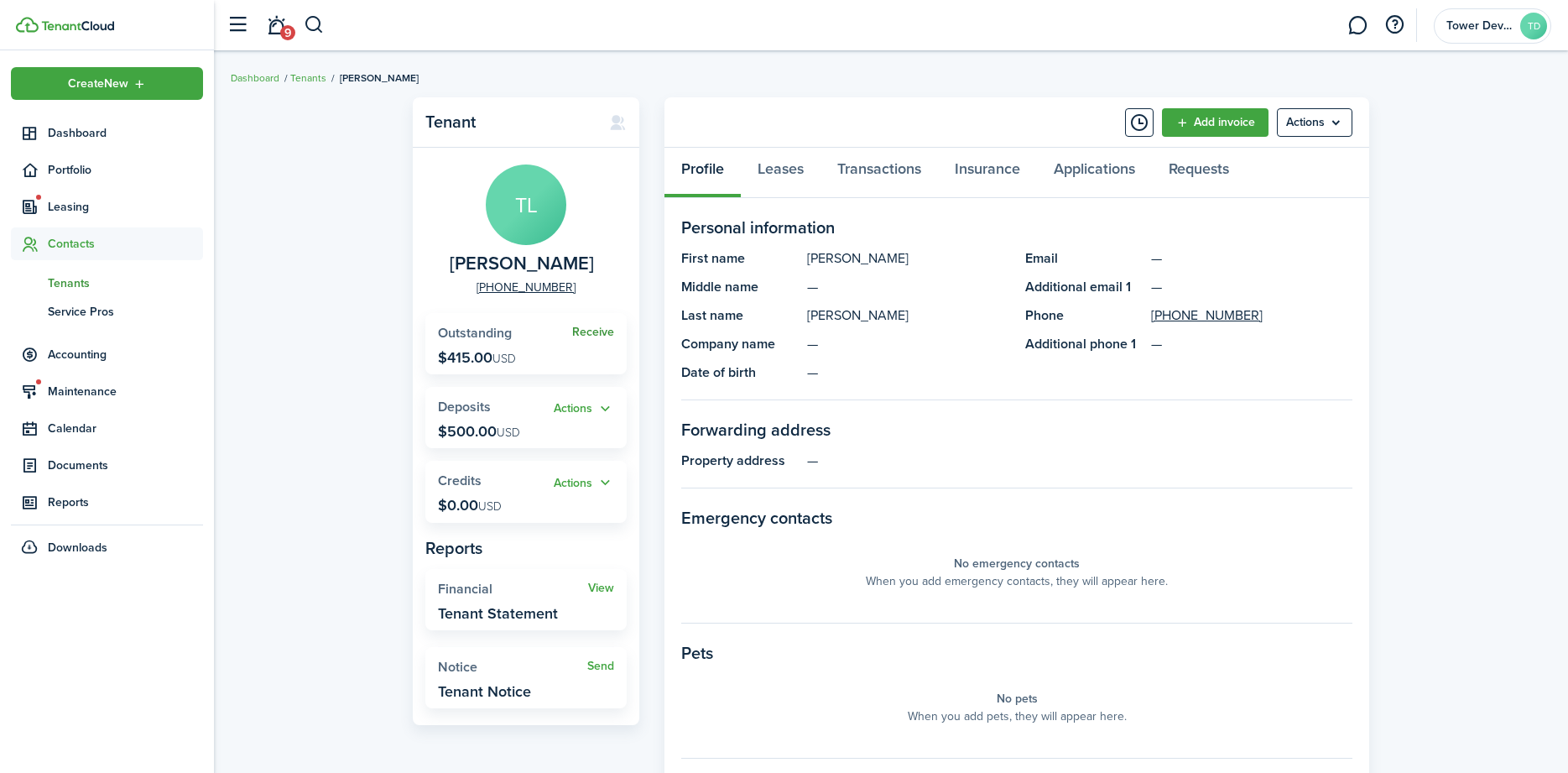
click at [596, 335] on link "Receive" at bounding box center [593, 332] width 42 height 13
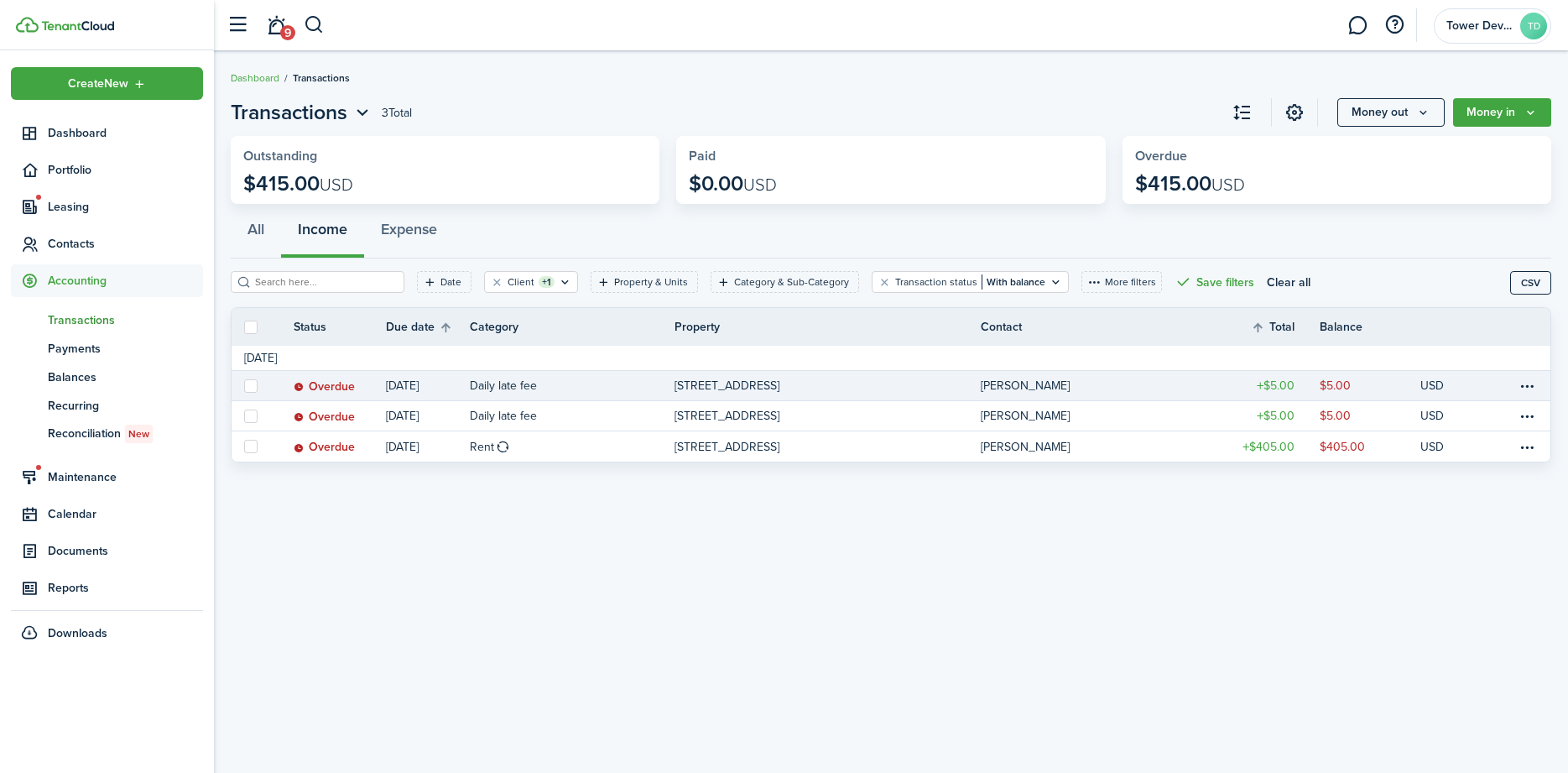
click at [248, 387] on label at bounding box center [250, 386] width 13 height 13
click at [244, 386] on input "checkbox" at bounding box center [243, 385] width 1 height 1
checkbox input "true"
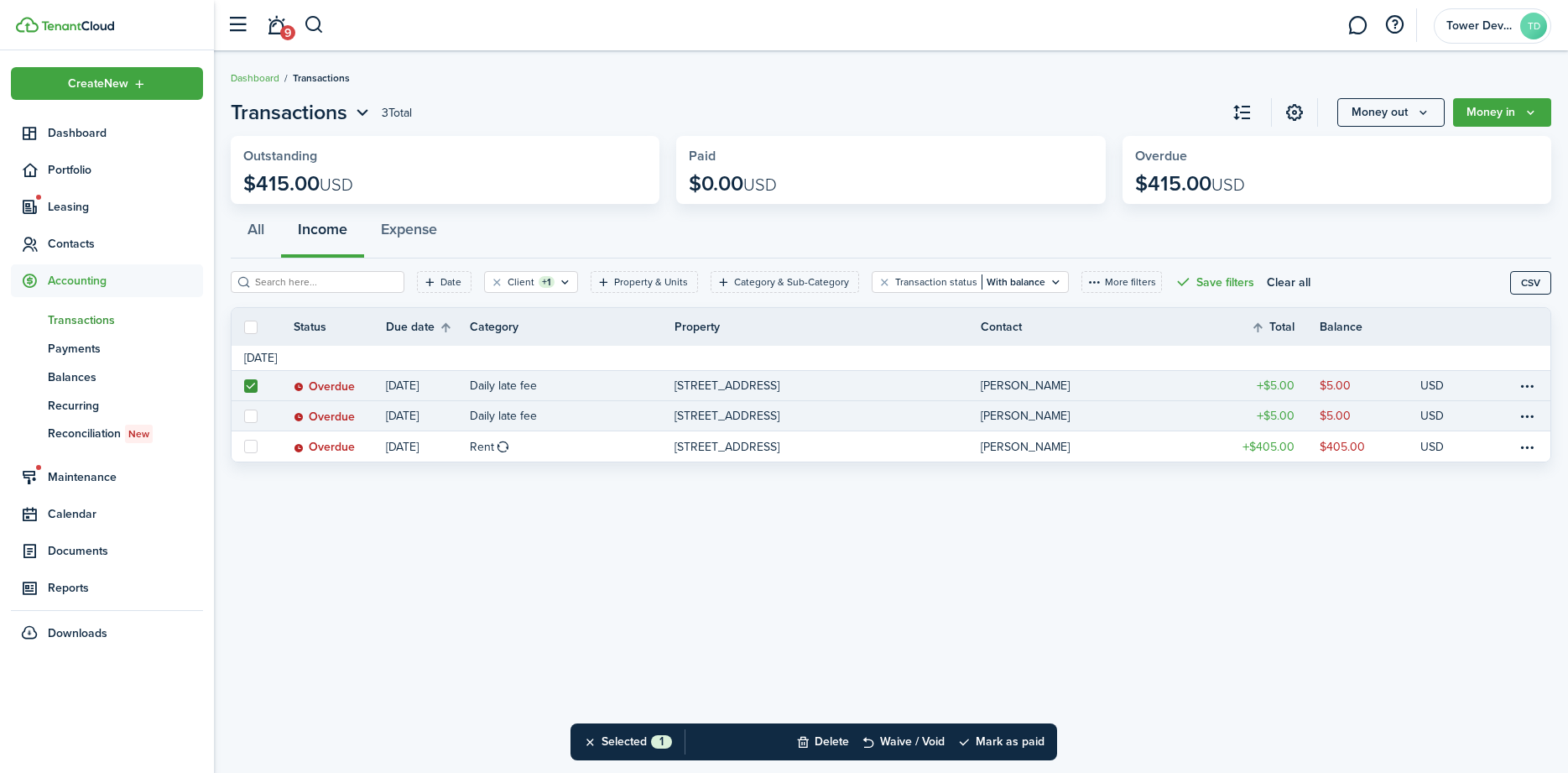
click at [250, 414] on label at bounding box center [250, 415] width 13 height 13
click at [244, 415] on input "checkbox" at bounding box center [243, 415] width 1 height 1
checkbox input "true"
click at [825, 742] on button "Delete" at bounding box center [823, 742] width 53 height 37
click at [1030, 736] on button "Confirm" at bounding box center [1000, 742] width 67 height 24
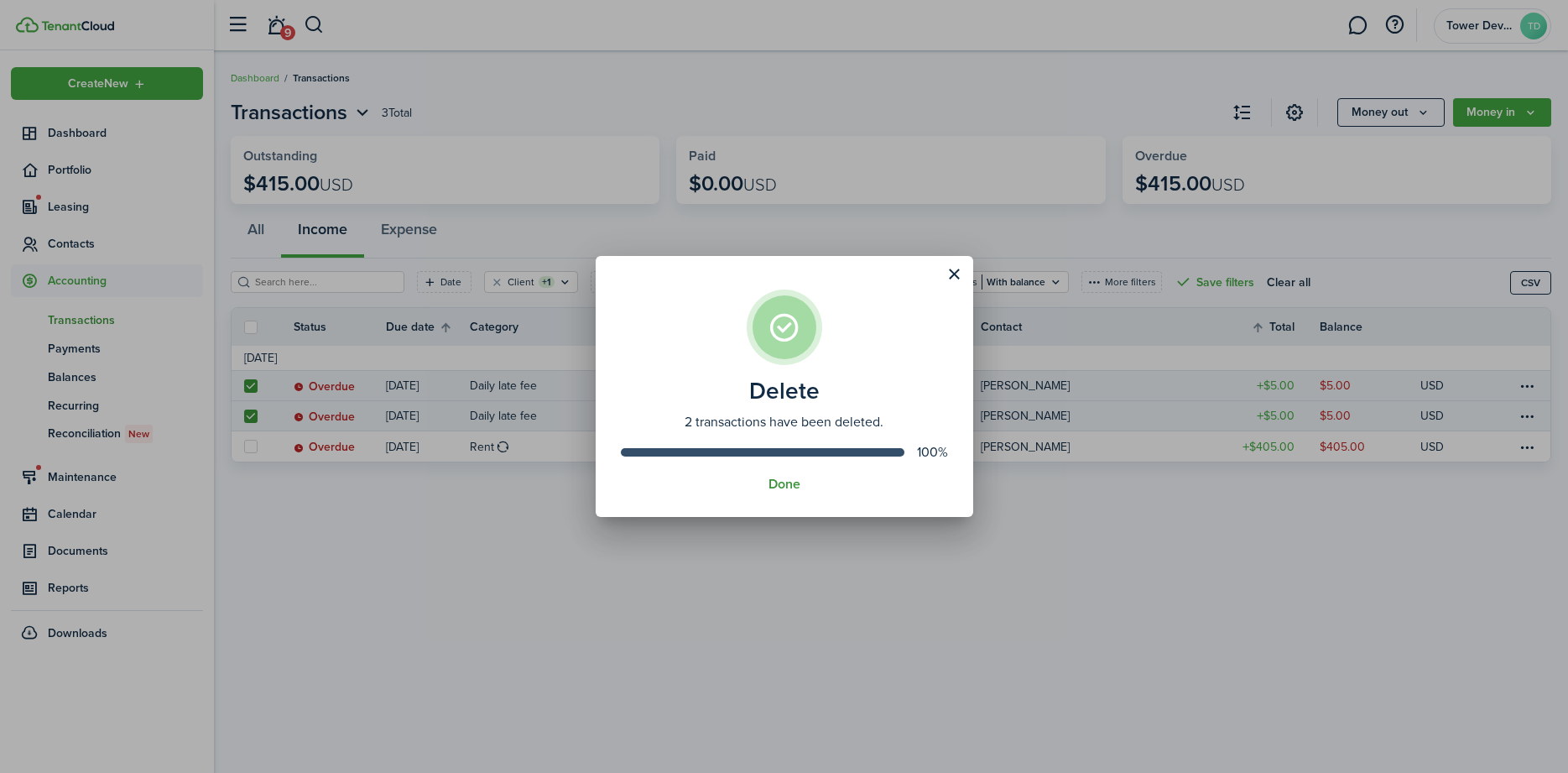
click at [784, 483] on button "Done" at bounding box center [784, 483] width 32 height 15
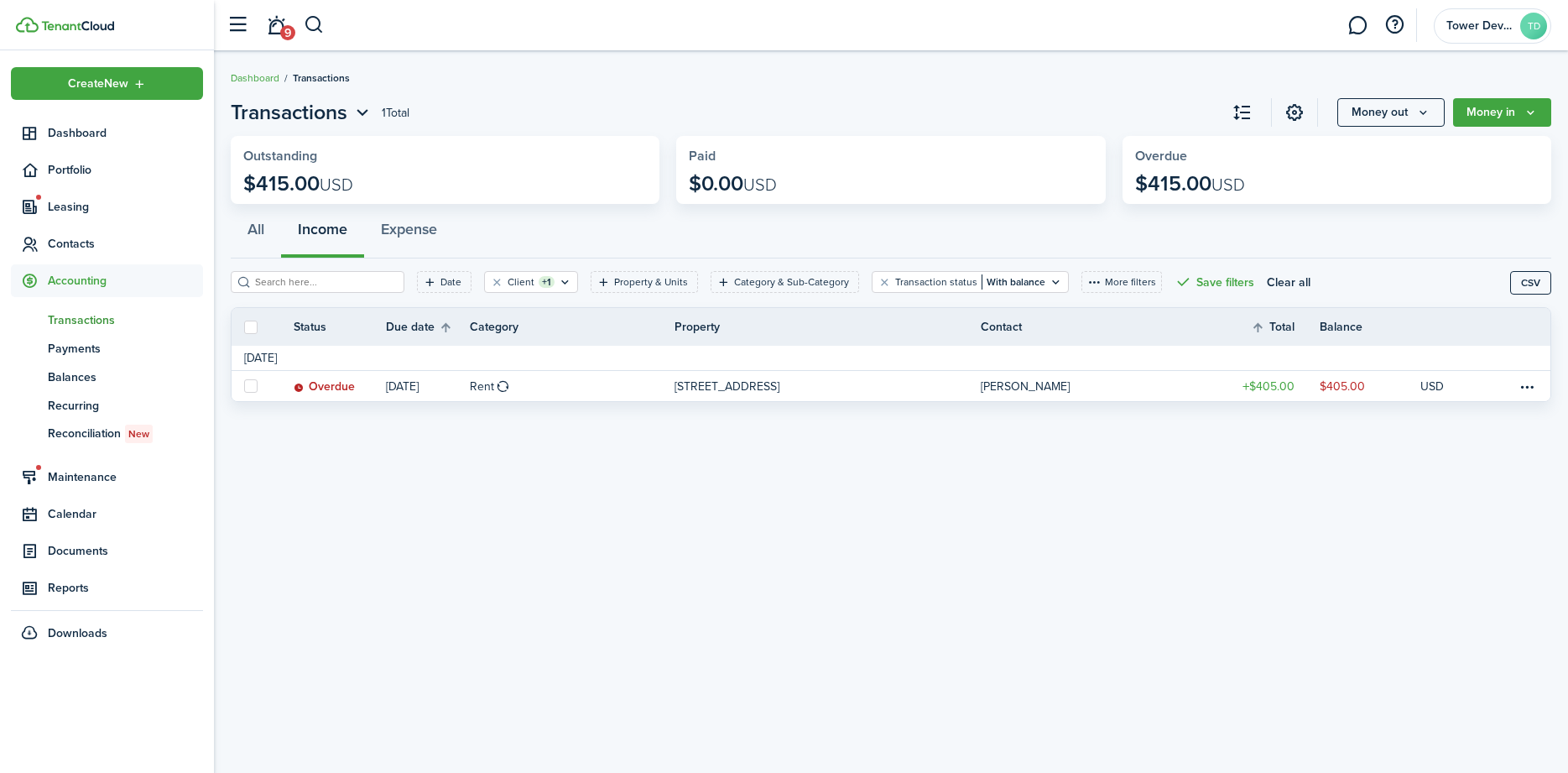
click at [251, 331] on label at bounding box center [250, 326] width 13 height 13
click at [244, 327] on input "checkbox" at bounding box center [243, 326] width 1 height 1
checkbox input "true"
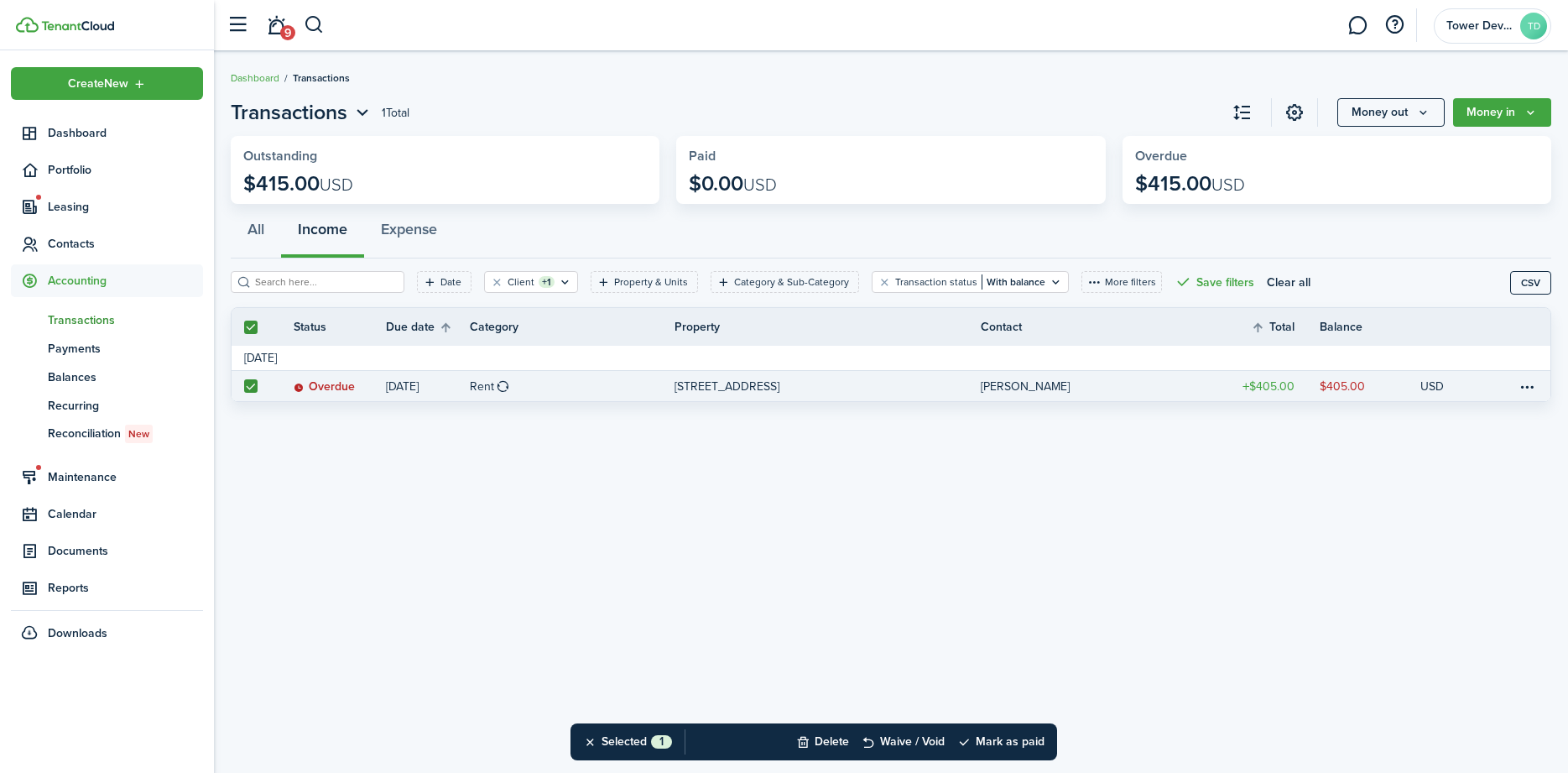
drag, startPoint x: 1020, startPoint y: 734, endPoint x: 923, endPoint y: 709, distance: 100.2
click at [1018, 734] on button "Mark as paid" at bounding box center [1001, 742] width 87 height 37
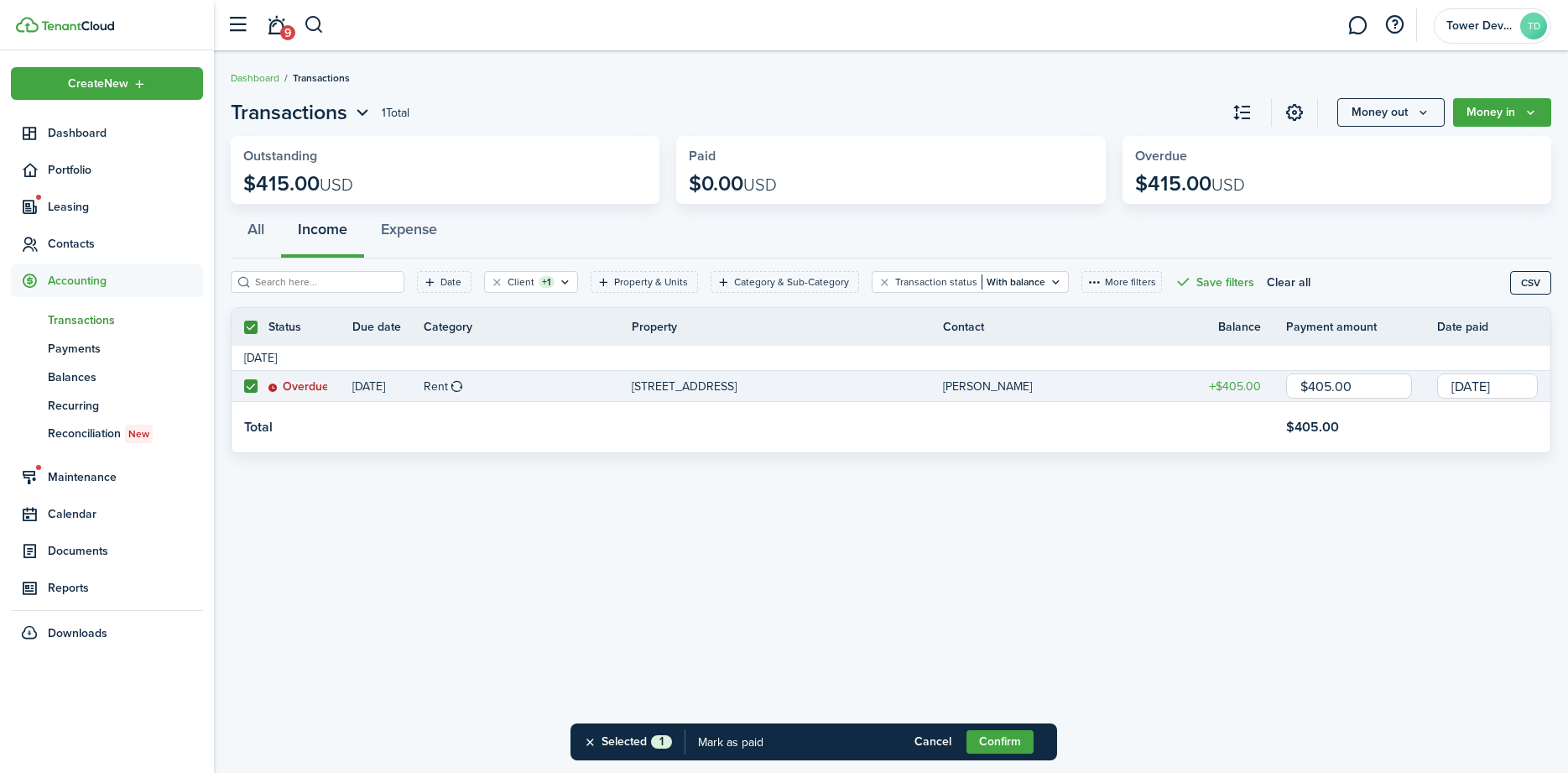
click at [1520, 385] on input "[DATE]" at bounding box center [1487, 386] width 100 height 25
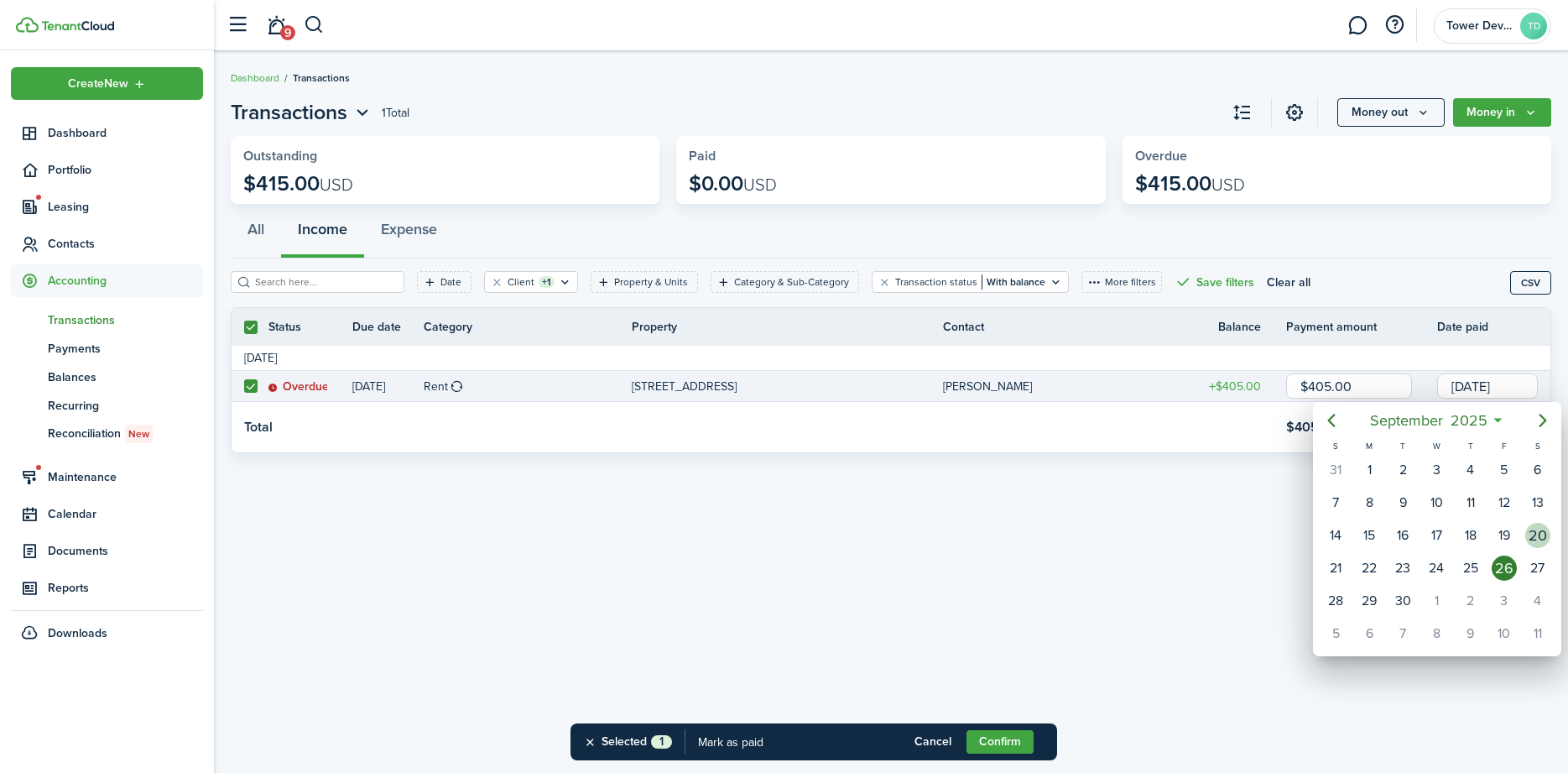
click at [1551, 528] on div "20" at bounding box center [1537, 535] width 33 height 32
type input "[DATE]"
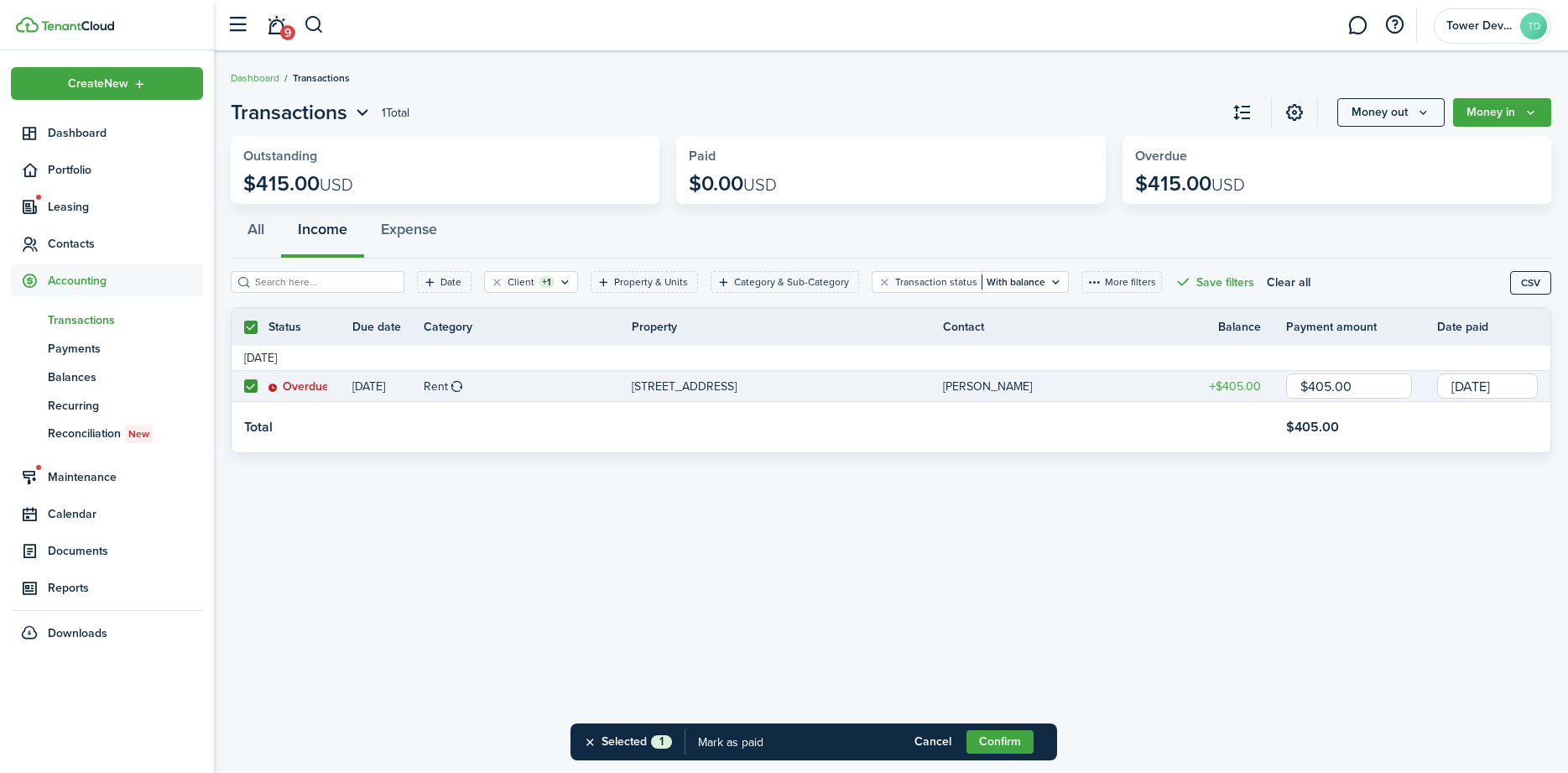
click at [1167, 447] on tr "Total $405.00" at bounding box center [891, 428] width 1319 height 51
drag, startPoint x: 994, startPoint y: 742, endPoint x: 976, endPoint y: 732, distance: 20.6
click at [993, 739] on button "Confirm" at bounding box center [1000, 742] width 67 height 24
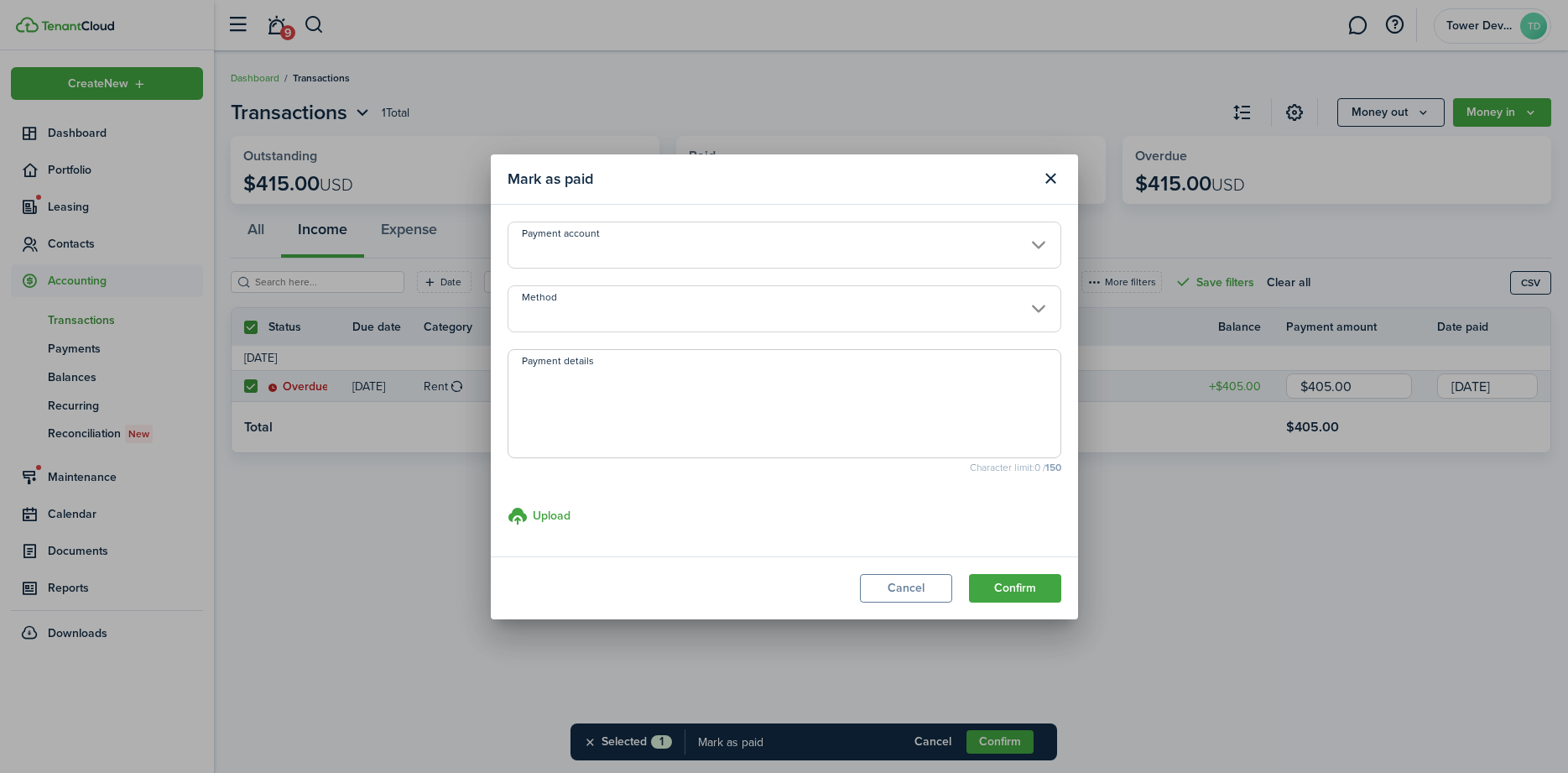
click at [693, 236] on input "Payment account" at bounding box center [784, 245] width 554 height 47
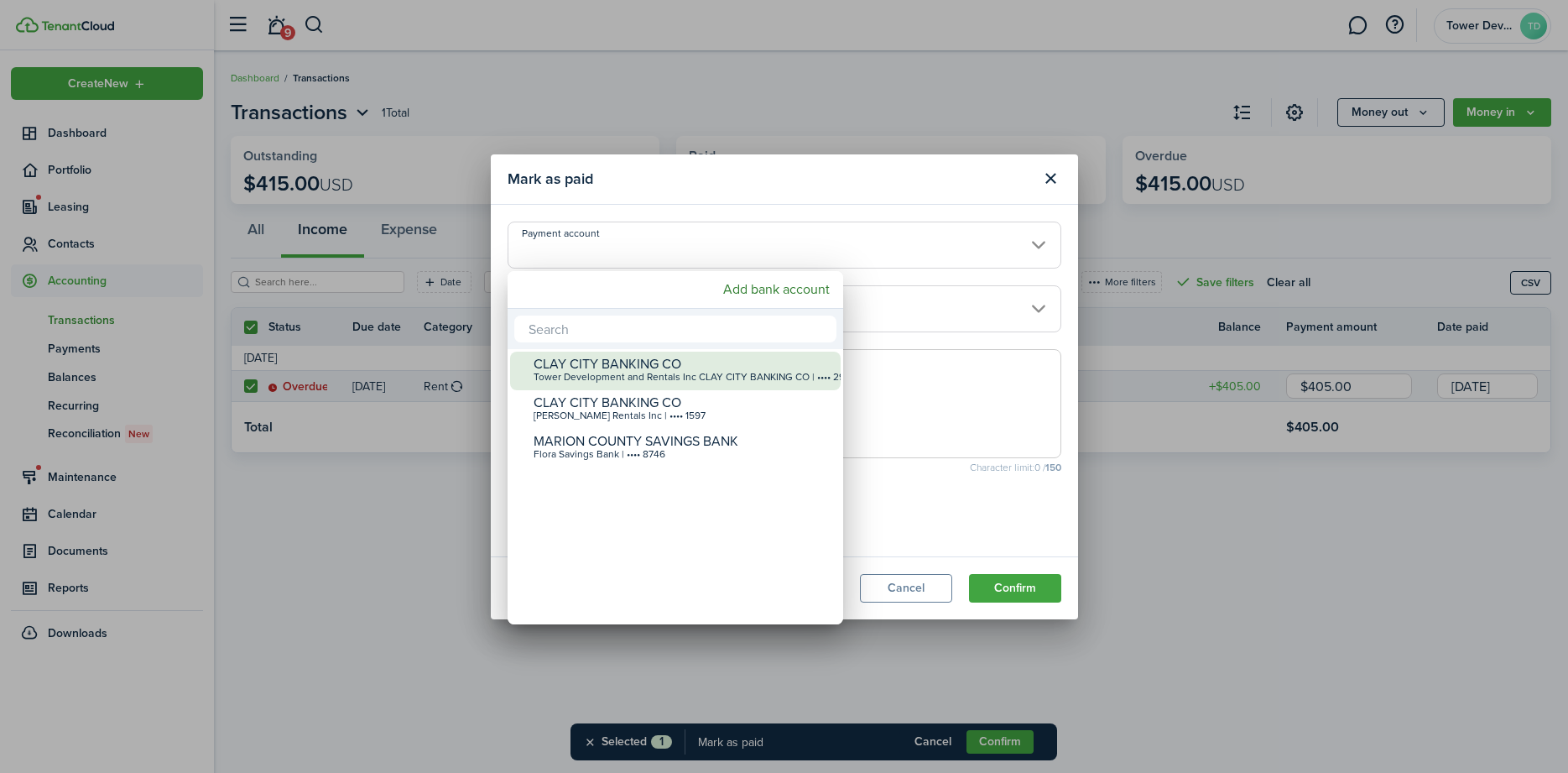
click at [561, 374] on div "Tower Development and Rentals Inc CLAY CITY BANKING CO | •••• 2960" at bounding box center [682, 377] width 297 height 11
type input "•••• •••• •••• 2960"
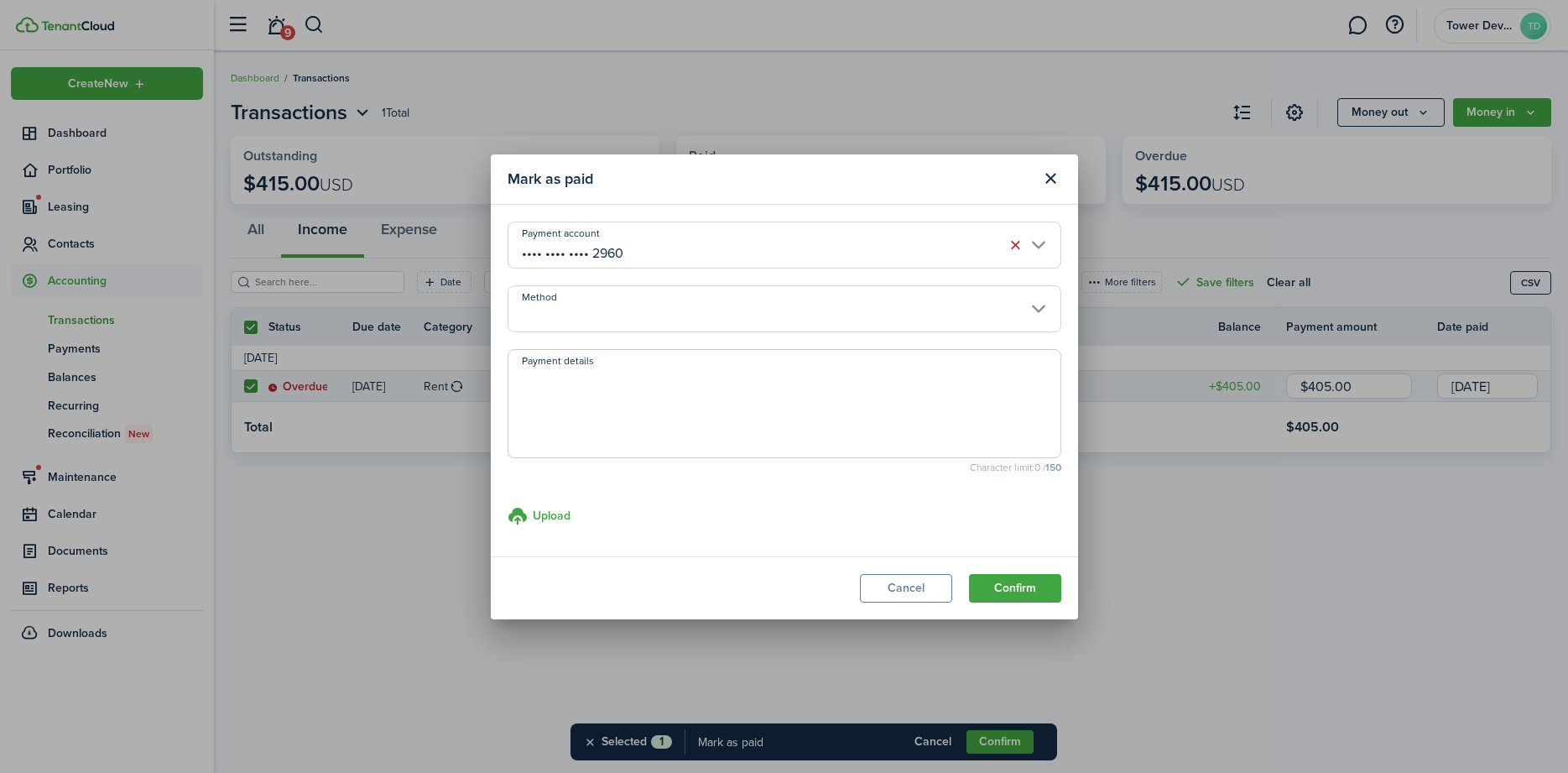
click at [585, 309] on input "Method" at bounding box center [784, 309] width 554 height 47
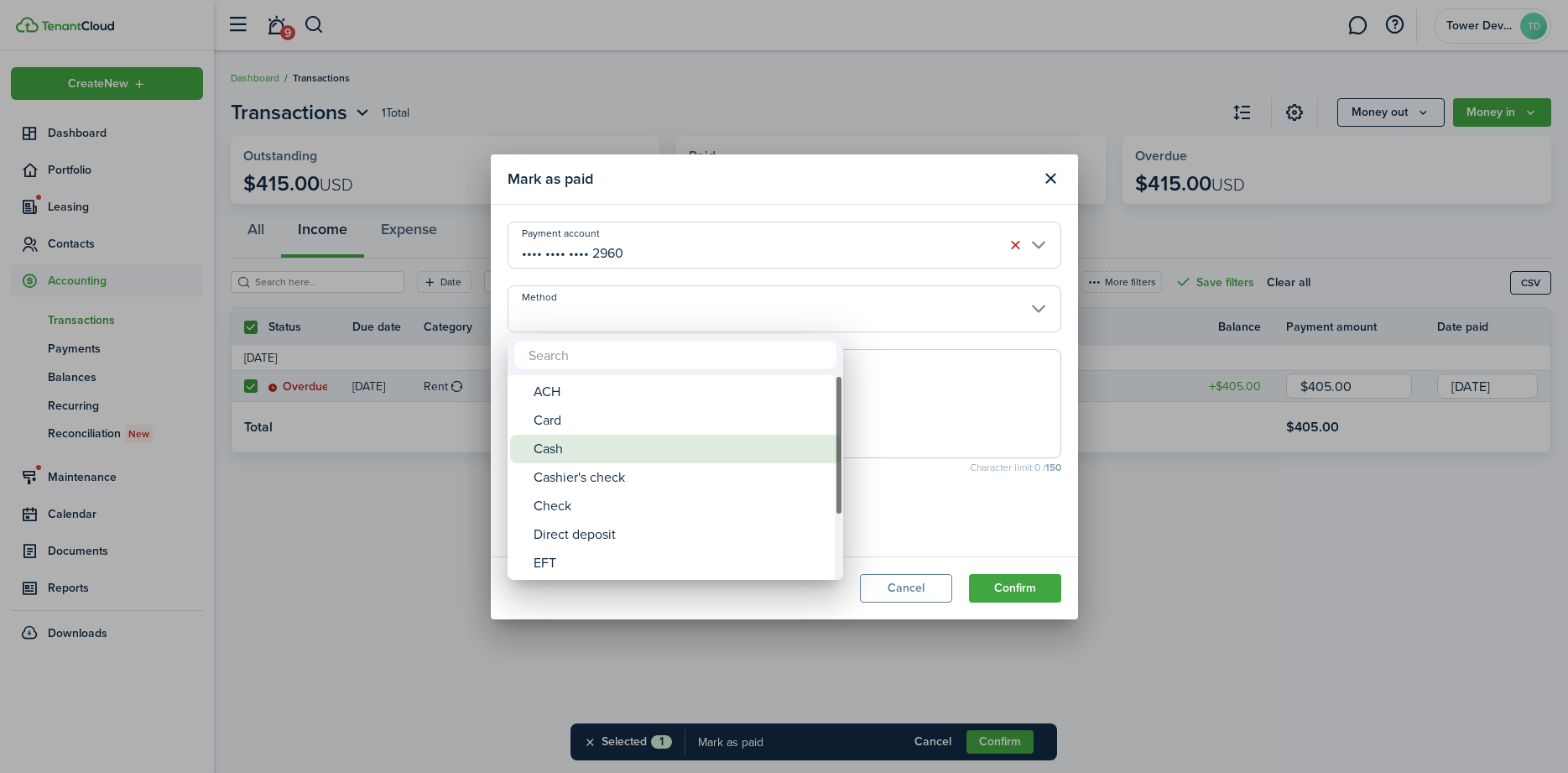
click at [557, 453] on div "Cash" at bounding box center [682, 448] width 297 height 29
type input "Cash"
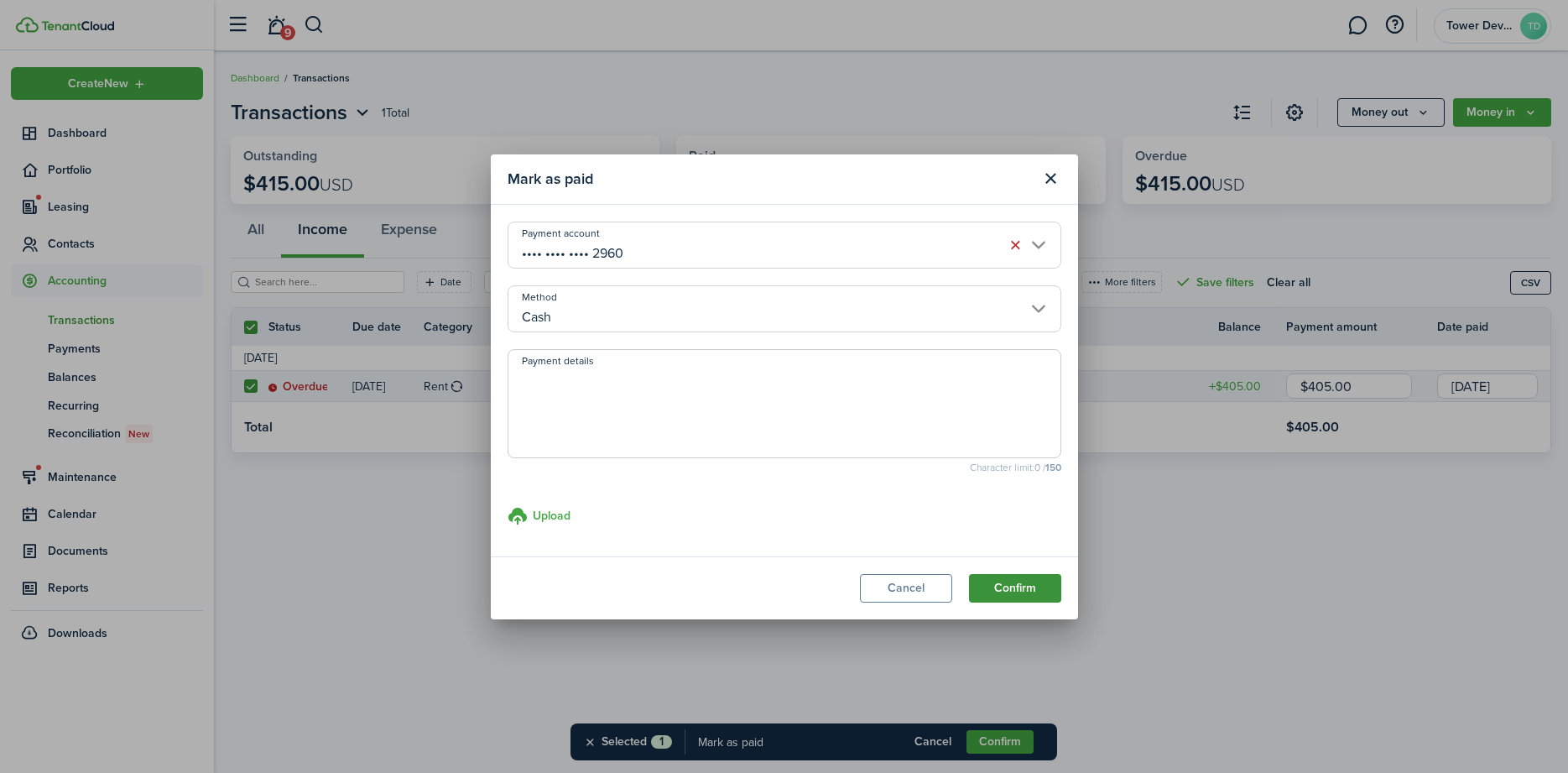
click at [1021, 582] on button "Confirm" at bounding box center [1016, 588] width 92 height 29
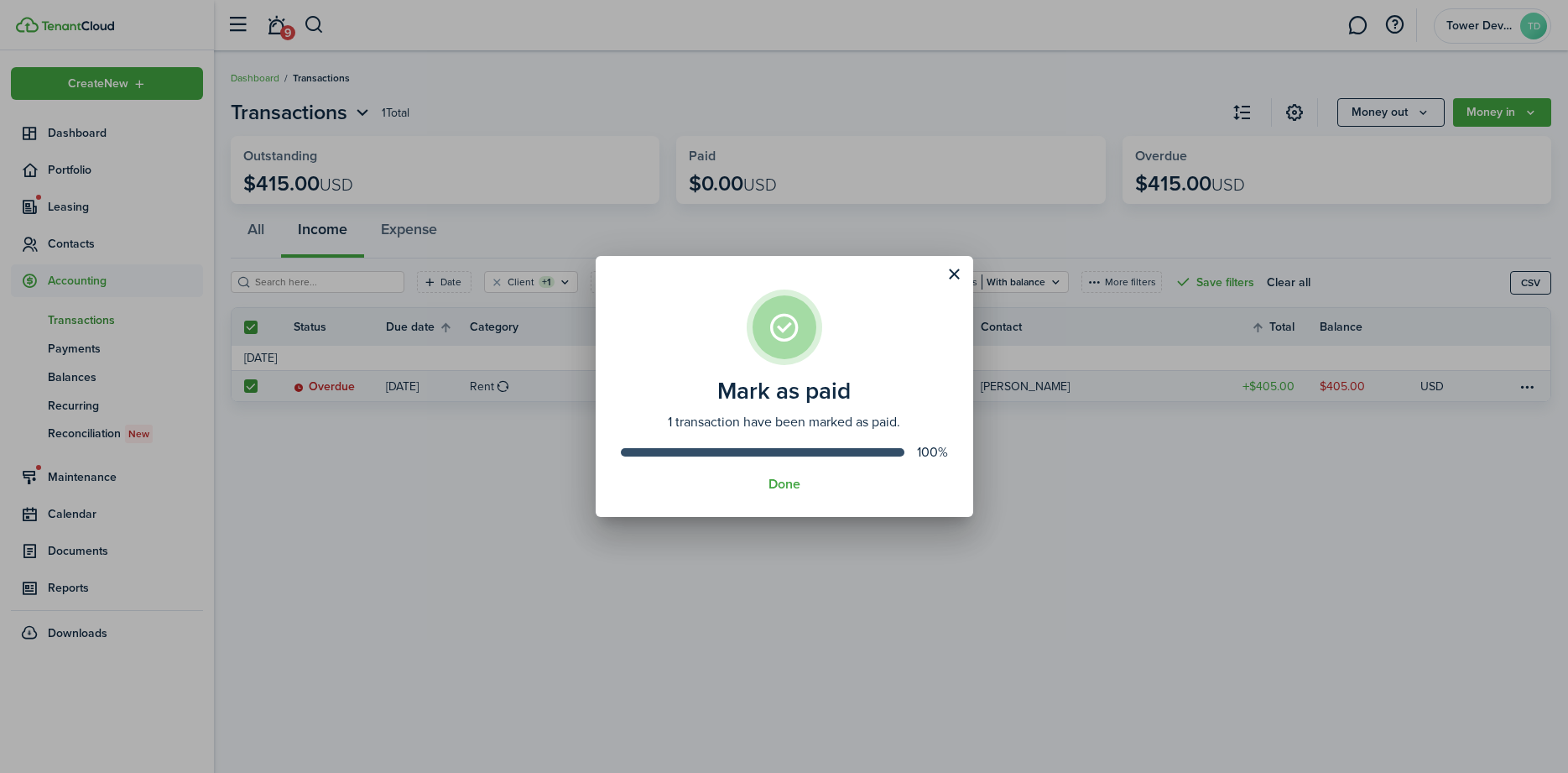
drag, startPoint x: 798, startPoint y: 489, endPoint x: 17, endPoint y: 345, distance: 794.2
click at [791, 489] on button "Done" at bounding box center [784, 483] width 32 height 15
